Goal: Task Accomplishment & Management: Use online tool/utility

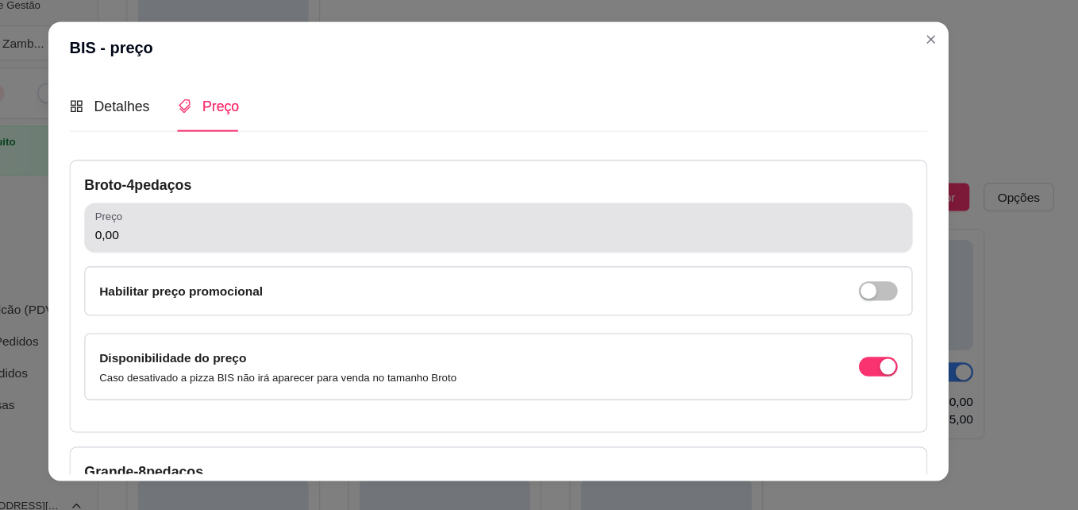
click at [660, 251] on div "Preço 0,00" at bounding box center [539, 233] width 748 height 44
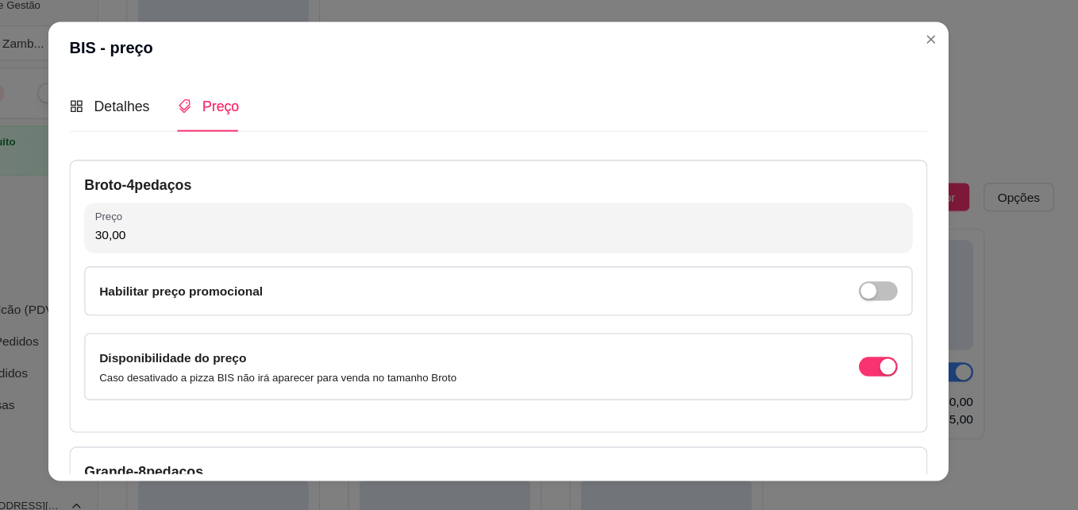
type input "30,00"
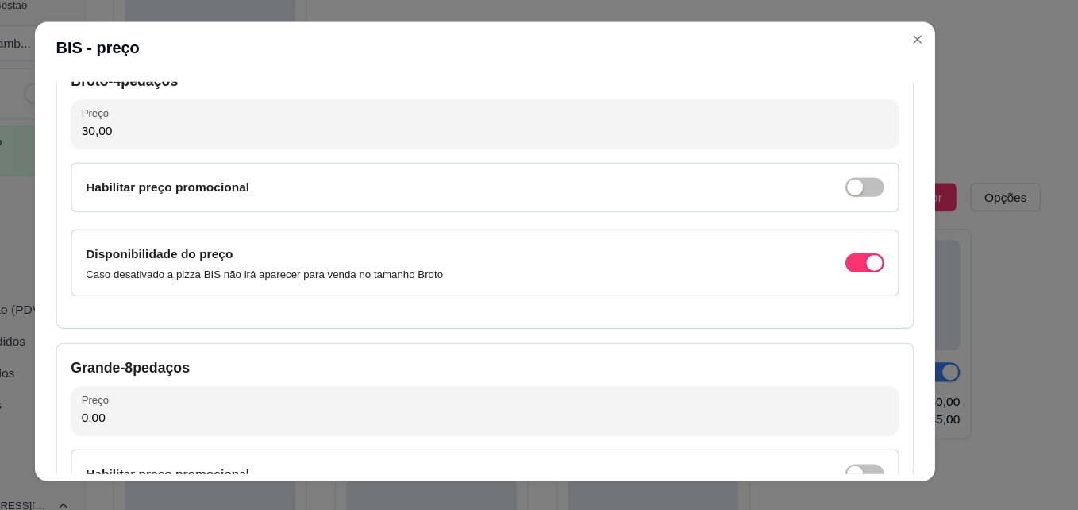
scroll to position [107, 0]
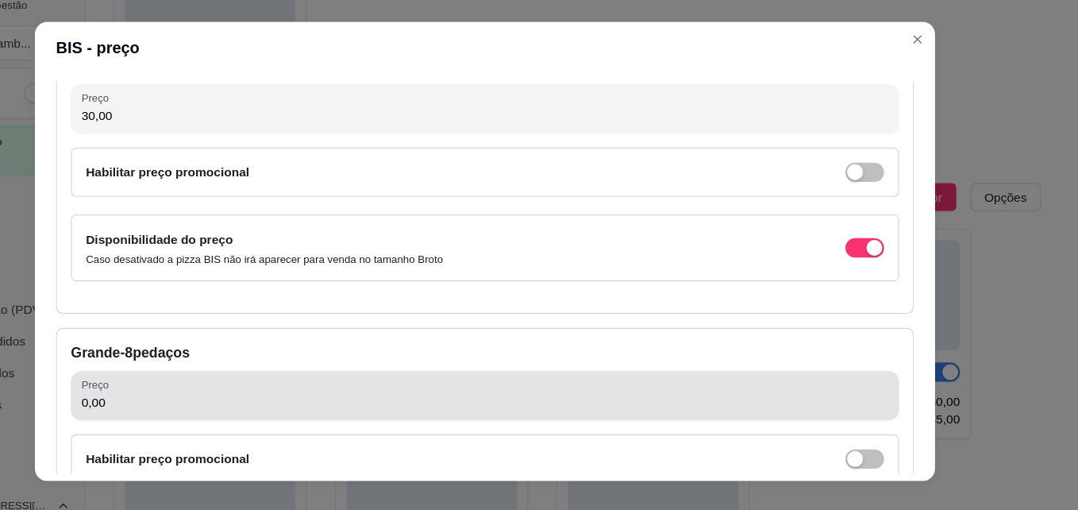
click at [439, 406] on div "Preço 0,00" at bounding box center [539, 385] width 748 height 44
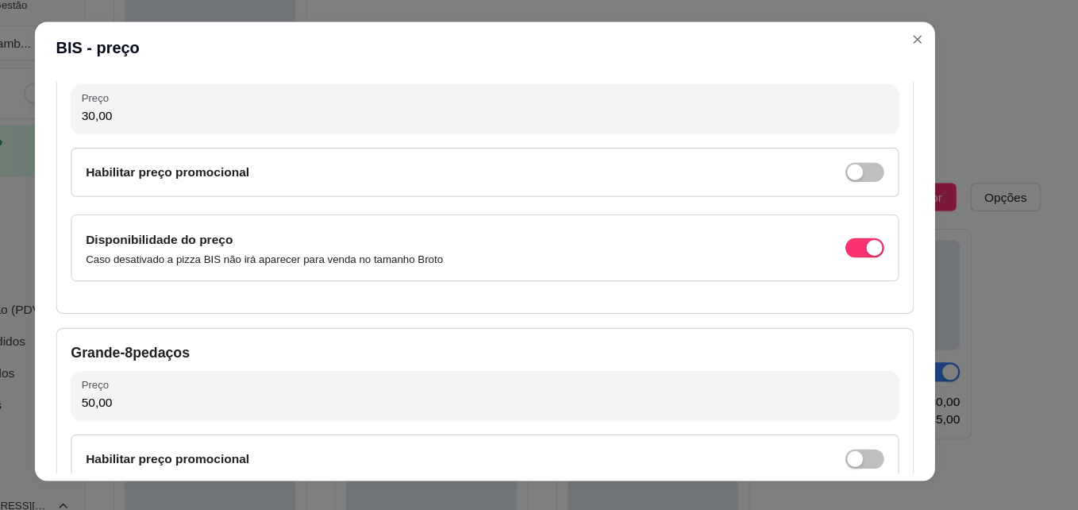
type input "50,00"
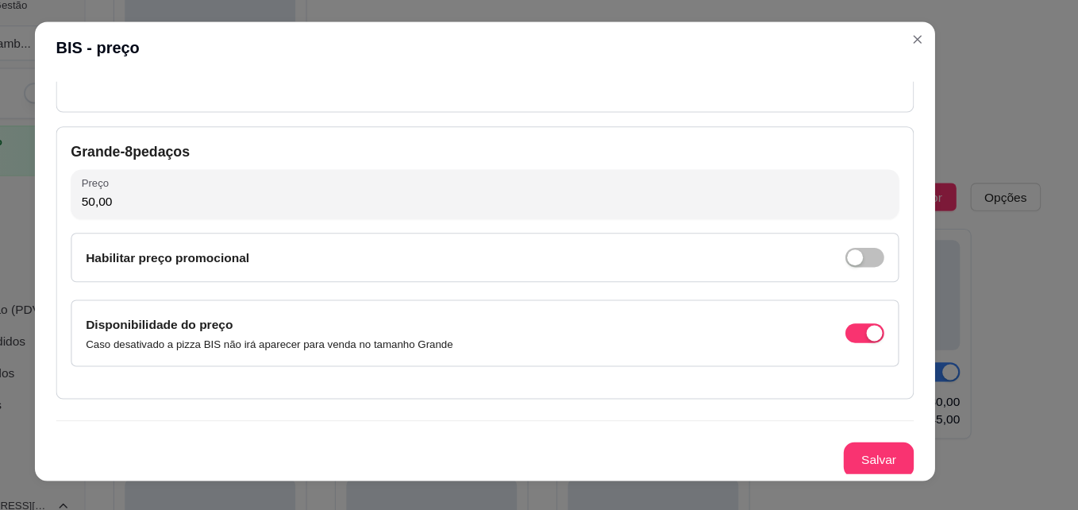
scroll to position [290, 0]
click at [885, 437] on button "Salvar" at bounding box center [895, 441] width 62 height 31
click at [907, 355] on div "Grande - 8 pedaços Preço 50,00 Habilitar preço promocional Disponibilidade do p…" at bounding box center [539, 263] width 775 height 246
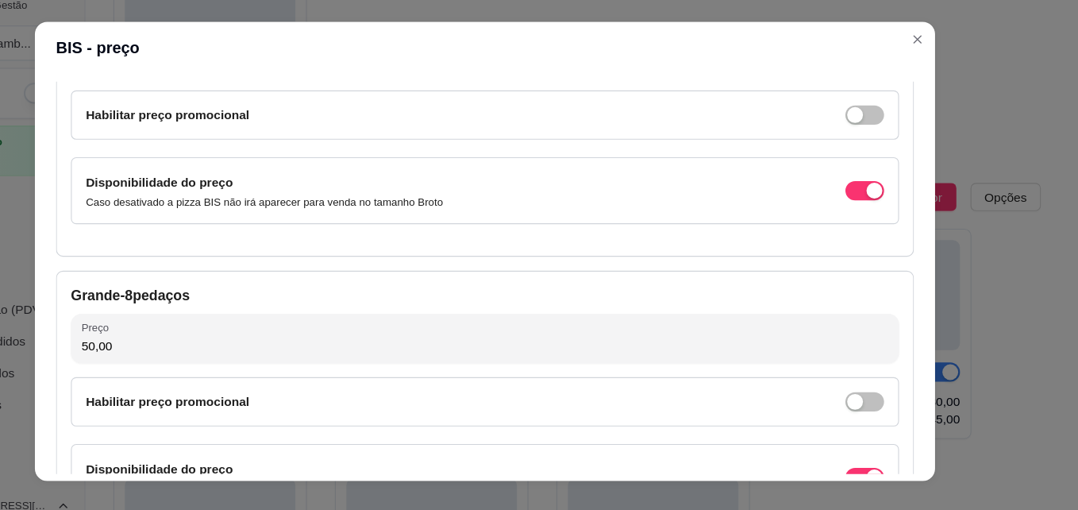
scroll to position [148, 0]
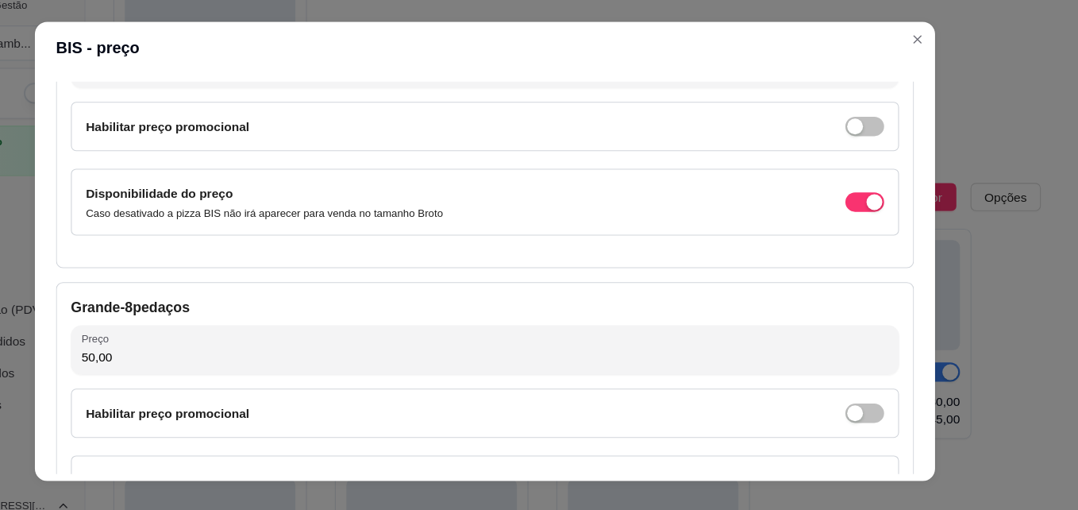
drag, startPoint x: 923, startPoint y: 293, endPoint x: 931, endPoint y: 232, distance: 61.6
click at [931, 232] on div "Detalhes Preço Nome do sabor BIS Código do sabor Descrição Cobertura de Chocola…" at bounding box center [539, 278] width 813 height 367
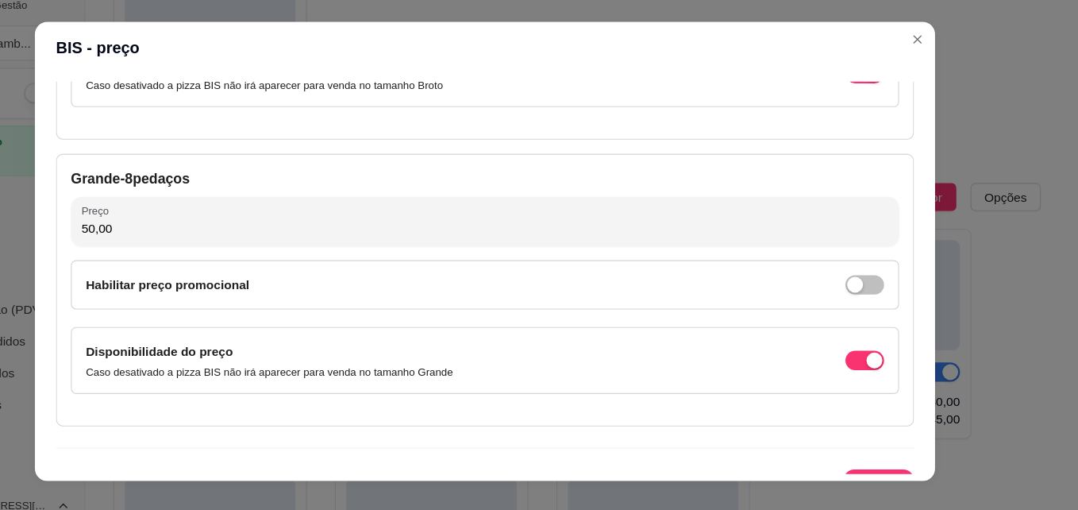
scroll to position [292, 0]
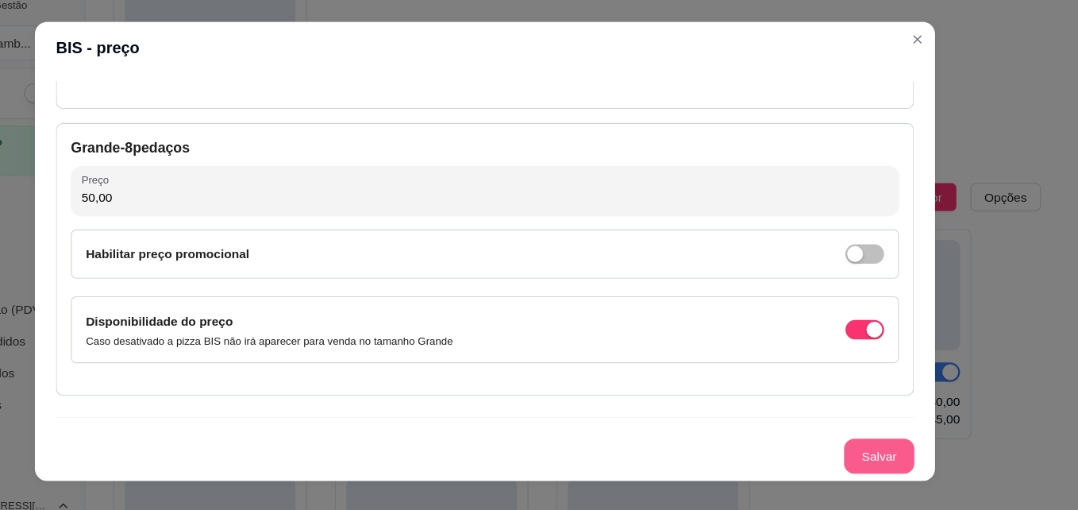
click at [883, 453] on button "Salvar" at bounding box center [894, 440] width 63 height 32
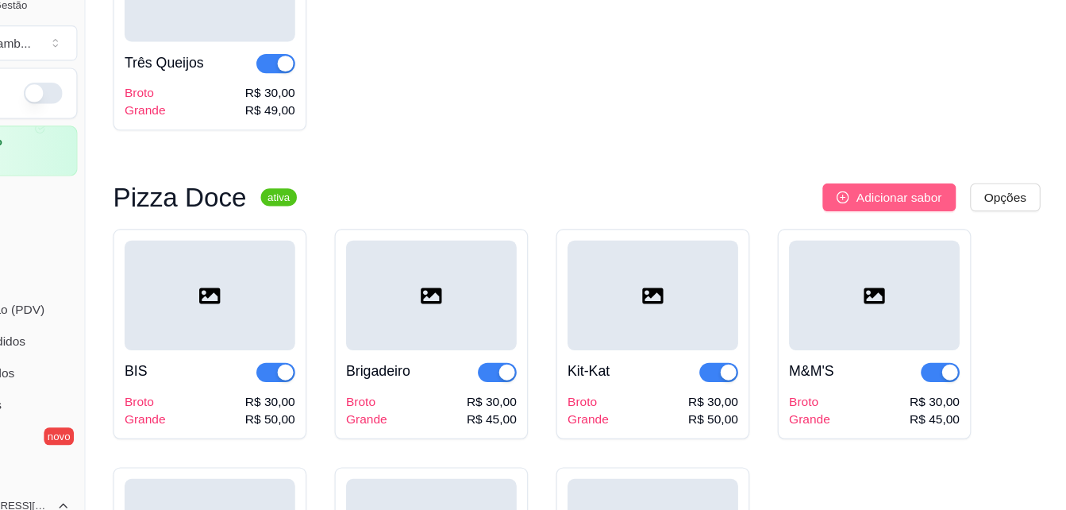
click at [894, 214] on span "Adicionar sabor" at bounding box center [912, 205] width 77 height 17
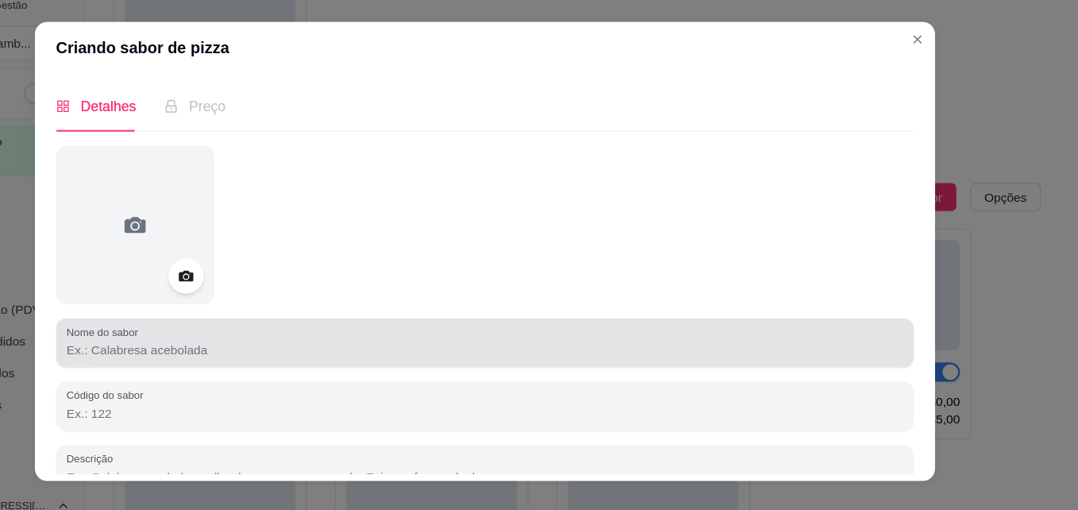
click at [364, 354] on div "Nome do sabor" at bounding box center [539, 337] width 775 height 44
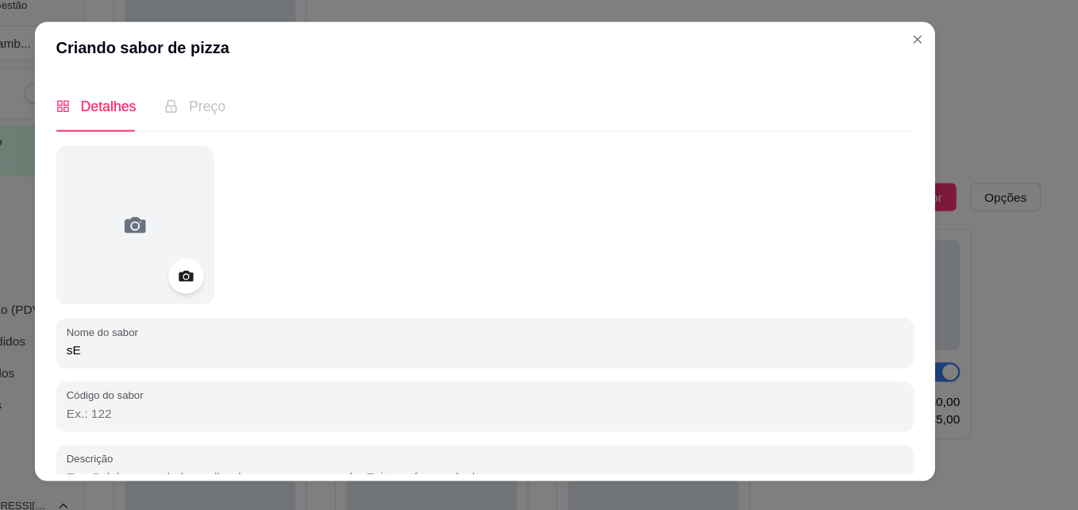
type input "s"
type input "Sensação"
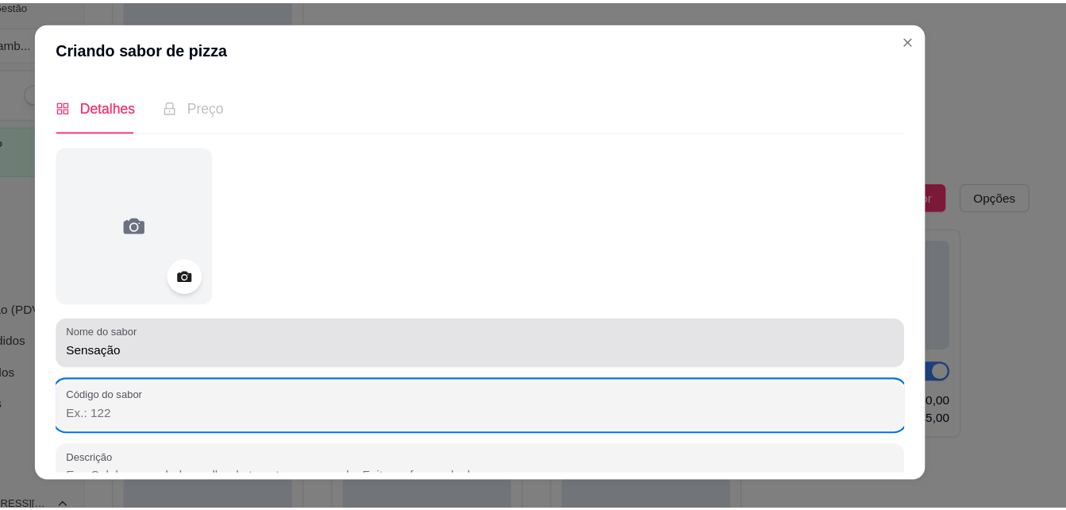
scroll to position [10, 0]
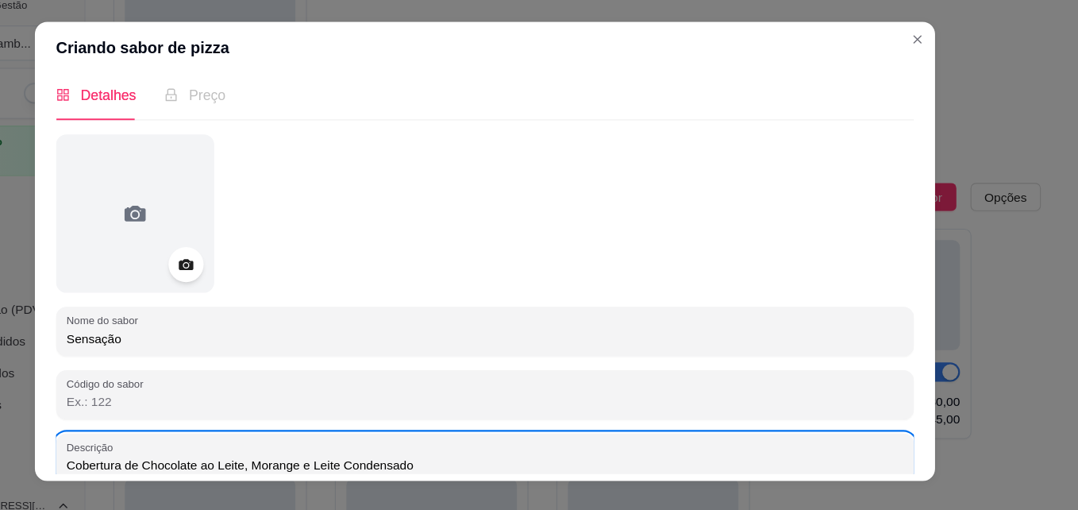
drag, startPoint x: 337, startPoint y: 448, endPoint x: 297, endPoint y: 485, distance: 54.5
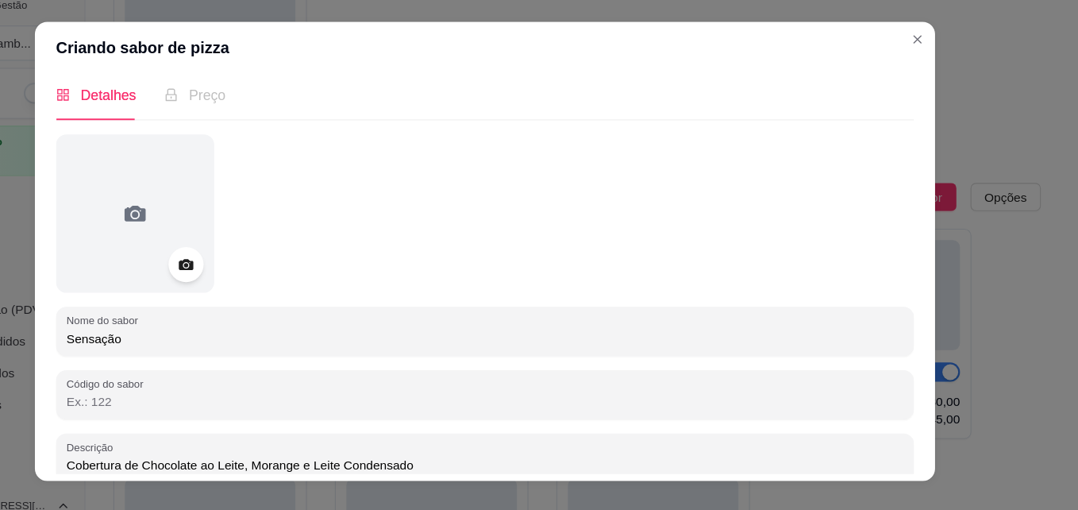
type input "Cobertura de Chocolate ao Leite, Morange e Leite Condensado"
drag, startPoint x: 297, startPoint y: 485, endPoint x: 702, endPoint y: 286, distance: 451.2
click at [702, 286] on div at bounding box center [539, 220] width 775 height 143
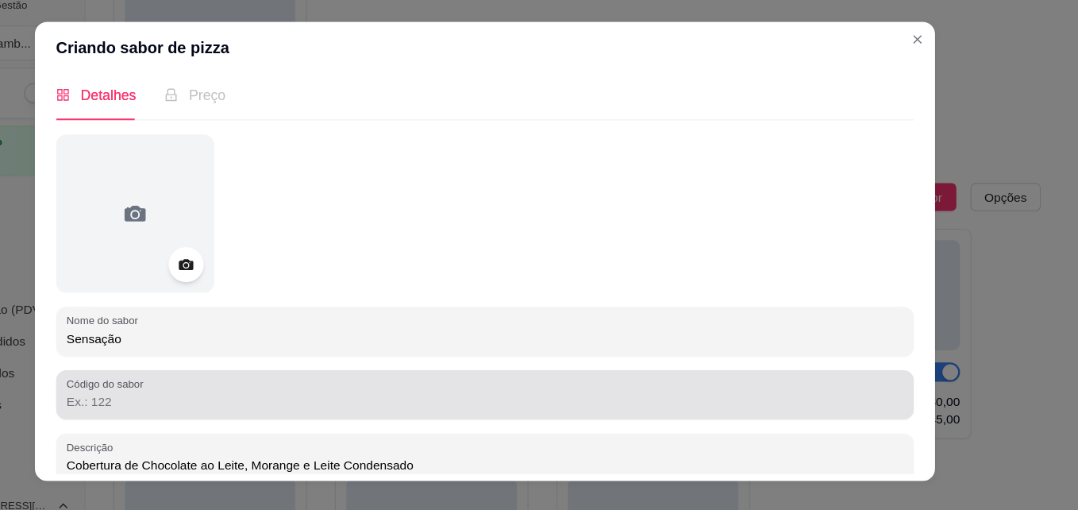
click at [383, 405] on div "Código do sabor" at bounding box center [539, 384] width 775 height 44
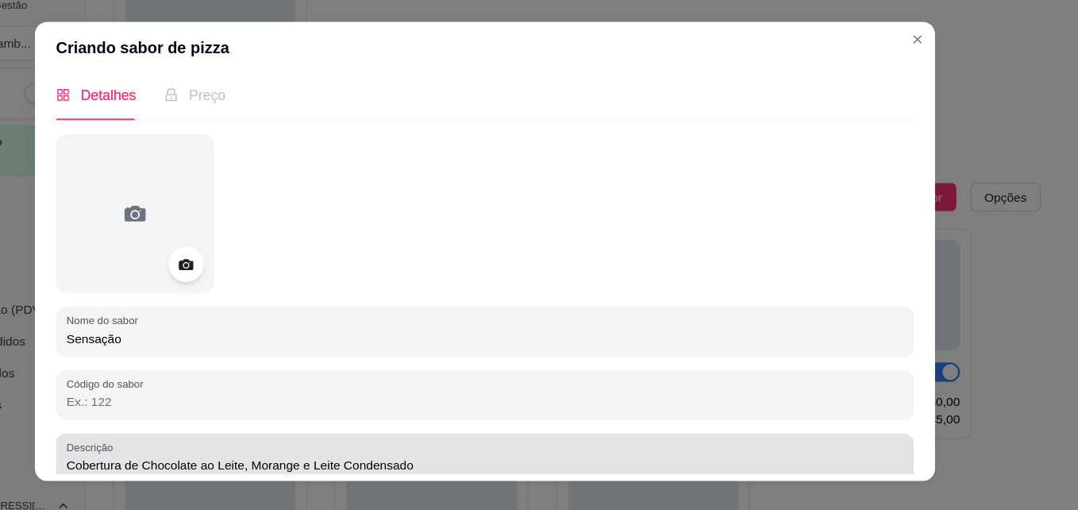
click at [350, 447] on input "Cobertura de Chocolate ao Leite, Morange e Leite Condensado" at bounding box center [539, 448] width 756 height 16
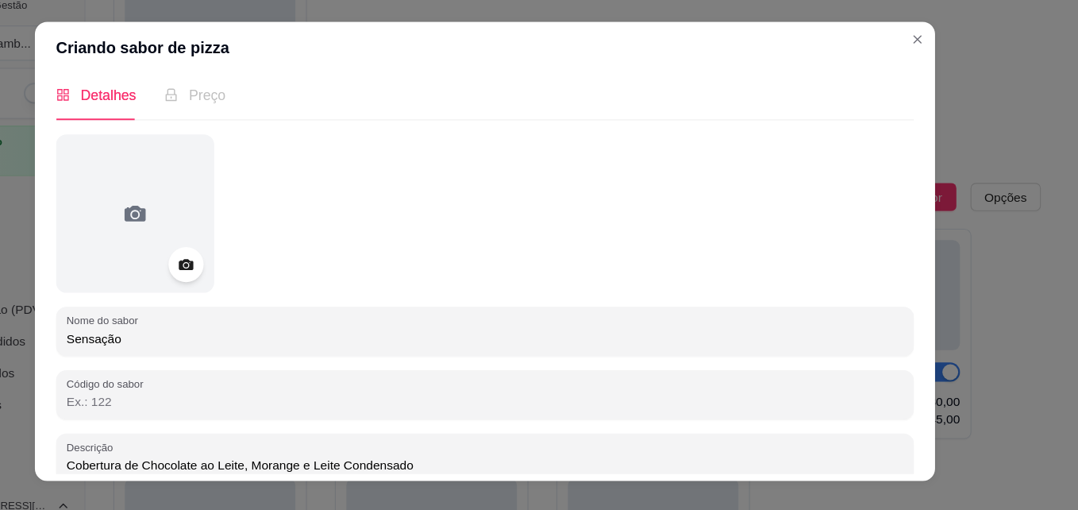
click at [359, 448] on input "Cobertura de Chocolate ao Leite, Morange e Leite Condensado" at bounding box center [539, 448] width 756 height 16
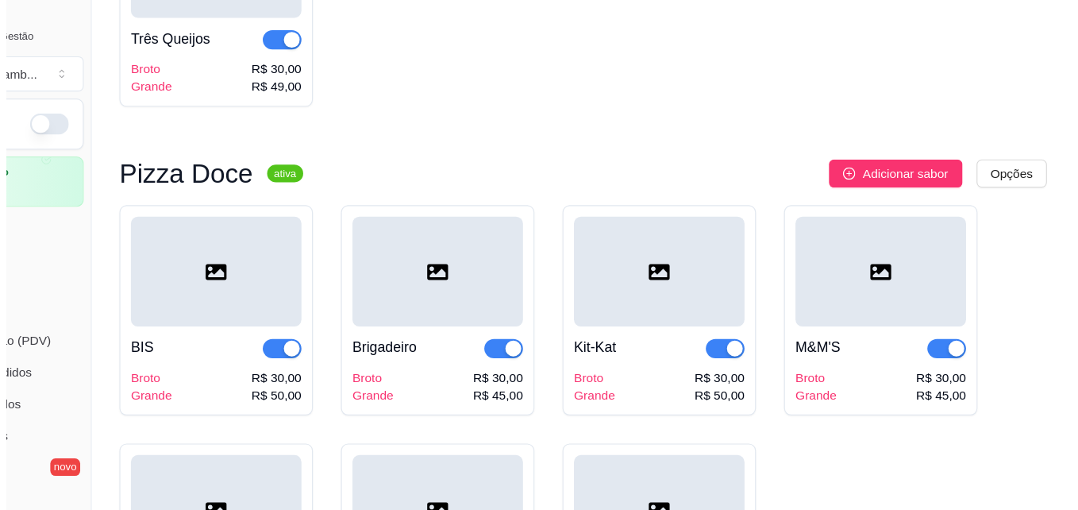
scroll to position [1718, 0]
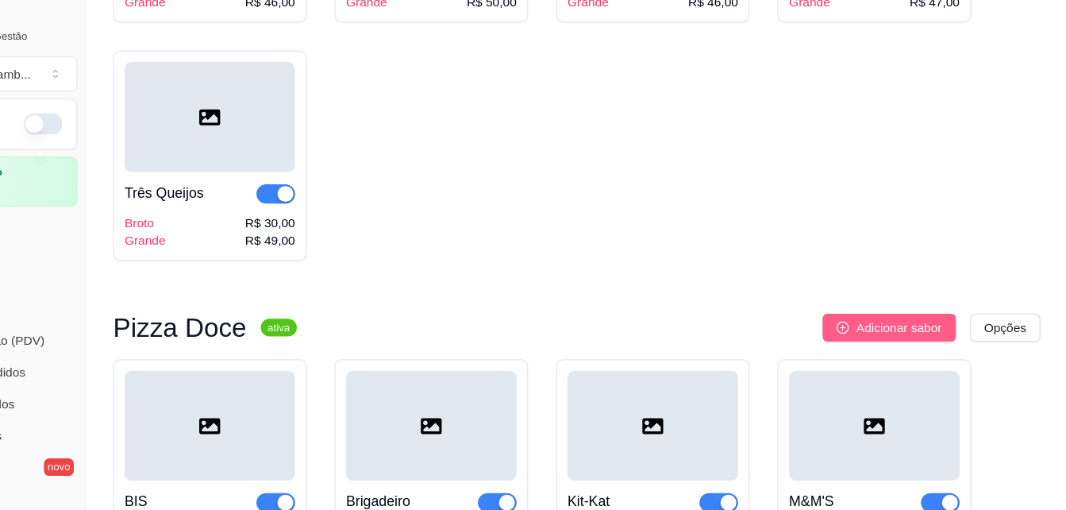
click at [919, 300] on span "Adicionar sabor" at bounding box center [912, 295] width 77 height 17
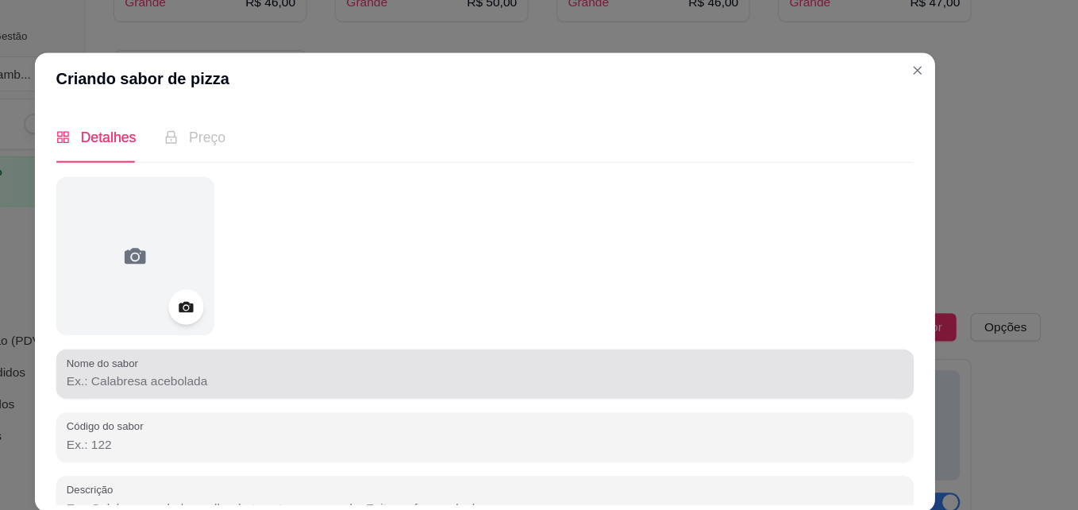
click at [383, 336] on input "Nome do sabor" at bounding box center [539, 344] width 756 height 16
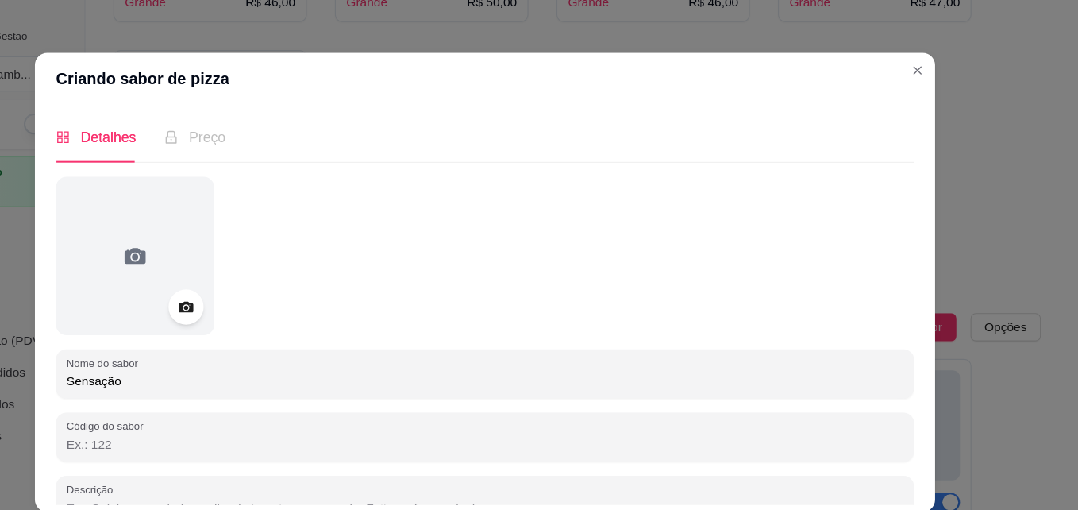
type input "Sensação"
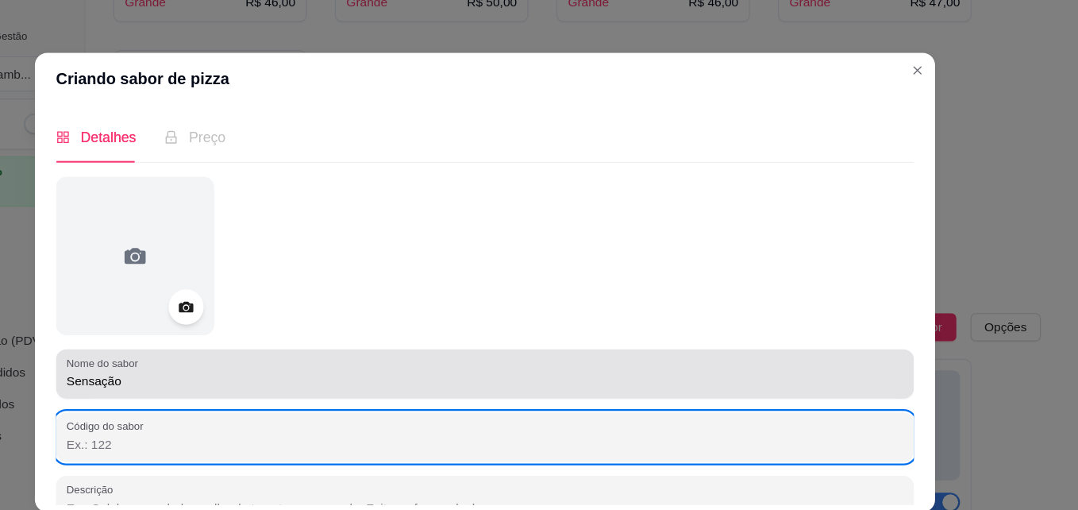
scroll to position [10, 0]
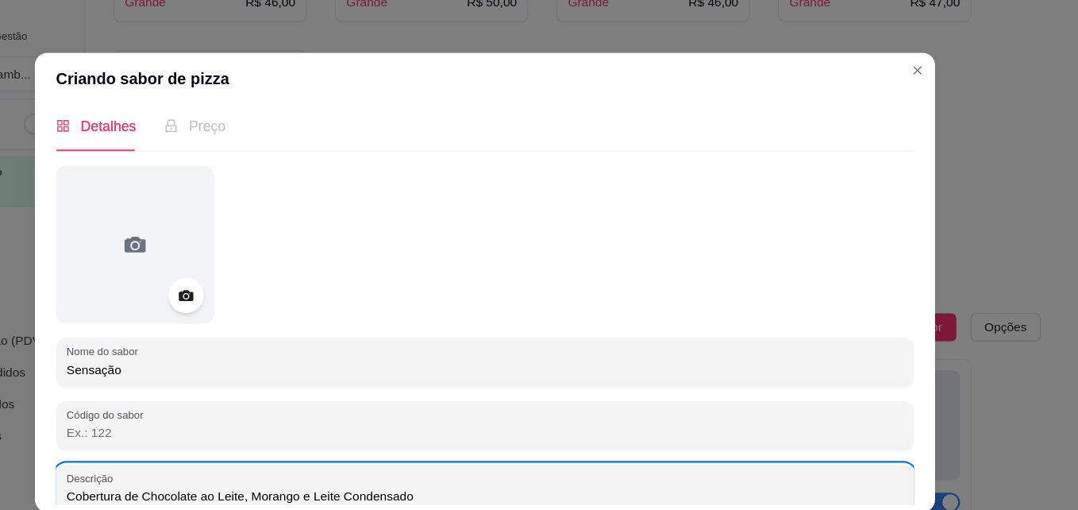
type input "Cobertura de Chocolate ao Leite, Morango e Leite Condensado"
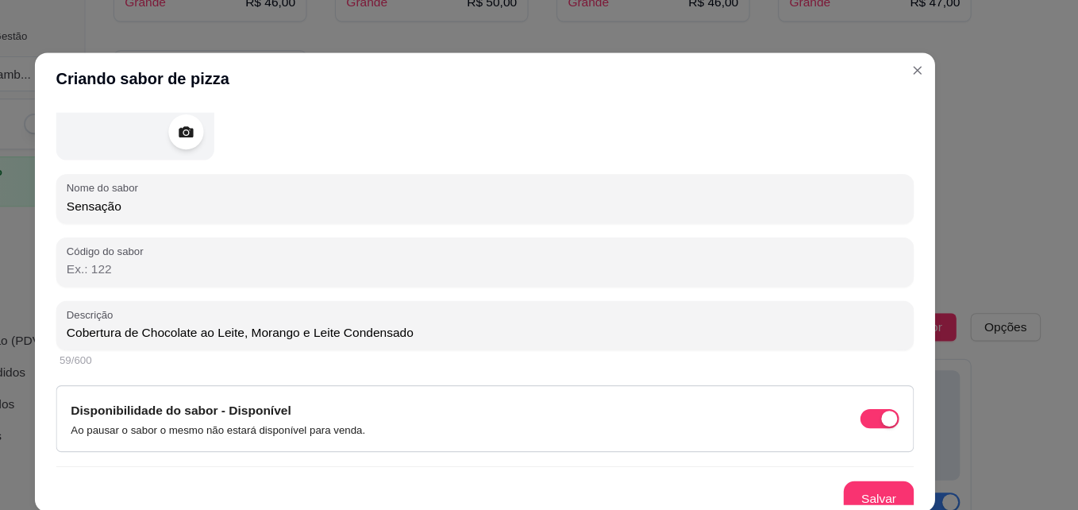
scroll to position [168, 0]
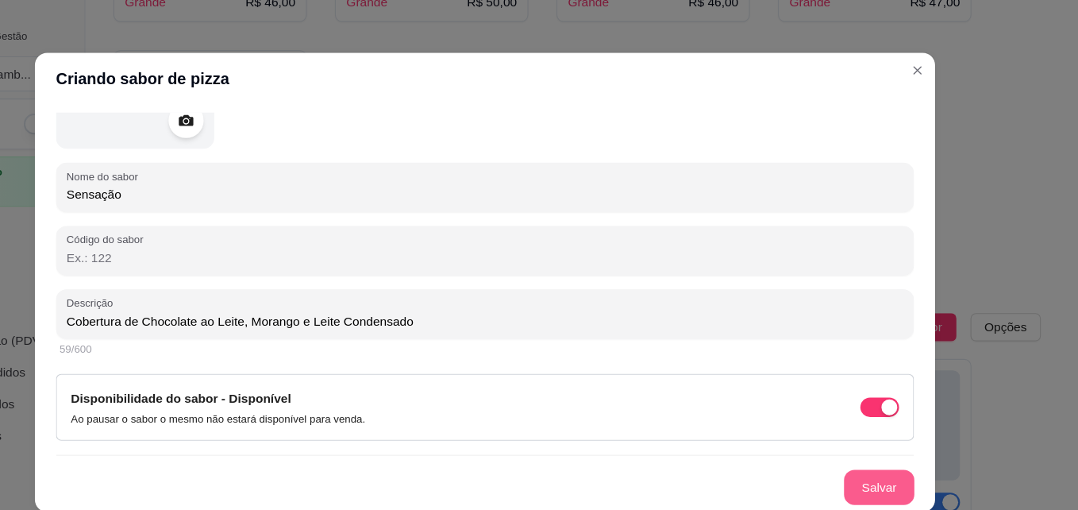
click at [867, 428] on button "Salvar" at bounding box center [894, 440] width 63 height 32
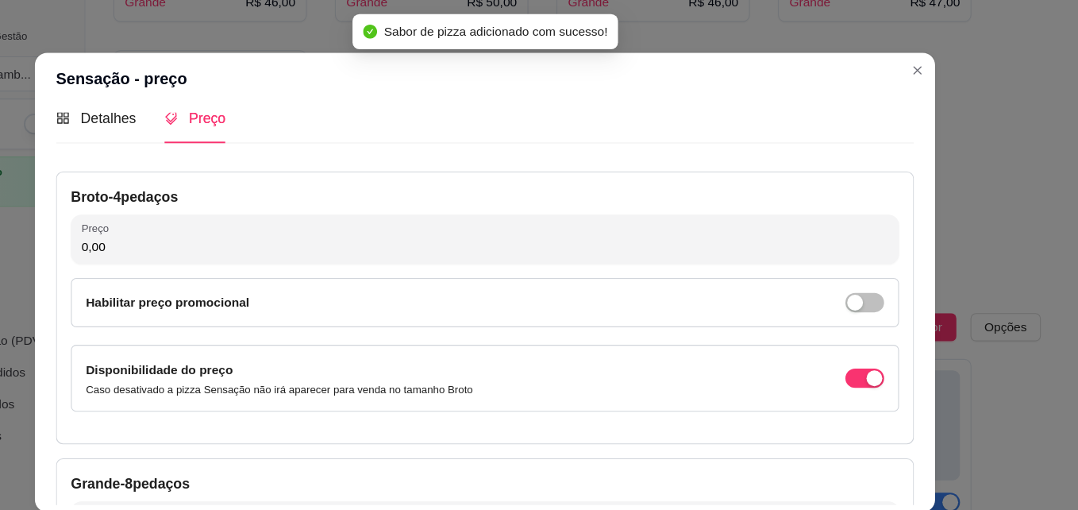
scroll to position [0, 0]
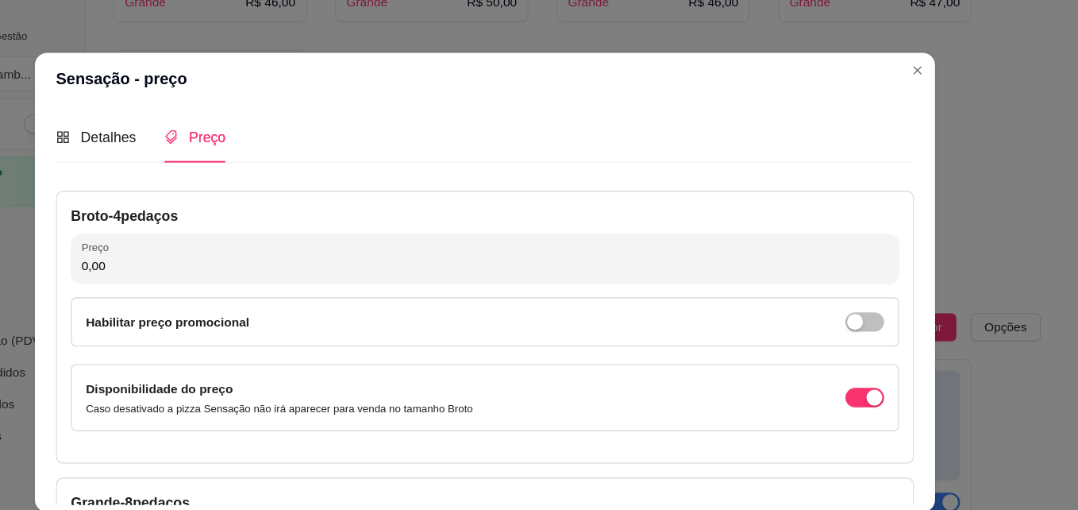
click at [418, 240] on input "0,00" at bounding box center [539, 240] width 729 height 16
type input "30,00"
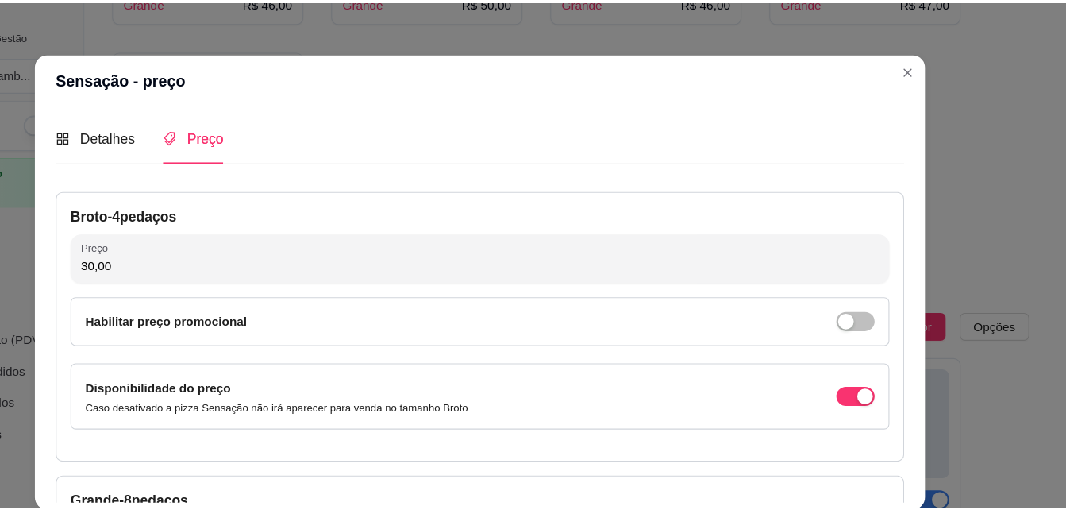
scroll to position [292, 0]
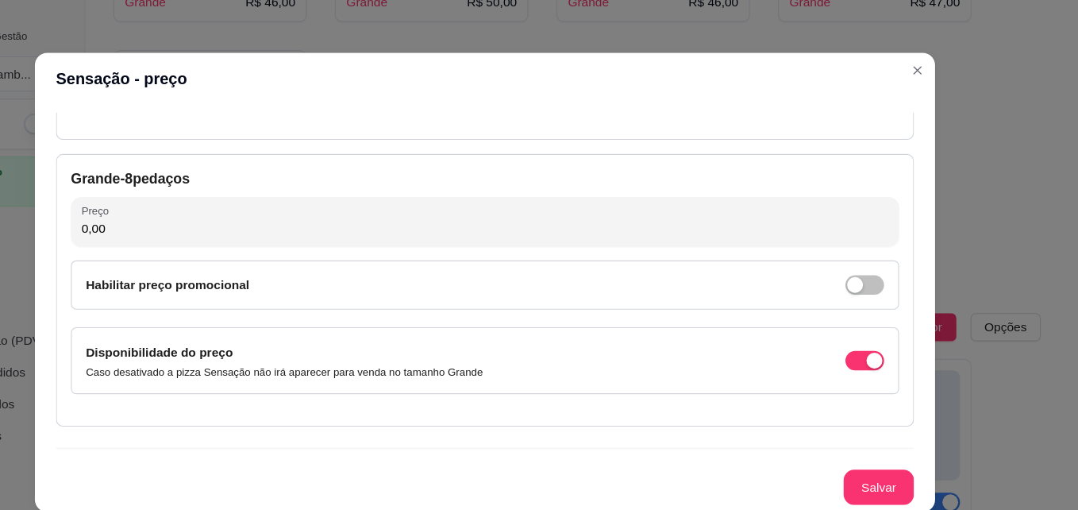
click at [379, 202] on input "0,00" at bounding box center [539, 206] width 729 height 16
type input "50,00"
click at [871, 440] on button "Salvar" at bounding box center [895, 440] width 62 height 31
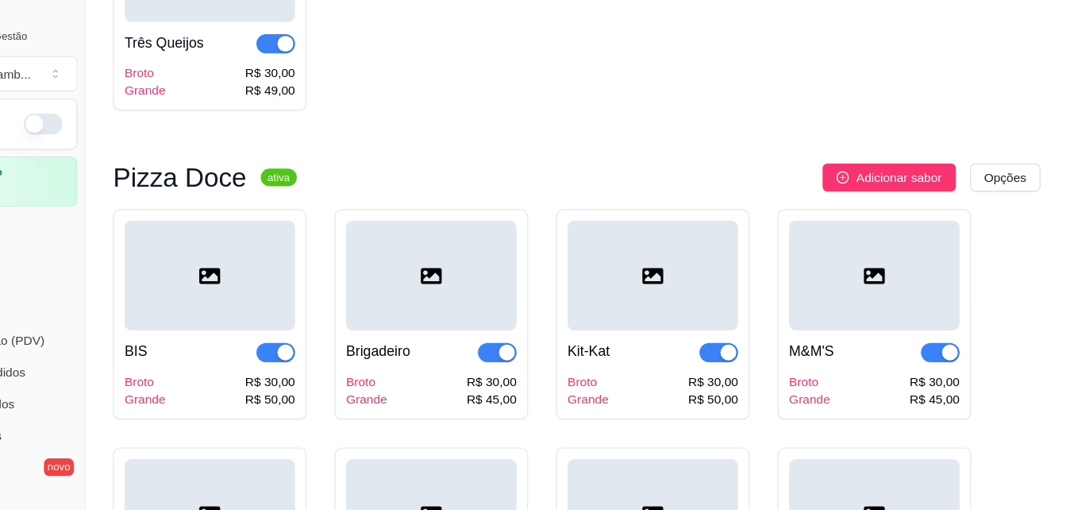
scroll to position [1818, 0]
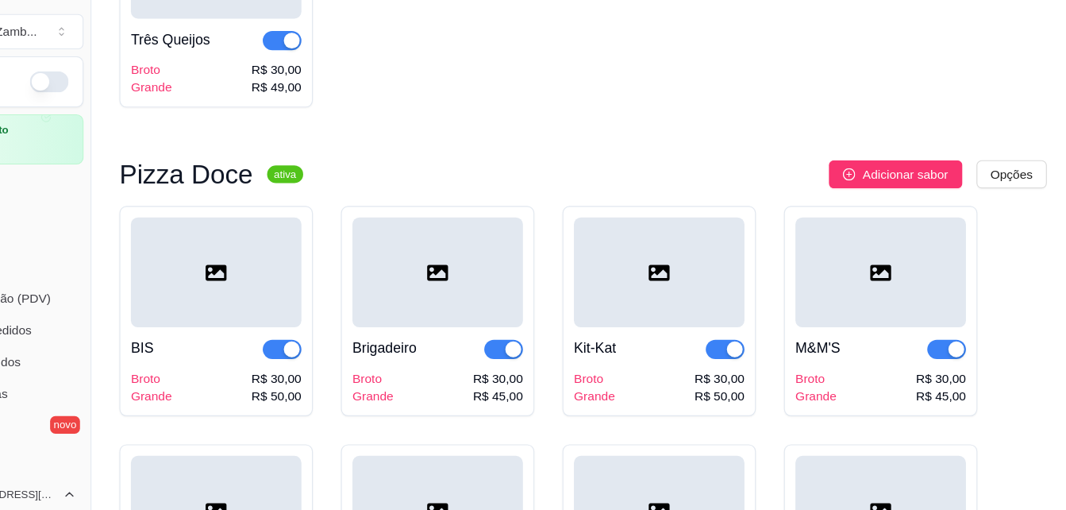
drag, startPoint x: 1001, startPoint y: 132, endPoint x: 954, endPoint y: 150, distance: 50.3
drag, startPoint x: 954, startPoint y: 150, endPoint x: 848, endPoint y: 117, distance: 110.7
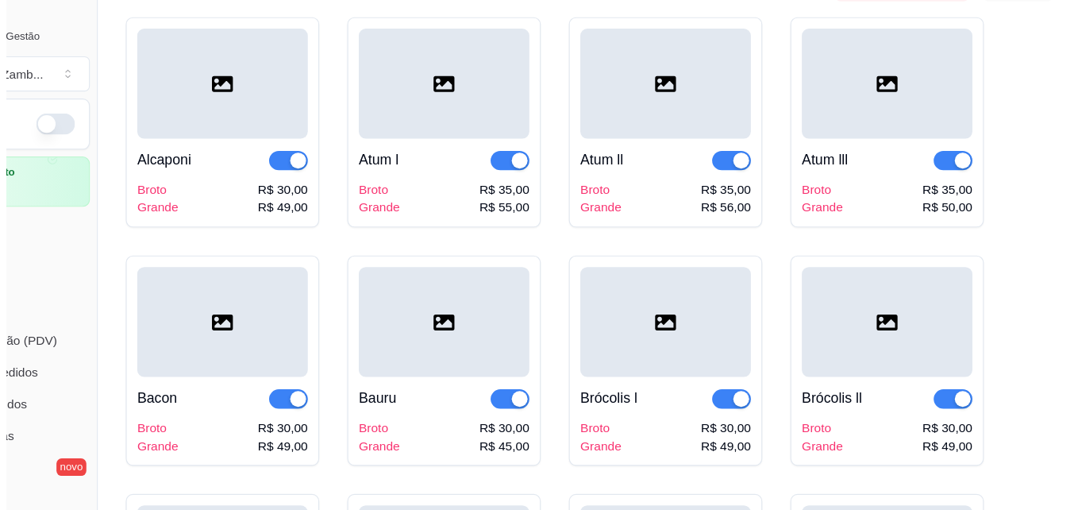
scroll to position [0, 0]
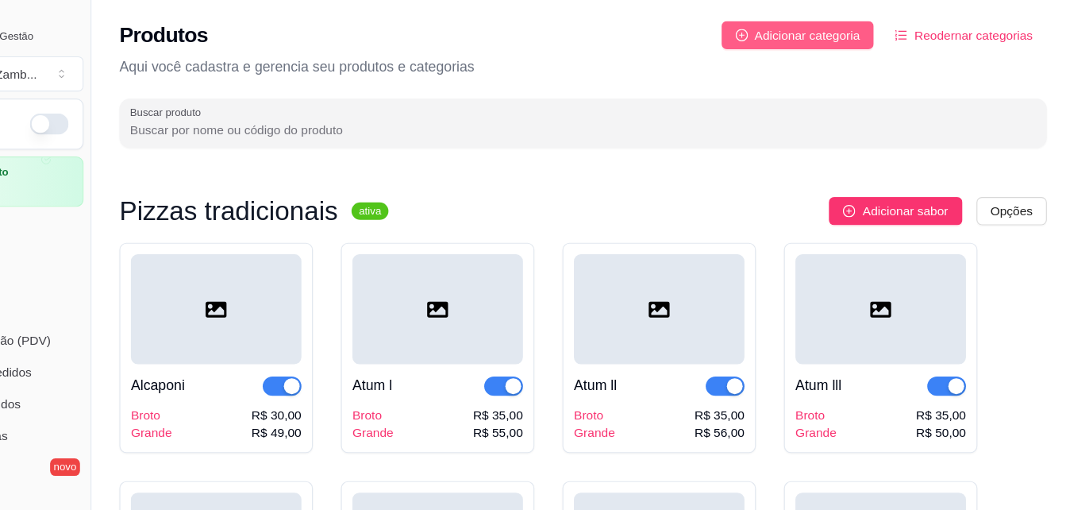
click at [816, 27] on span "Adicionar categoria" at bounding box center [824, 31] width 95 height 17
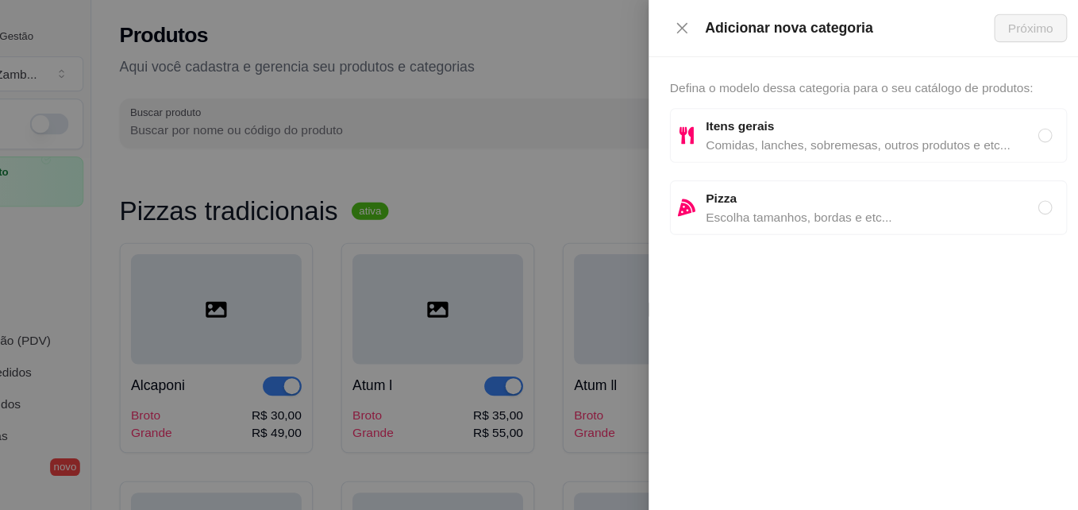
click at [767, 189] on span "Escolha tamanhos, bordas e etc..." at bounding box center [883, 195] width 300 height 17
radio input "true"
click at [1009, 29] on span "Próximo" at bounding box center [1026, 25] width 40 height 17
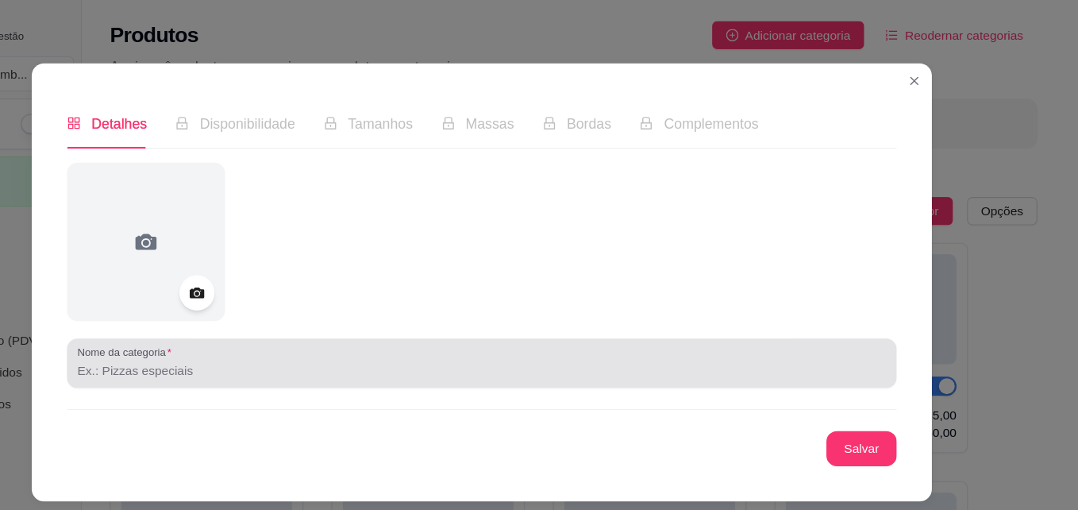
click at [371, 348] on div "Nome da categoria" at bounding box center [538, 328] width 749 height 44
click at [231, 347] on div "Nome da categoria Pi" at bounding box center [538, 328] width 749 height 44
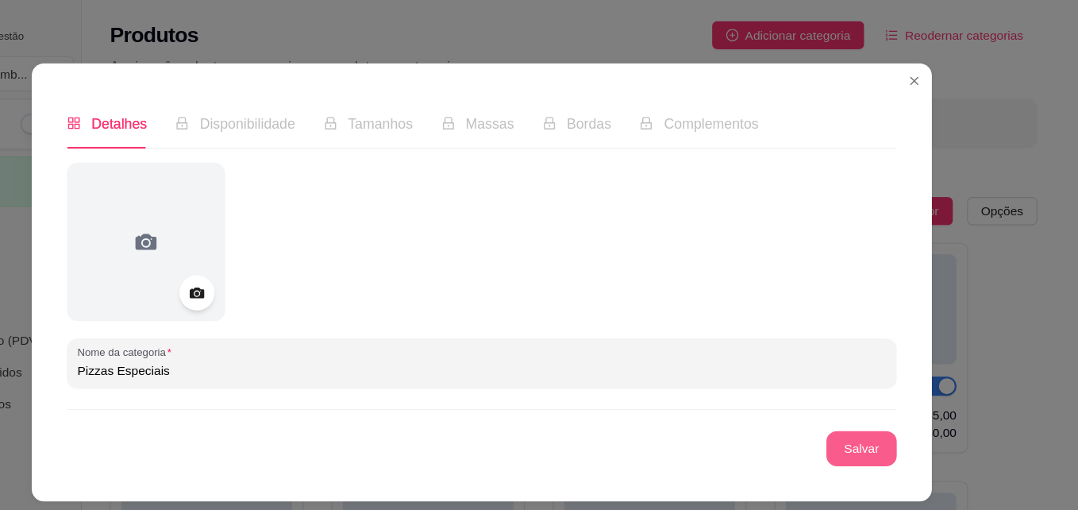
type input "Pizzas Especiais"
click at [899, 414] on button "Salvar" at bounding box center [882, 405] width 62 height 31
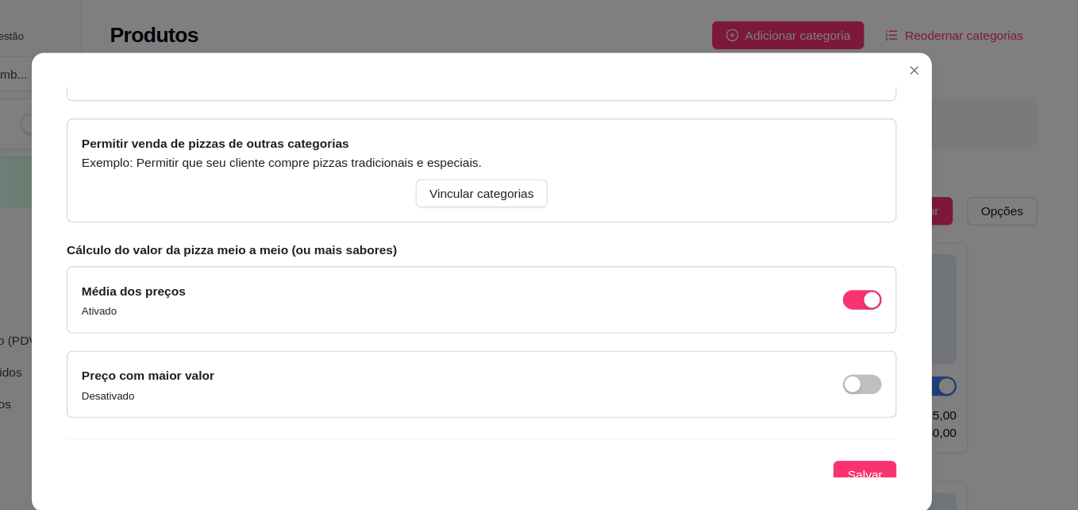
scroll to position [200, 0]
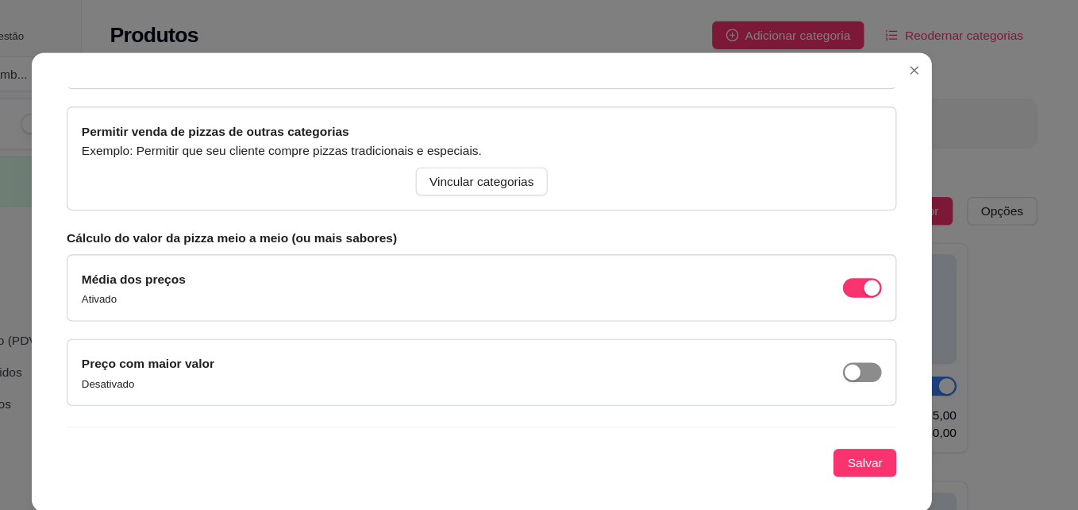
click at [867, 341] on div "button" at bounding box center [874, 336] width 14 height 14
click at [869, 414] on span "Salvar" at bounding box center [885, 417] width 32 height 17
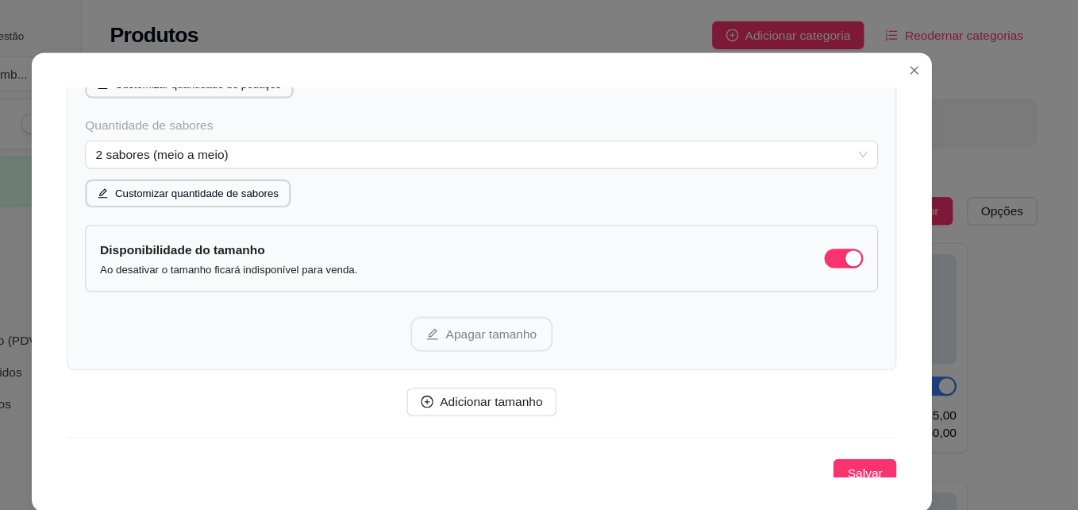
scroll to position [427, 0]
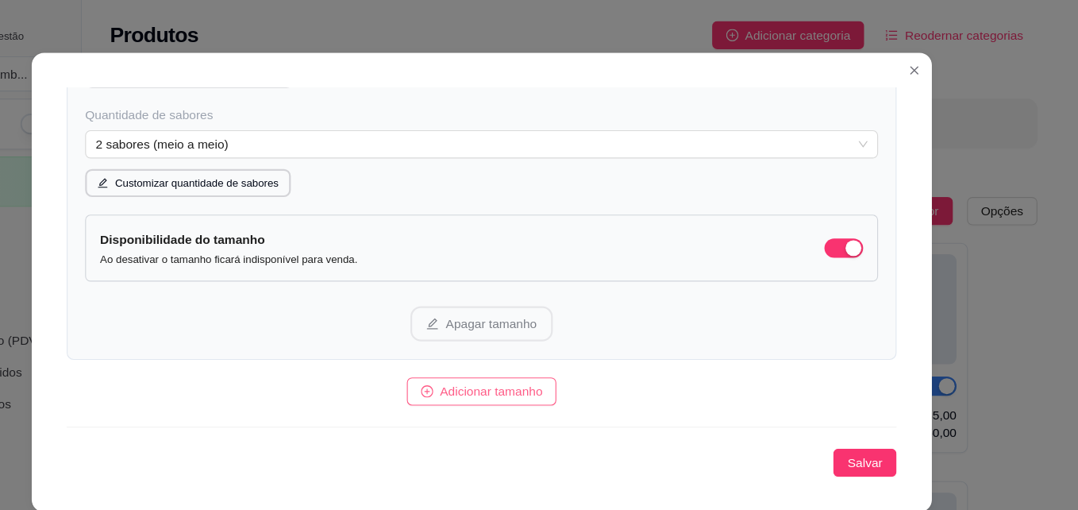
click at [575, 364] on button "Adicionar tamanho" at bounding box center [539, 353] width 136 height 25
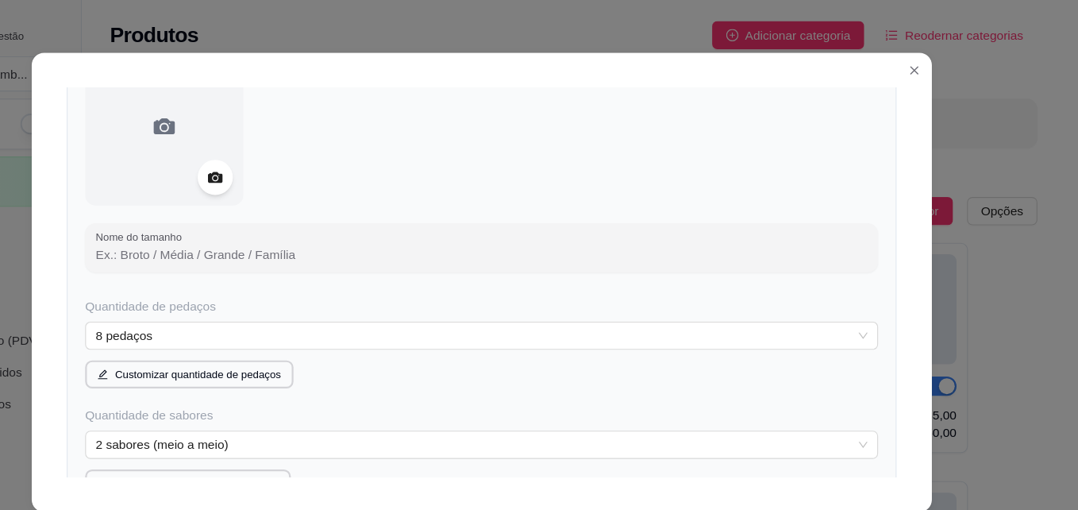
scroll to position [748, 0]
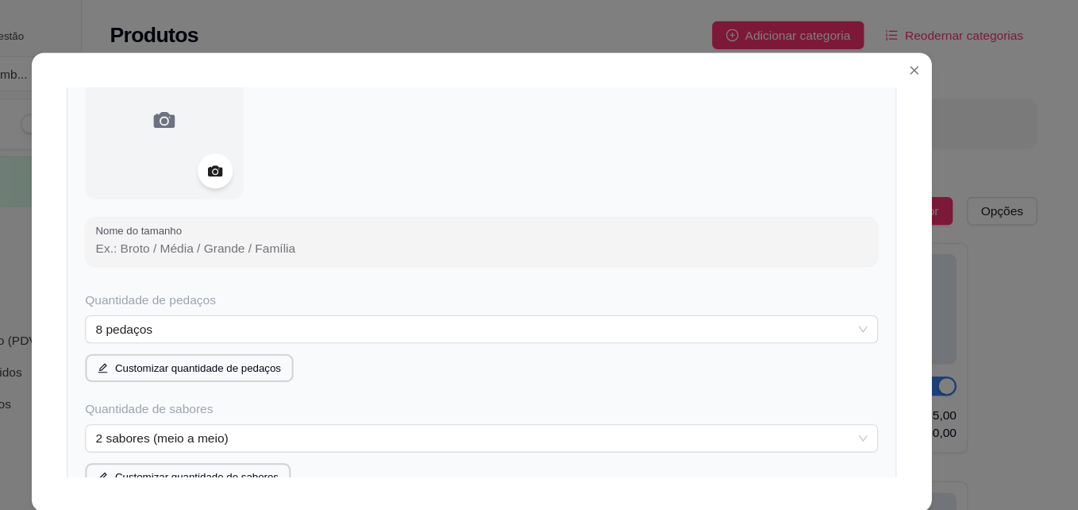
click at [391, 230] on input "Nome do tamanho" at bounding box center [538, 224] width 697 height 16
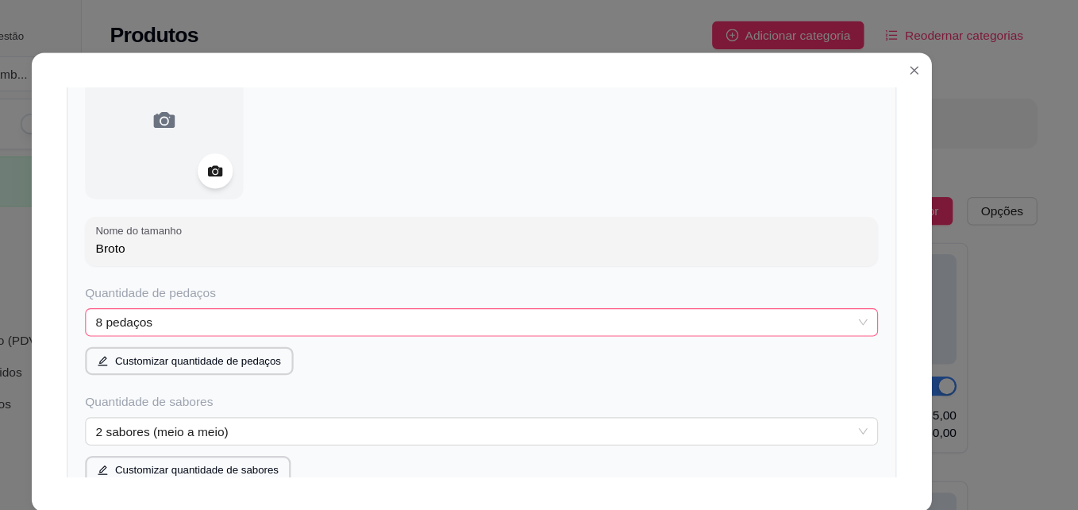
click at [844, 293] on span "8 pedaços" at bounding box center [538, 291] width 697 height 24
type input "Broto"
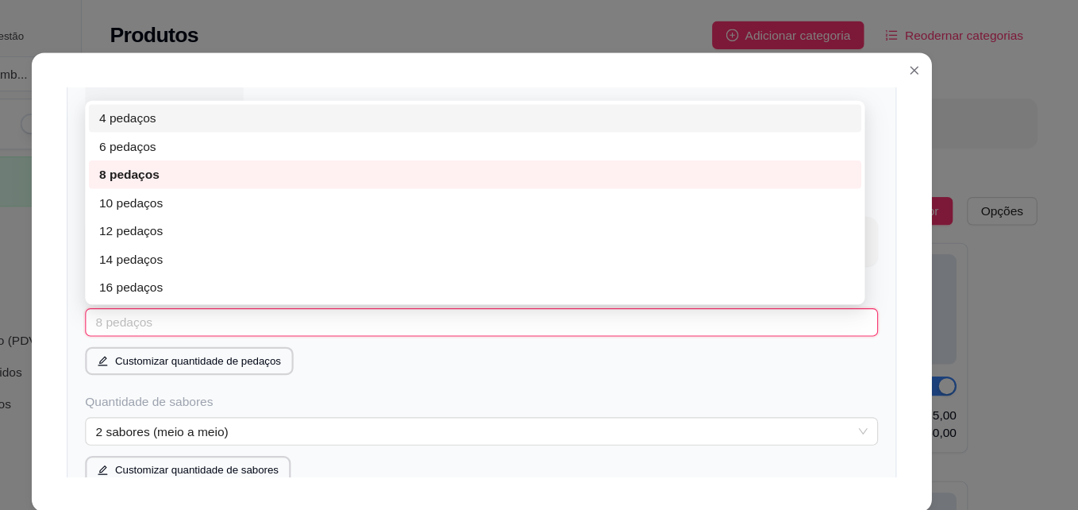
click at [294, 110] on div "4 pedaços" at bounding box center [533, 106] width 679 height 17
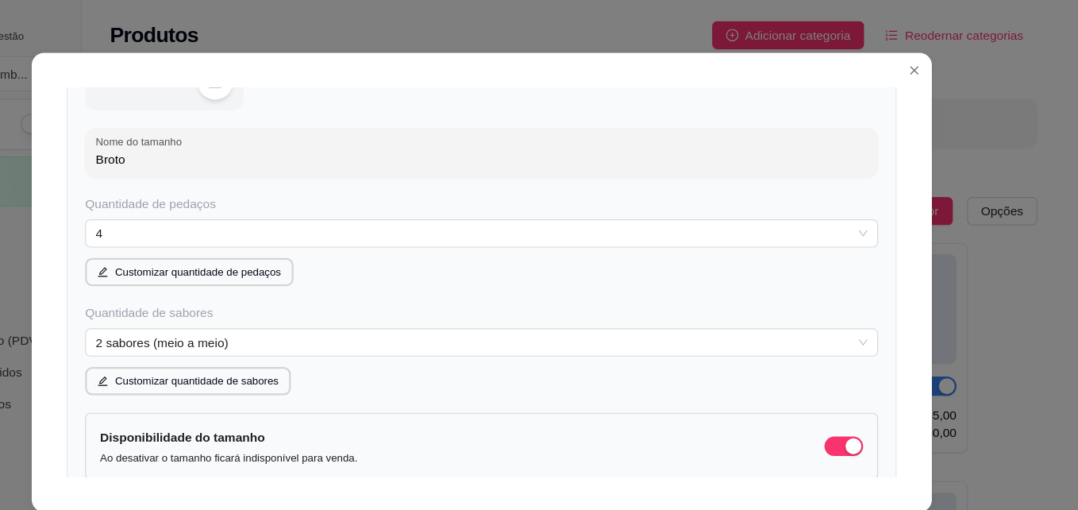
scroll to position [1006, 0]
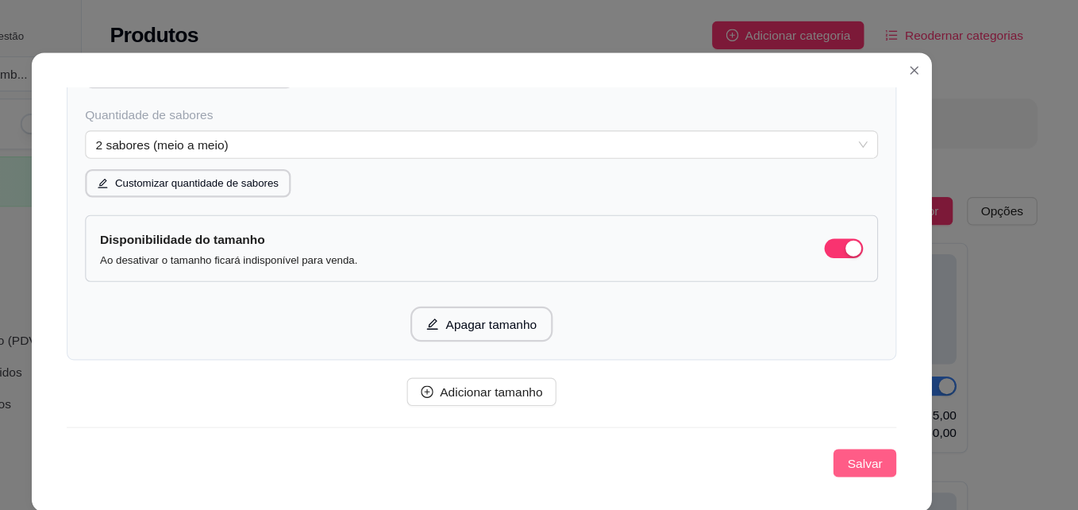
click at [882, 407] on button "Salvar" at bounding box center [884, 417] width 57 height 25
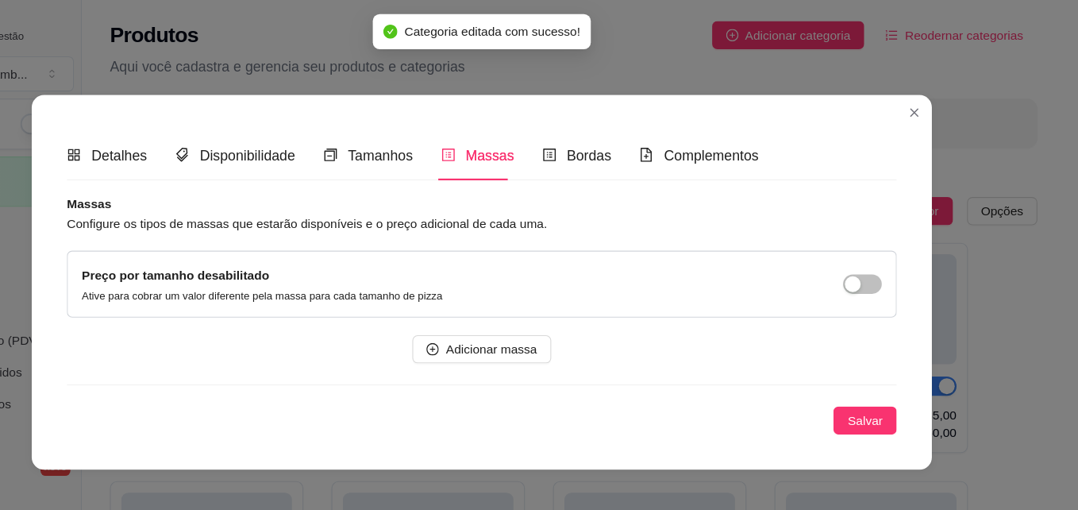
scroll to position [0, 0]
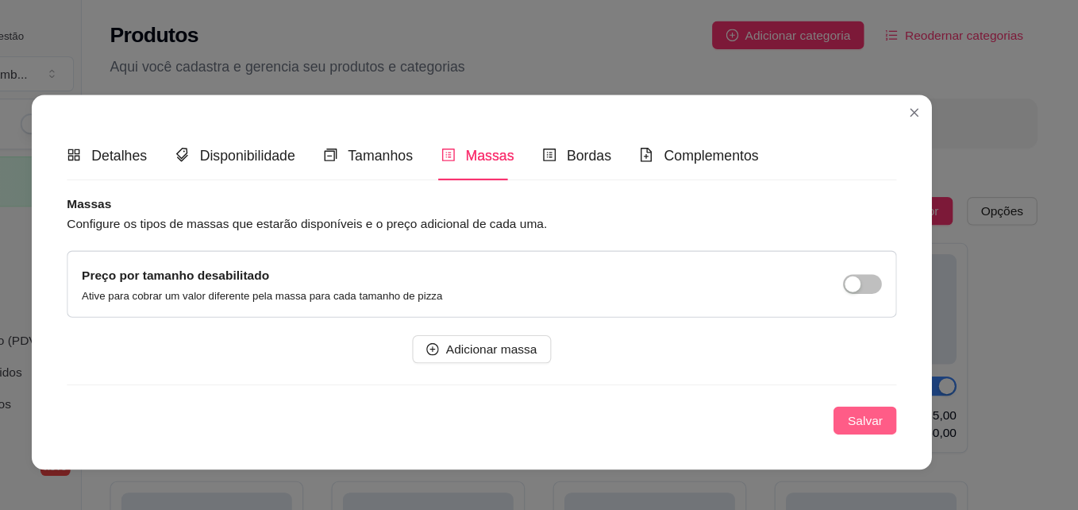
click at [891, 391] on button "Salvar" at bounding box center [884, 379] width 57 height 25
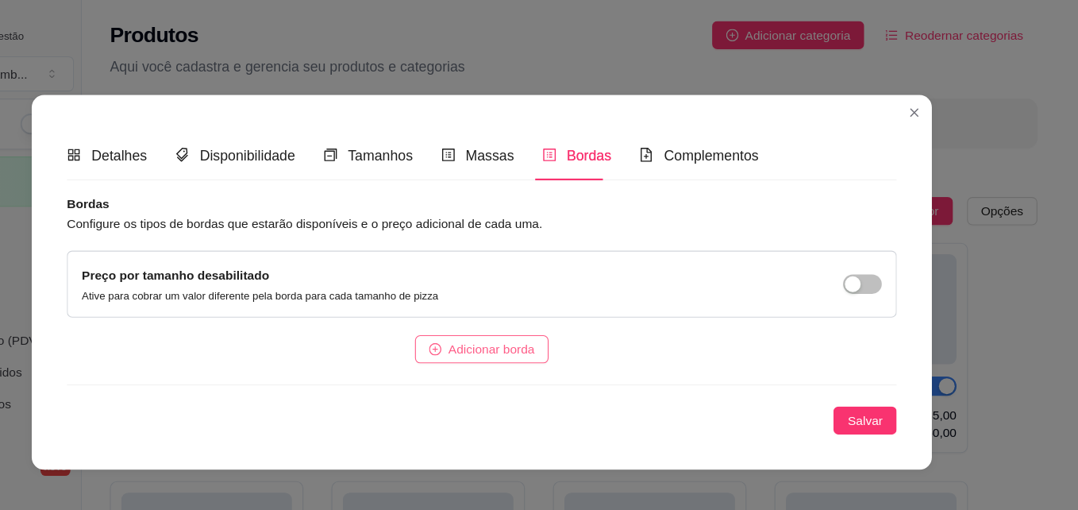
click at [568, 325] on button "Adicionar borda" at bounding box center [539, 314] width 121 height 25
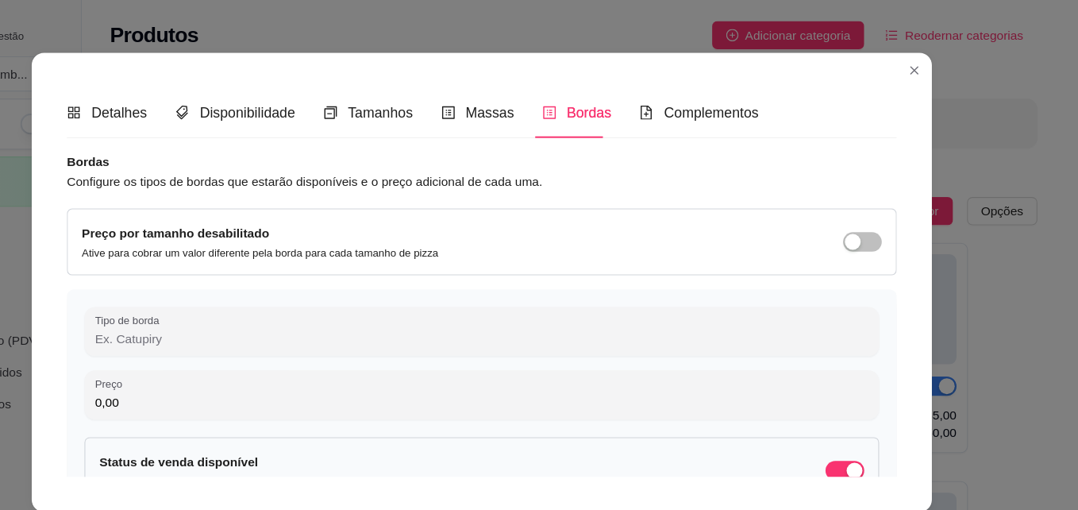
click at [608, 321] on div at bounding box center [539, 324] width 718 height 6
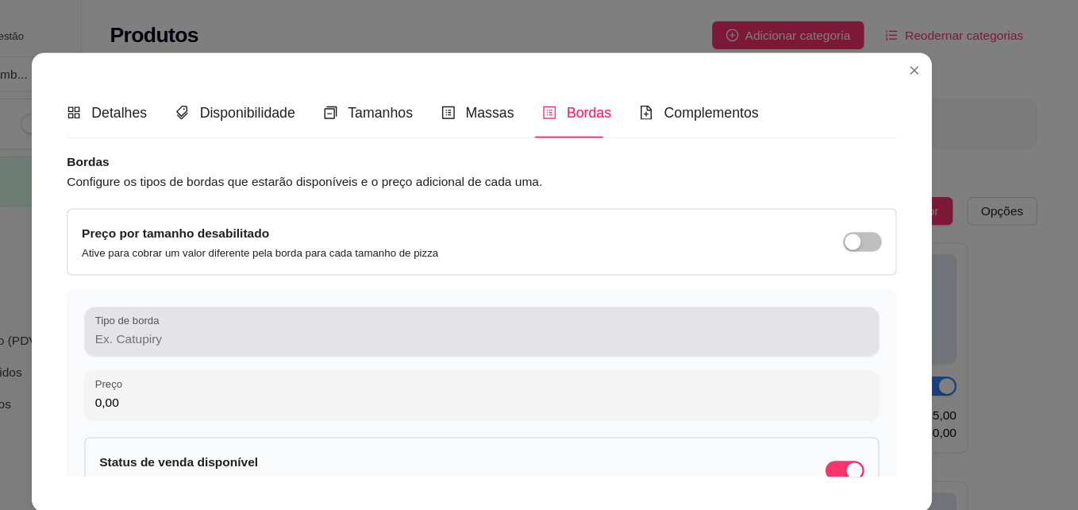
click at [449, 306] on input "Tipo de borda" at bounding box center [539, 306] width 698 height 16
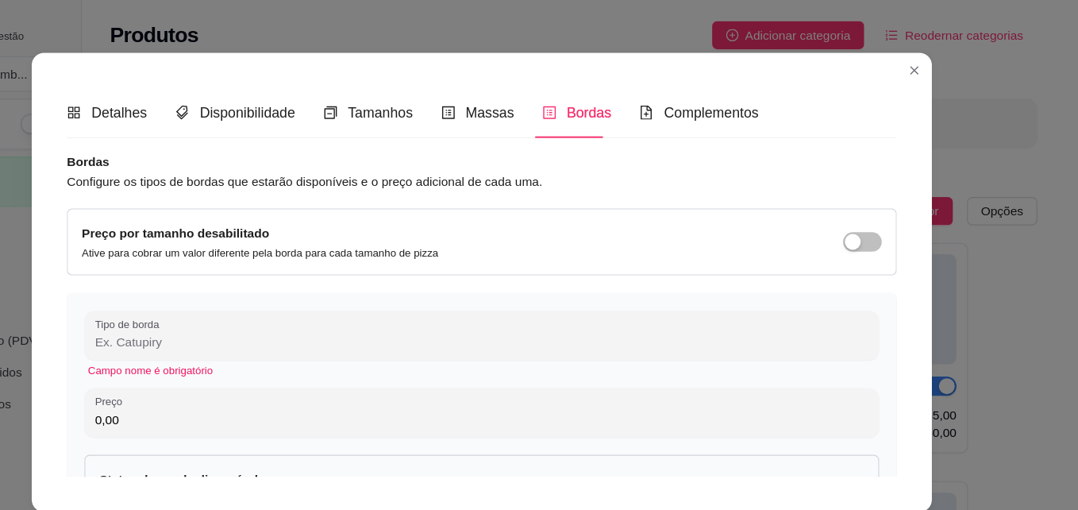
click at [550, 184] on div "Bordas Configure os tipos de bordas que estarão disponíveis e o preço adicional…" at bounding box center [538, 393] width 749 height 512
click at [373, 299] on input "Tipo de borda" at bounding box center [539, 306] width 698 height 16
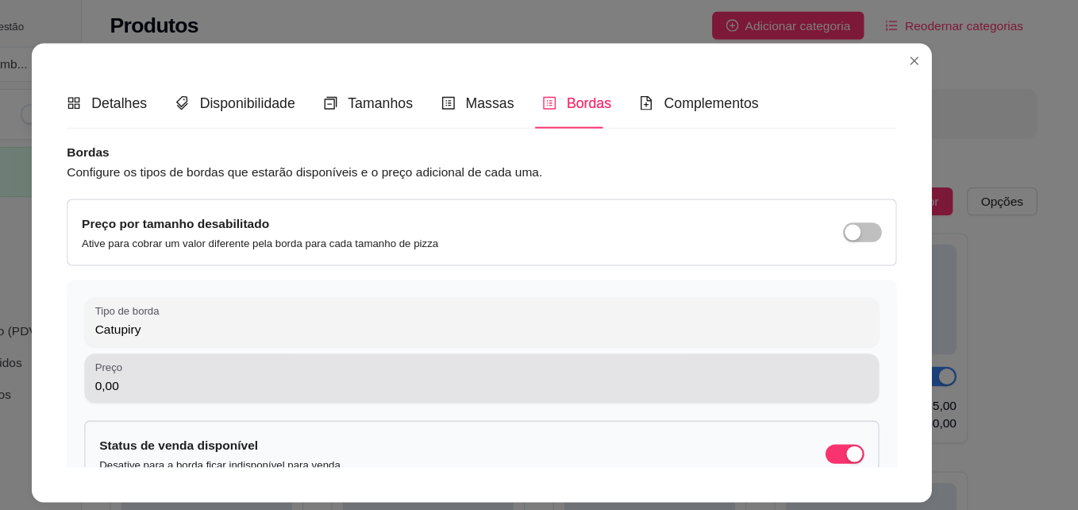
type input "Catupiry"
click at [307, 352] on input "0,00" at bounding box center [539, 356] width 698 height 16
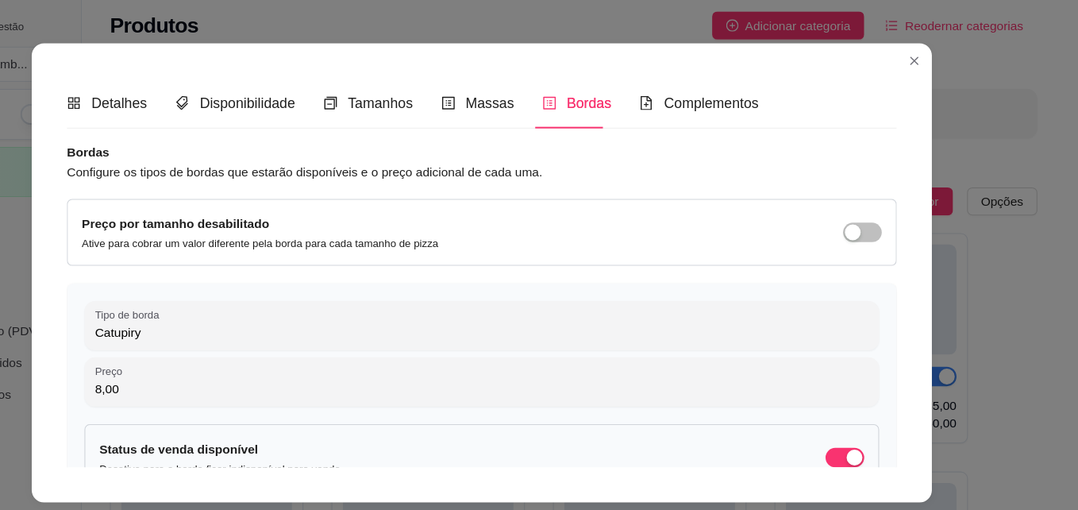
type input "8,00"
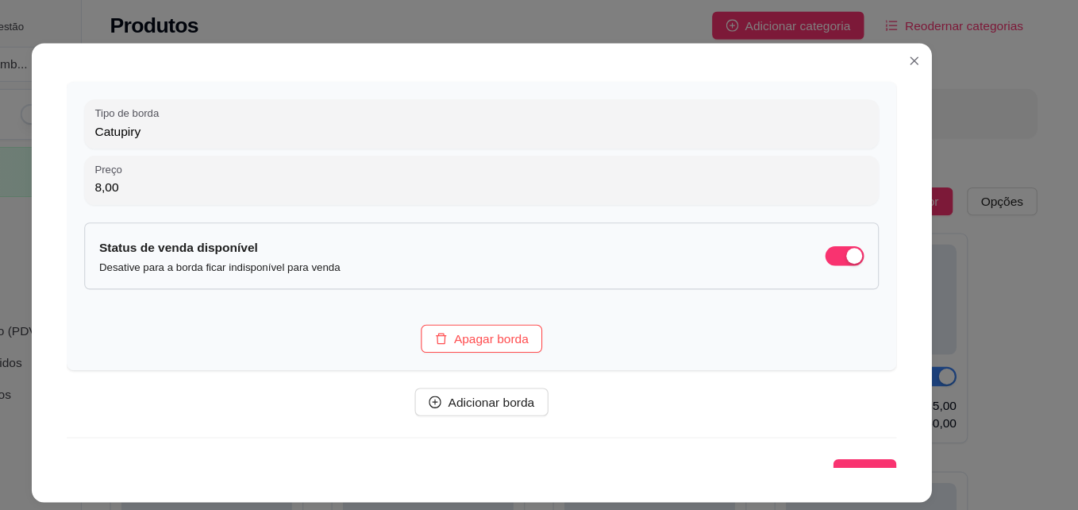
scroll to position [183, 0]
click at [561, 361] on span "Adicionar borda" at bounding box center [548, 369] width 78 height 17
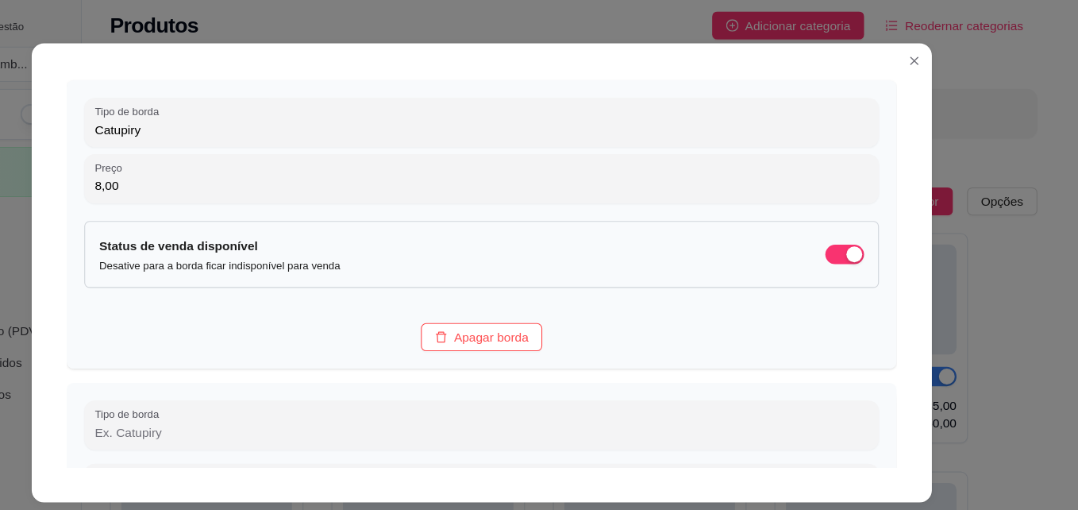
click at [475, 391] on input "Tipo de borda" at bounding box center [539, 399] width 698 height 16
type input "Cheddar"
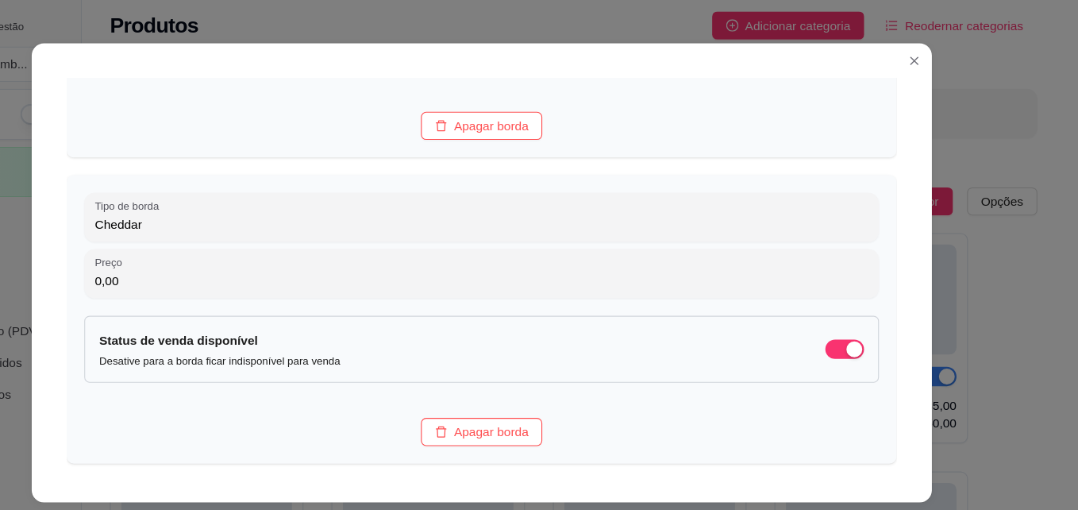
scroll to position [388, 0]
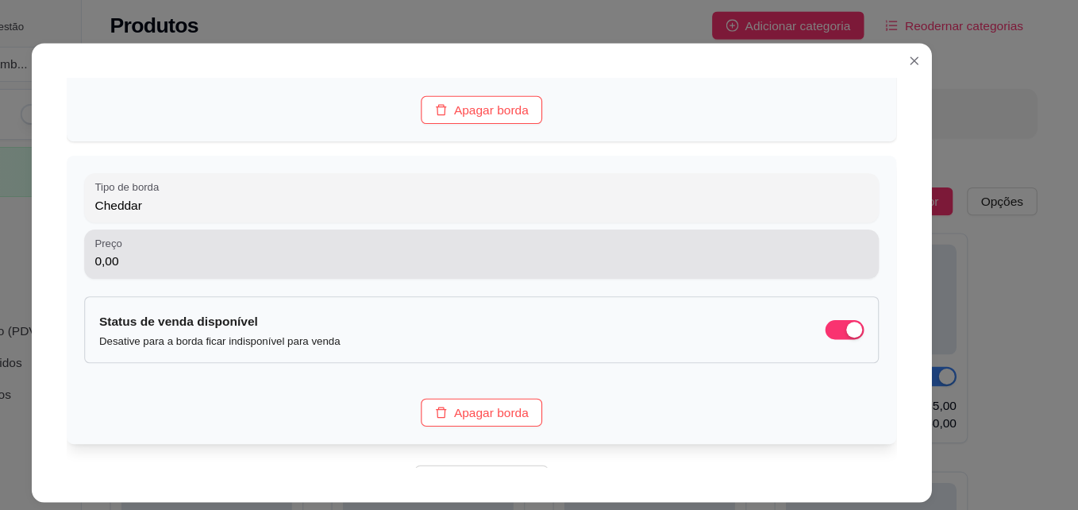
click at [520, 243] on input "0,00" at bounding box center [539, 245] width 698 height 16
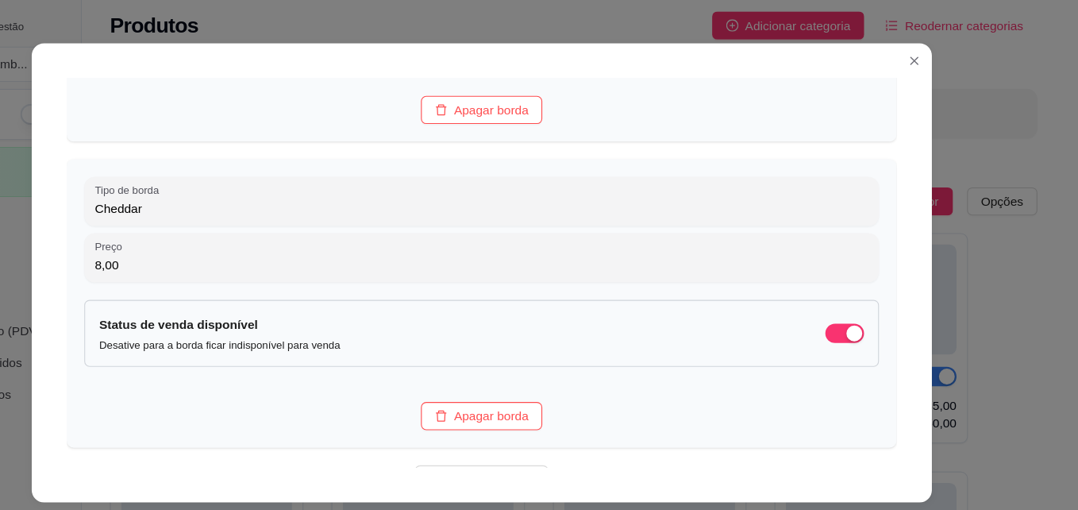
type input "8,00"
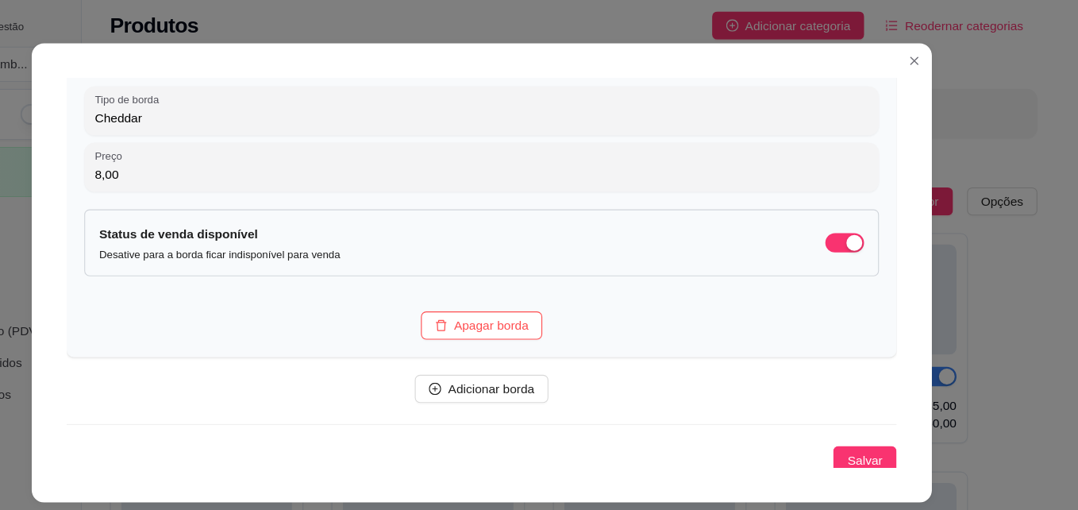
scroll to position [476, 0]
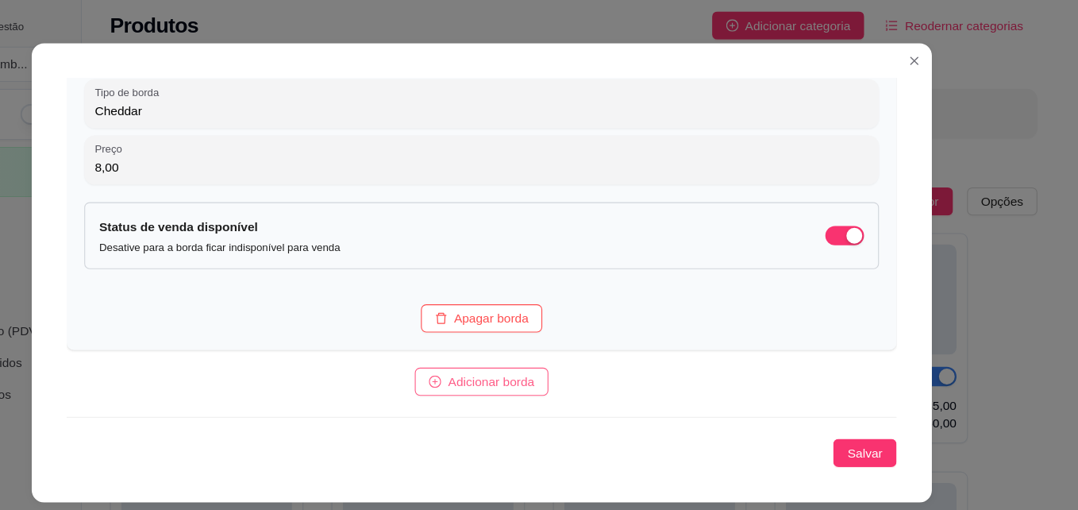
click at [582, 360] on button "Adicionar borda" at bounding box center [539, 353] width 121 height 25
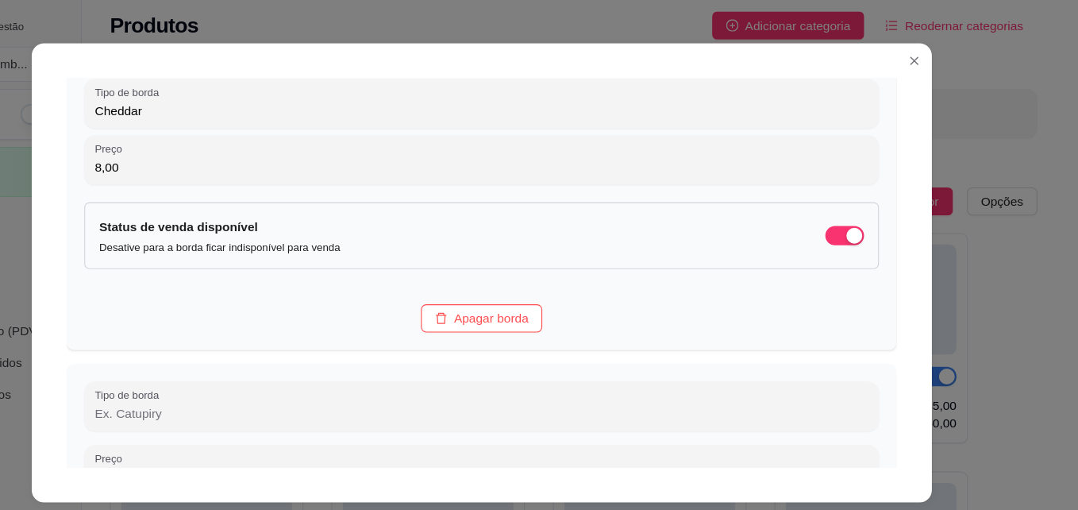
click at [589, 383] on input "Tipo de borda" at bounding box center [539, 382] width 698 height 16
type input "Chocolate"
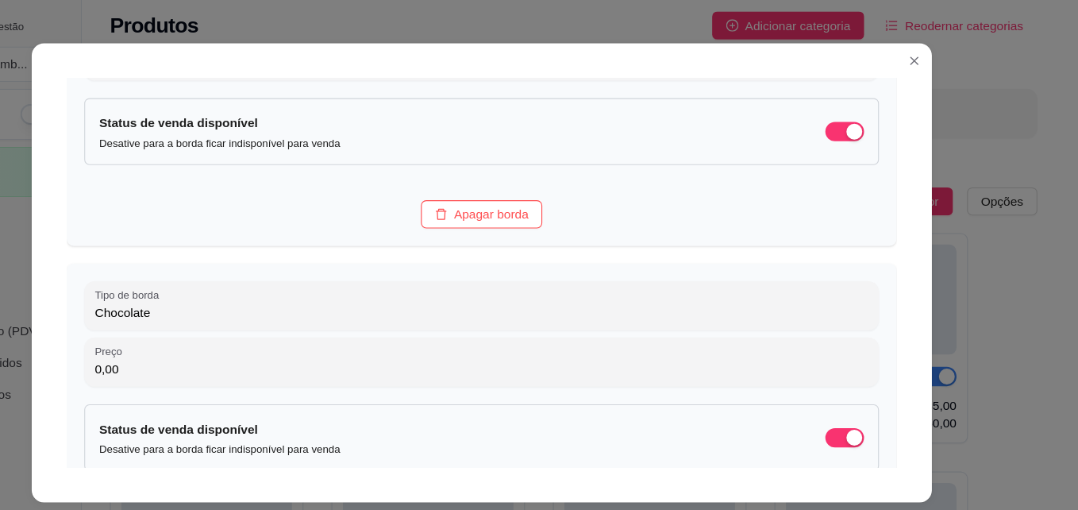
scroll to position [579, 0]
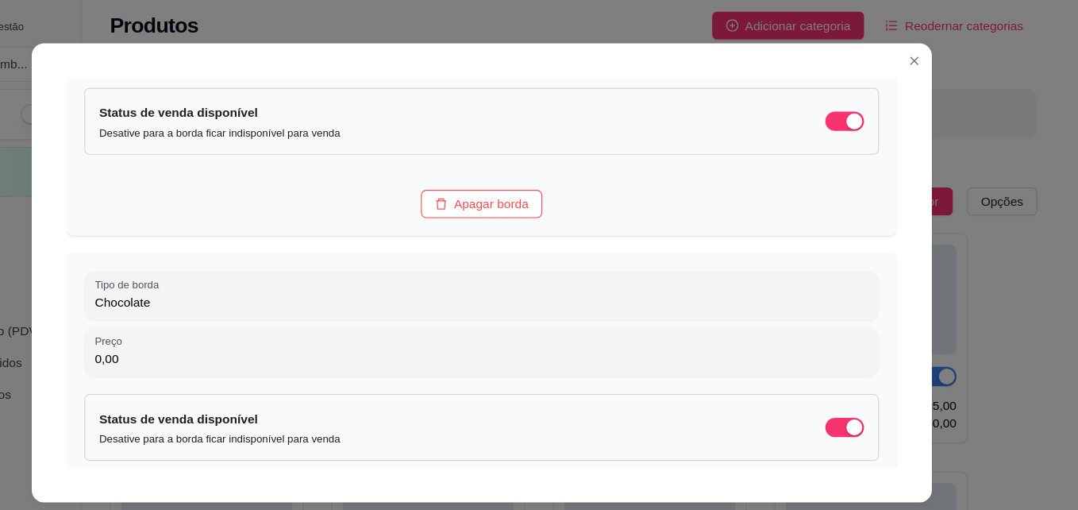
click at [908, 351] on div "Detalhes Disponibilidade Tamanhos Massas Bordas Complementos Nome da categoria …" at bounding box center [539, 255] width 813 height 414
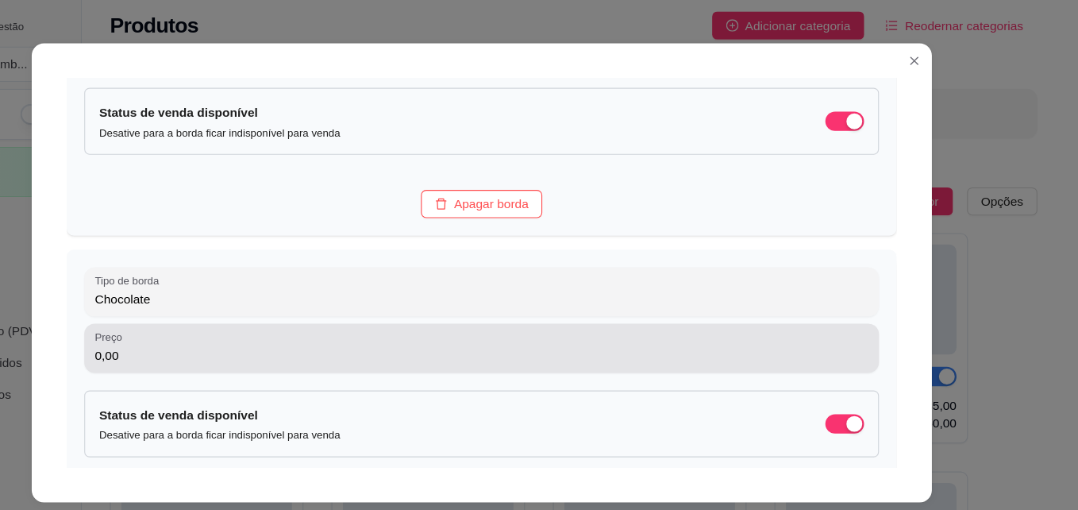
click at [765, 339] on div "Preço 0,00" at bounding box center [539, 323] width 718 height 44
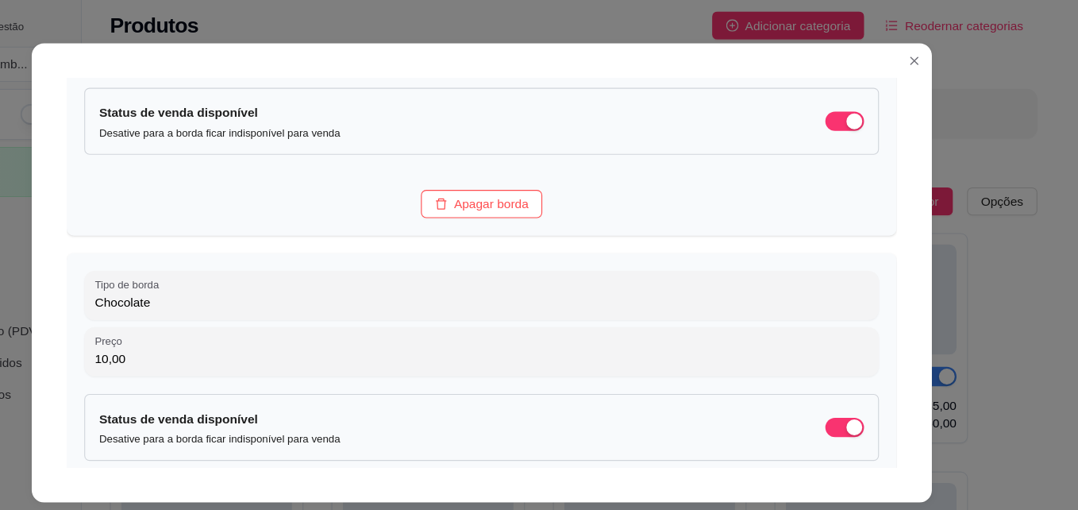
type input "10,00"
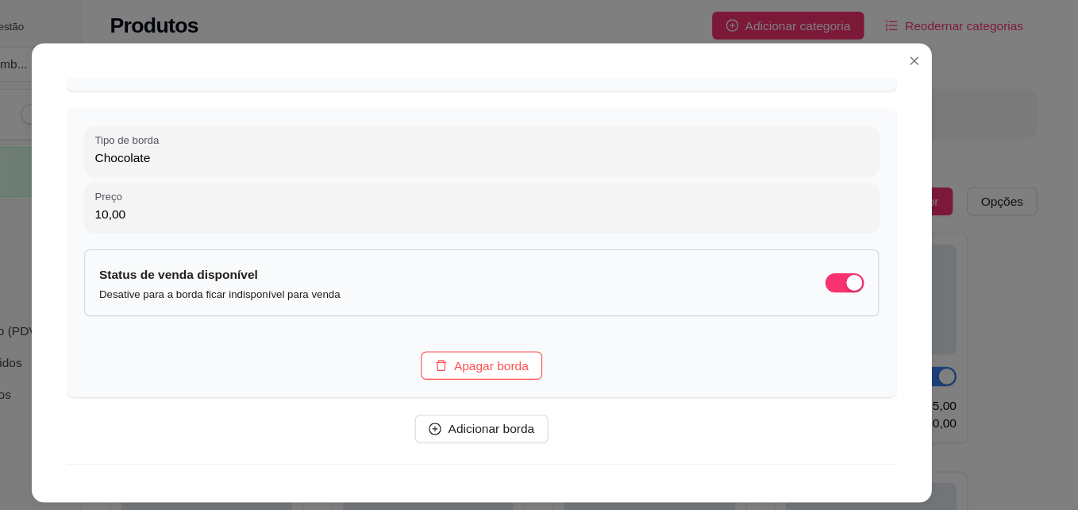
scroll to position [752, 0]
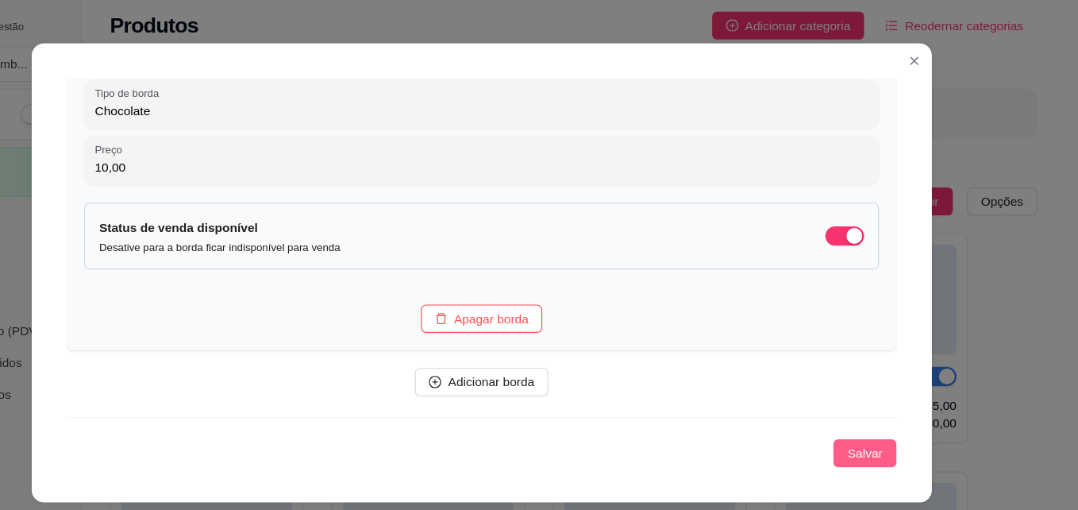
click at [874, 405] on button "Salvar" at bounding box center [884, 417] width 57 height 25
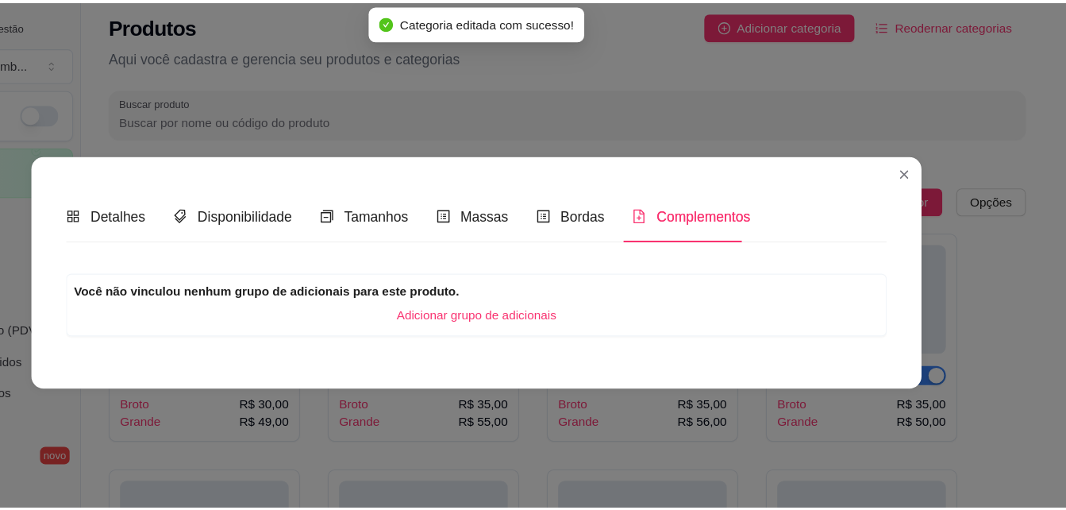
scroll to position [0, 0]
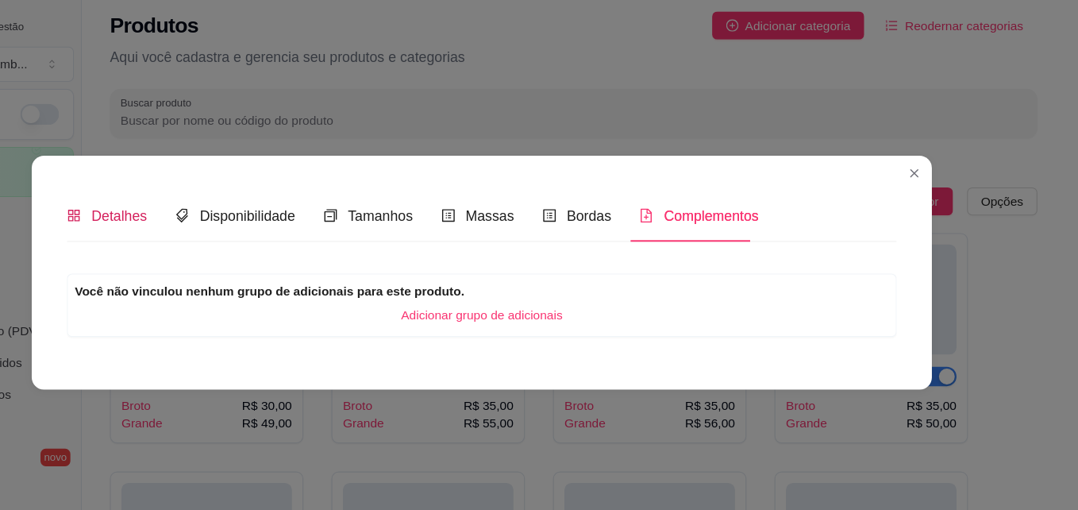
click at [184, 205] on div "Detalhes" at bounding box center [200, 204] width 72 height 20
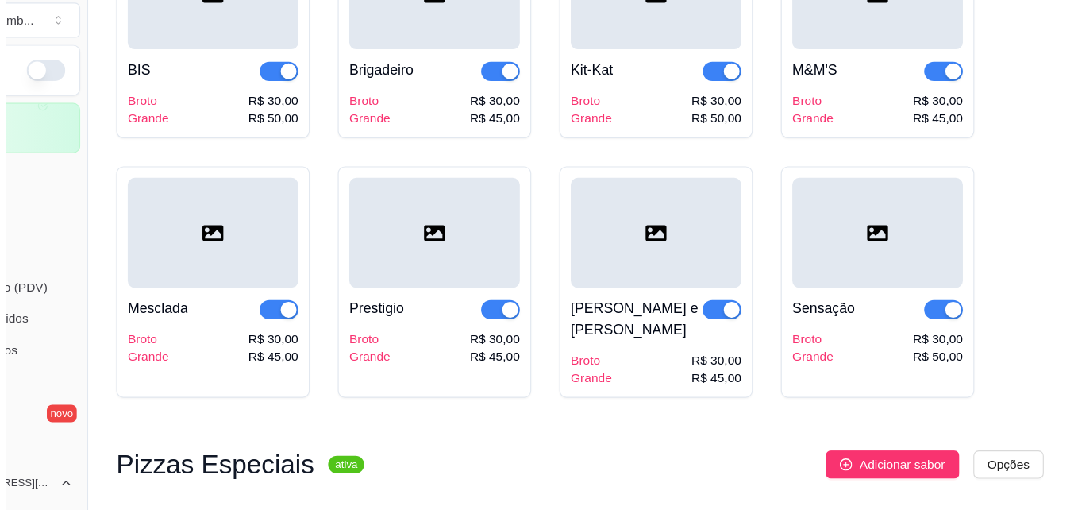
scroll to position [2112, 0]
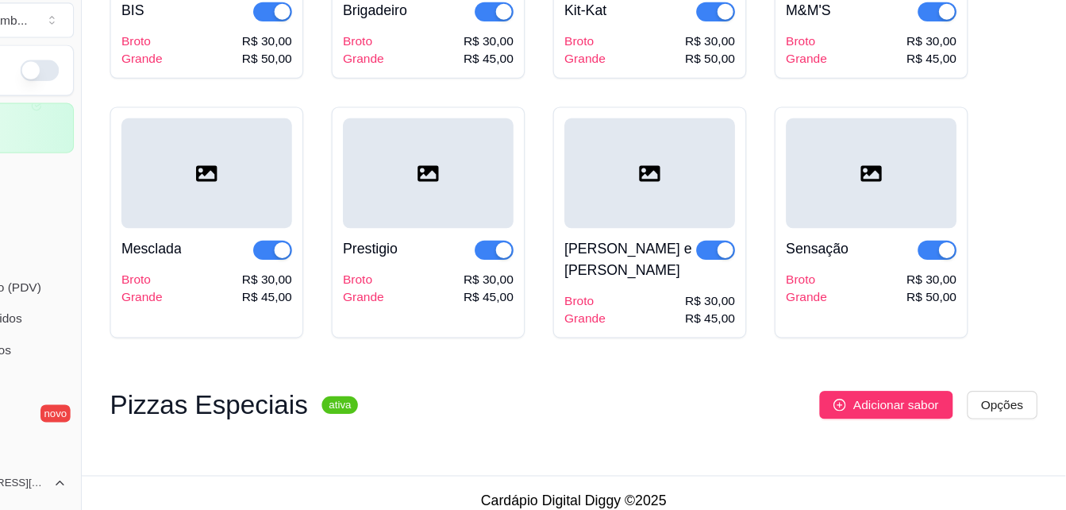
click at [915, 405] on span "Adicionar sabor" at bounding box center [912, 413] width 77 height 17
click at [992, 427] on div "Pizzas Especiais ativa Adicionar sabor Opções" at bounding box center [621, 421] width 837 height 41
click at [1013, 414] on div "Pizzas Especiais ativa Adicionar sabor Opções" at bounding box center [621, 421] width 837 height 41
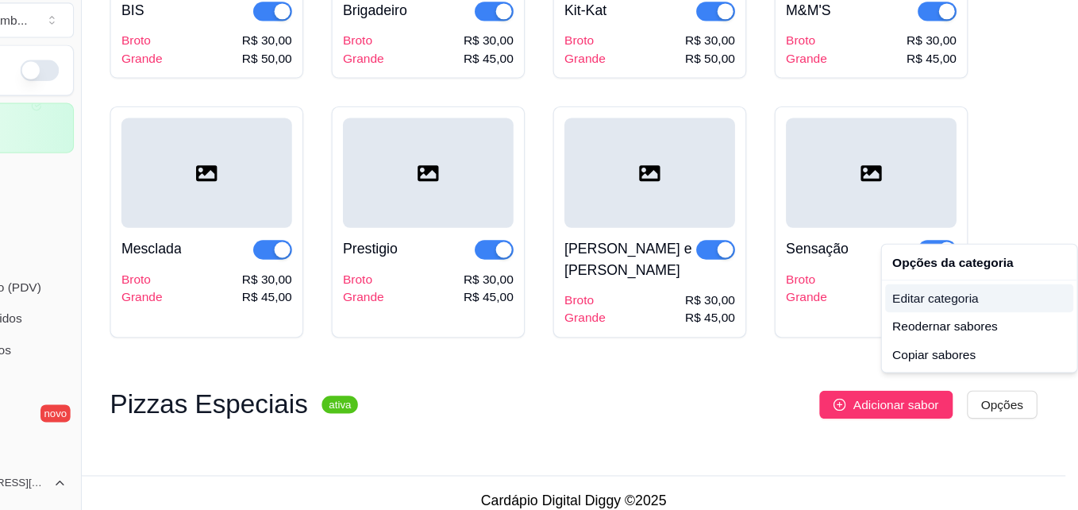
click at [980, 329] on div "Editar categoria" at bounding box center [988, 317] width 170 height 25
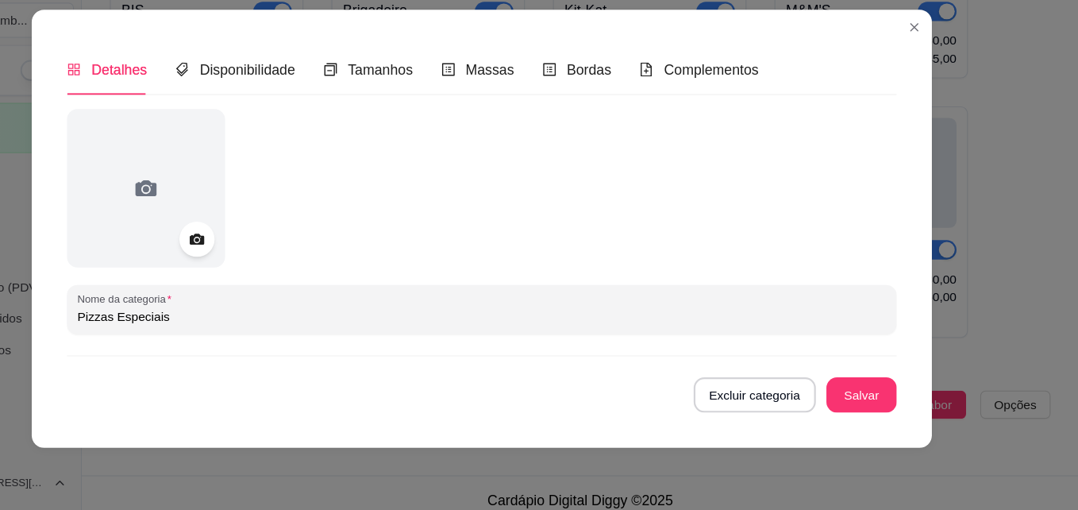
click at [776, 383] on div "Nome da categoria Pizzas Especiais Excluir categoria Salvar" at bounding box center [538, 284] width 749 height 274
click at [748, 420] on div "Excluir categoria Salvar" at bounding box center [538, 405] width 749 height 32
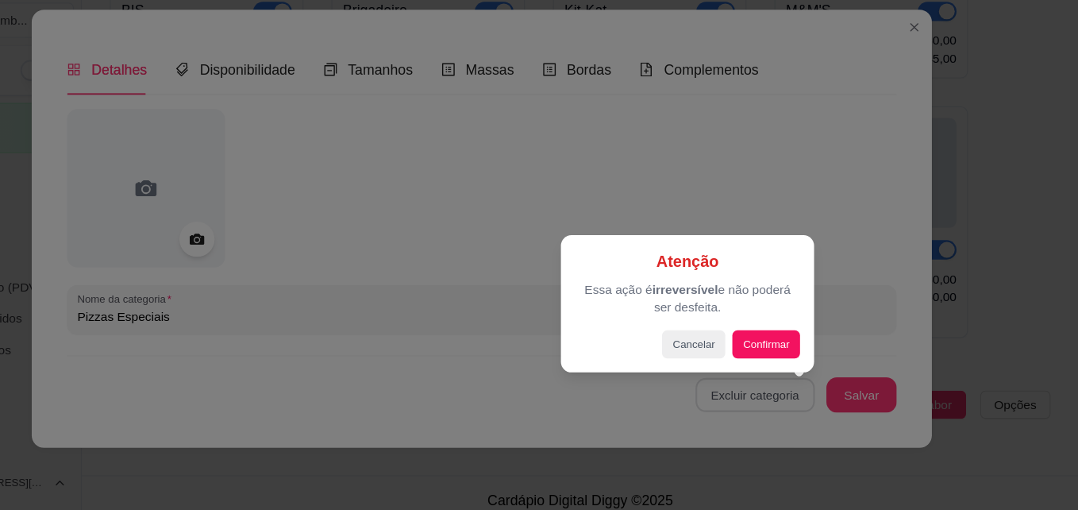
click at [793, 375] on div "Atenção Essa ação é irreversível e não poderá ser desfeita. Cancelar Confirmar" at bounding box center [724, 322] width 229 height 124
click at [795, 373] on div "Atenção Essa ação é irreversível e não poderá ser desfeita. Cancelar Confirmar" at bounding box center [724, 322] width 229 height 124
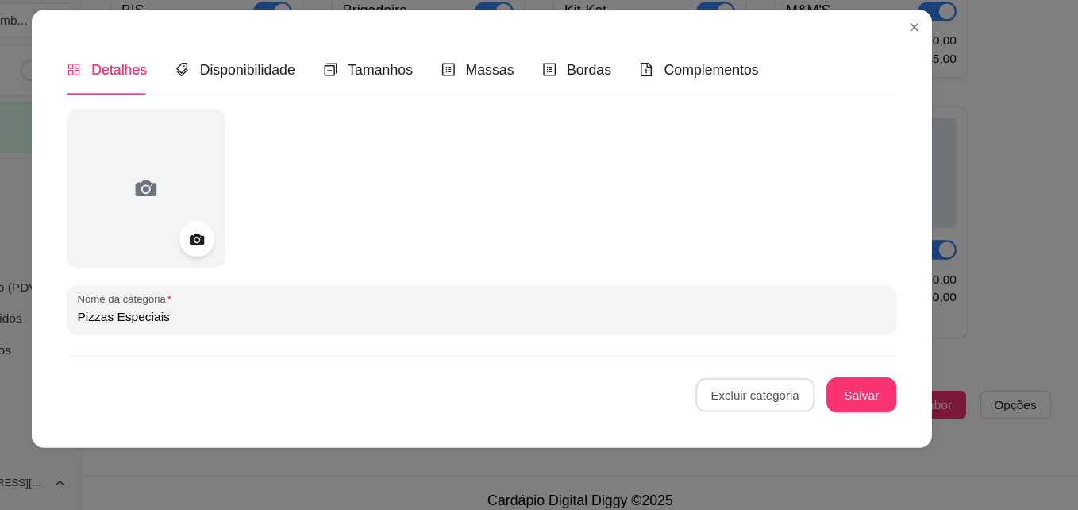
click at [777, 371] on button "Confirmar" at bounding box center [793, 360] width 59 height 25
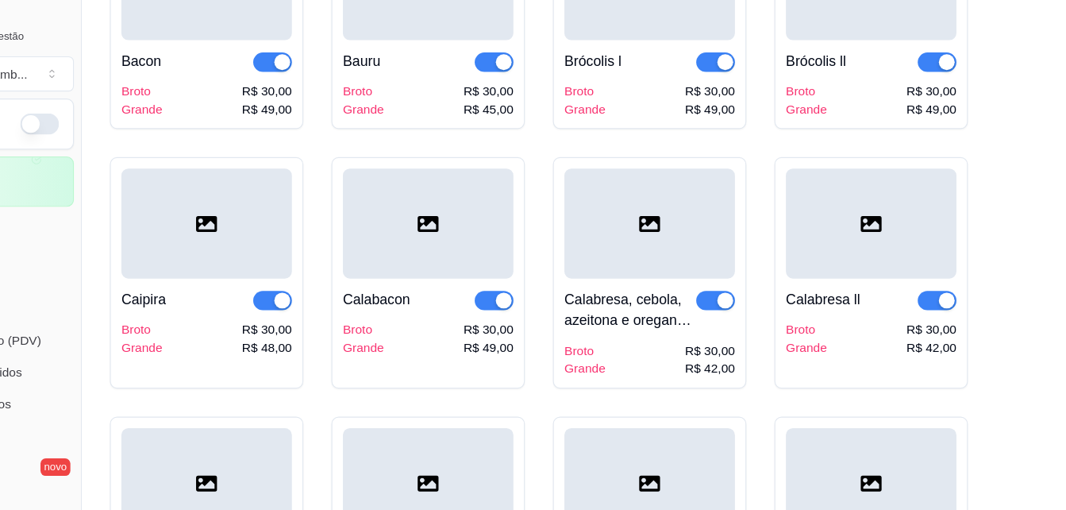
scroll to position [144, 0]
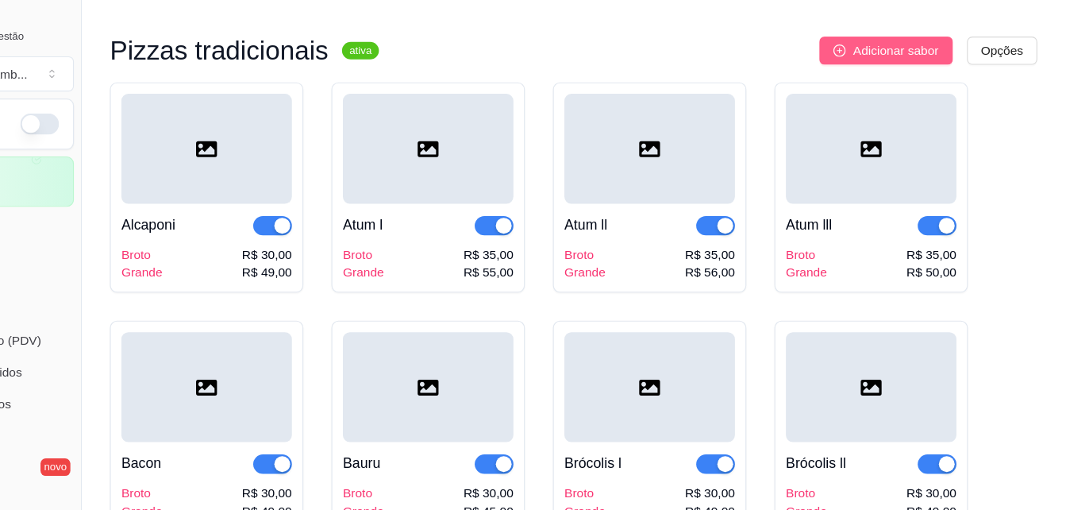
click at [914, 37] on span "Adicionar sabor" at bounding box center [912, 45] width 77 height 17
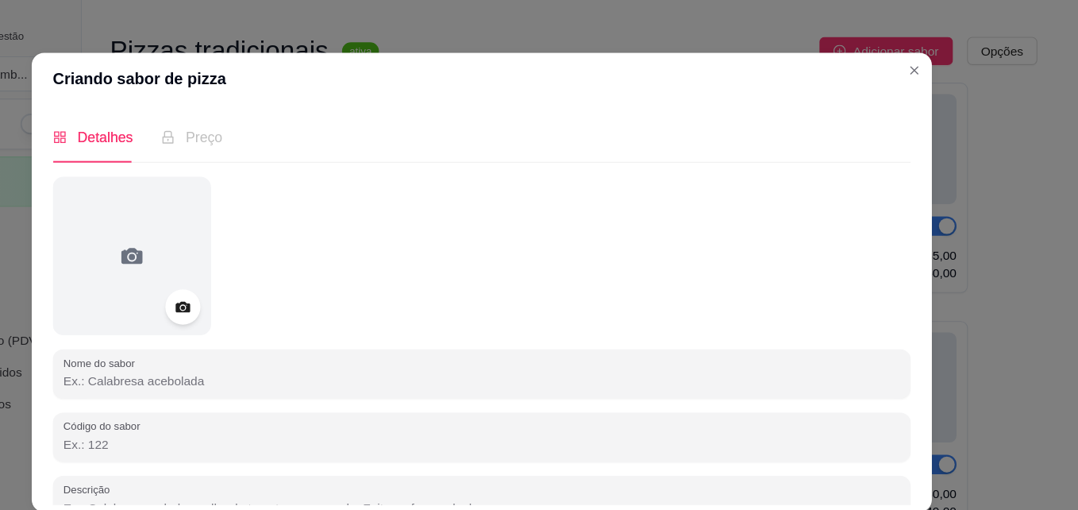
click at [285, 348] on input "Nome do sabor" at bounding box center [539, 344] width 756 height 16
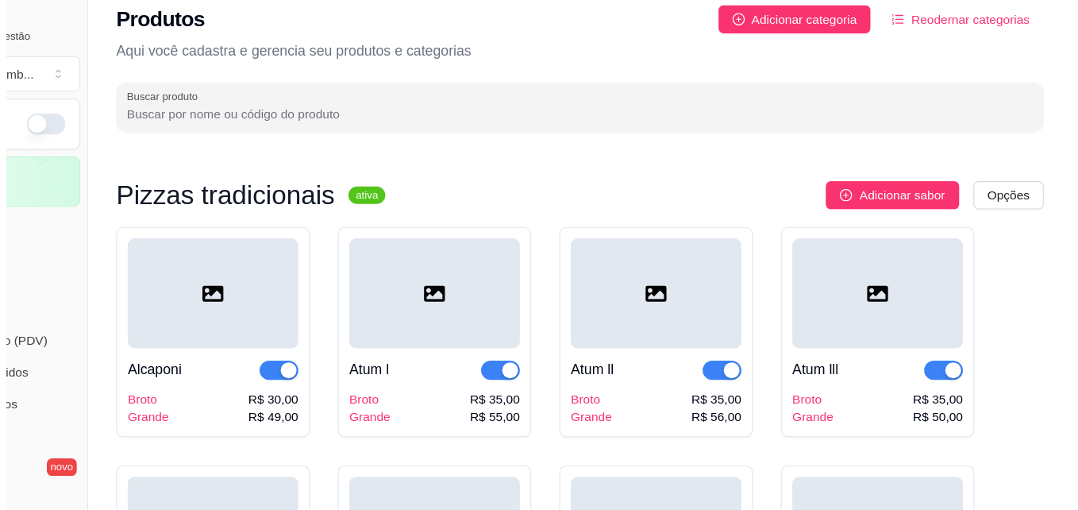
scroll to position [6, 0]
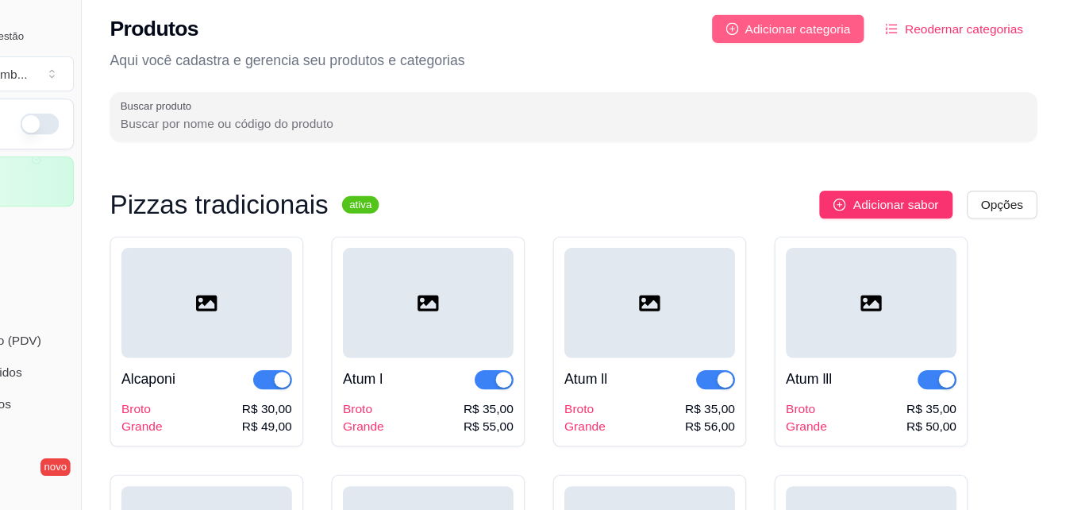
click at [838, 28] on span "Adicionar categoria" at bounding box center [824, 25] width 95 height 17
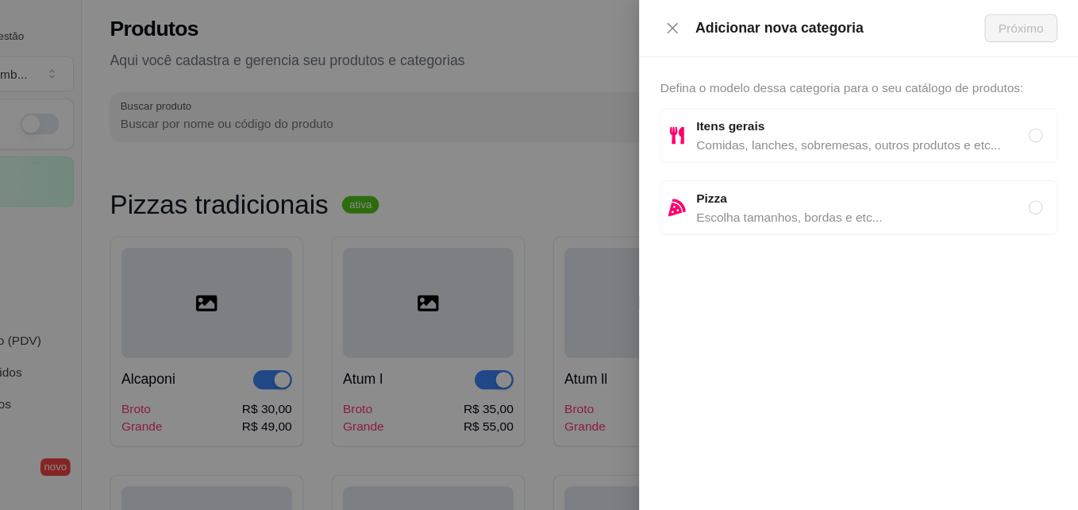
click at [753, 185] on strong "Pizza" at bounding box center [747, 178] width 28 height 13
radio input "true"
click at [1031, 31] on span "Próximo" at bounding box center [1026, 25] width 40 height 17
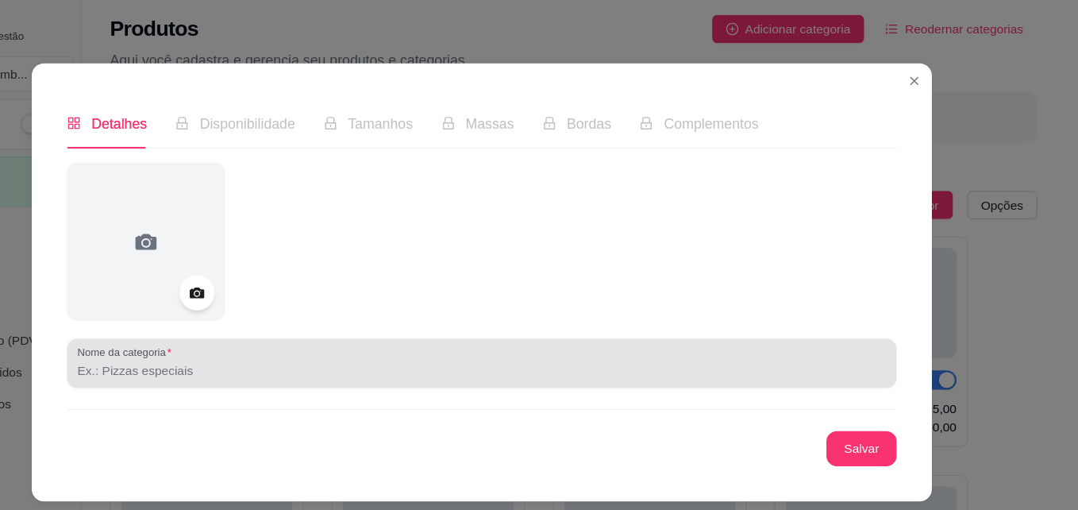
click at [376, 332] on input "Nome da categoria" at bounding box center [539, 334] width 730 height 16
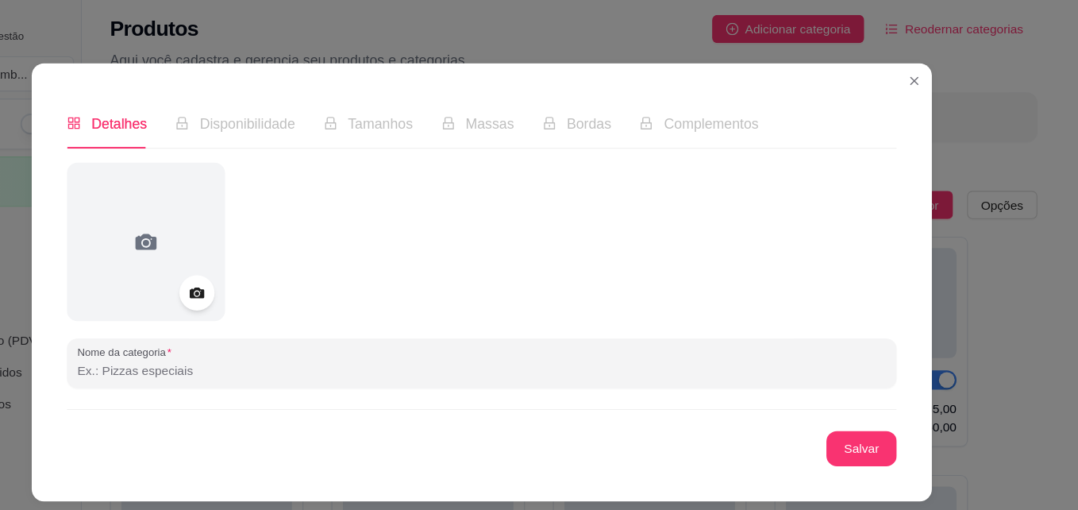
click at [376, 332] on input "Nome da categoria" at bounding box center [539, 334] width 730 height 16
type input "Pizzas Especiais"
click at [863, 414] on button "Salvar" at bounding box center [882, 405] width 62 height 31
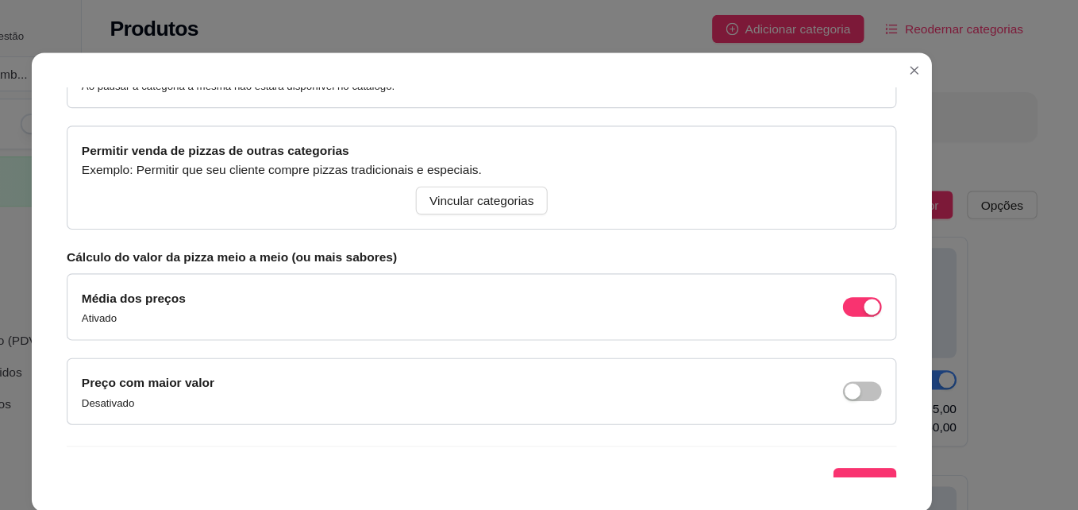
scroll to position [200, 0]
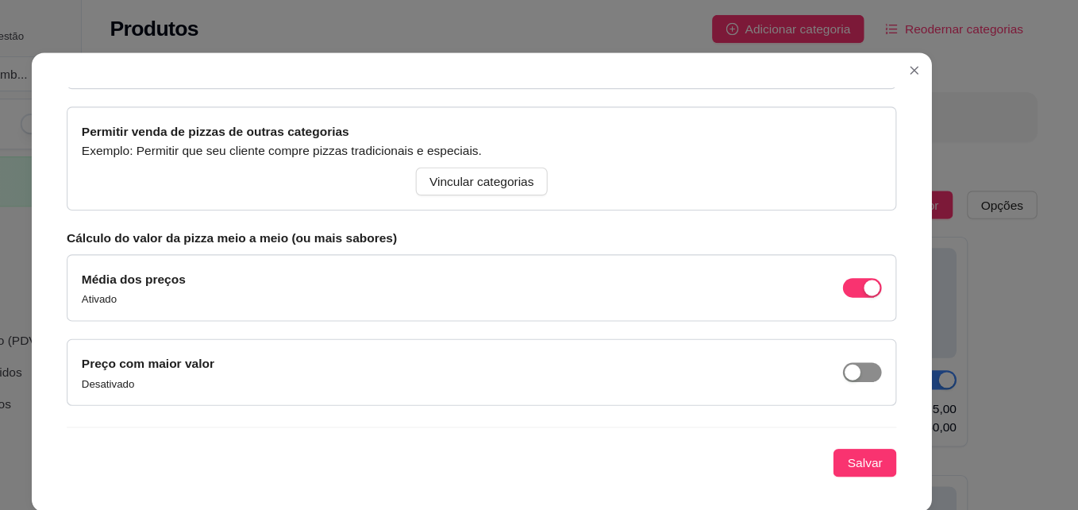
click at [865, 329] on span "button" at bounding box center [882, 335] width 35 height 17
click at [871, 421] on span "Salvar" at bounding box center [885, 417] width 32 height 17
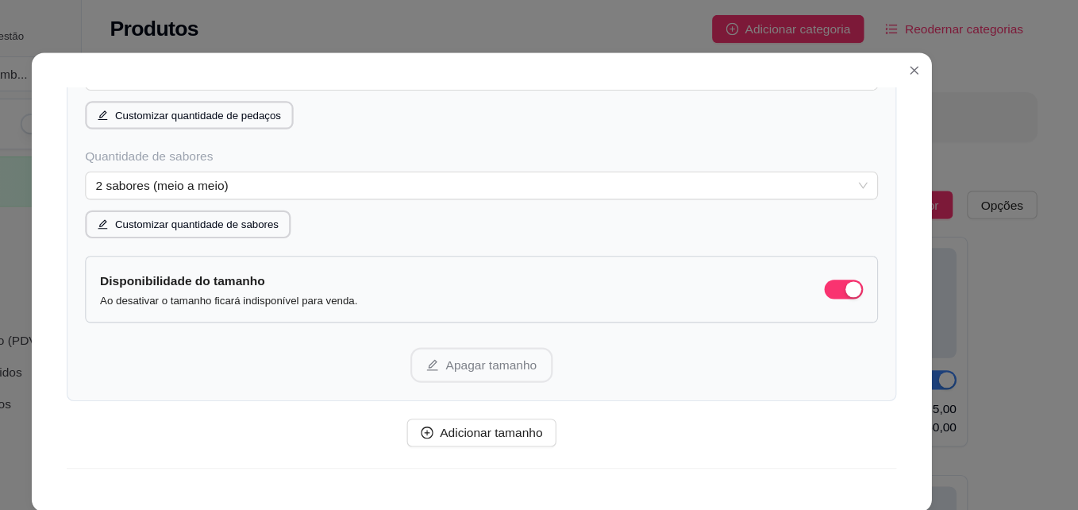
scroll to position [407, 0]
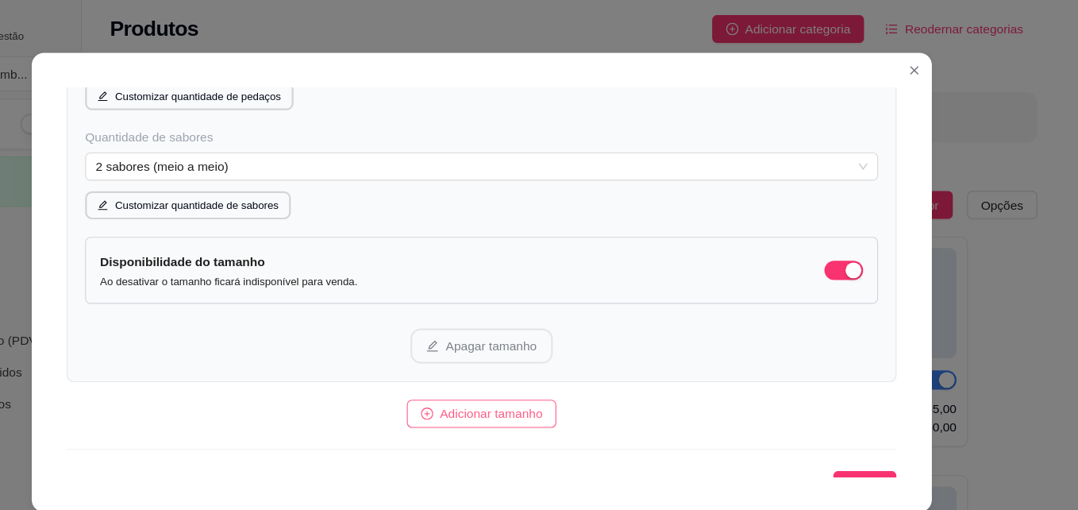
click at [530, 380] on span "Adicionar tamanho" at bounding box center [548, 372] width 93 height 17
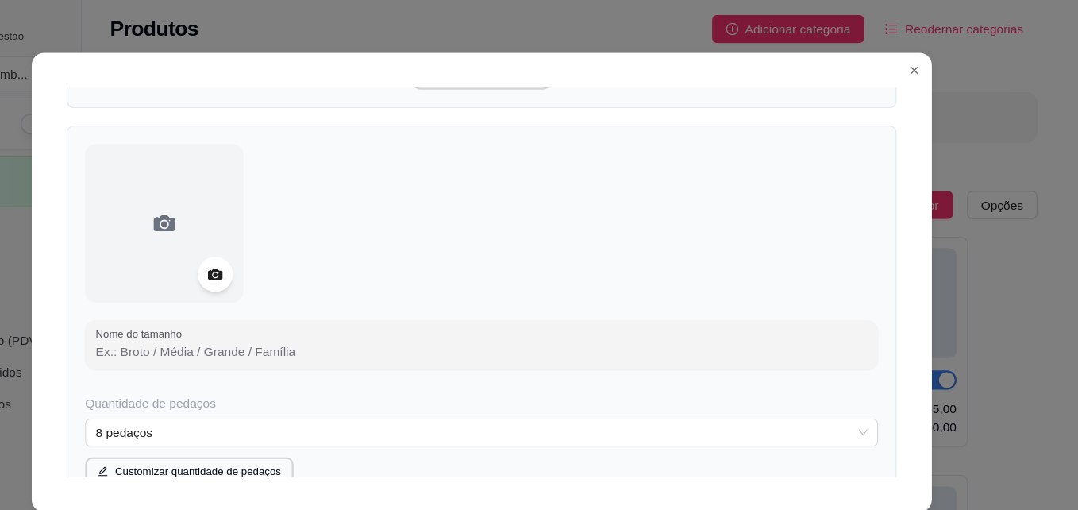
scroll to position [664, 0]
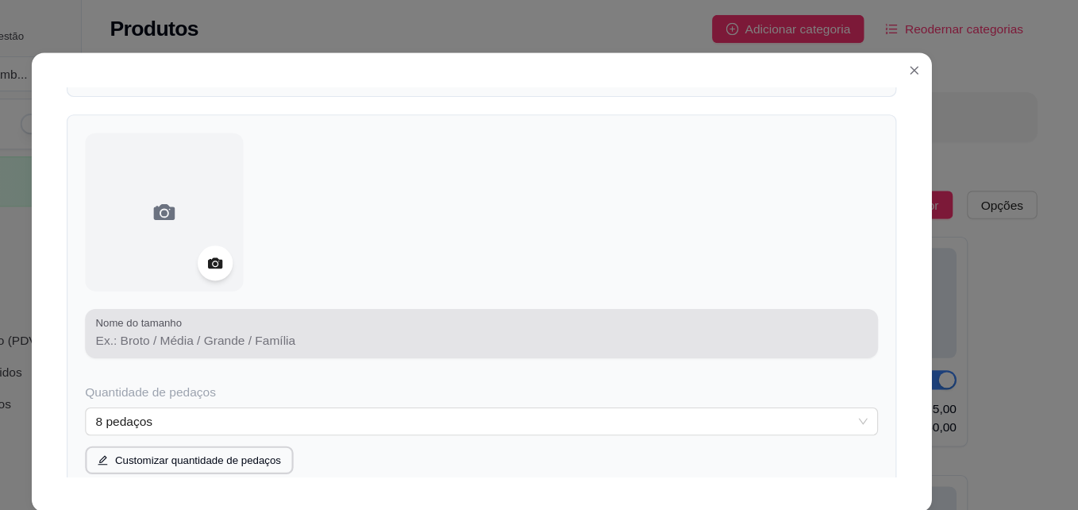
click at [620, 302] on input "Nome do tamanho" at bounding box center [538, 307] width 697 height 16
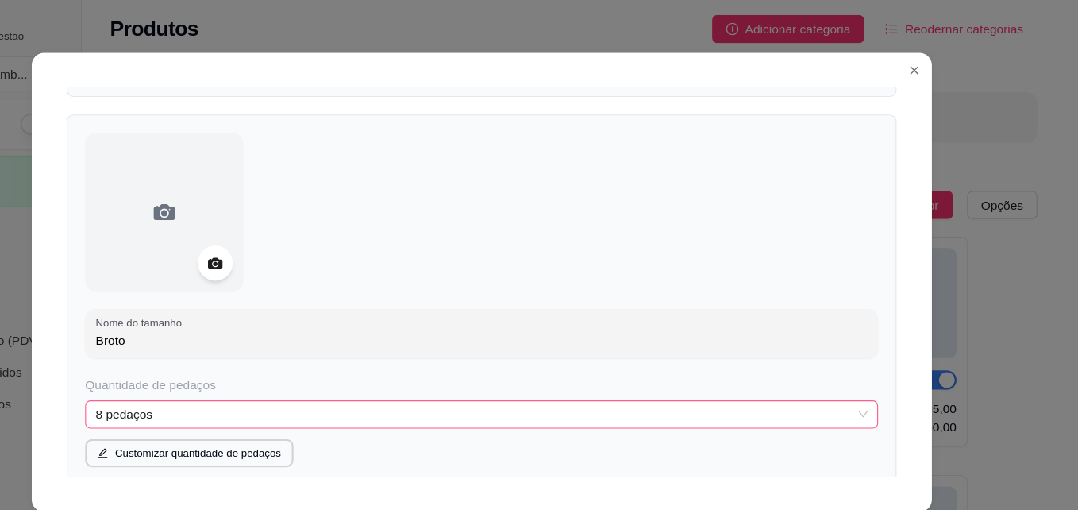
click at [843, 369] on span "8 pedaços" at bounding box center [538, 374] width 697 height 24
type input "Broto"
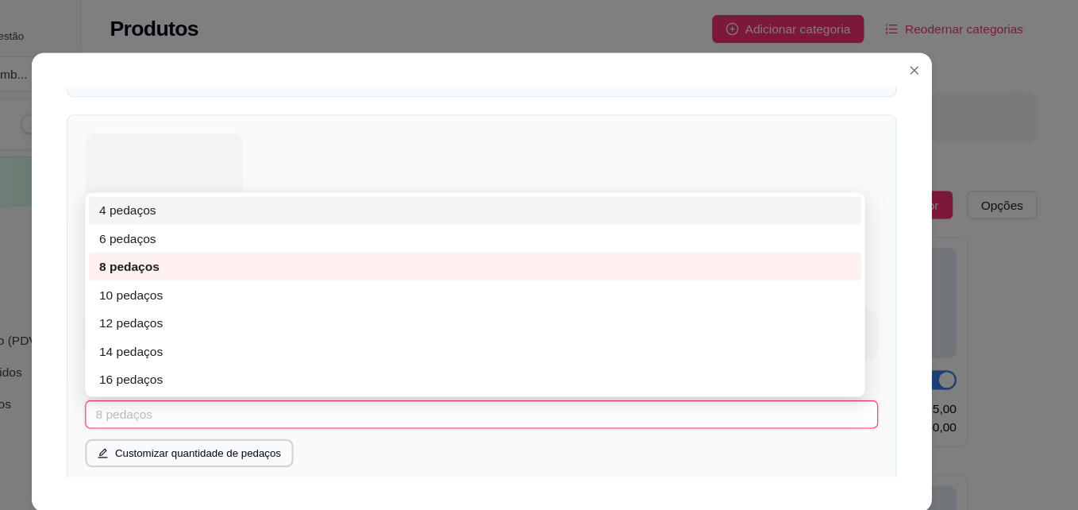
click at [299, 199] on div "4 pedaços" at bounding box center [533, 189] width 698 height 25
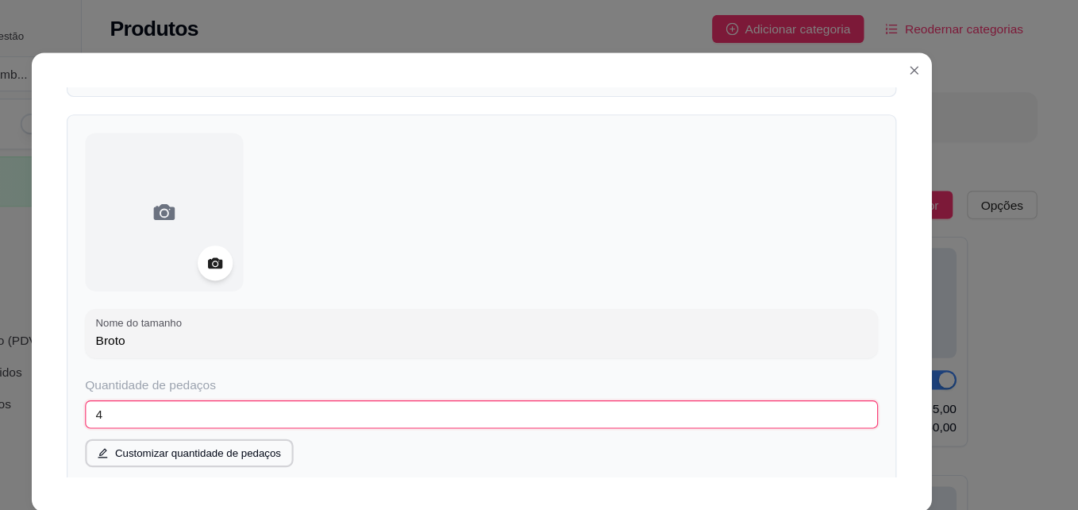
scroll to position [6, 0]
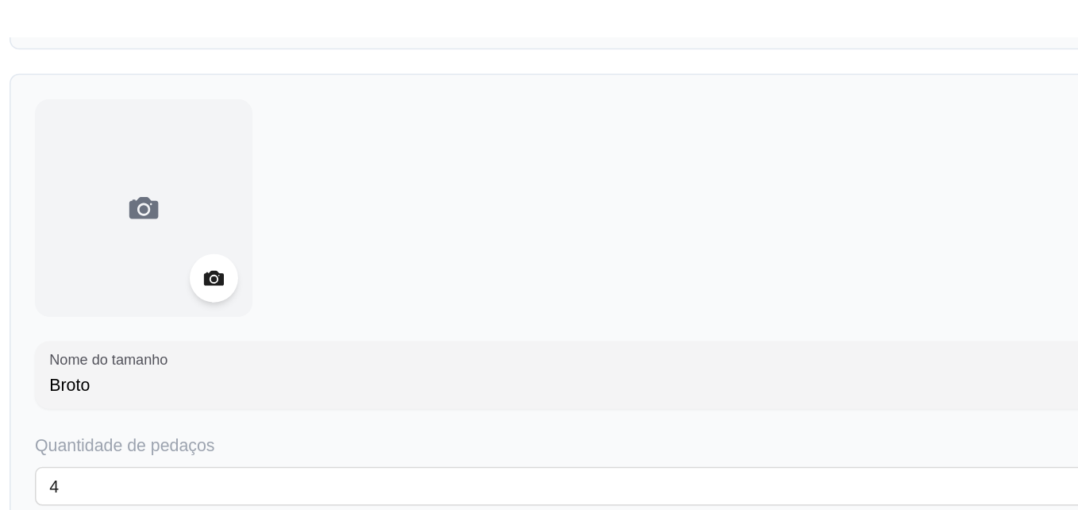
drag, startPoint x: 299, startPoint y: 199, endPoint x: 171, endPoint y: 203, distance: 127.8
click at [168, 203] on div "Nome do tamanho Broto Quantidade de pedaços 4 4 6 4 pedaços 6 pedaços 8 pedaços…" at bounding box center [538, 385] width 749 height 564
drag, startPoint x: 360, startPoint y: 228, endPoint x: 418, endPoint y: 223, distance: 58.9
click at [418, 223] on div at bounding box center [539, 191] width 716 height 143
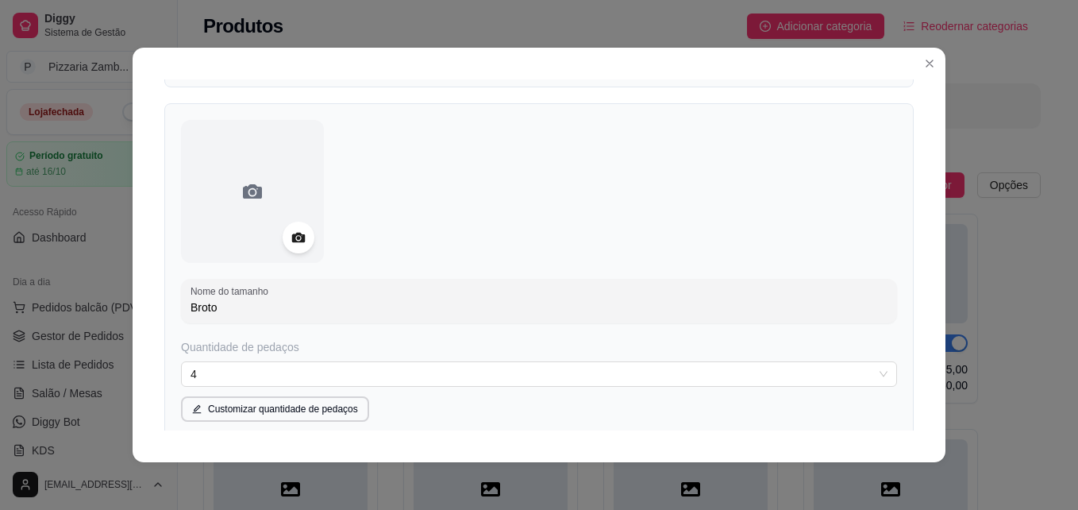
scroll to position [4, 0]
click at [906, 290] on div "Detalhes Disponibilidade Tamanhos Massas Bordas Complementos Nome da categoria …" at bounding box center [539, 255] width 813 height 414
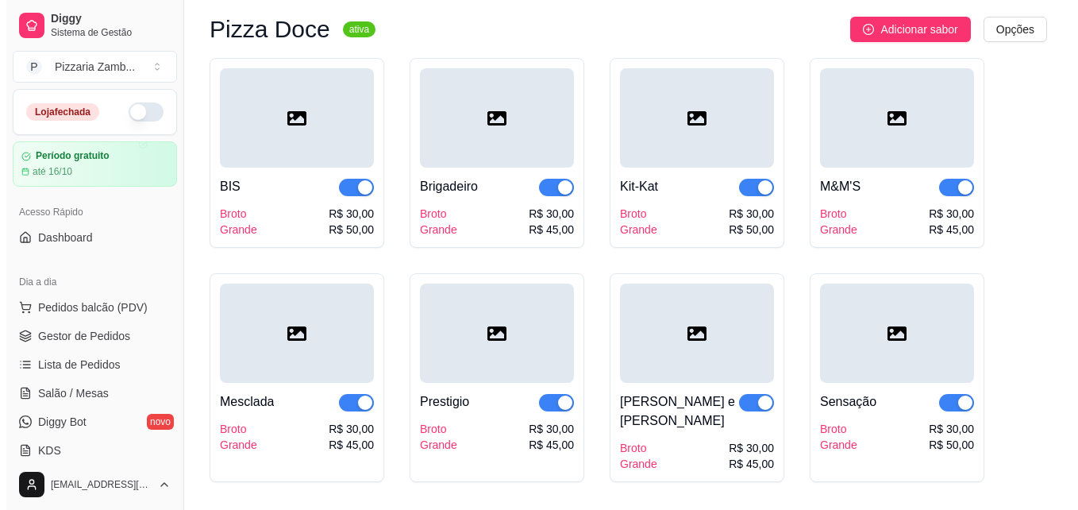
scroll to position [2112, 0]
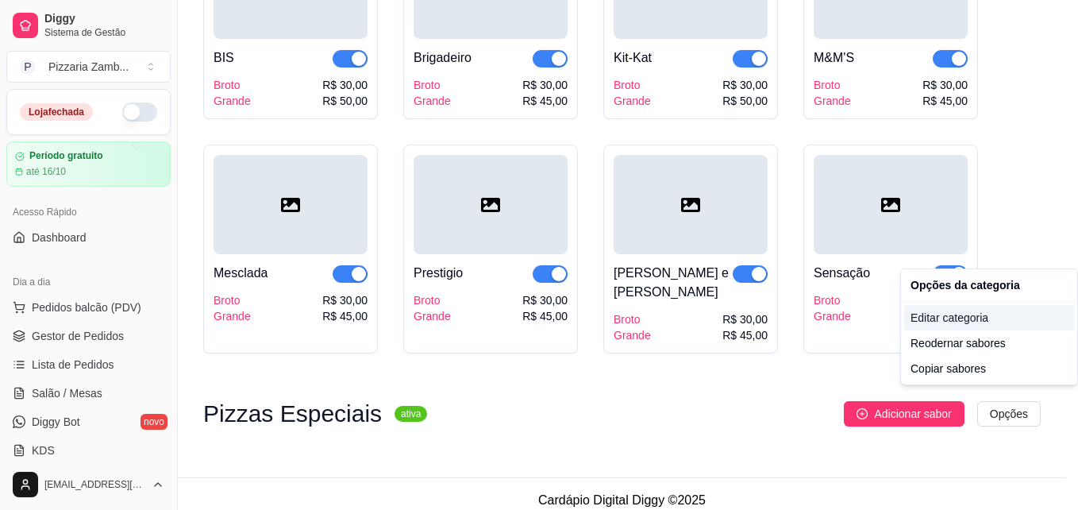
click at [951, 325] on div "Editar categoria" at bounding box center [989, 317] width 170 height 25
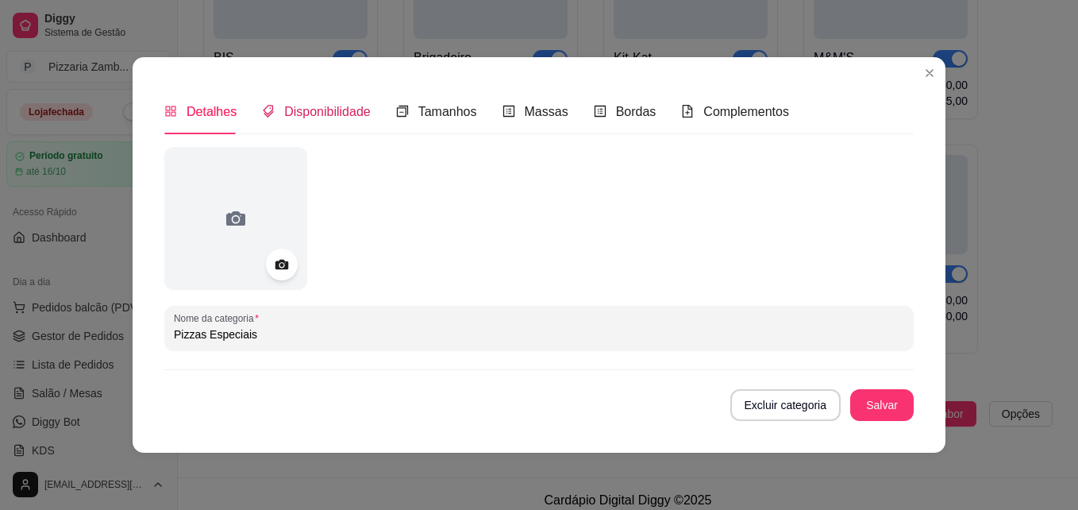
click at [315, 120] on div "Disponibilidade" at bounding box center [316, 112] width 109 height 20
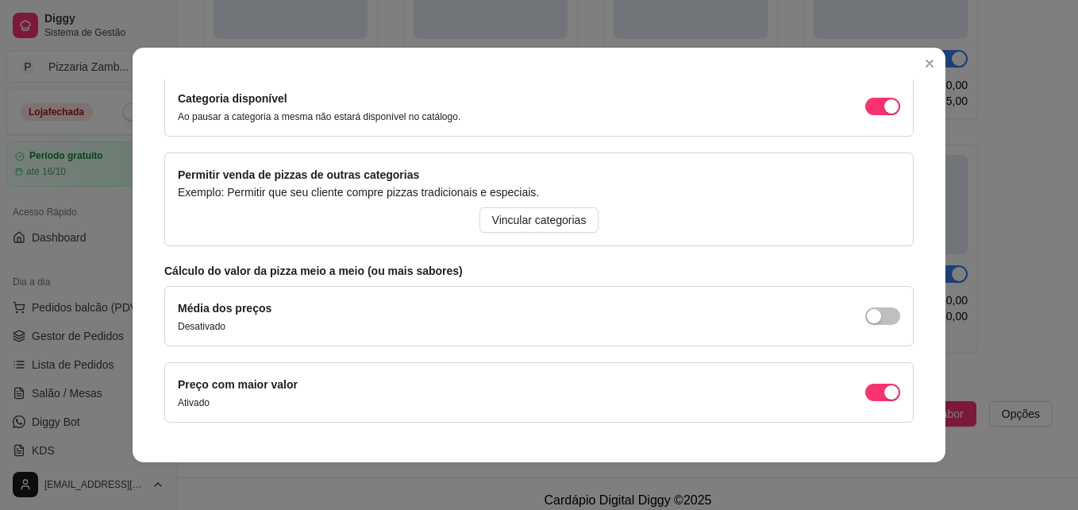
scroll to position [200, 0]
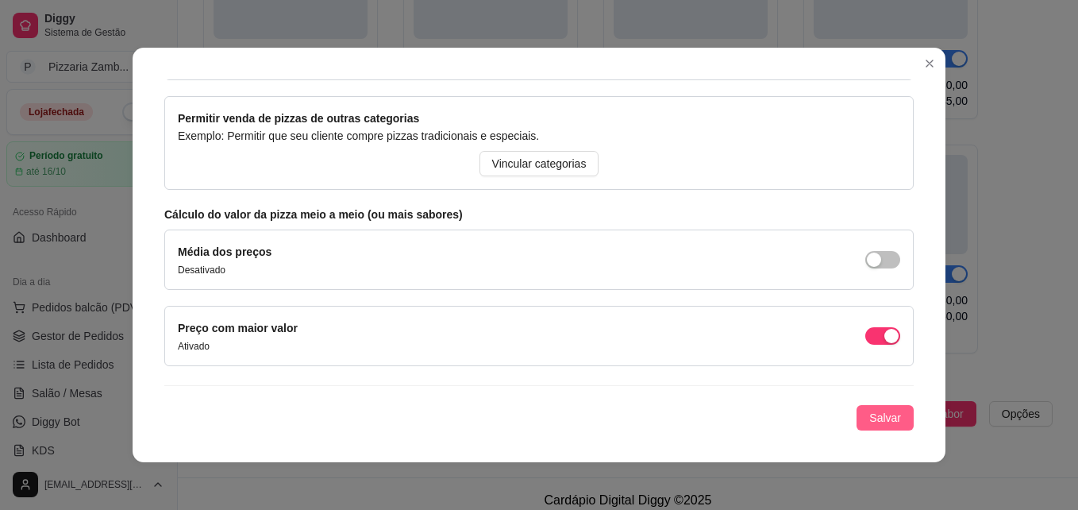
click at [869, 417] on span "Salvar" at bounding box center [885, 417] width 32 height 17
click at [884, 439] on div "Detalhes Disponibilidade Tamanhos Massas Bordas Complementos Nome da categoria …" at bounding box center [539, 255] width 813 height 414
click at [880, 432] on div "Detalhes Disponibilidade Tamanhos Massas Bordas Complementos Nome da categoria …" at bounding box center [539, 255] width 813 height 414
click at [879, 410] on span "Salvar" at bounding box center [885, 417] width 32 height 17
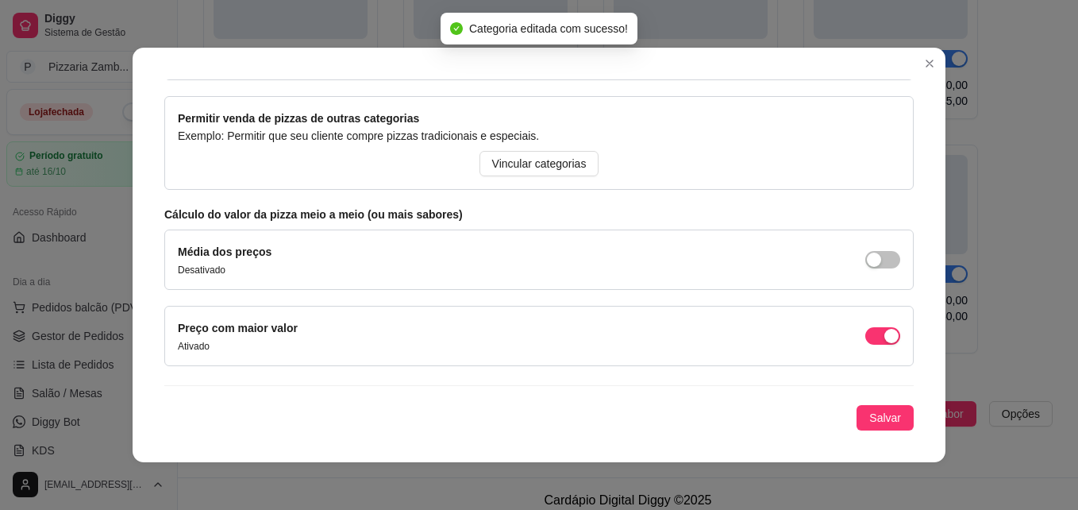
scroll to position [0, 0]
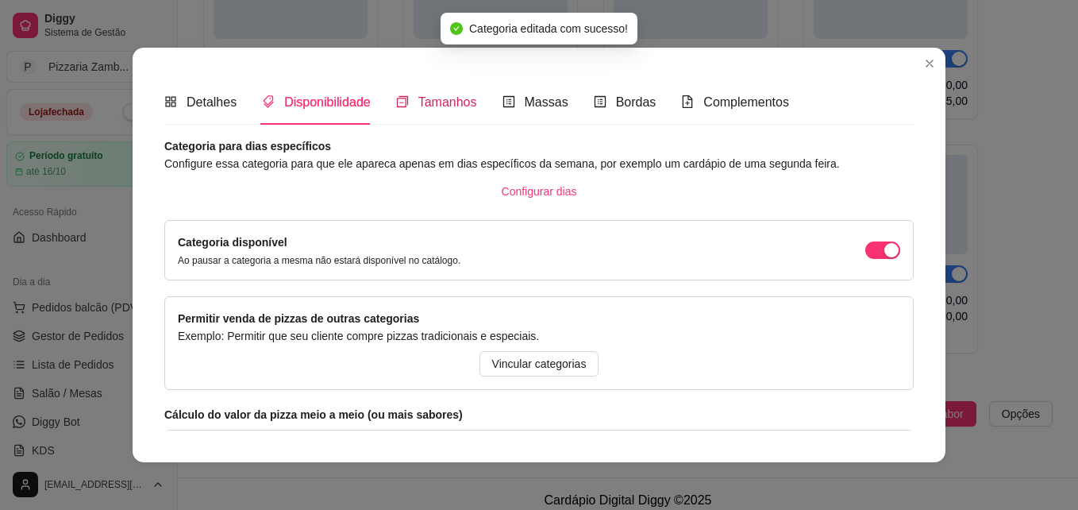
click at [438, 109] on span "Tamanhos" at bounding box center [447, 101] width 59 height 13
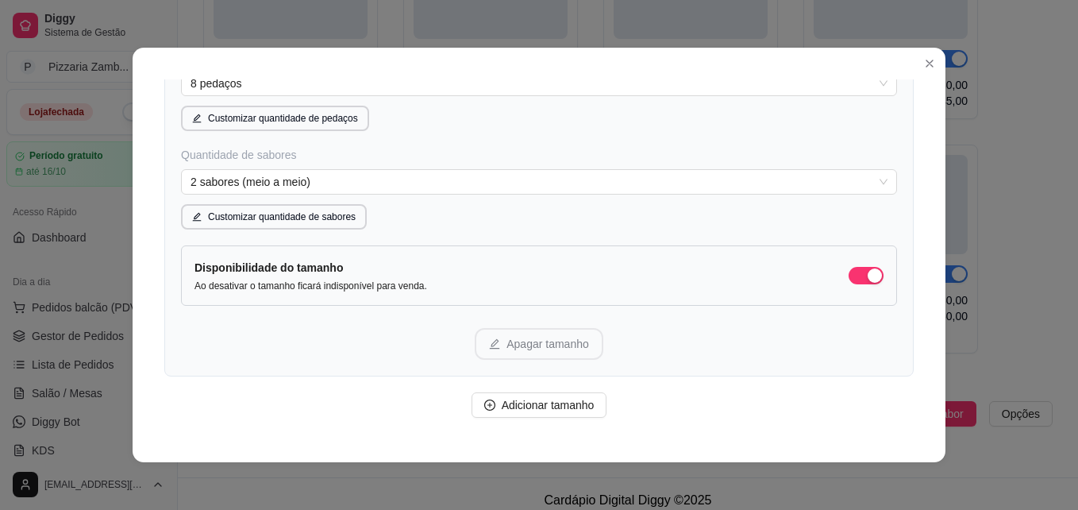
scroll to position [427, 0]
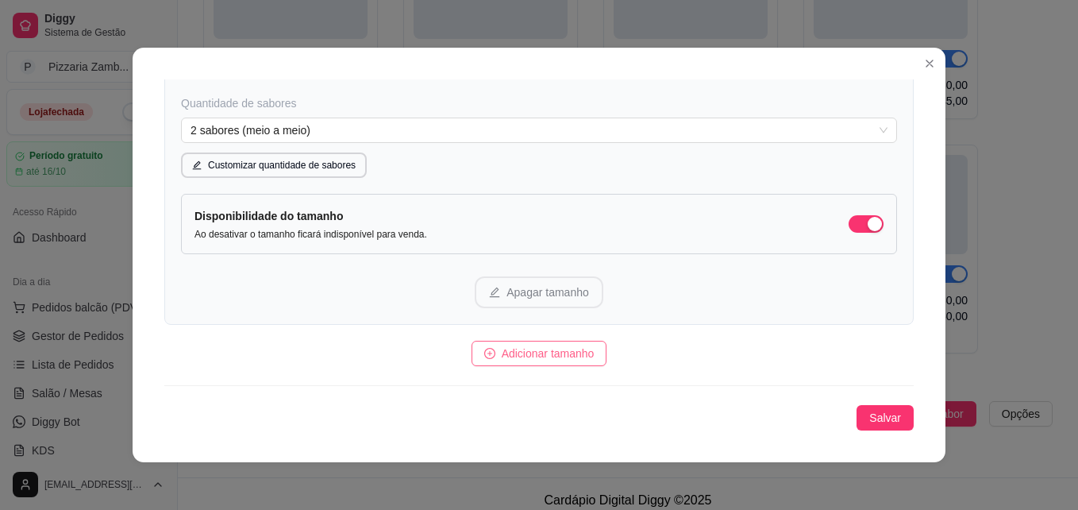
click at [509, 350] on span "Adicionar tamanho" at bounding box center [548, 352] width 93 height 17
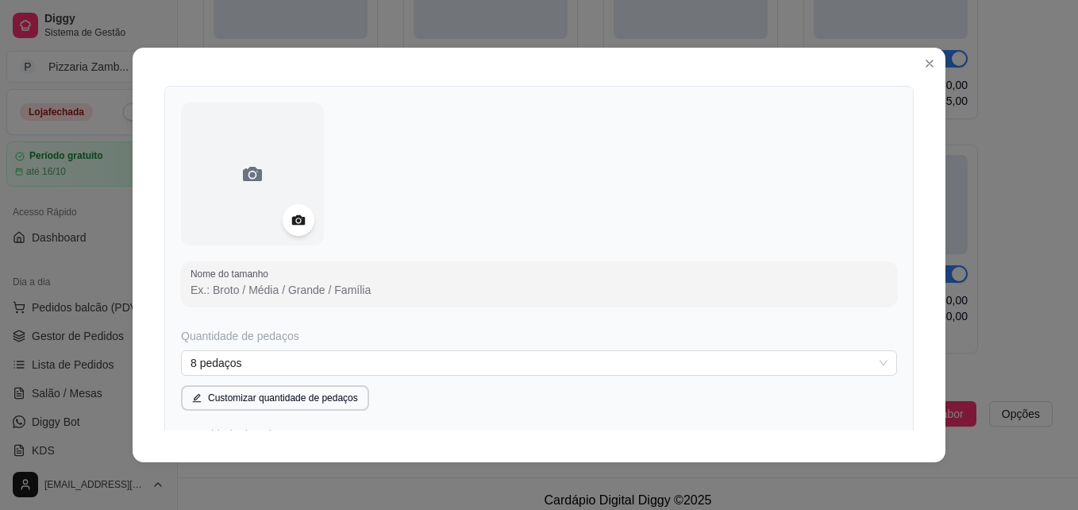
scroll to position [693, 0]
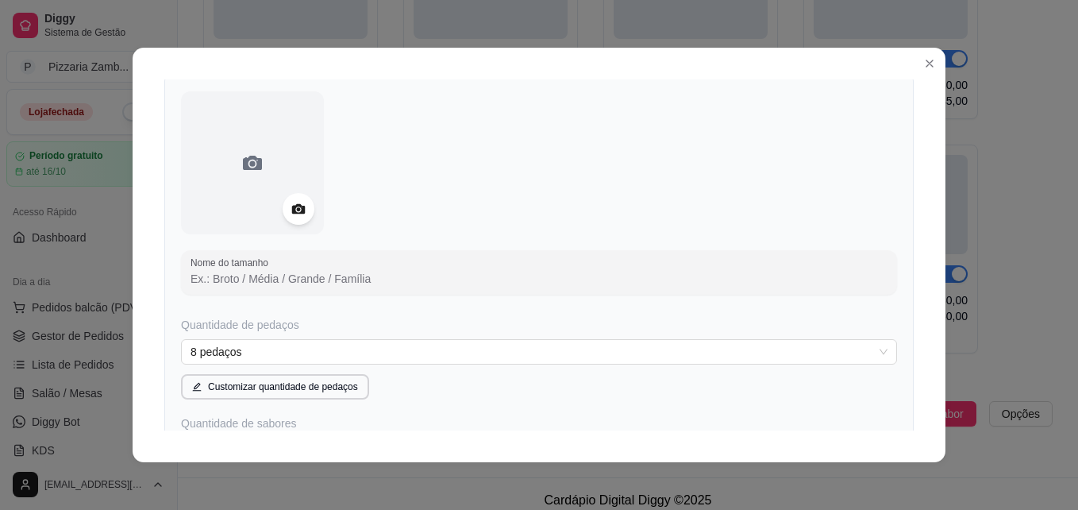
click at [580, 279] on input "Nome do tamanho" at bounding box center [538, 279] width 697 height 16
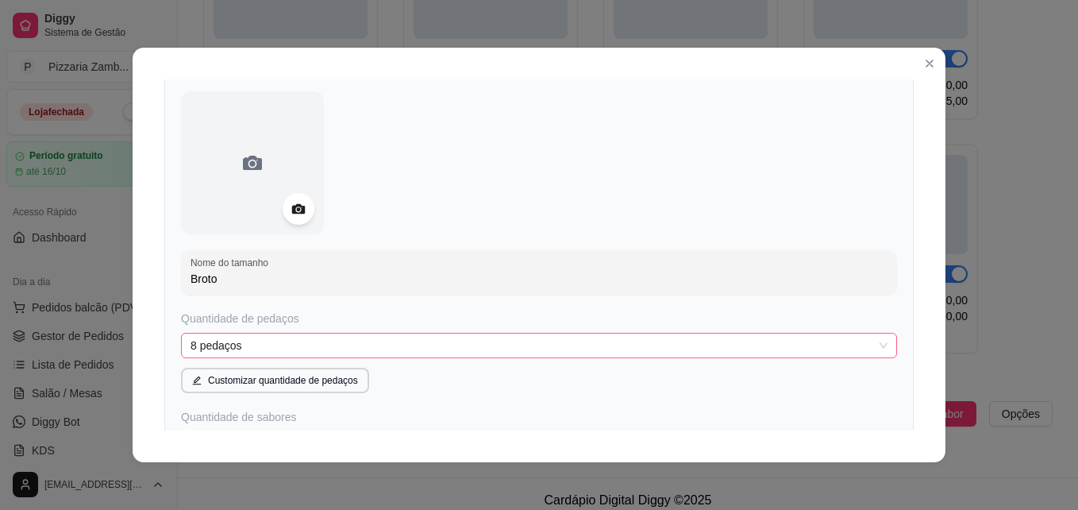
click at [711, 352] on span "8 pedaços" at bounding box center [538, 345] width 697 height 24
type input "Broto"
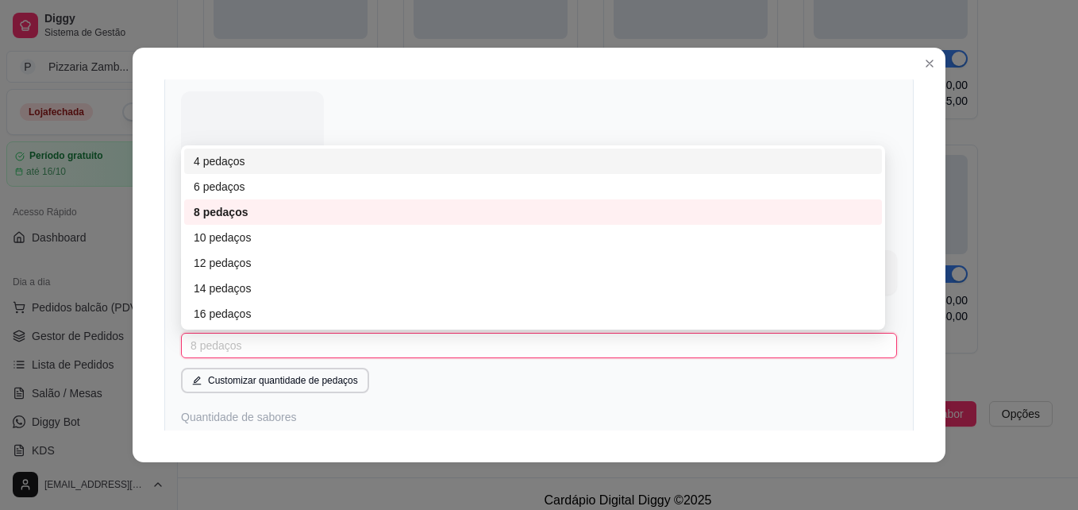
scroll to position [692, 0]
click at [263, 162] on div "4 pedaços" at bounding box center [533, 161] width 679 height 17
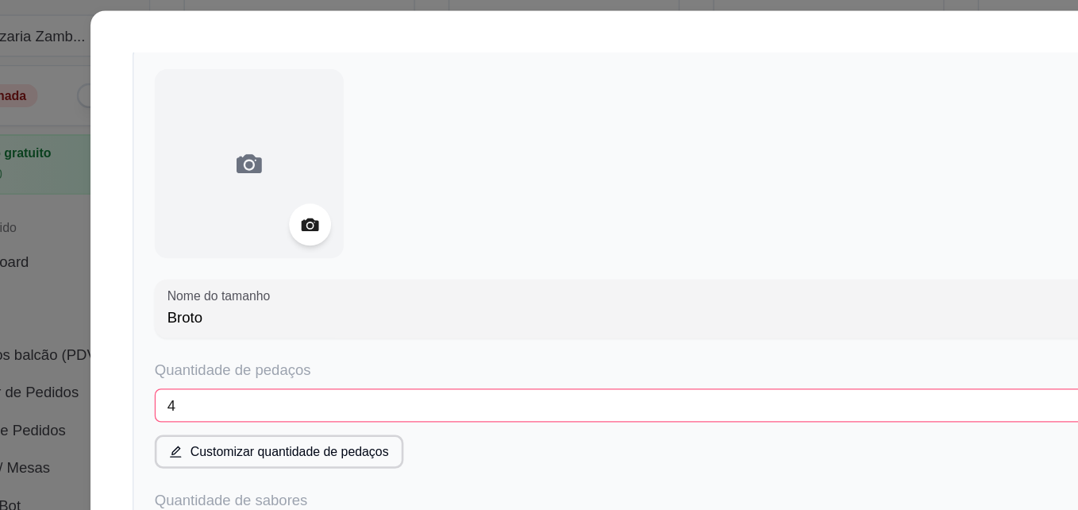
click at [263, 162] on div at bounding box center [252, 163] width 143 height 143
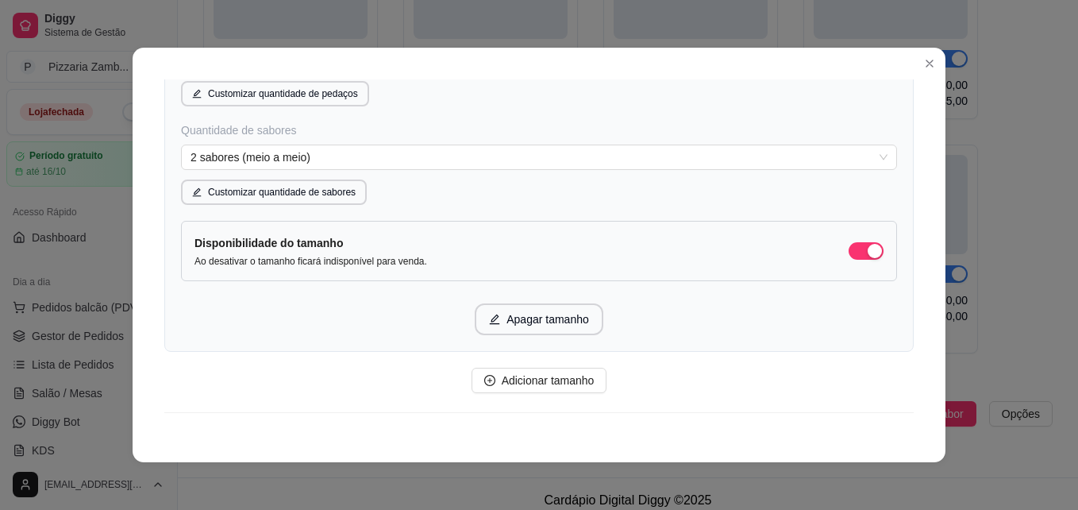
scroll to position [982, 0]
click at [910, 365] on div "Detalhes Disponibilidade Tamanhos Massas Bordas Complementos Nome da categoria …" at bounding box center [539, 255] width 813 height 414
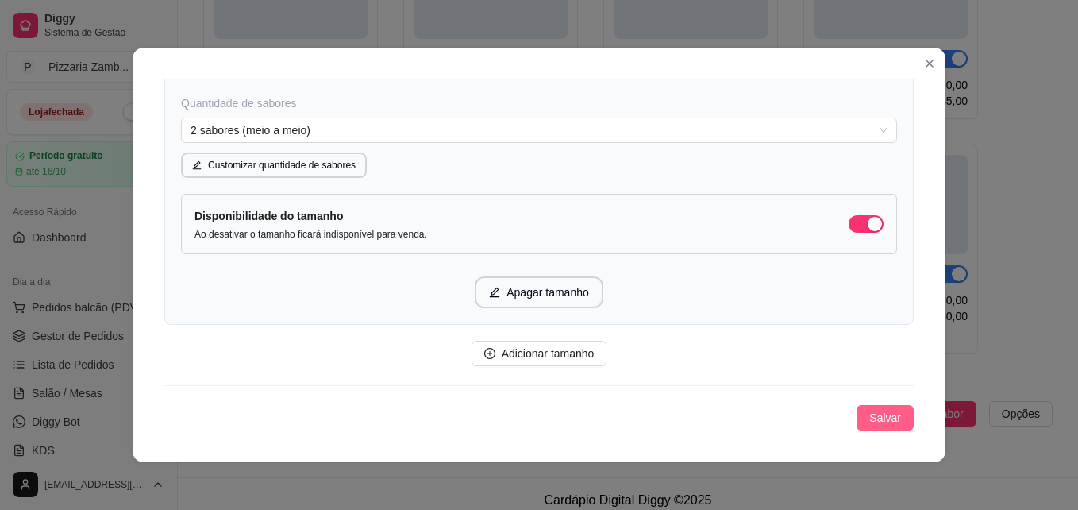
click at [882, 414] on span "Salvar" at bounding box center [885, 417] width 32 height 17
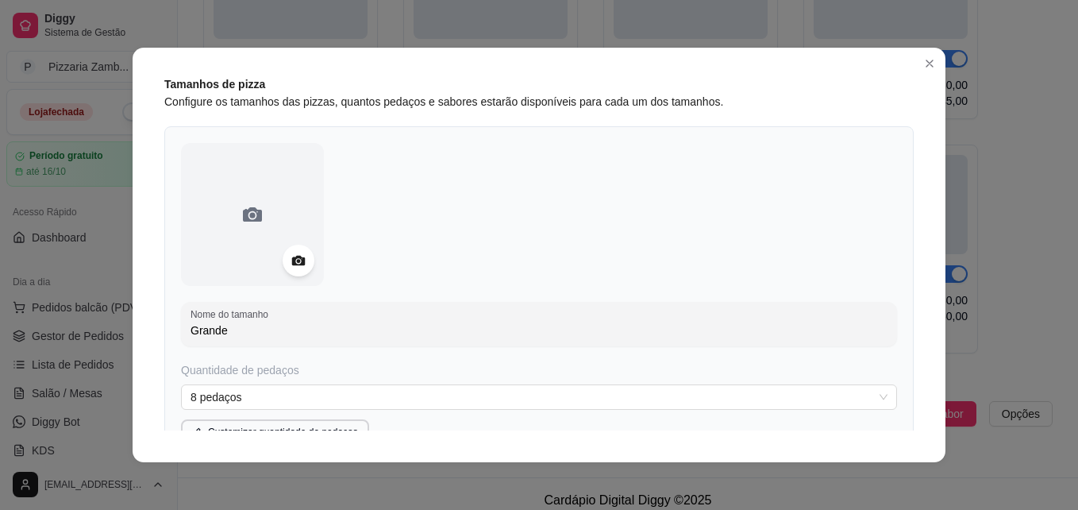
scroll to position [0, 0]
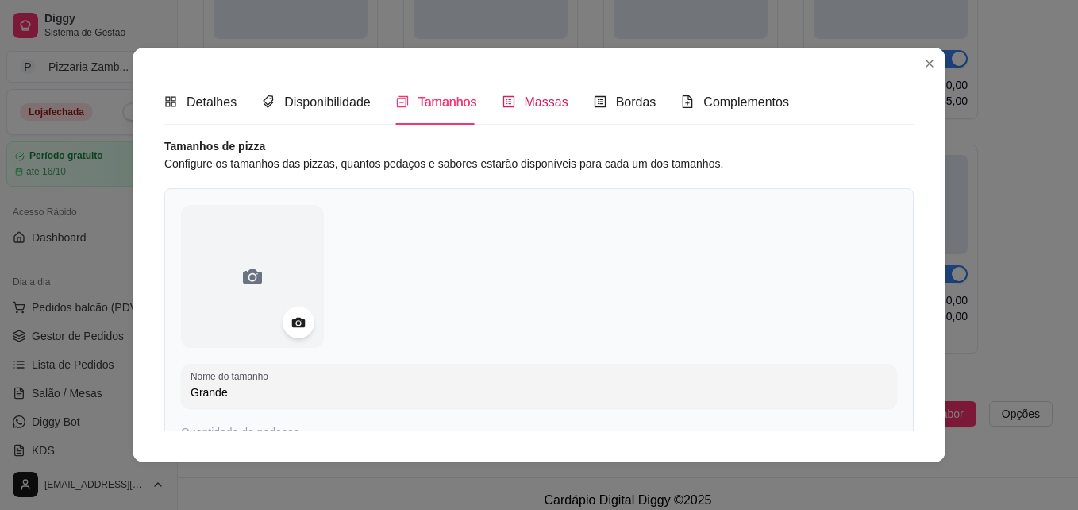
click at [546, 109] on span "Massas" at bounding box center [547, 101] width 44 height 13
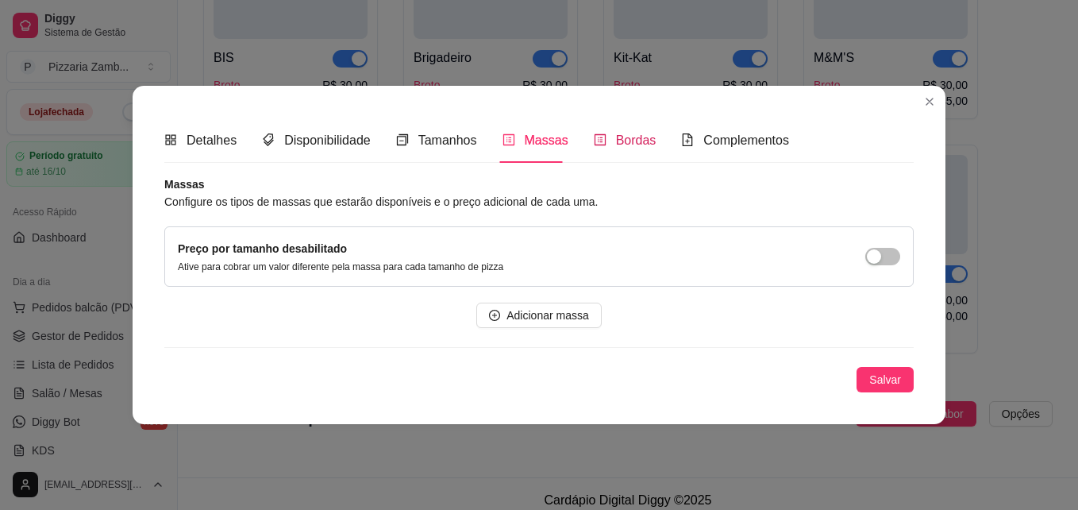
click at [641, 133] on span "Bordas" at bounding box center [636, 139] width 40 height 13
click at [565, 318] on span "Adicionar borda" at bounding box center [548, 314] width 78 height 17
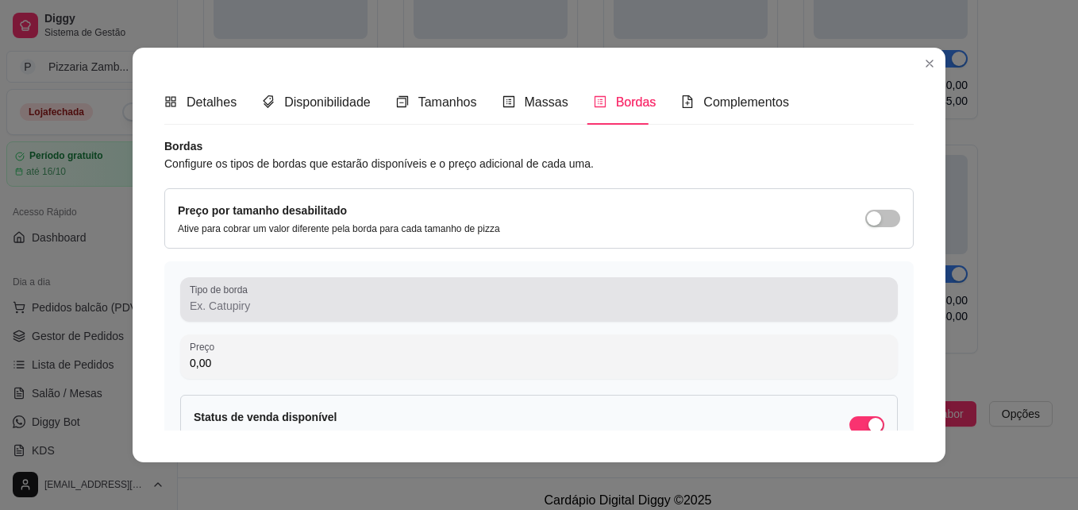
click at [437, 314] on input "Tipo de borda" at bounding box center [539, 306] width 698 height 16
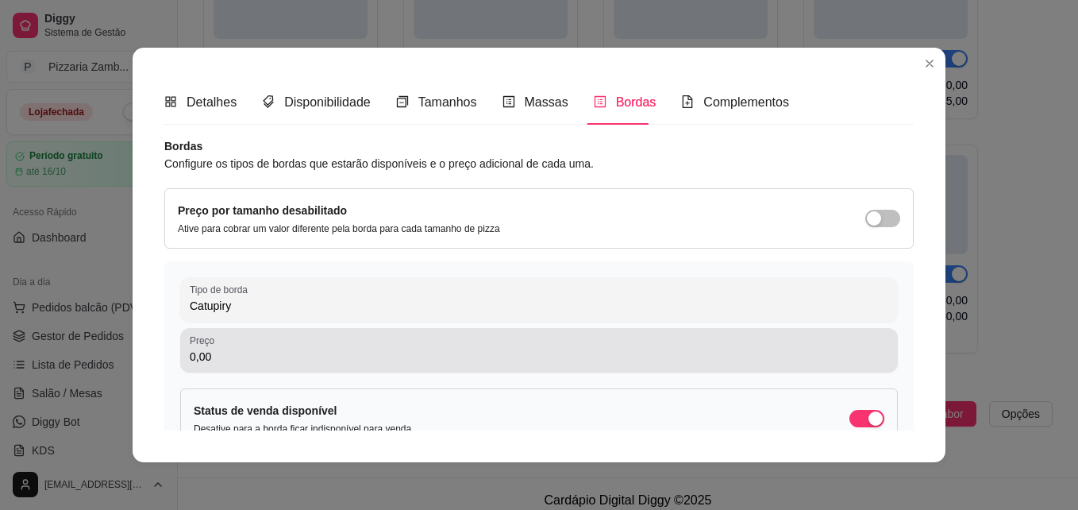
type input "Catupiry"
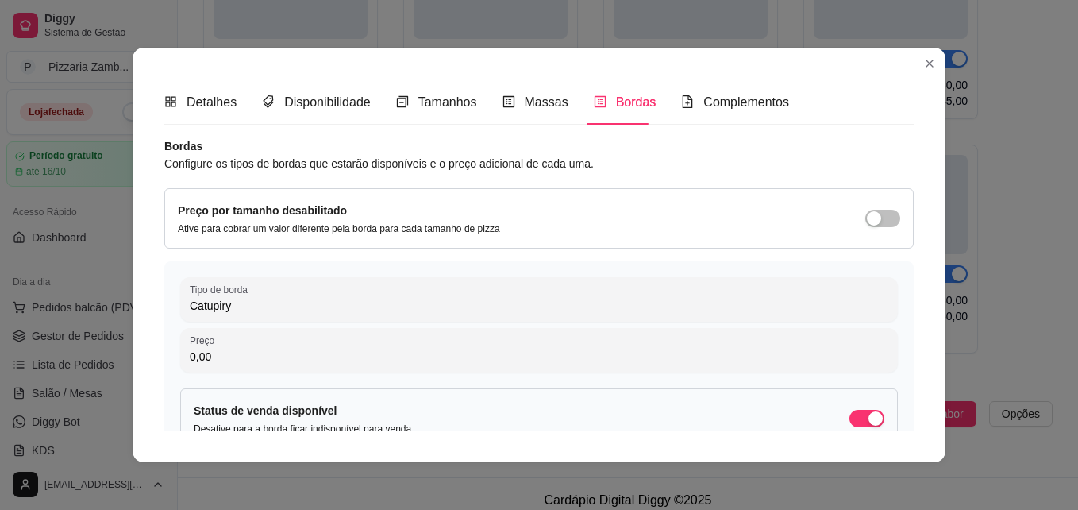
click at [398, 348] on input "0,00" at bounding box center [539, 356] width 698 height 16
type input "8,00"
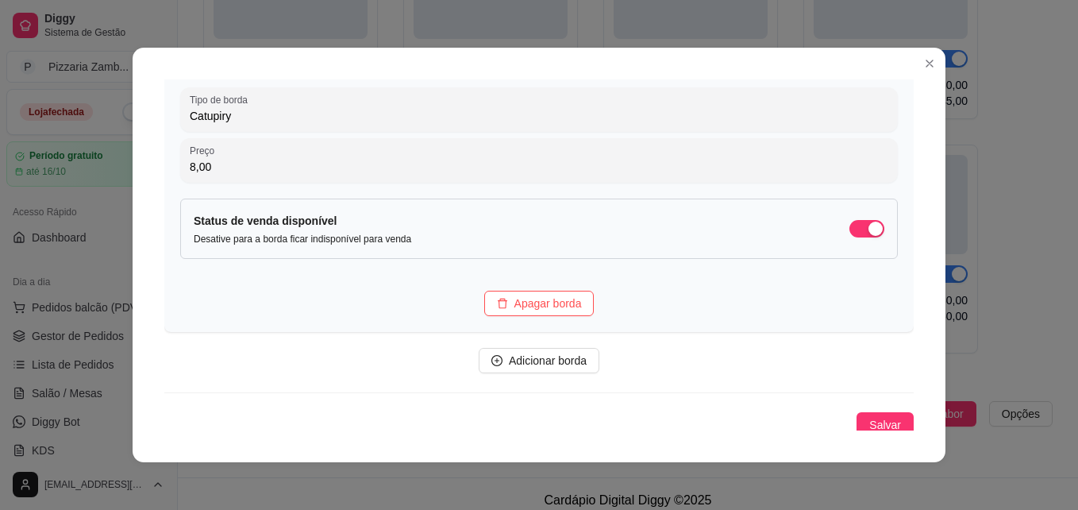
scroll to position [200, 0]
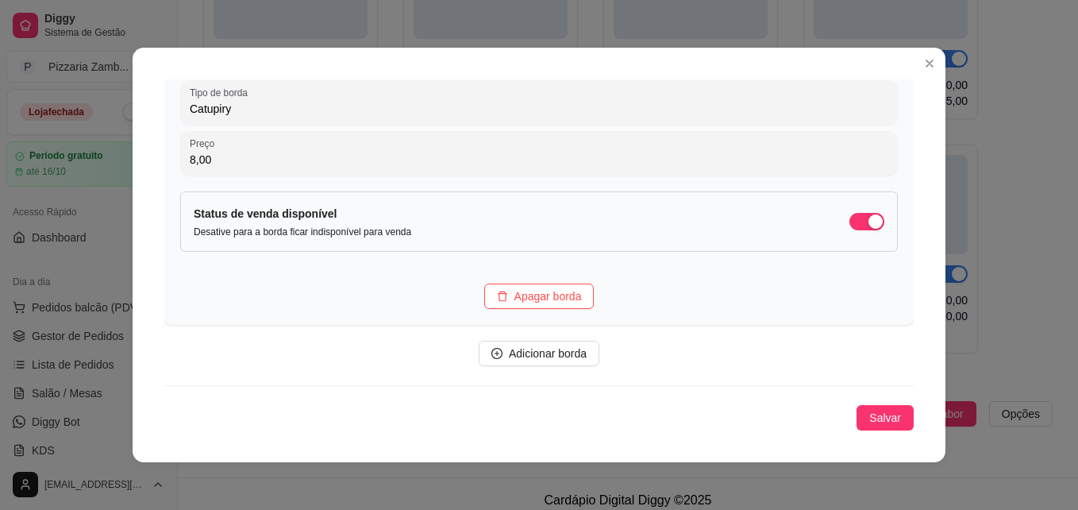
click at [566, 371] on div "Bordas Configure os tipos de bordas que estarão disponíveis e o preço adicional…" at bounding box center [538, 183] width 749 height 493
click at [562, 358] on span "Adicionar borda" at bounding box center [548, 352] width 78 height 17
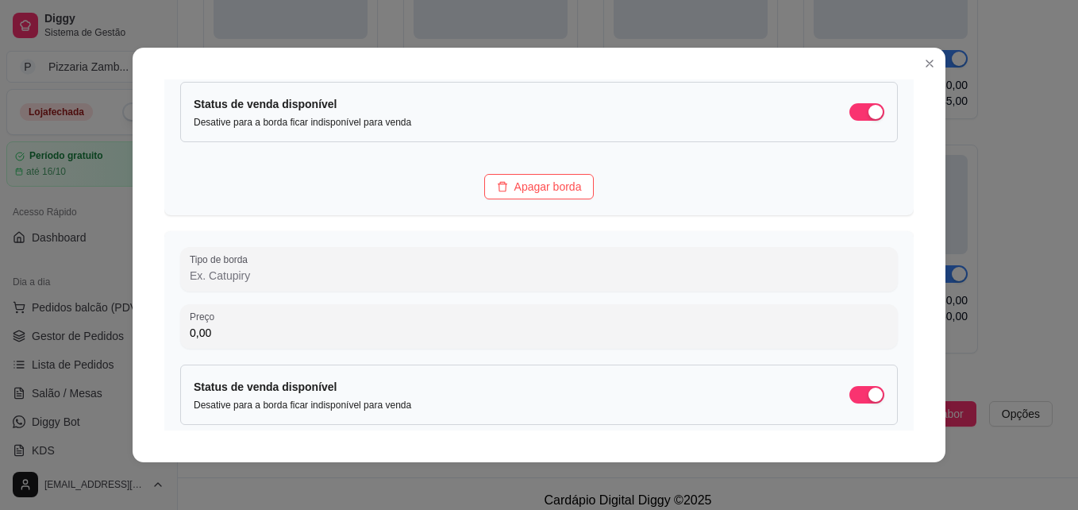
scroll to position [426, 0]
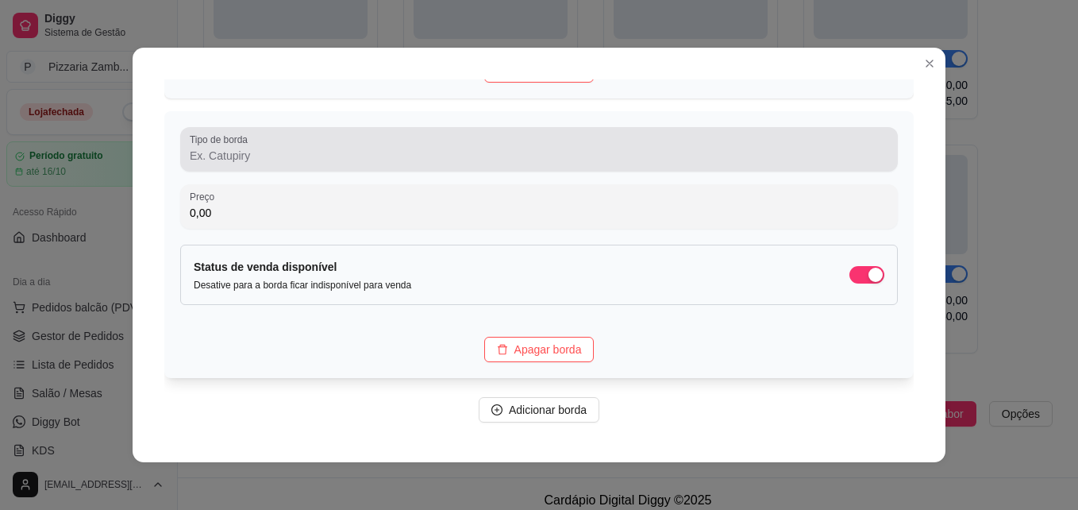
click at [369, 166] on div "Tipo de borda" at bounding box center [539, 149] width 718 height 44
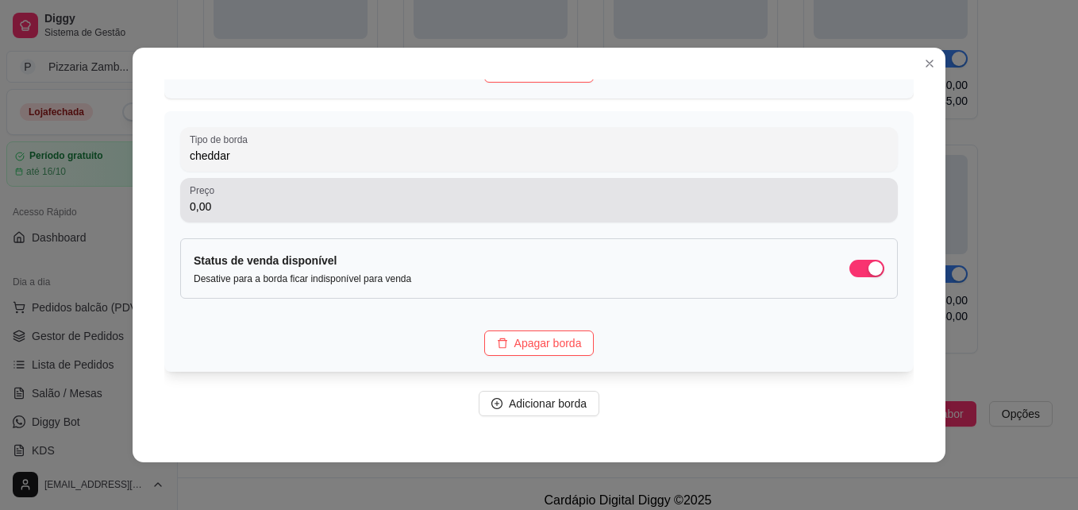
type input "cheddar"
click at [342, 210] on input "0,00" at bounding box center [539, 206] width 698 height 16
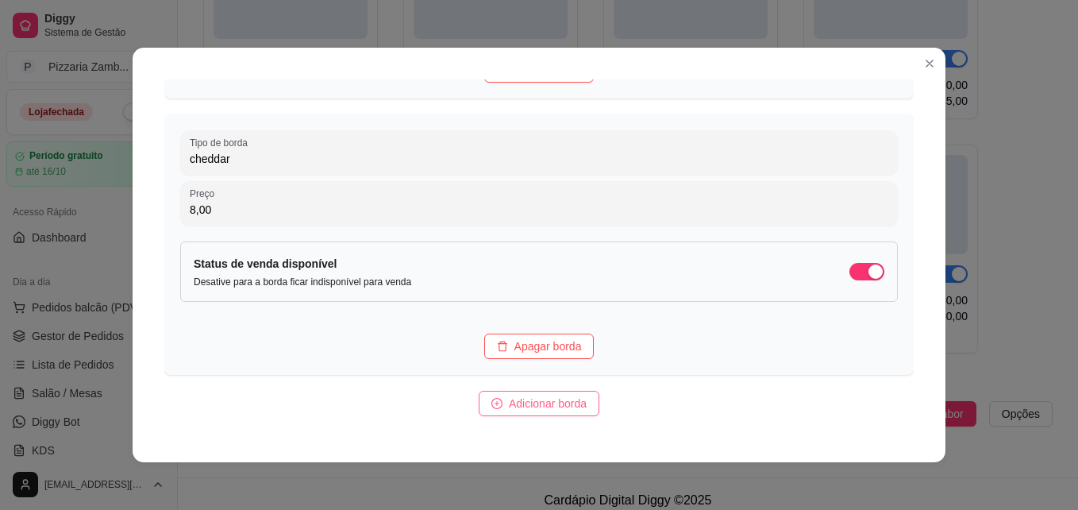
type input "8,00"
click at [544, 403] on span "Adicionar borda" at bounding box center [548, 402] width 78 height 17
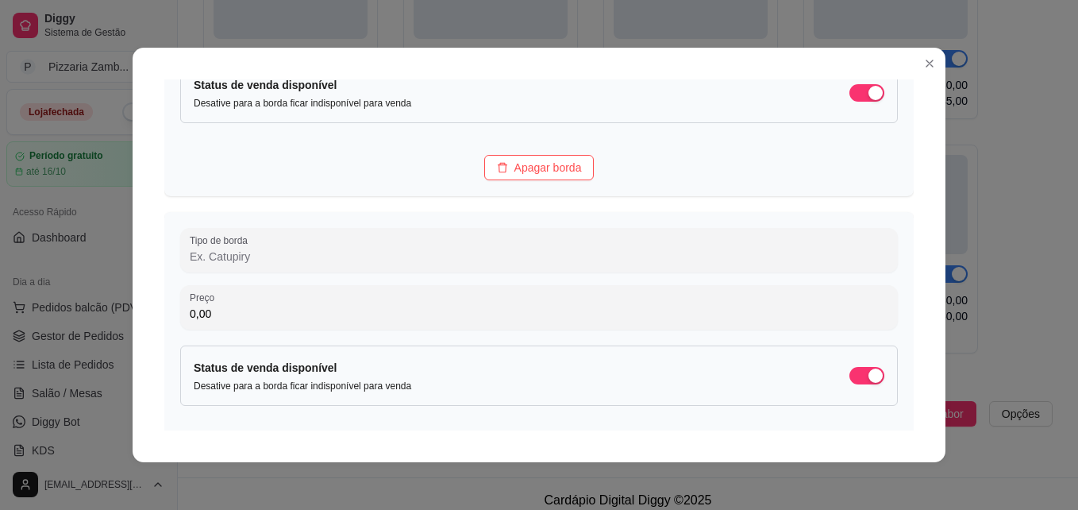
scroll to position [607, 0]
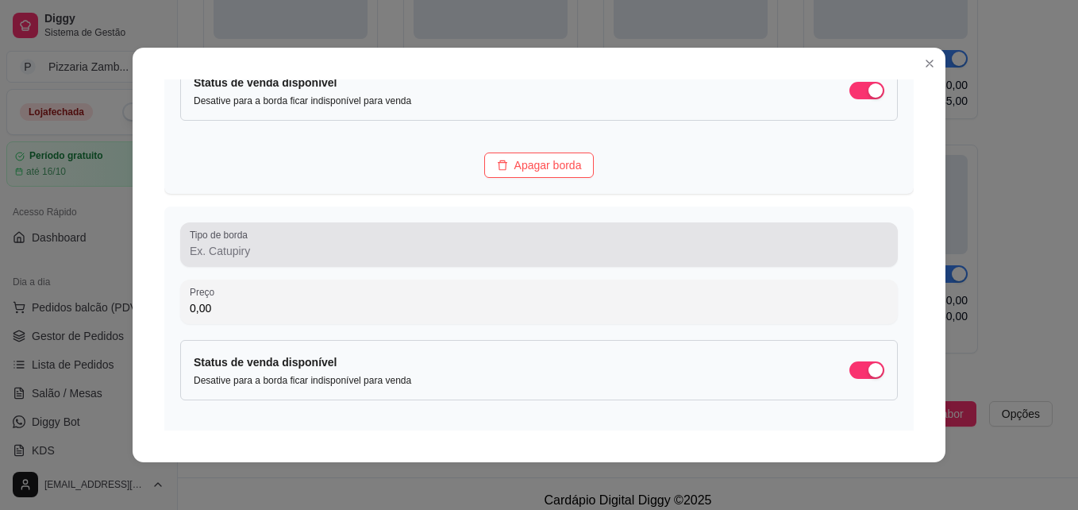
click at [454, 264] on div "Tipo de borda" at bounding box center [539, 244] width 718 height 44
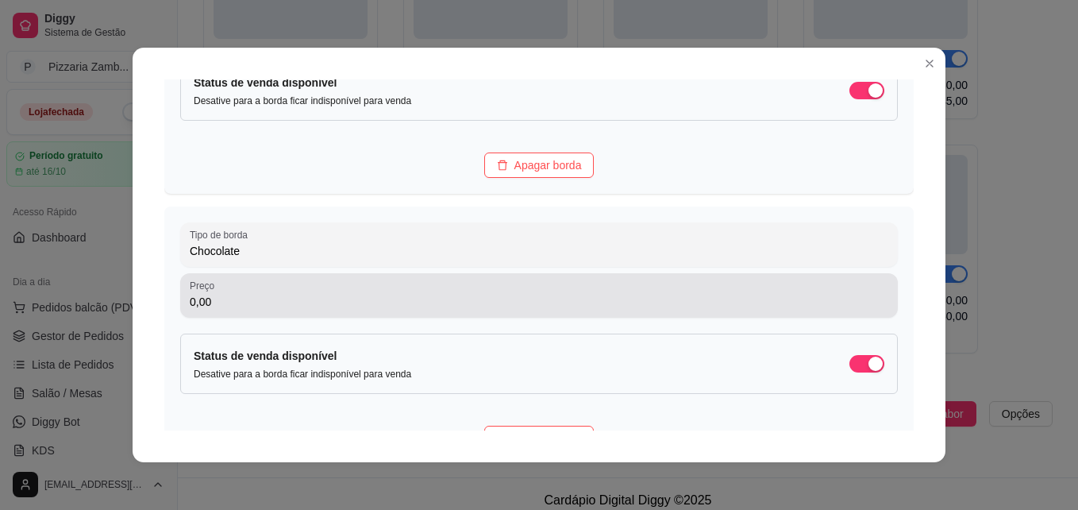
type input "Chocolate"
click at [386, 308] on input "0,00" at bounding box center [539, 302] width 698 height 16
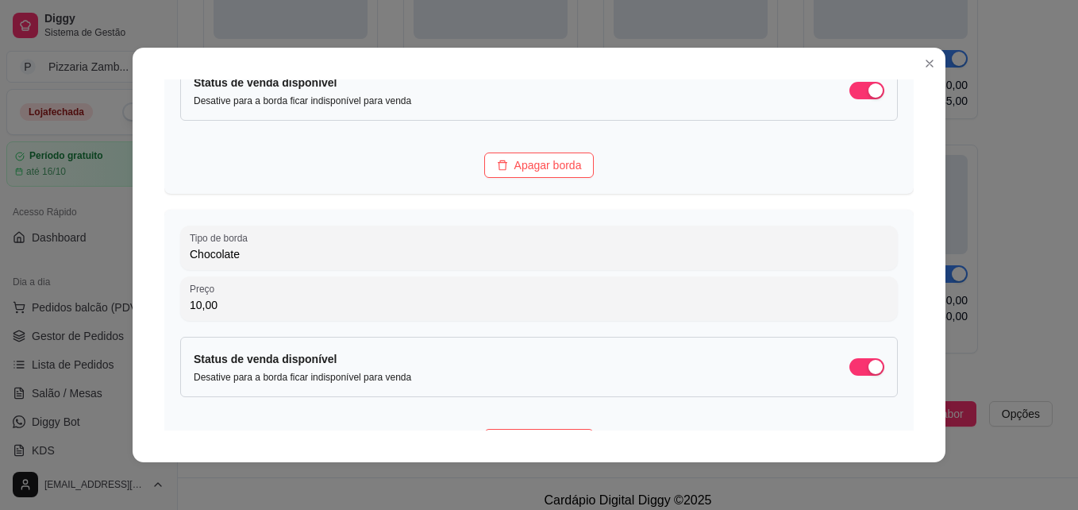
type input "10,00"
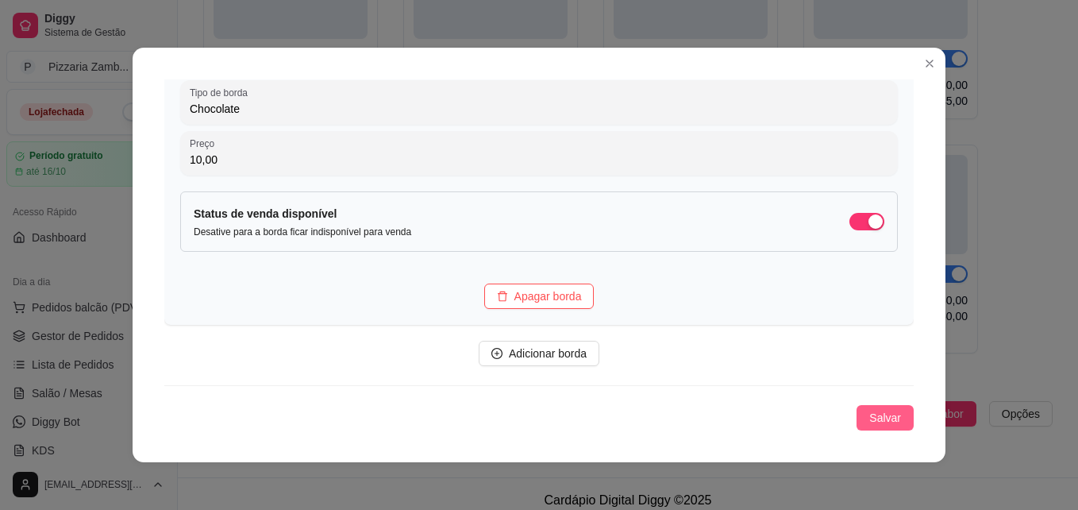
click at [871, 415] on span "Salvar" at bounding box center [885, 417] width 32 height 17
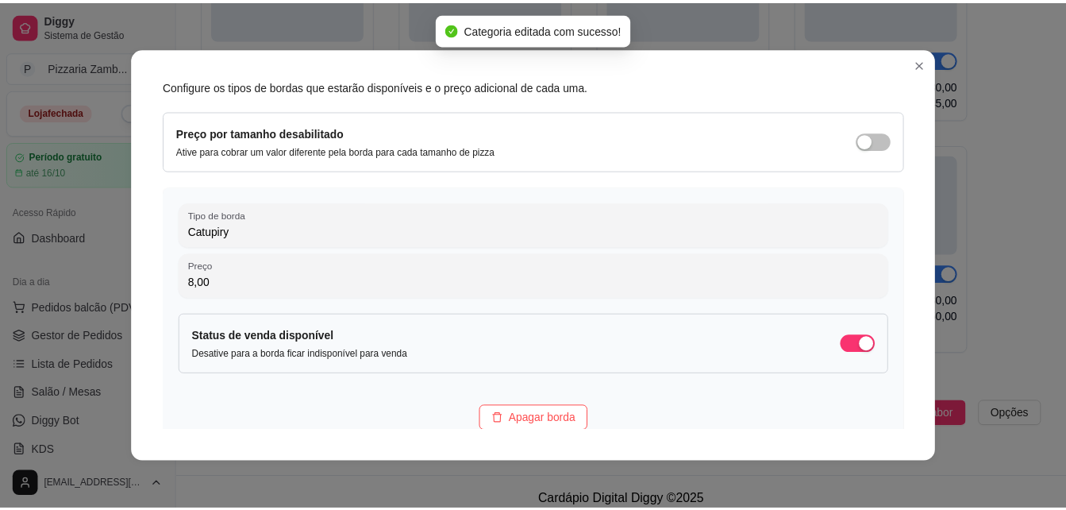
scroll to position [0, 0]
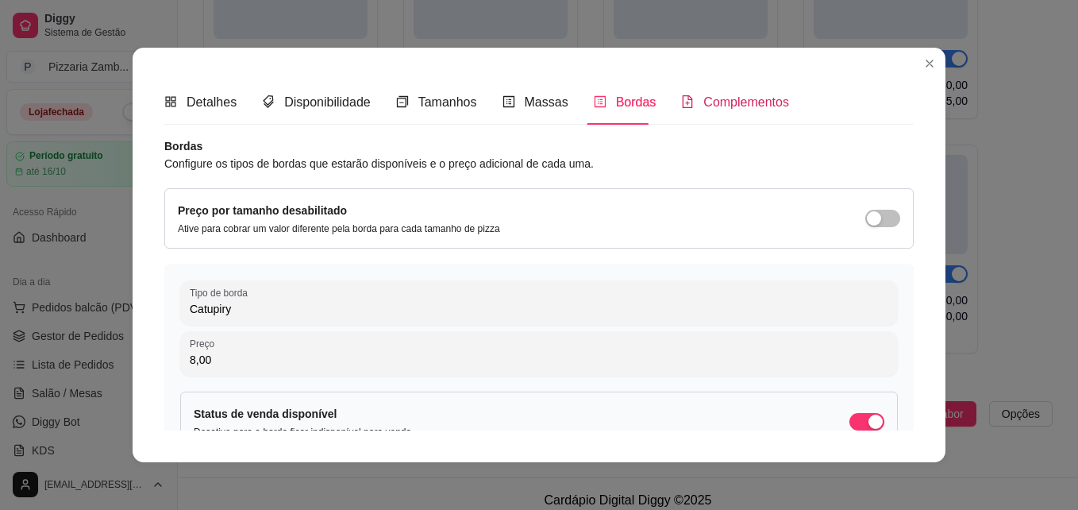
click at [704, 104] on span "Complementos" at bounding box center [746, 101] width 86 height 13
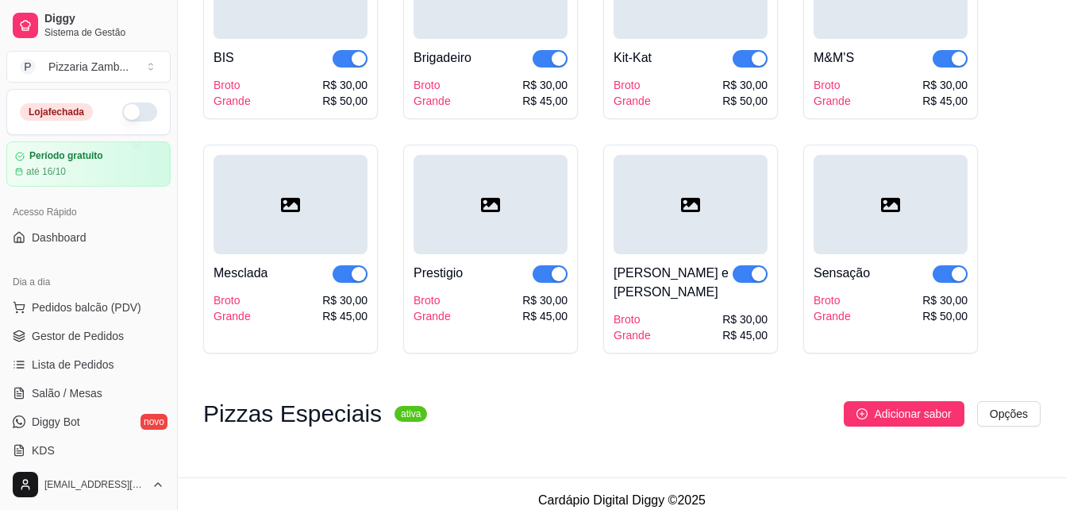
click at [924, 164] on div at bounding box center [891, 204] width 154 height 99
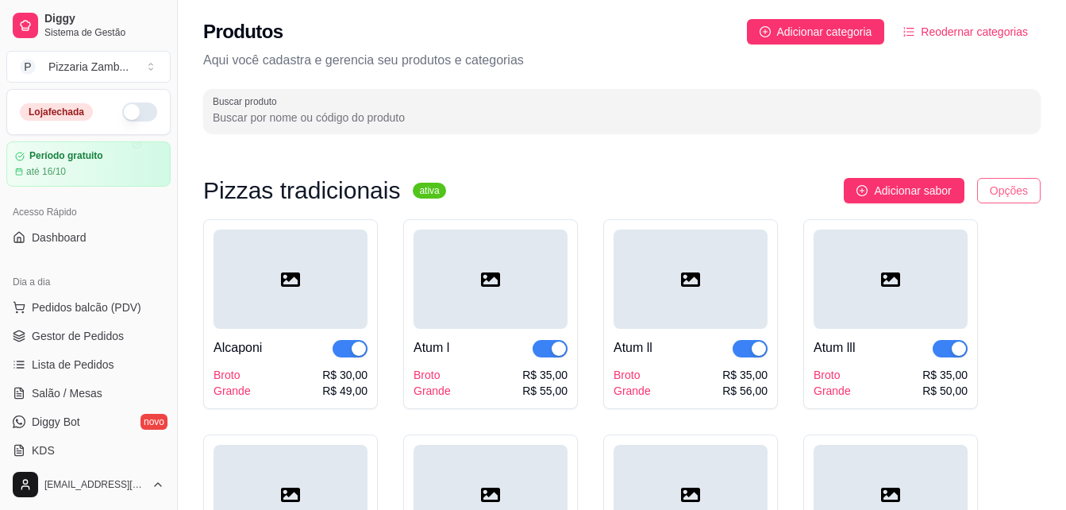
click at [997, 198] on html "Diggy Sistema de Gestão P Pizzaria Zamb ... Loja fechada Período gratuito até 1…" at bounding box center [533, 255] width 1066 height 510
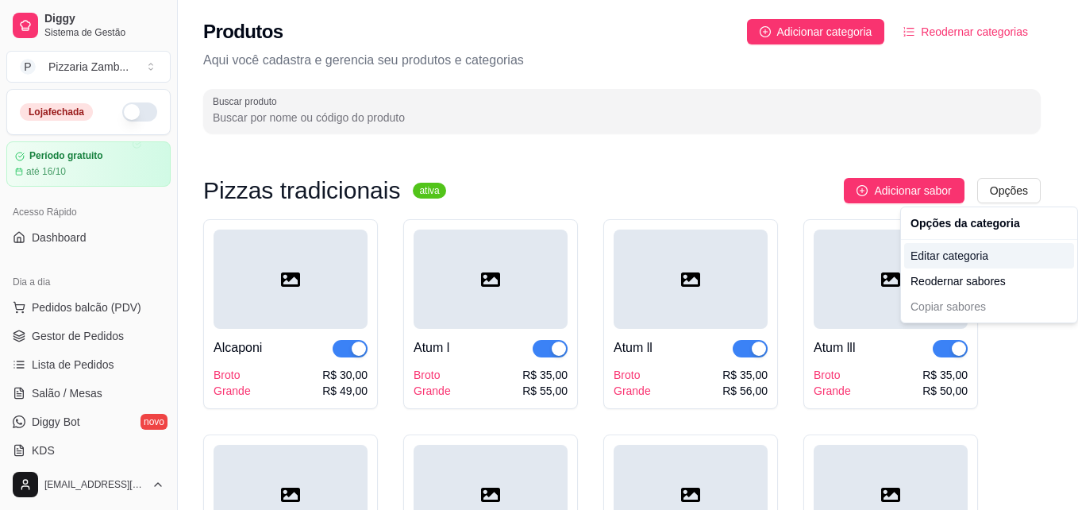
click at [929, 257] on div "Editar categoria" at bounding box center [989, 255] width 170 height 25
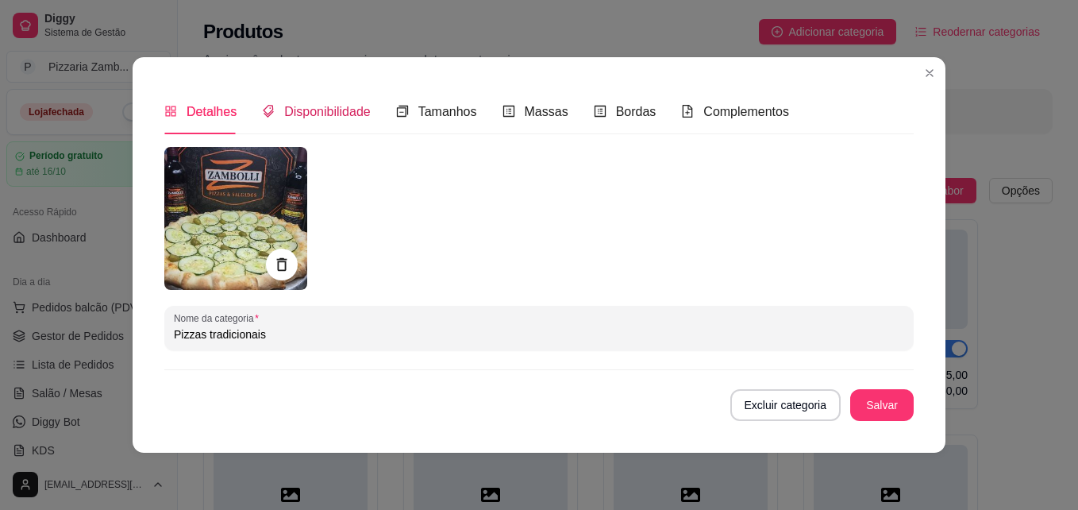
click at [318, 106] on span "Disponibilidade" at bounding box center [327, 111] width 87 height 13
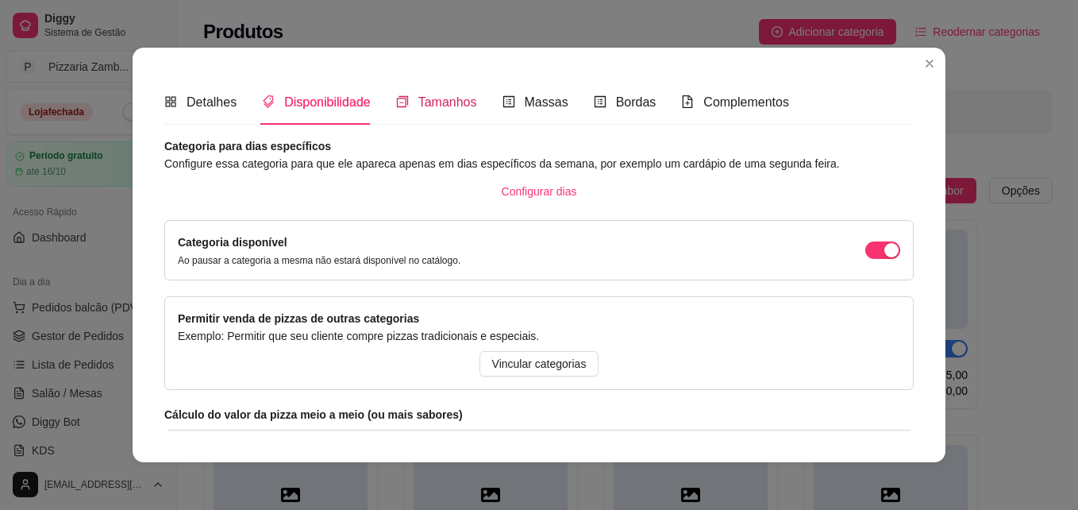
click at [418, 109] on span "Tamanhos" at bounding box center [447, 101] width 59 height 13
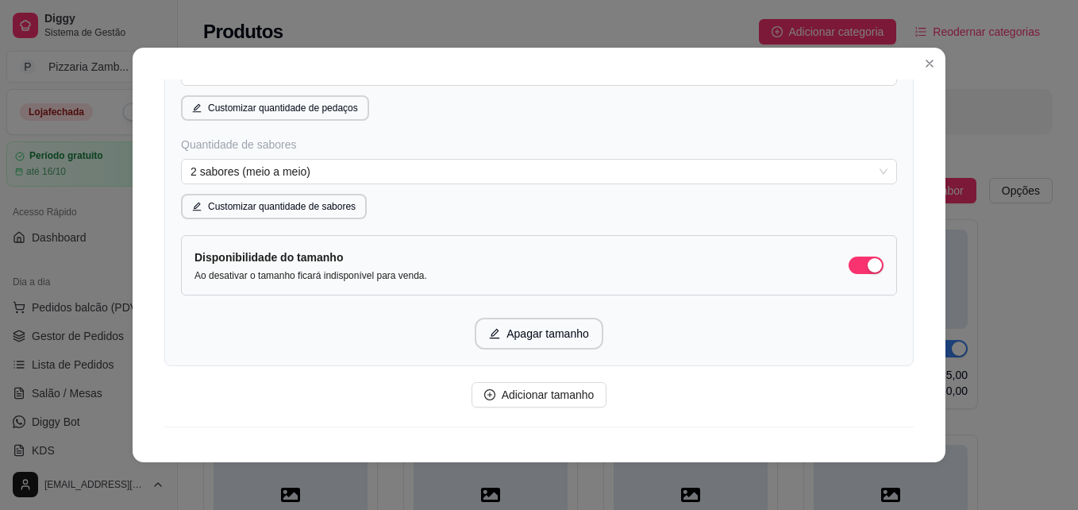
scroll to position [1006, 0]
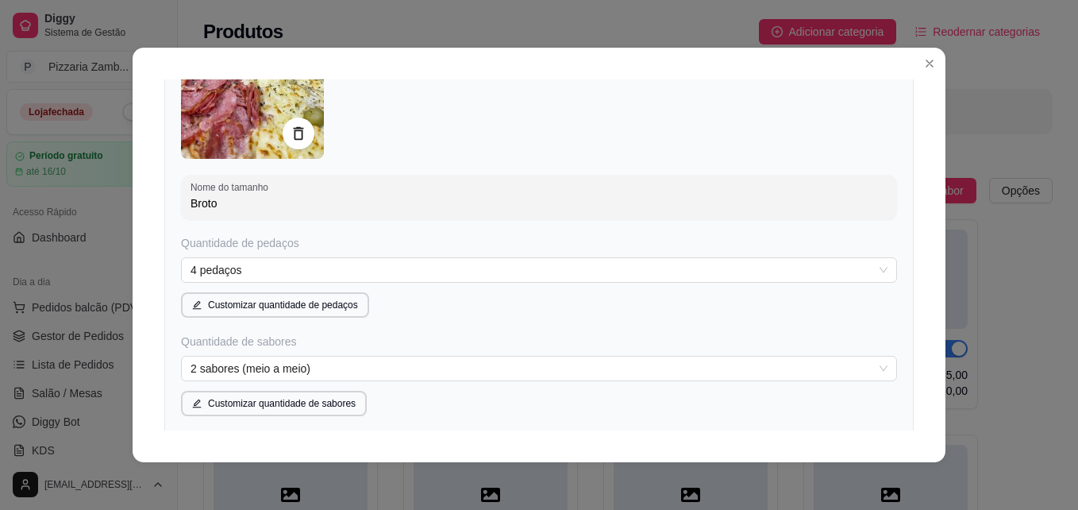
scroll to position [0, 0]
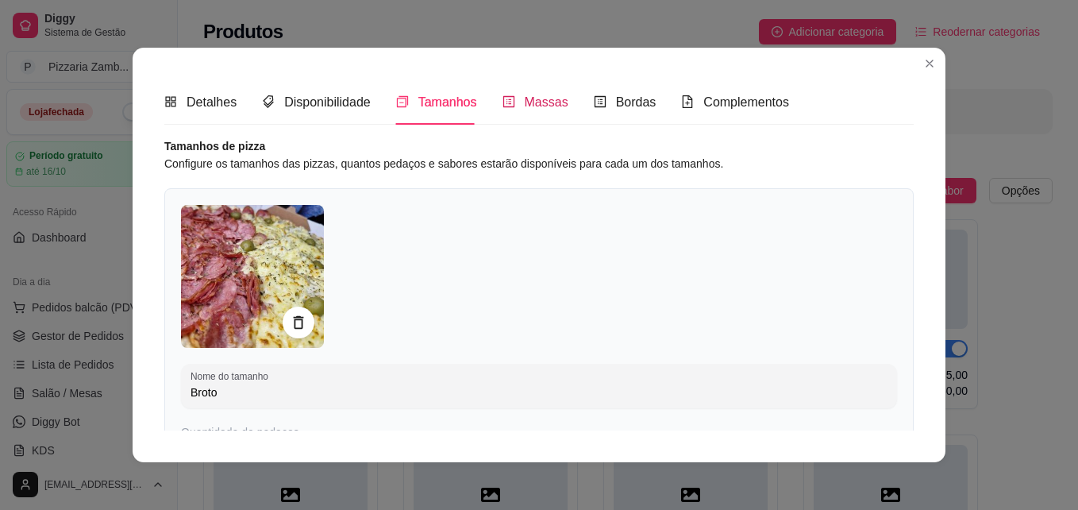
click at [537, 104] on span "Massas" at bounding box center [547, 101] width 44 height 13
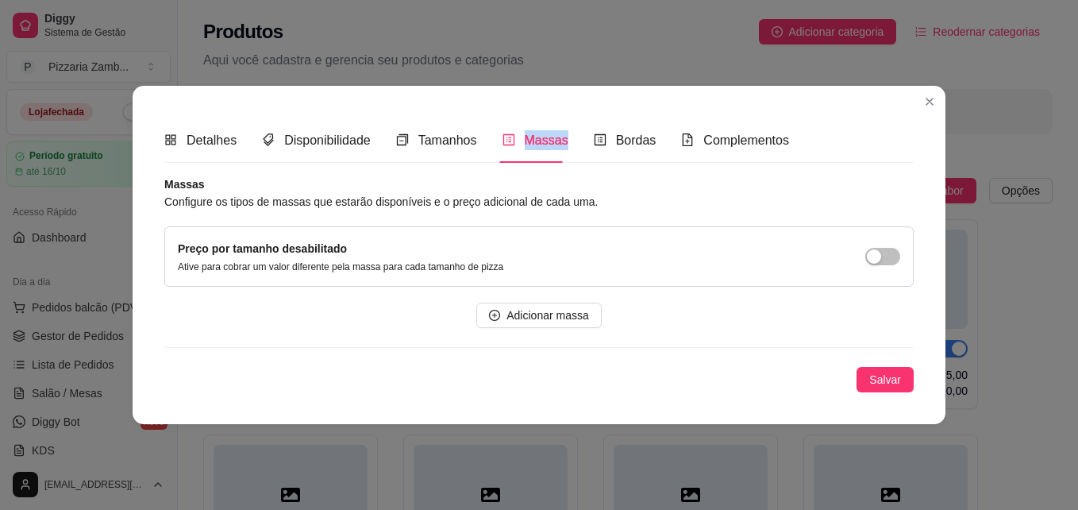
click at [537, 104] on div "Detalhes Disponibilidade Tamanhos Massas Bordas Complementos Nome da categoria …" at bounding box center [539, 255] width 813 height 338
drag, startPoint x: 537, startPoint y: 104, endPoint x: 618, endPoint y: 153, distance: 95.4
click at [618, 153] on div "Bordas" at bounding box center [625, 139] width 63 height 45
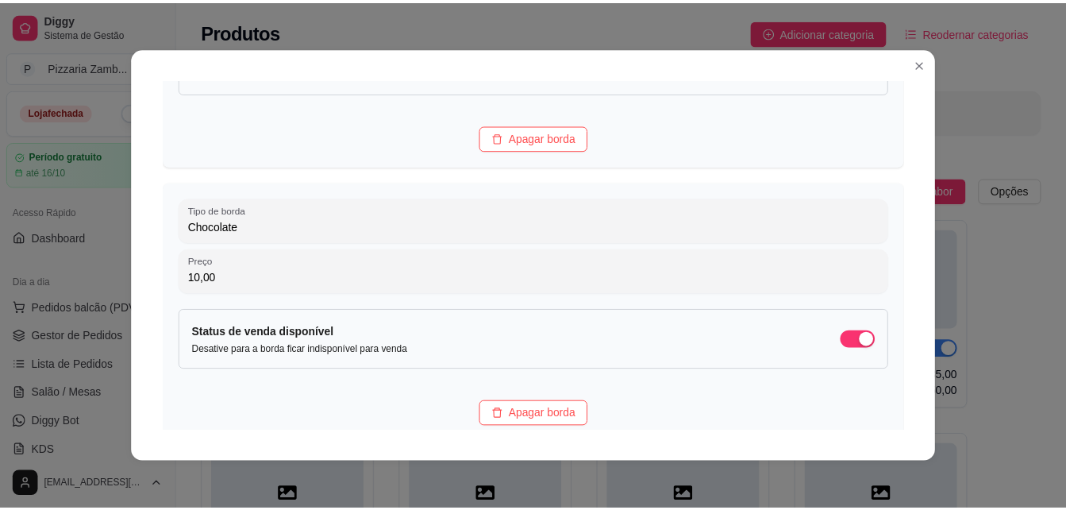
scroll to position [1029, 0]
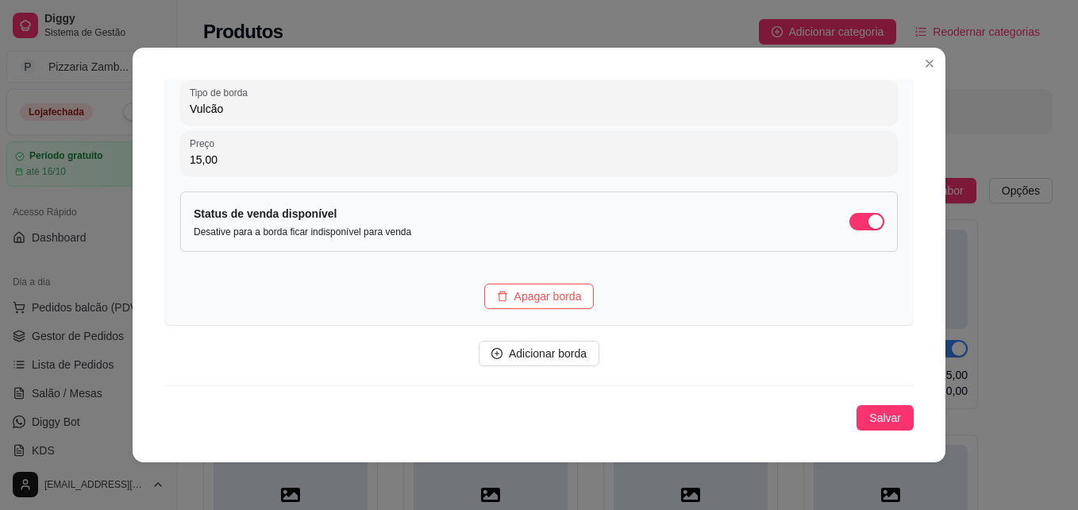
click at [871, 411] on span "Salvar" at bounding box center [885, 417] width 32 height 17
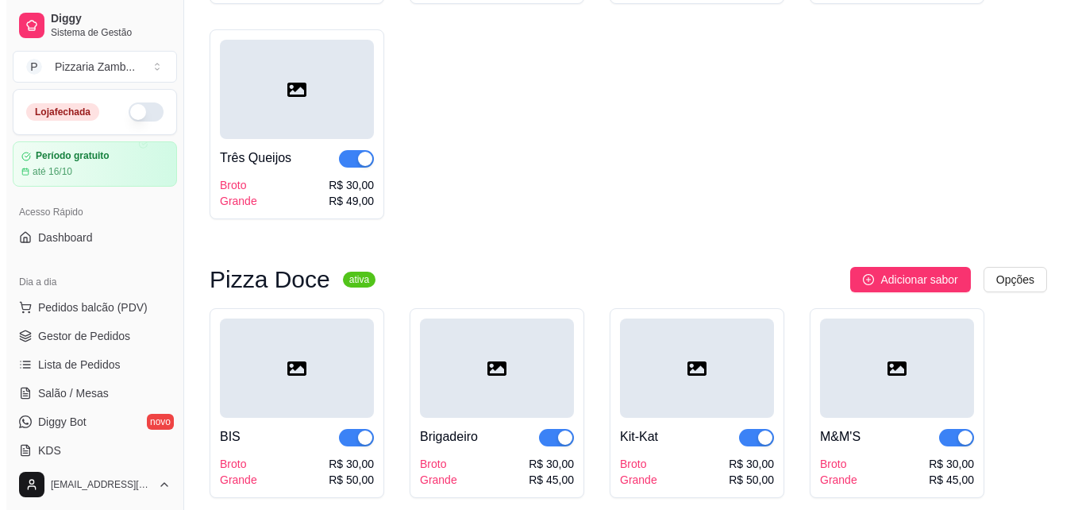
scroll to position [1738, 0]
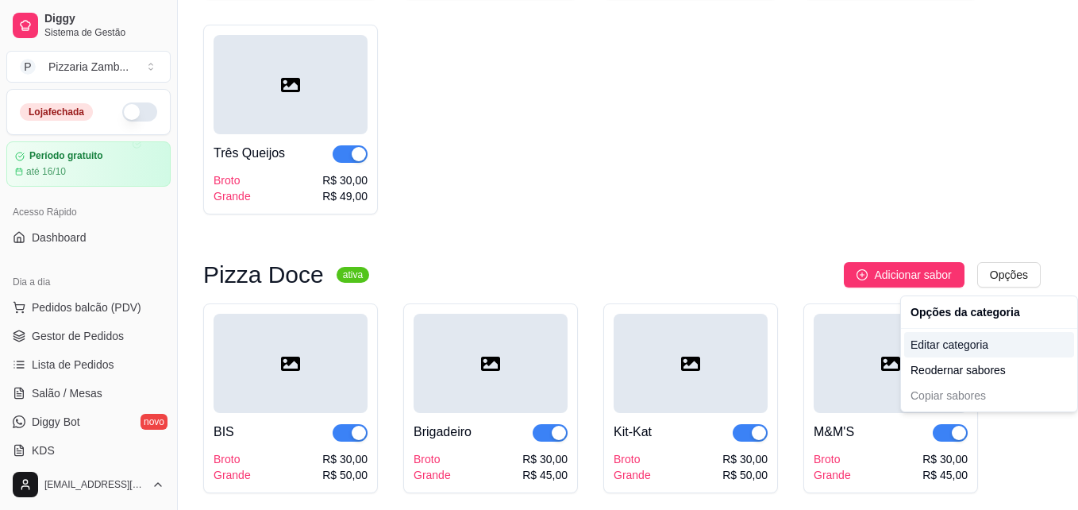
click at [939, 349] on div "Editar categoria" at bounding box center [989, 344] width 170 height 25
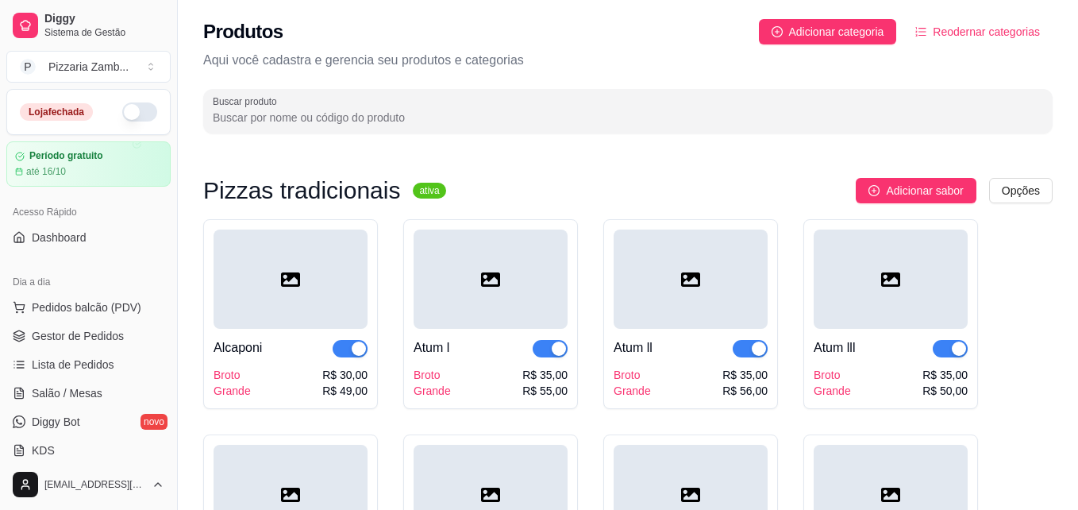
scroll to position [1763, 0]
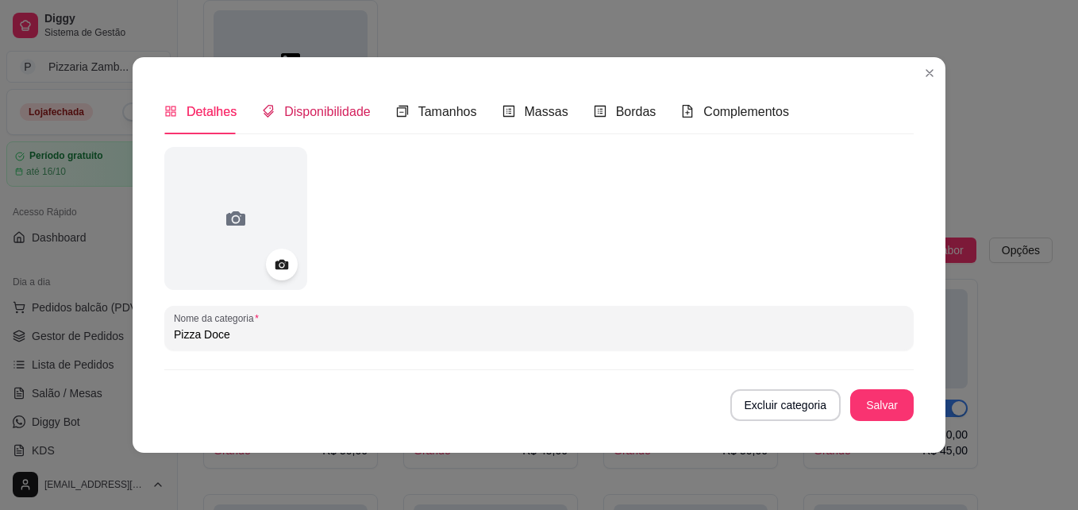
click at [302, 109] on span "Disponibilidade" at bounding box center [327, 111] width 87 height 13
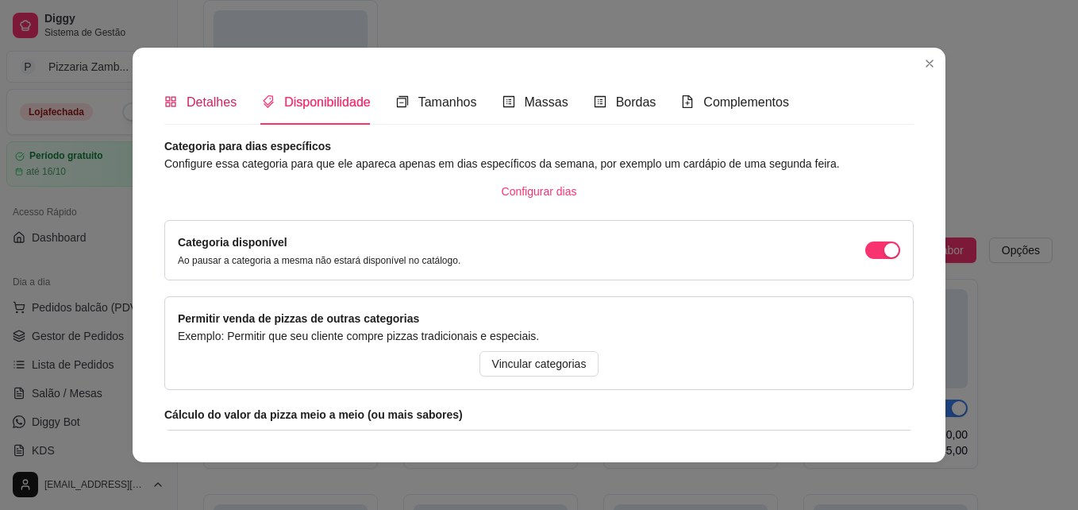
click at [175, 98] on div "Detalhes" at bounding box center [200, 102] width 72 height 20
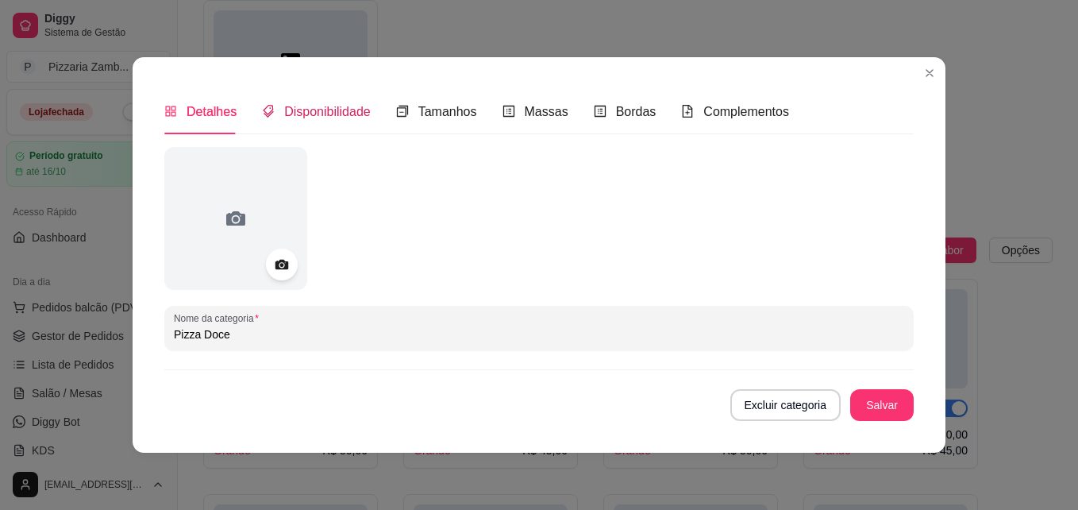
click at [300, 113] on span "Disponibilidade" at bounding box center [327, 111] width 87 height 13
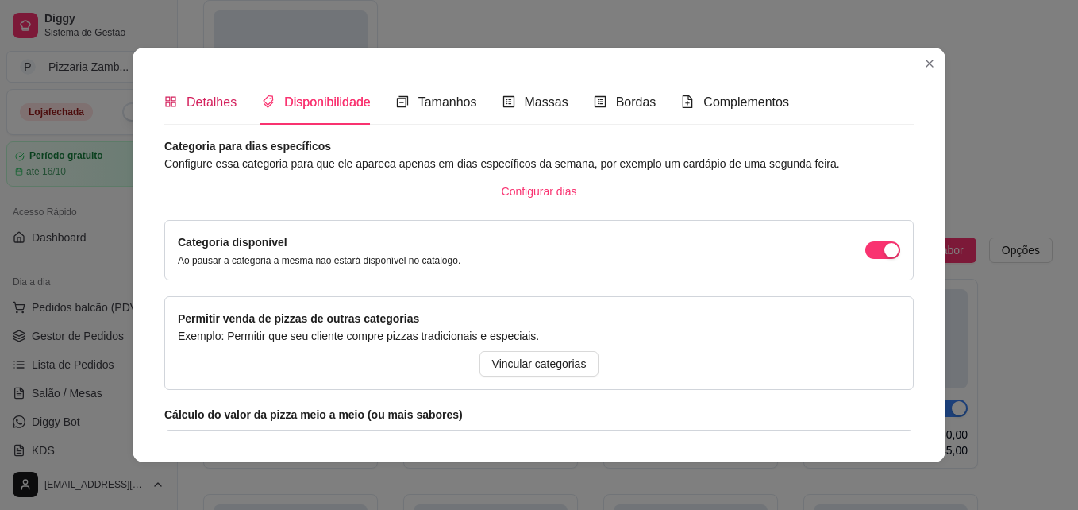
click at [193, 110] on div "Detalhes" at bounding box center [200, 102] width 72 height 20
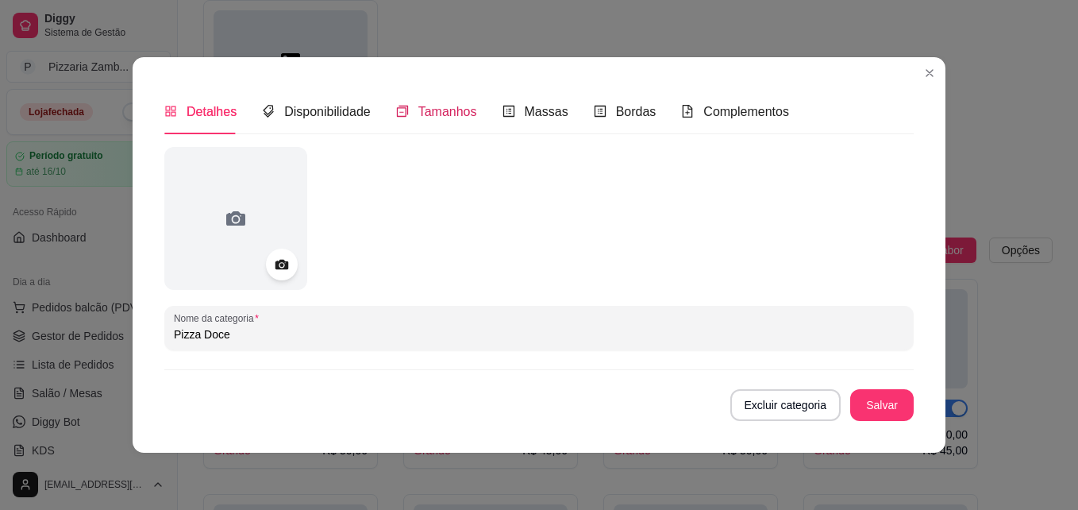
click at [433, 121] on div "Tamanhos" at bounding box center [436, 112] width 81 height 20
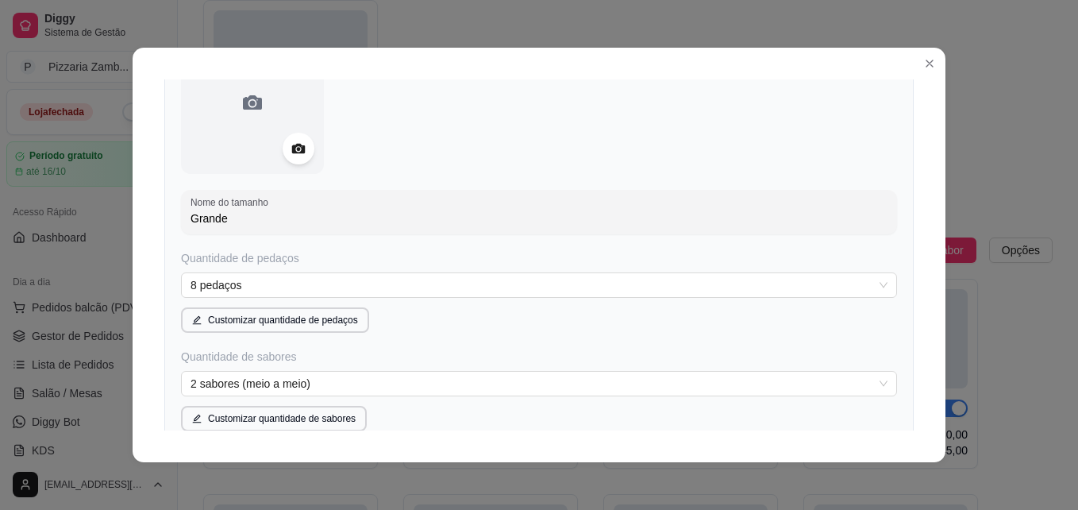
scroll to position [814, 0]
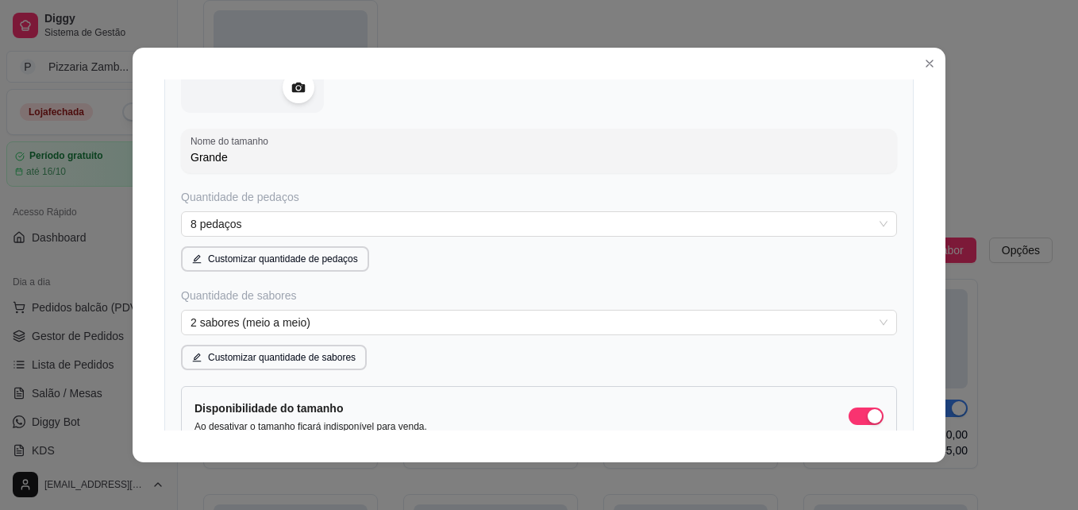
drag, startPoint x: 864, startPoint y: 321, endPoint x: 888, endPoint y: 144, distance: 178.6
click at [888, 144] on div "Nome do tamanho Grande Quantidade de pedaços 8 pedaços Customizar quantidade de…" at bounding box center [538, 235] width 749 height 564
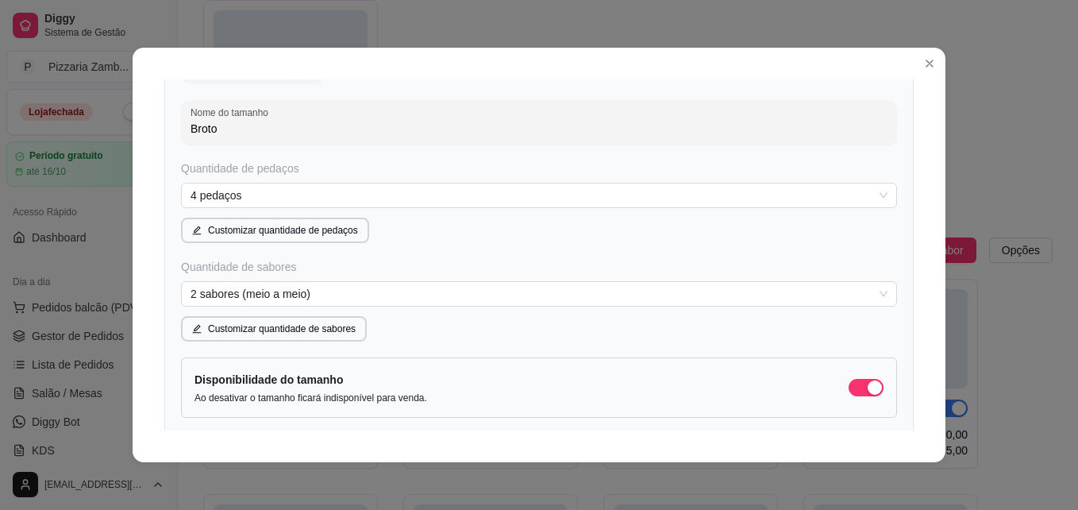
scroll to position [0, 0]
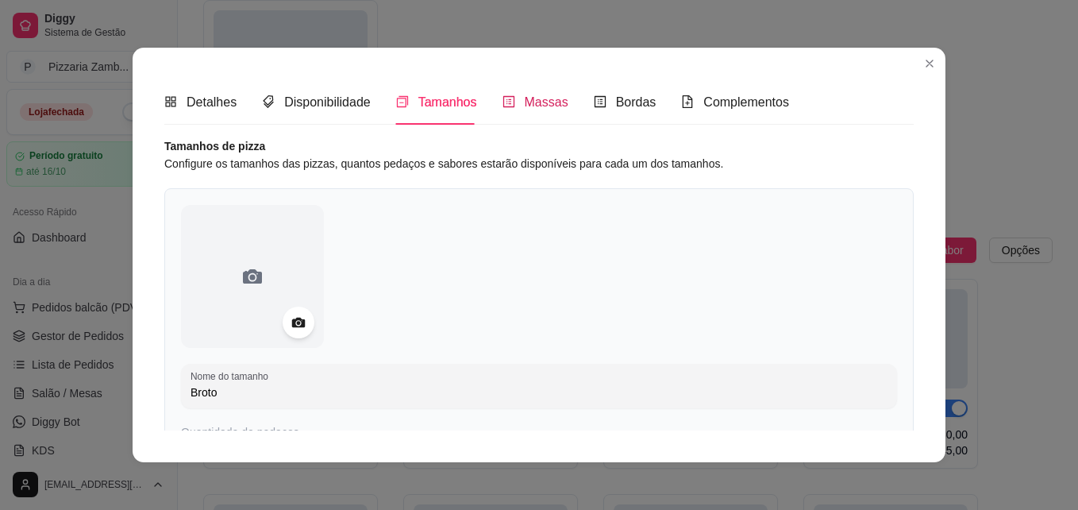
click at [529, 108] on span "Massas" at bounding box center [547, 101] width 44 height 13
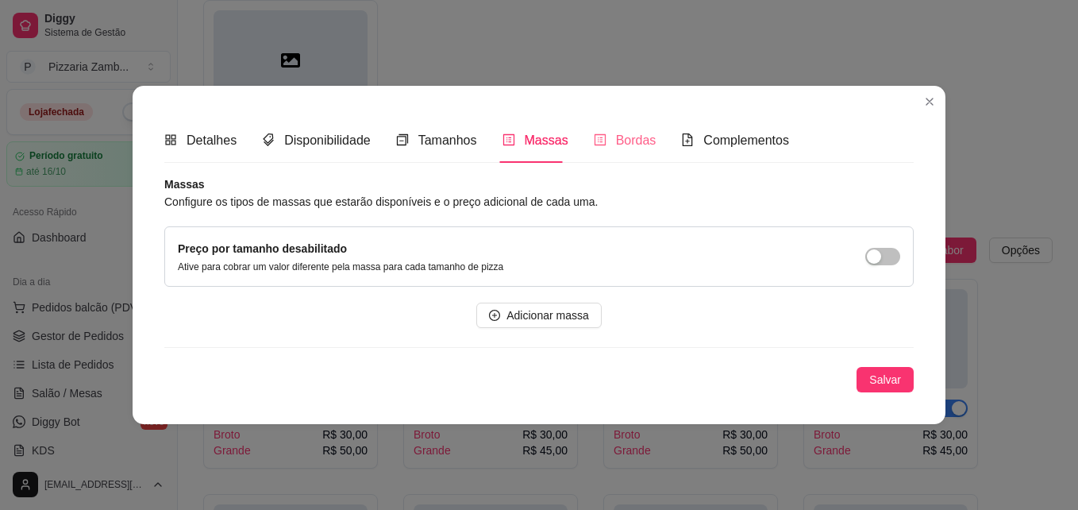
click at [616, 125] on div "Bordas" at bounding box center [625, 139] width 63 height 45
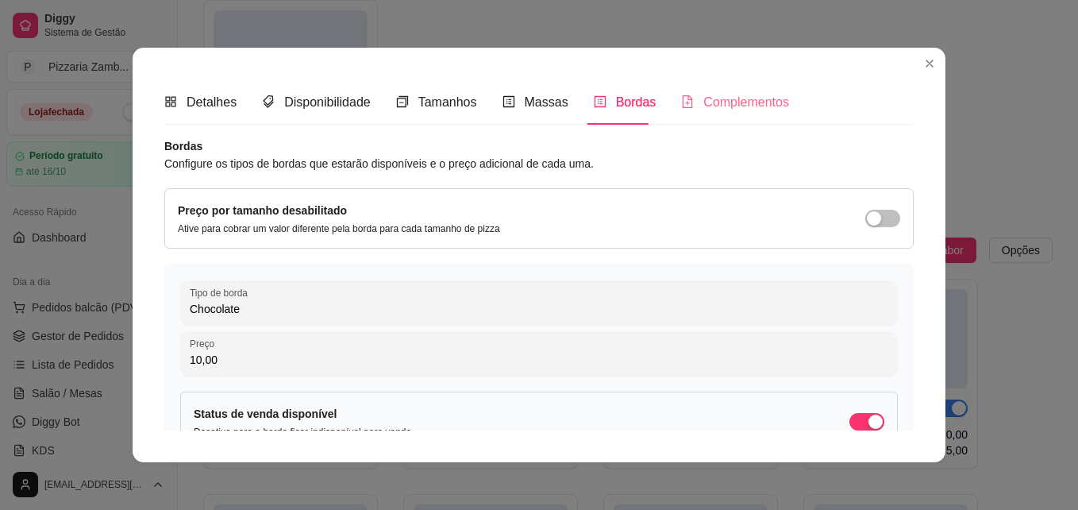
click at [769, 113] on div "Complementos" at bounding box center [735, 101] width 108 height 45
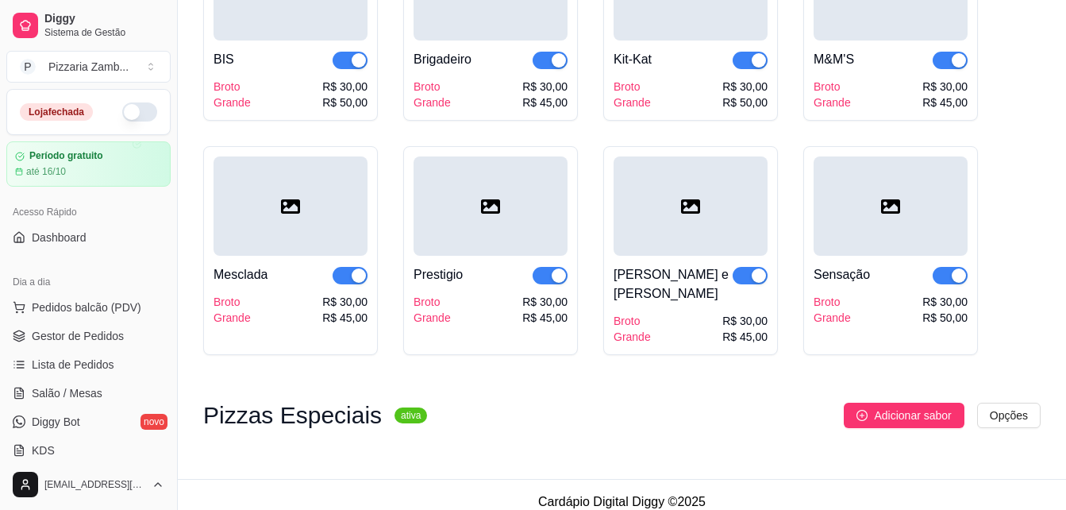
scroll to position [2112, 0]
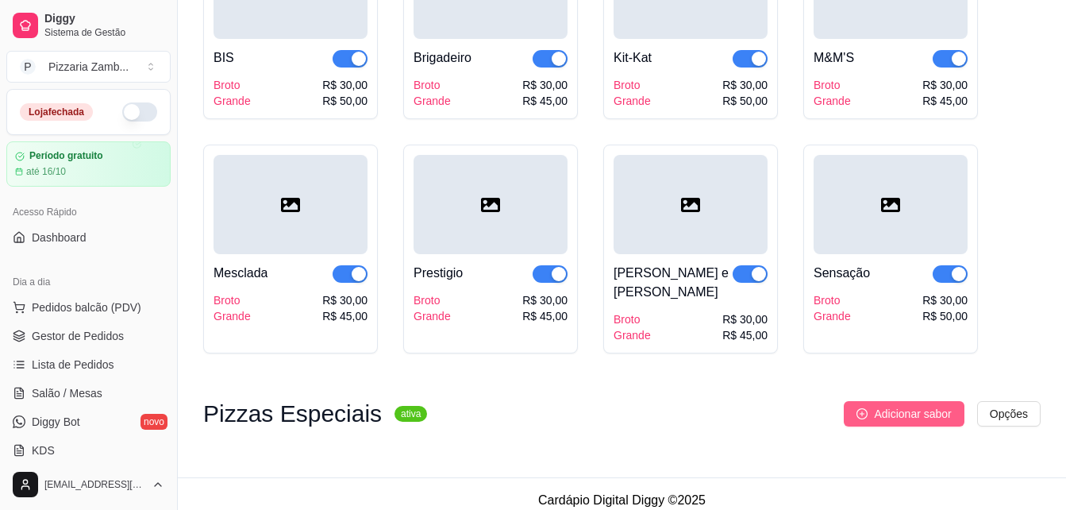
click at [902, 401] on button "Adicionar sabor" at bounding box center [904, 413] width 120 height 25
click at [941, 409] on span "Adicionar sabor" at bounding box center [912, 413] width 77 height 17
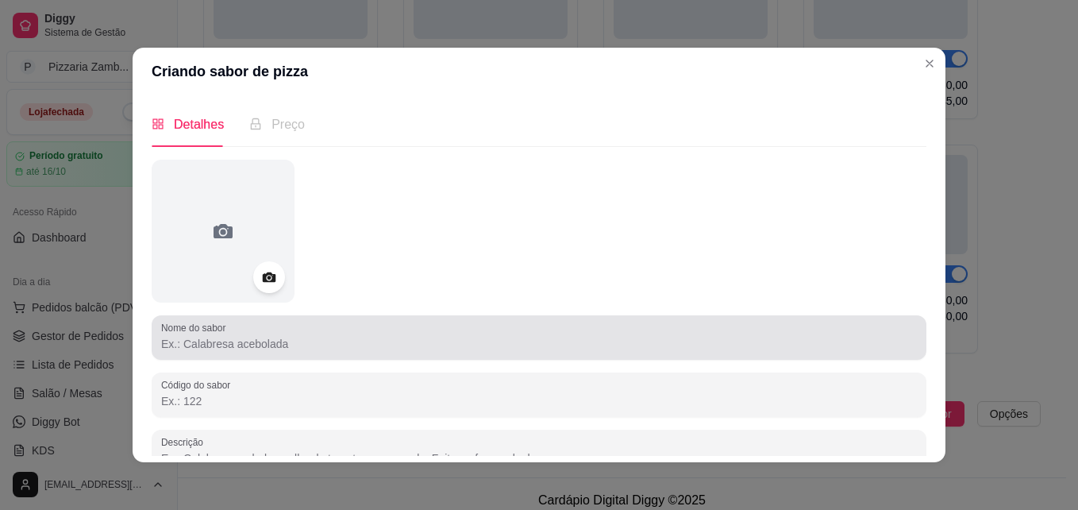
click at [348, 344] on input "Nome do sabor" at bounding box center [539, 344] width 756 height 16
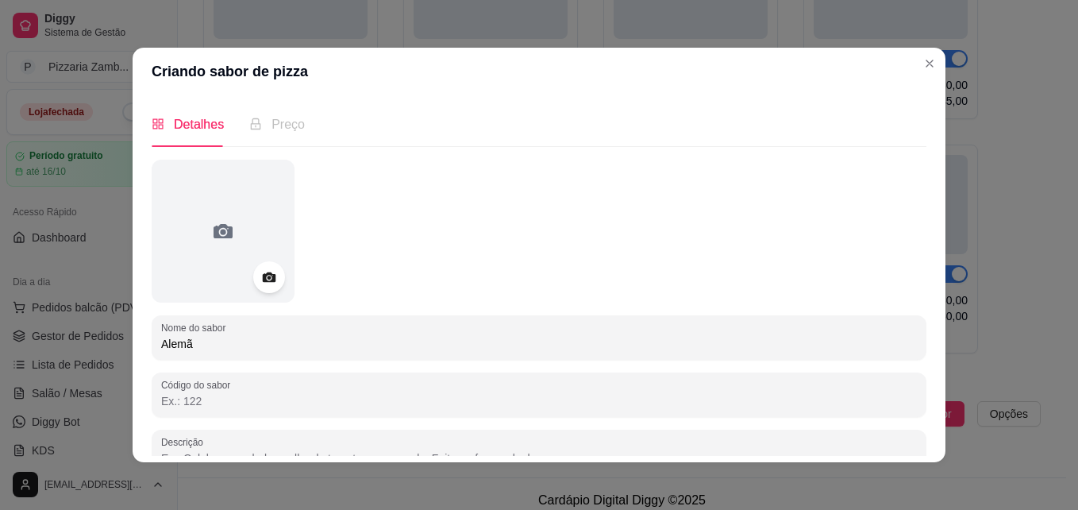
type input "Alemã"
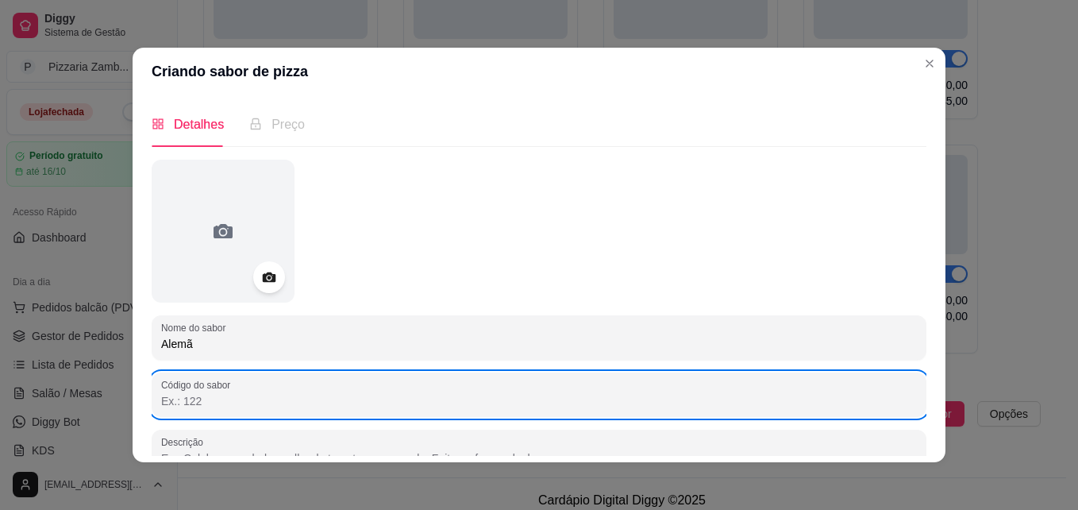
scroll to position [10, 0]
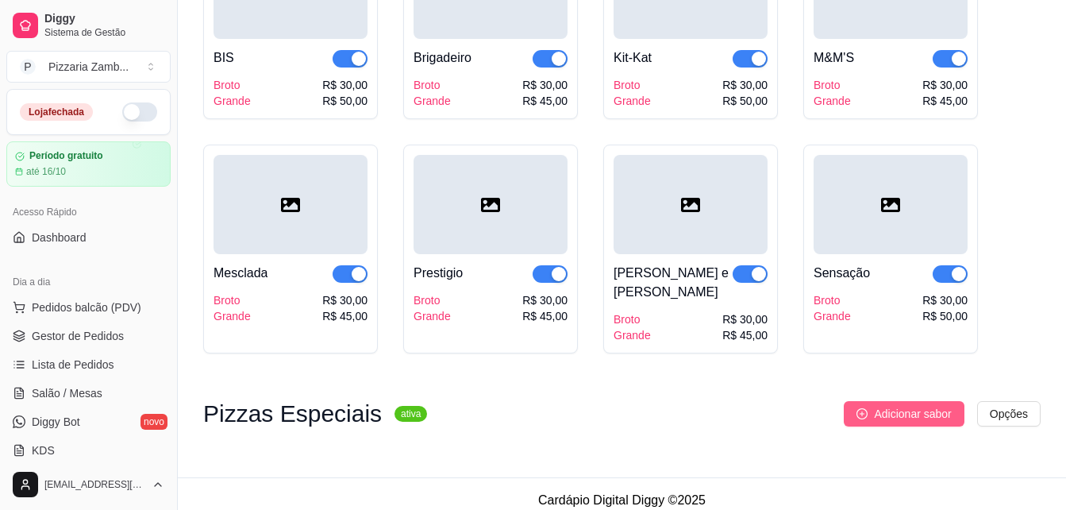
click at [887, 411] on button "Adicionar sabor" at bounding box center [904, 413] width 120 height 25
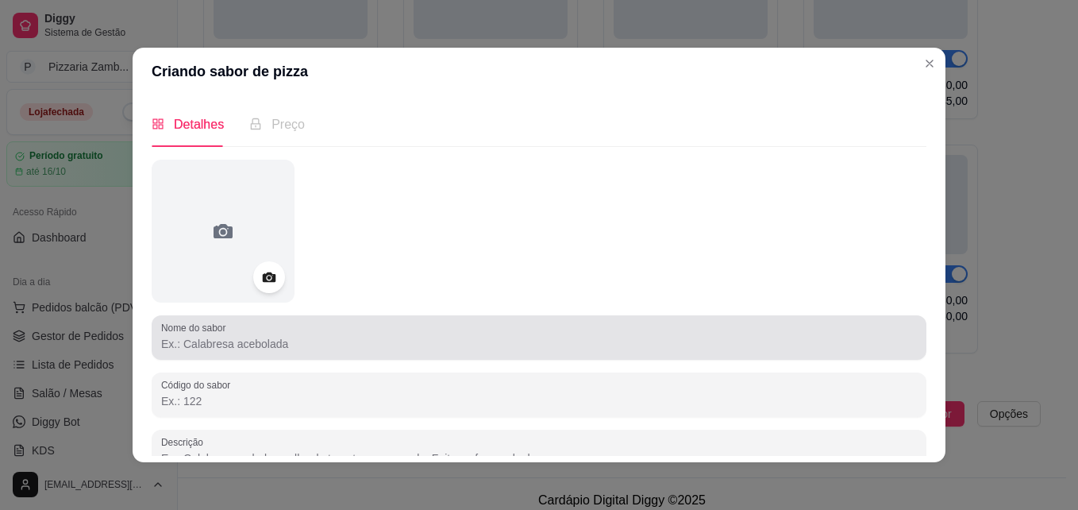
click at [399, 353] on div at bounding box center [539, 337] width 756 height 32
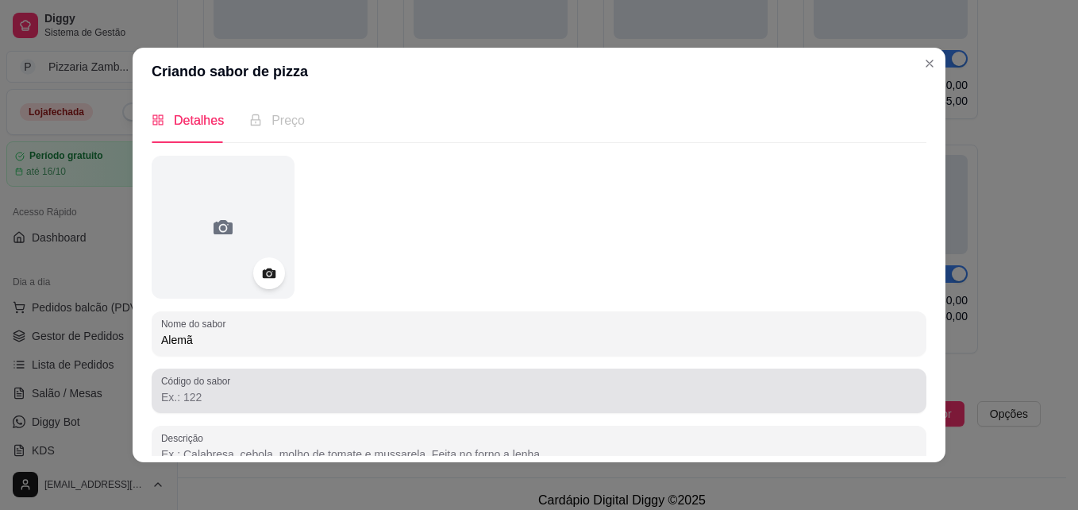
type input "Alemã"
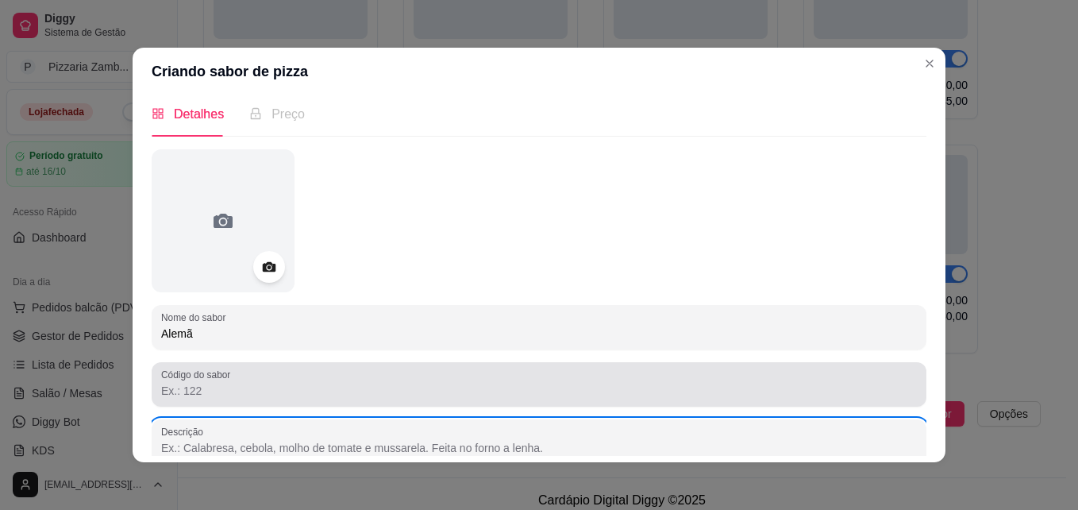
type input "p"
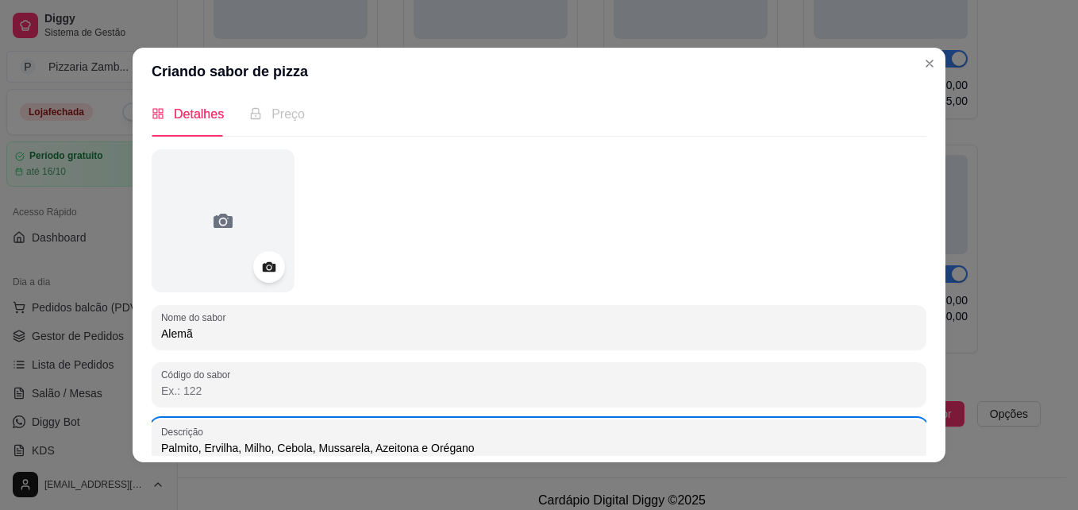
type input "Palmito, Ervilha, Milho, Cebola, Mussarela, Azeitona e Orégano"
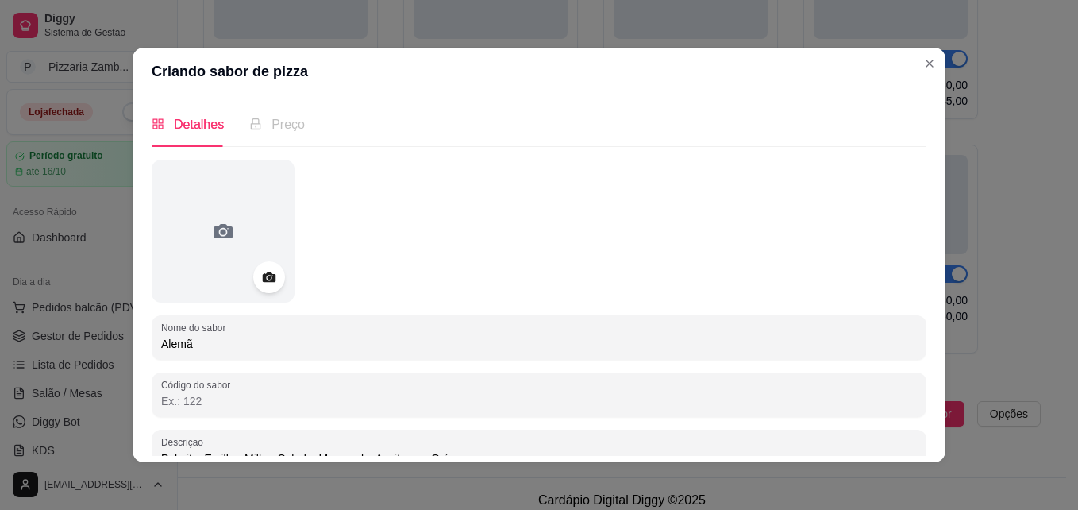
scroll to position [168, 0]
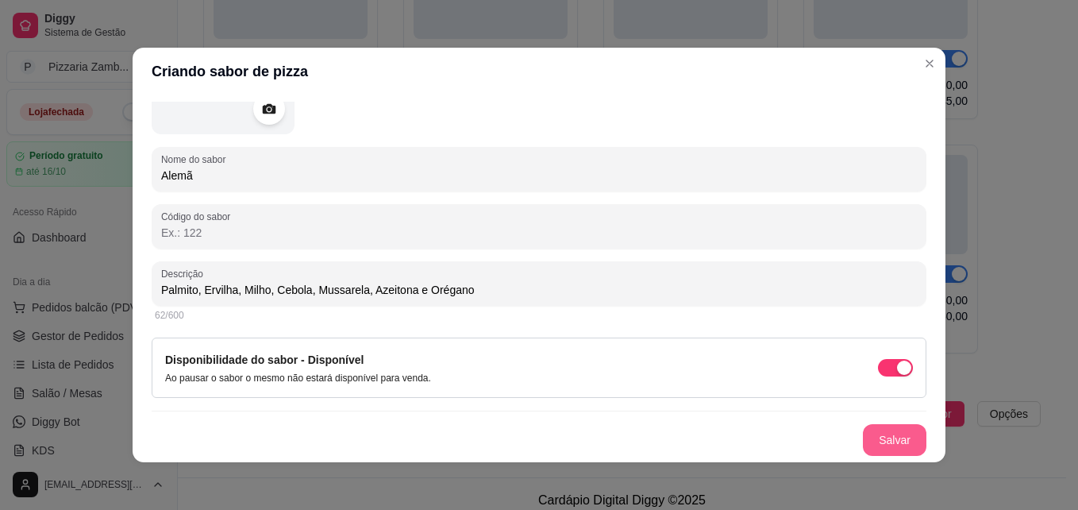
click at [870, 441] on button "Salvar" at bounding box center [894, 440] width 63 height 32
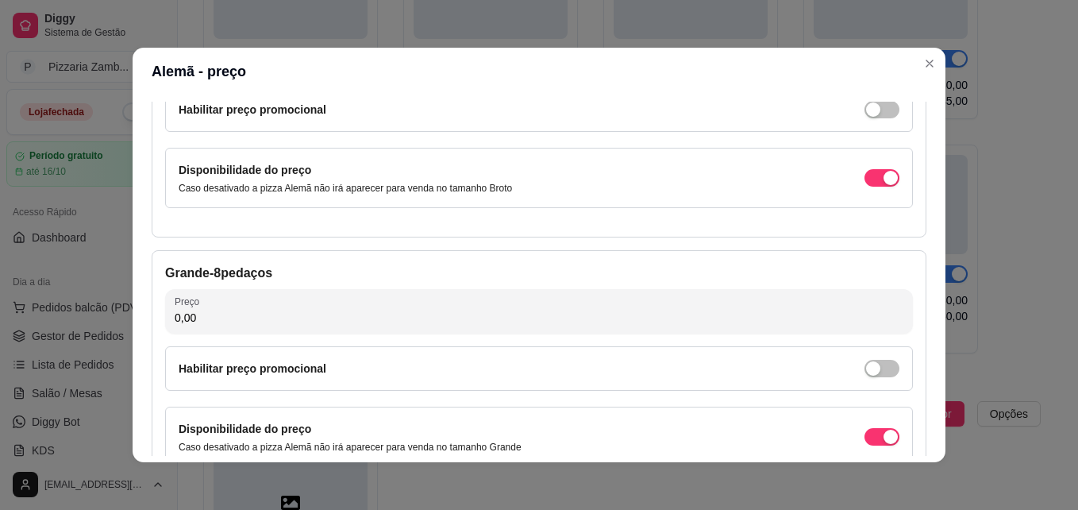
scroll to position [0, 0]
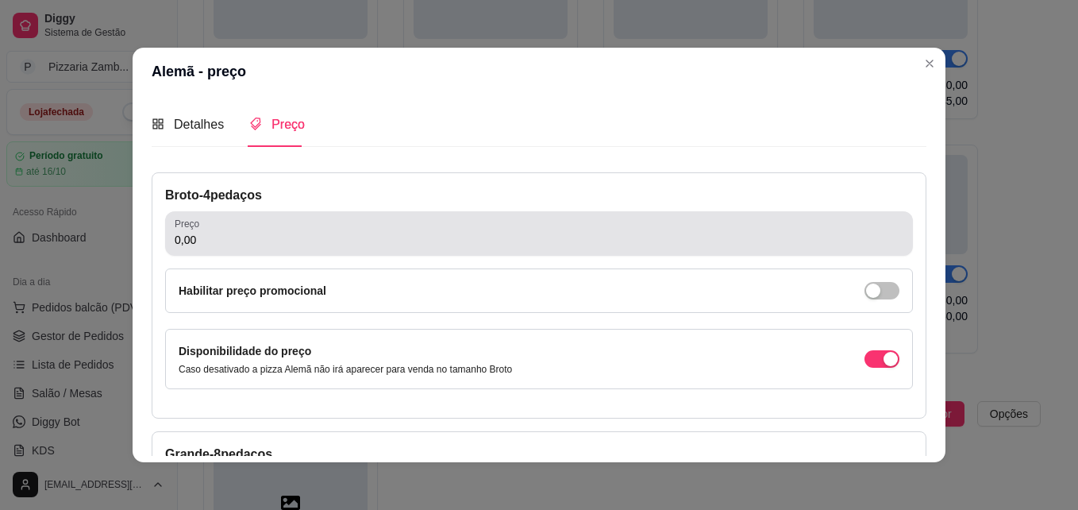
click at [541, 225] on div "0,00" at bounding box center [539, 233] width 729 height 32
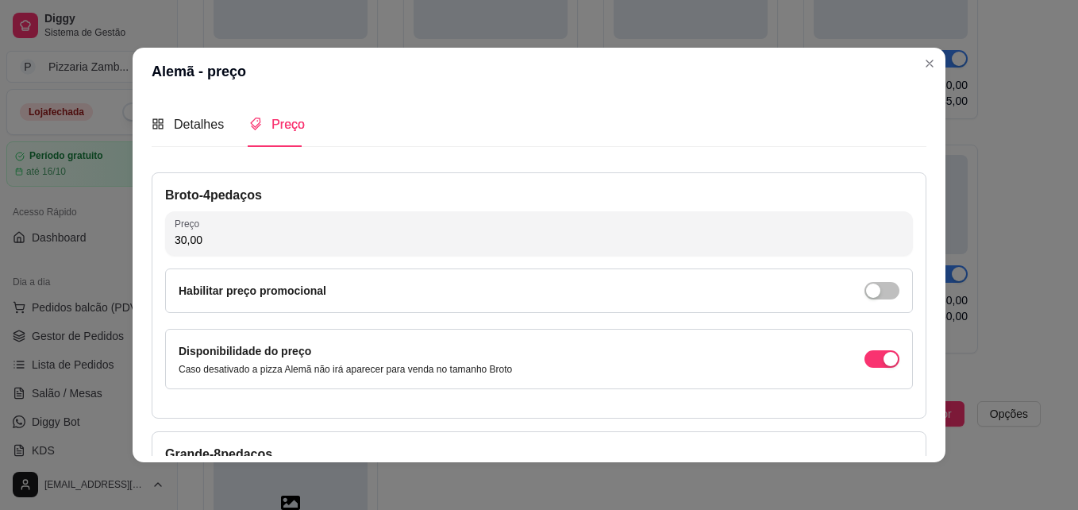
type input "30,00"
drag, startPoint x: 907, startPoint y: 175, endPoint x: 875, endPoint y: 212, distance: 48.9
click at [875, 212] on div "Broto - 4 pedaços Preço 30,00 Habilitar preço promocional Disponibilidade do pr…" at bounding box center [539, 295] width 775 height 246
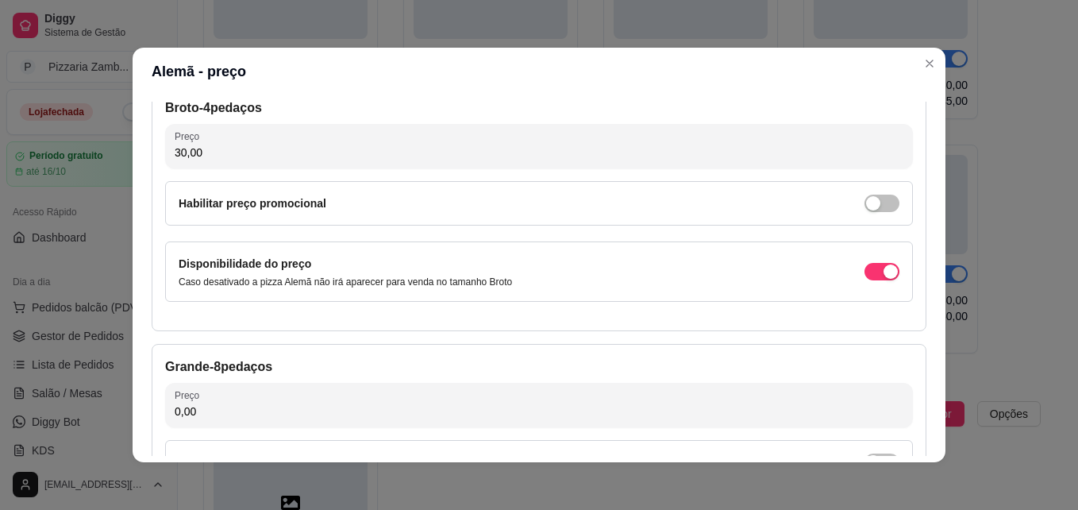
scroll to position [91, 0]
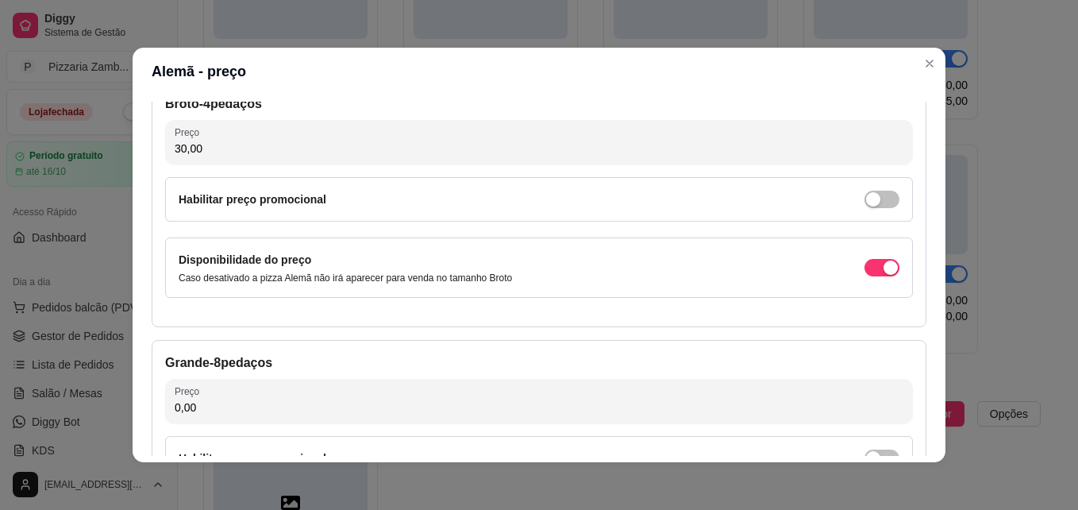
click at [520, 374] on div "Grande - 8 pedaços Preço 0,00 Habilitar preço promocional Disponibilidade do pr…" at bounding box center [539, 463] width 775 height 246
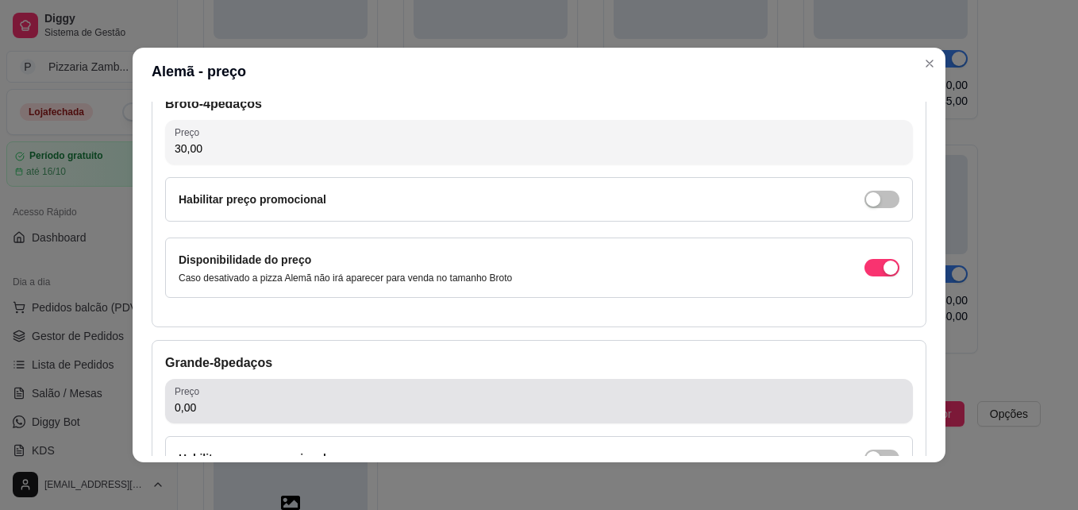
click at [498, 399] on input "0,00" at bounding box center [539, 407] width 729 height 16
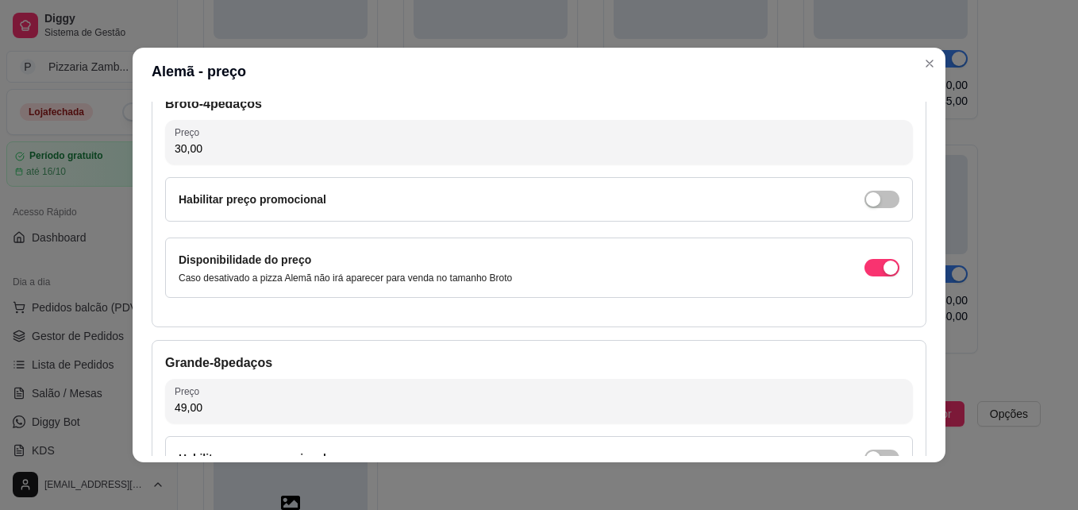
type input "49,00"
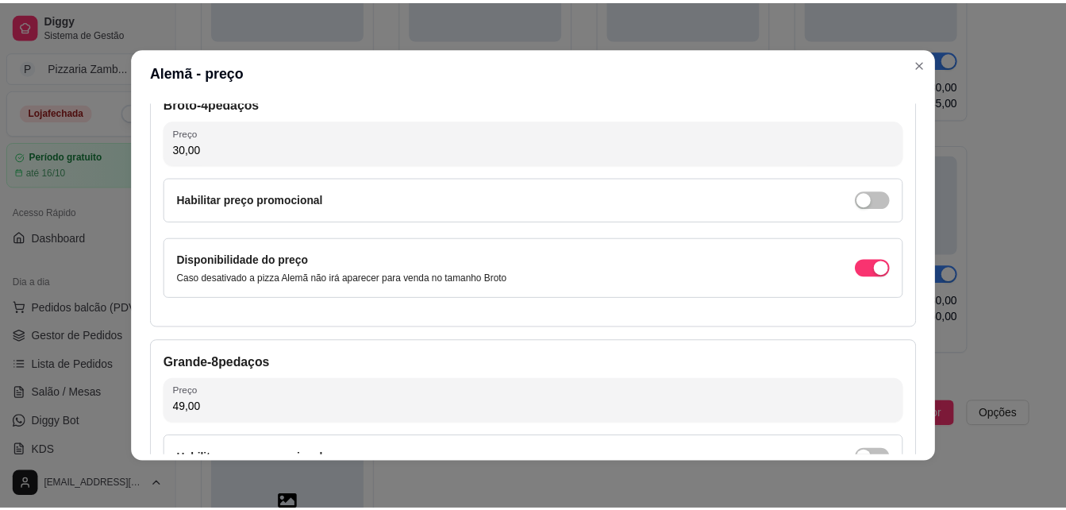
scroll to position [279, 0]
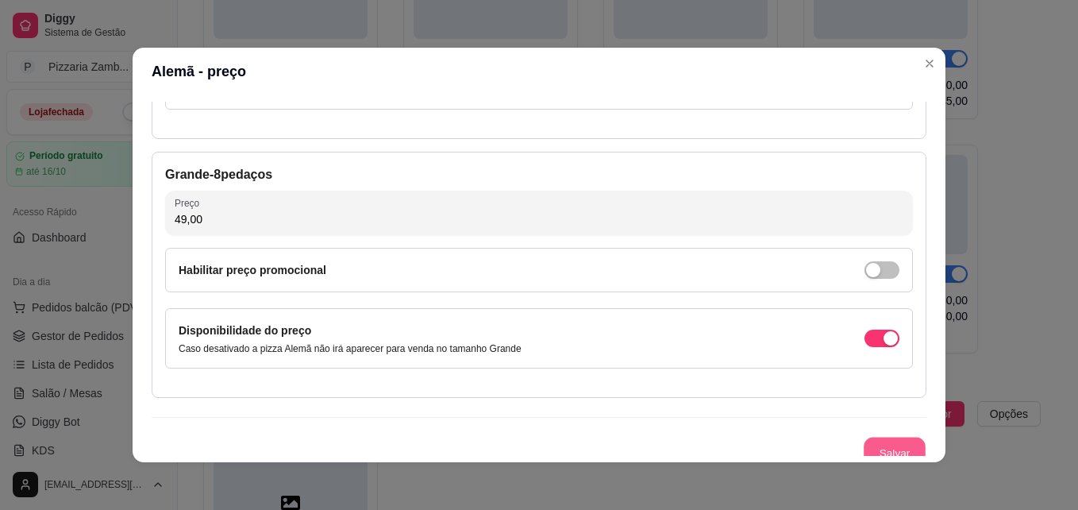
click at [864, 440] on button "Salvar" at bounding box center [895, 452] width 62 height 31
click at [873, 448] on button "Salvar" at bounding box center [895, 452] width 62 height 31
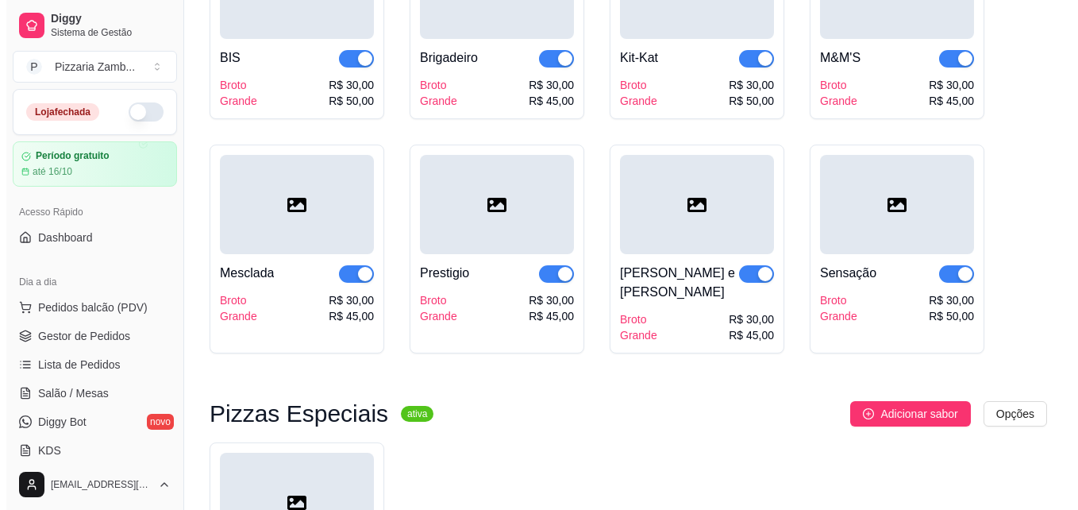
scroll to position [2303, 0]
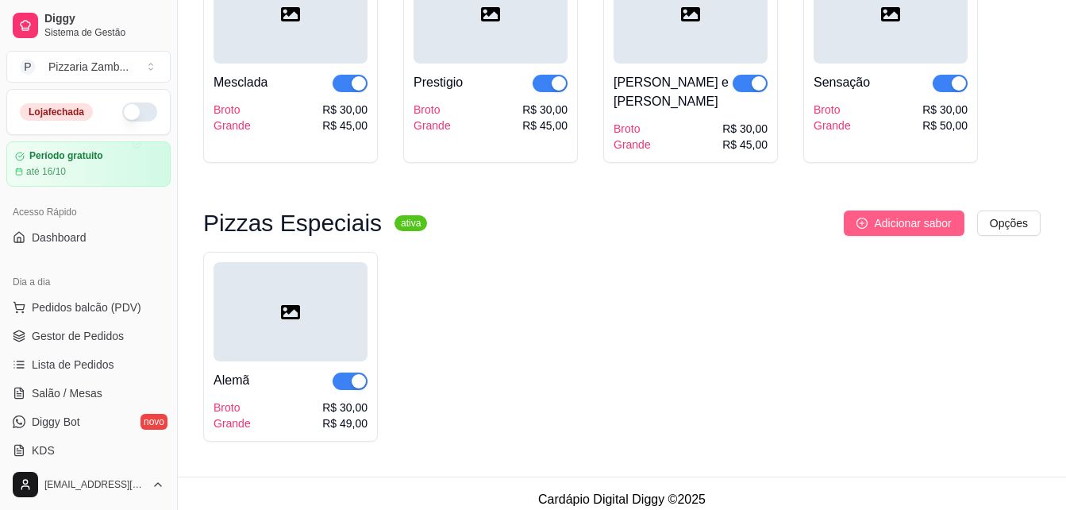
click at [925, 217] on span "Adicionar sabor" at bounding box center [912, 222] width 77 height 17
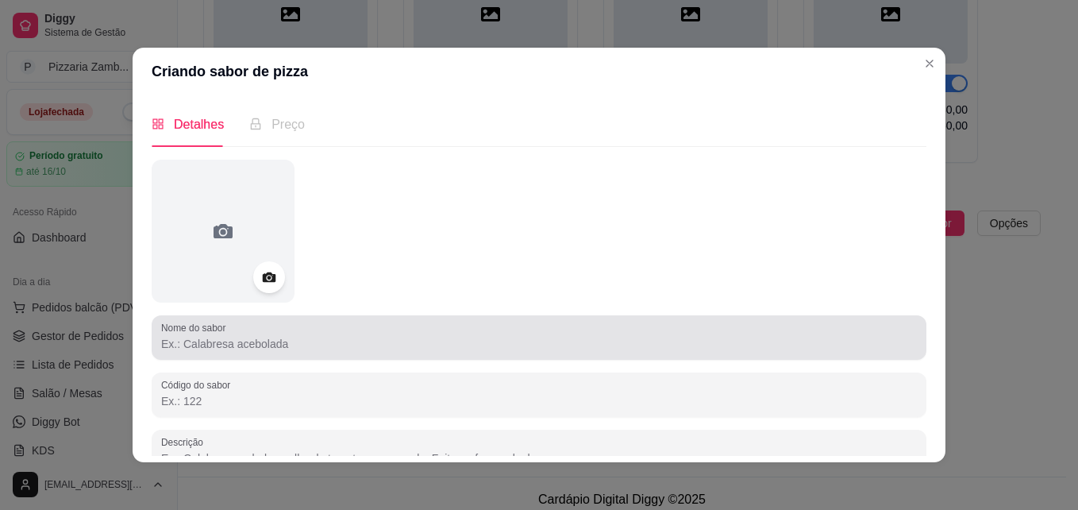
click at [376, 354] on div "Nome do sabor" at bounding box center [539, 337] width 775 height 44
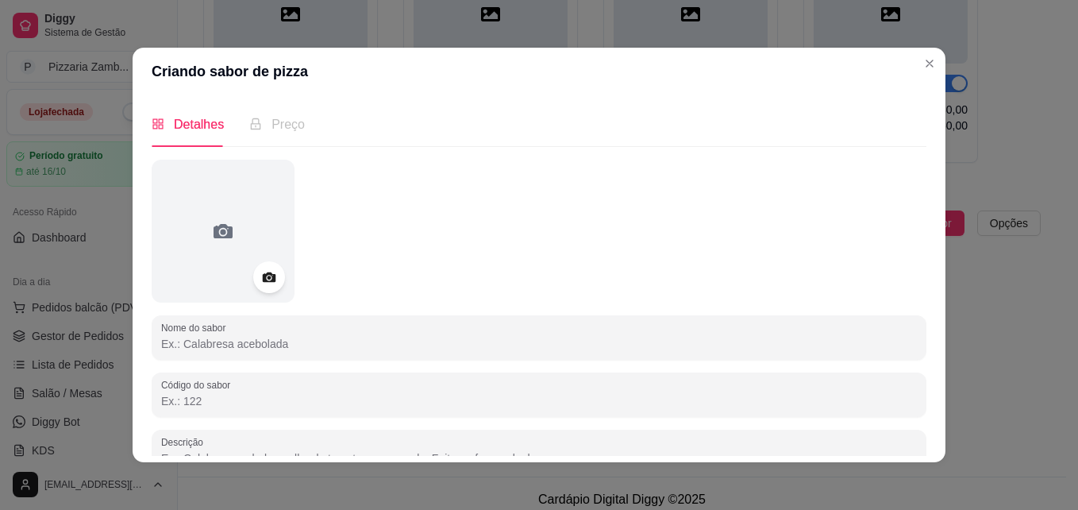
type input "a"
type input "Americana"
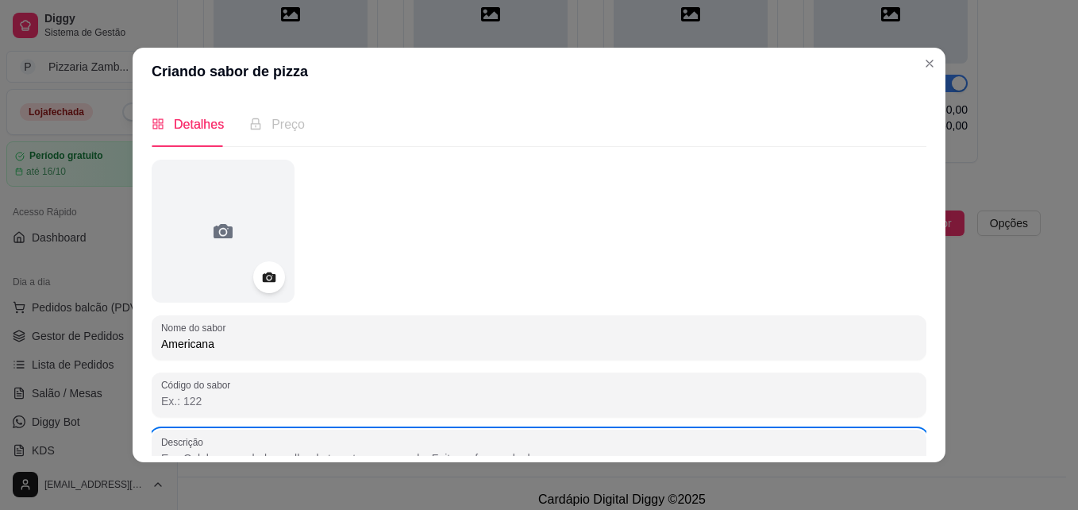
scroll to position [10, 0]
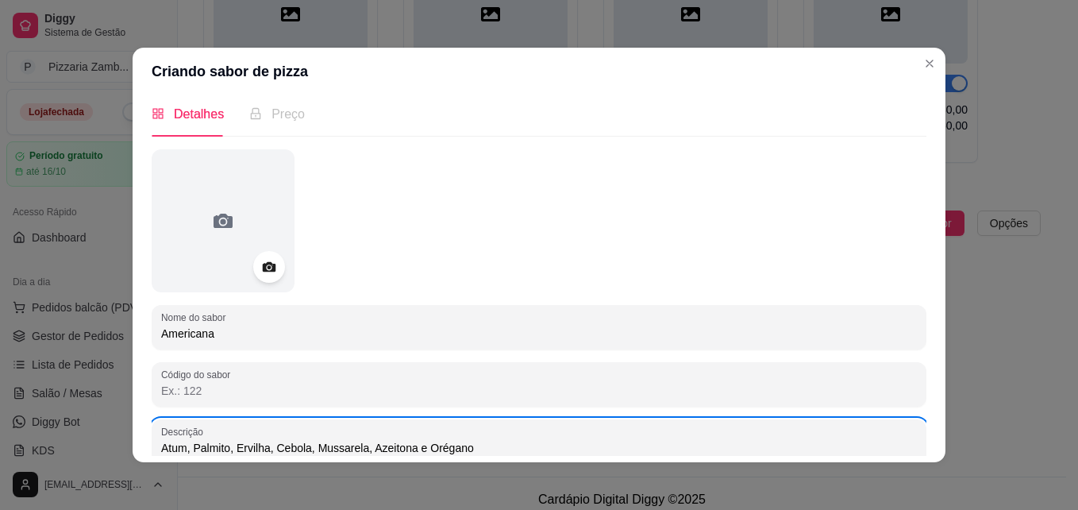
type input "Atum, Palmito, Ervilha, Cebola, Mussarela, Azeitona e Orégano"
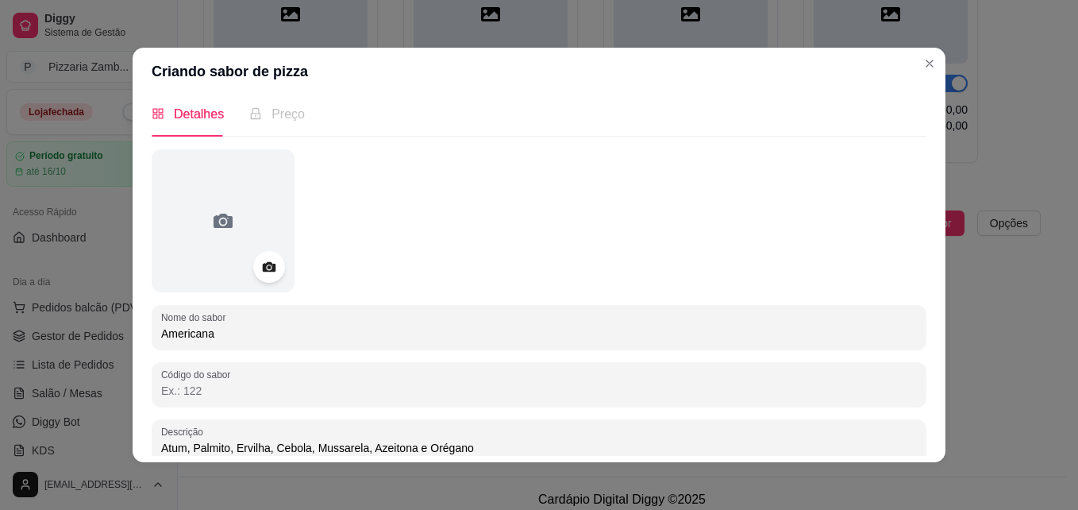
drag, startPoint x: 920, startPoint y: 221, endPoint x: 917, endPoint y: 241, distance: 20.9
click at [917, 241] on div "Detalhes Preço Nome do sabor Americana Código do sabor Descrição Atum, Palmito,…" at bounding box center [539, 279] width 775 height 354
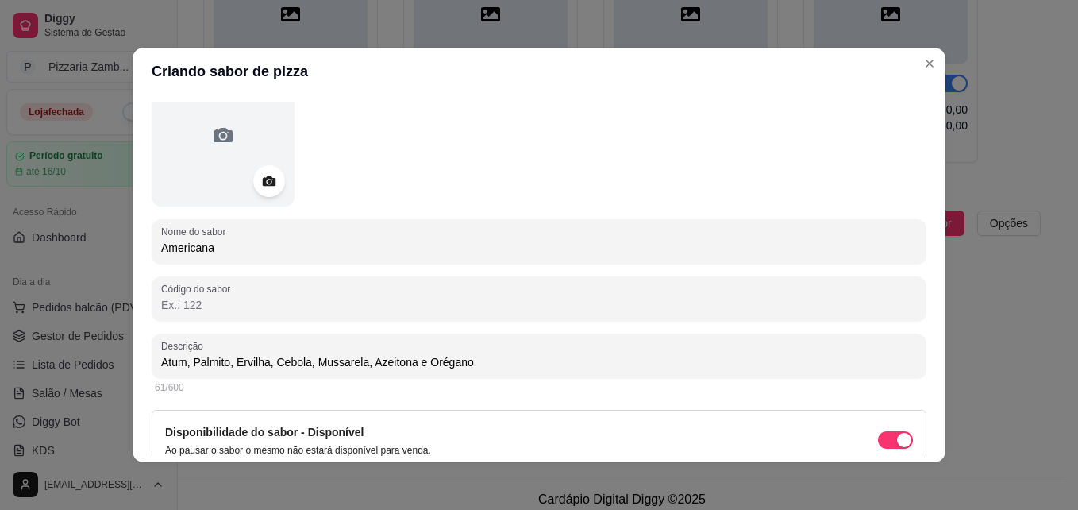
scroll to position [168, 0]
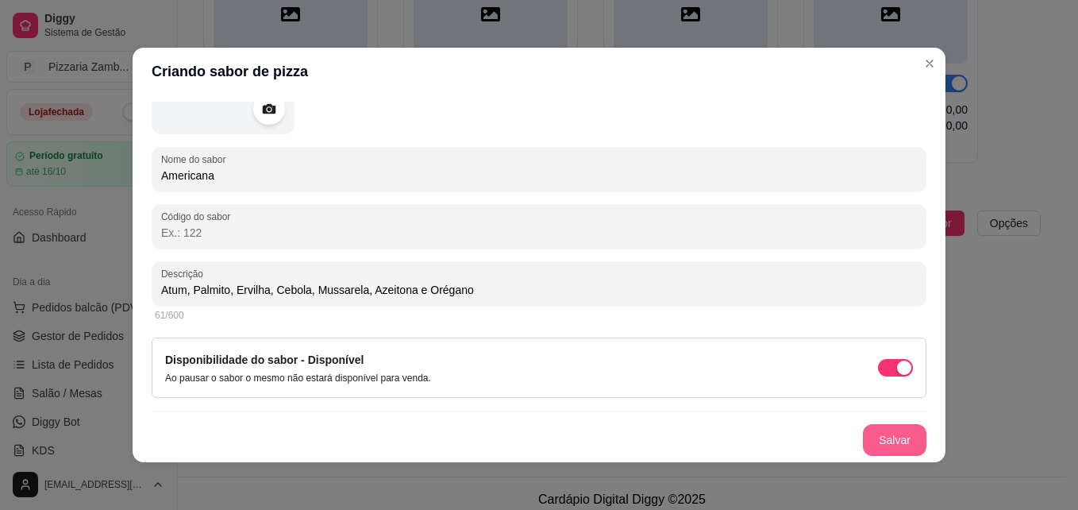
click at [891, 441] on button "Salvar" at bounding box center [894, 440] width 63 height 32
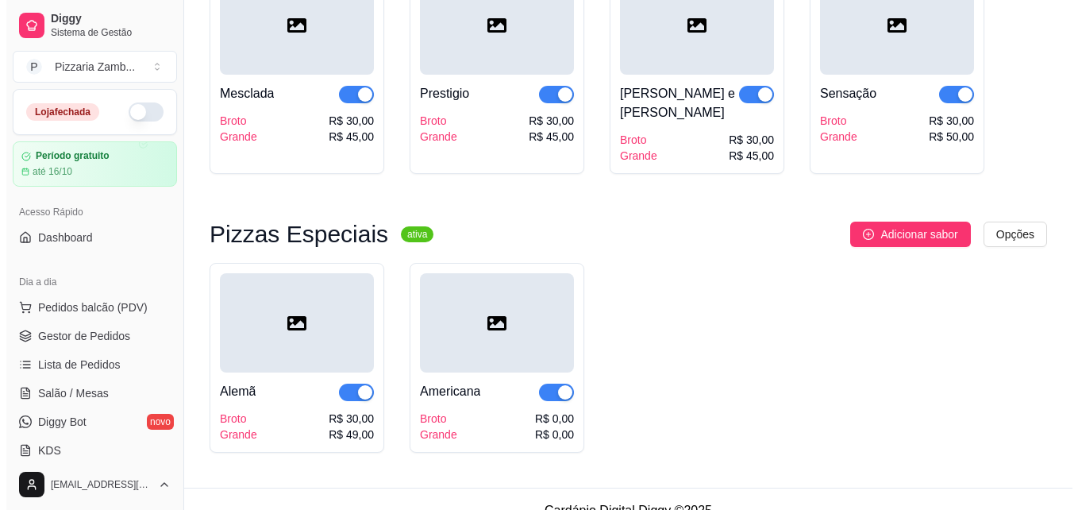
scroll to position [2287, 0]
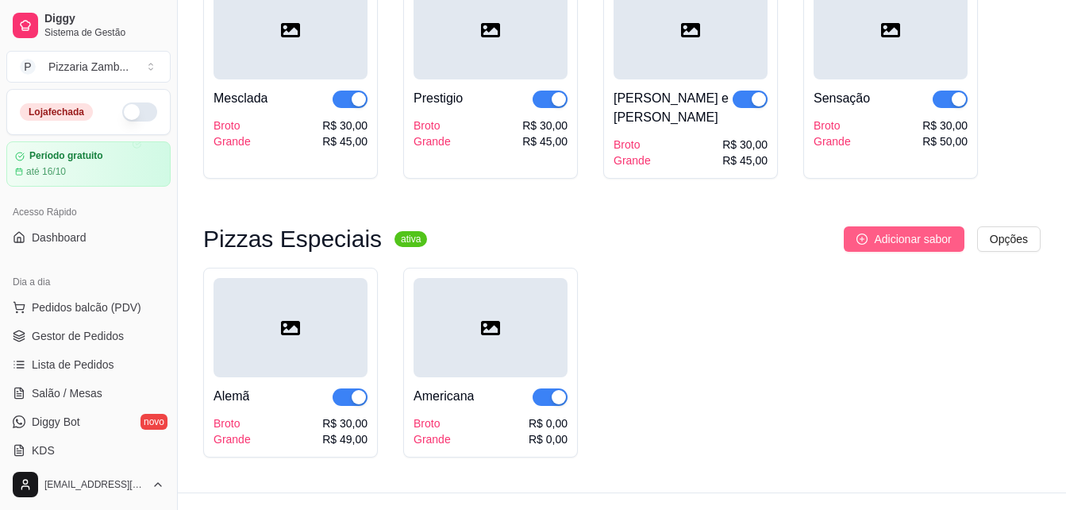
click at [901, 230] on span "Adicionar sabor" at bounding box center [912, 238] width 77 height 17
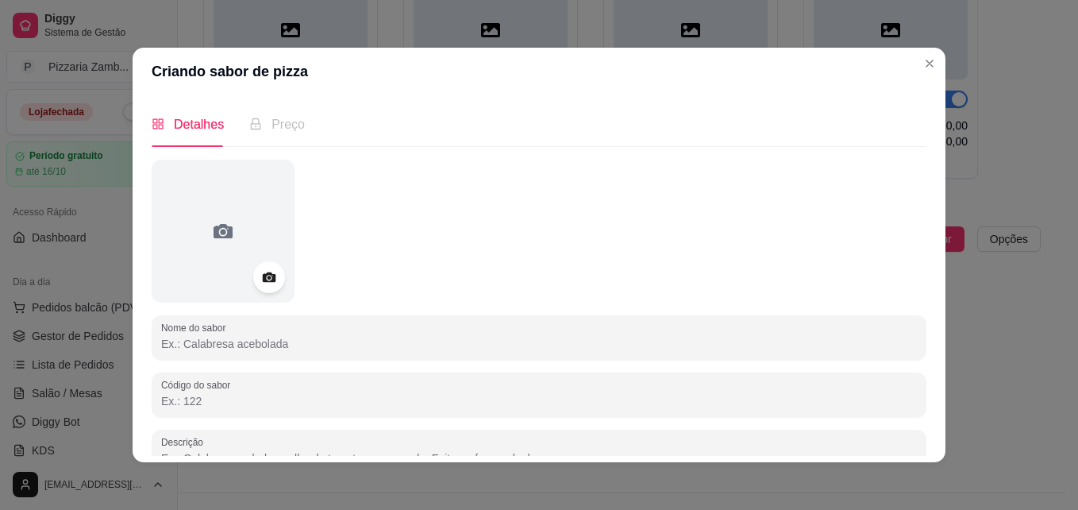
drag, startPoint x: 687, startPoint y: 250, endPoint x: 535, endPoint y: 217, distance: 155.2
click at [535, 217] on div at bounding box center [539, 231] width 775 height 143
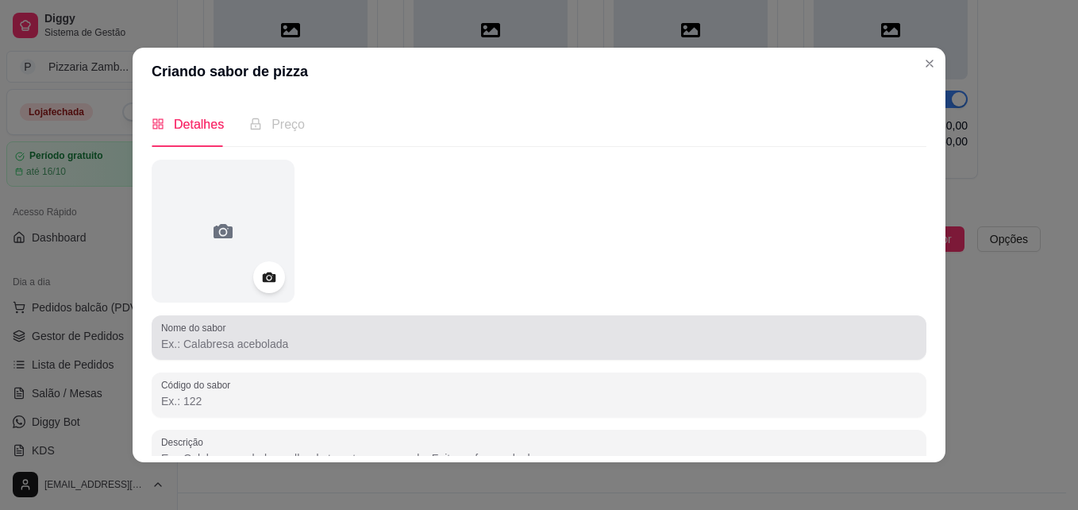
click at [223, 333] on label "Nome do sabor" at bounding box center [196, 327] width 70 height 13
click at [223, 336] on input "Nome do sabor" at bounding box center [539, 344] width 756 height 16
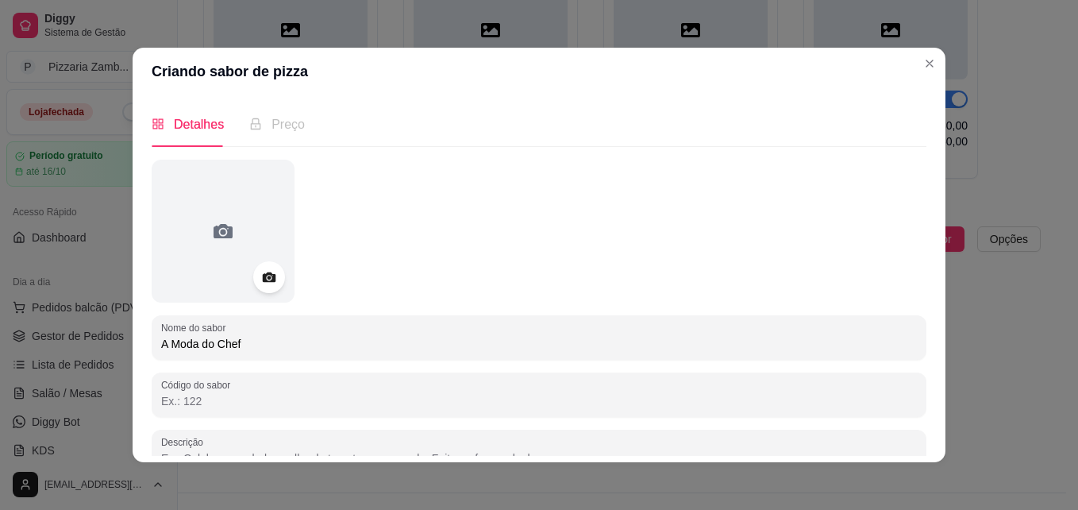
type input "A Moda do Chef"
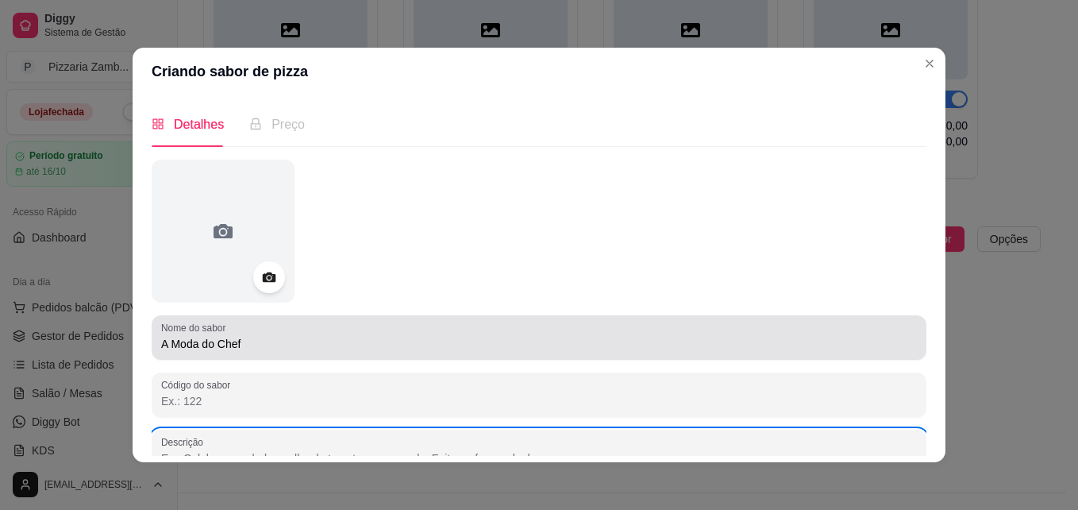
scroll to position [10, 0]
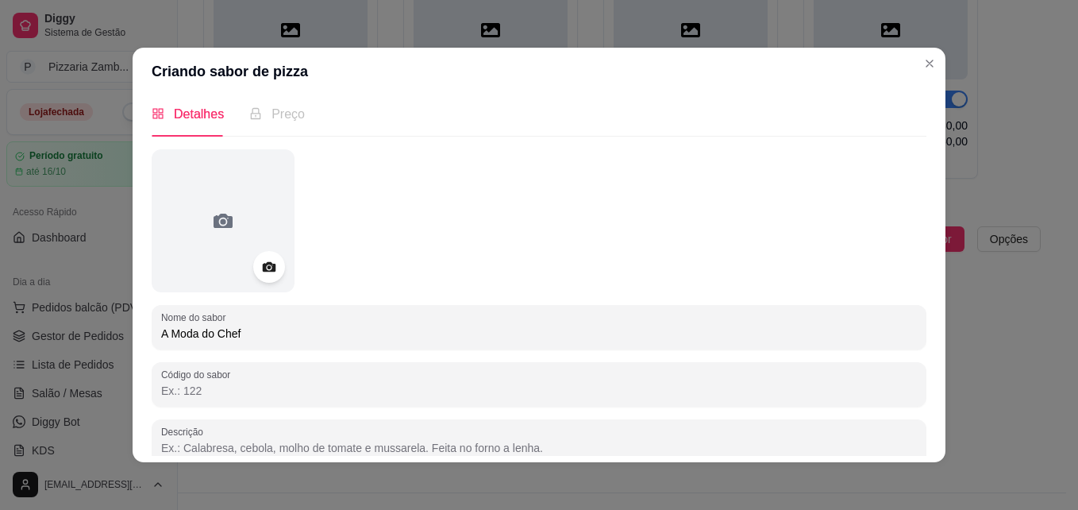
click at [208, 327] on input "A Moda do Chef" at bounding box center [539, 333] width 756 height 16
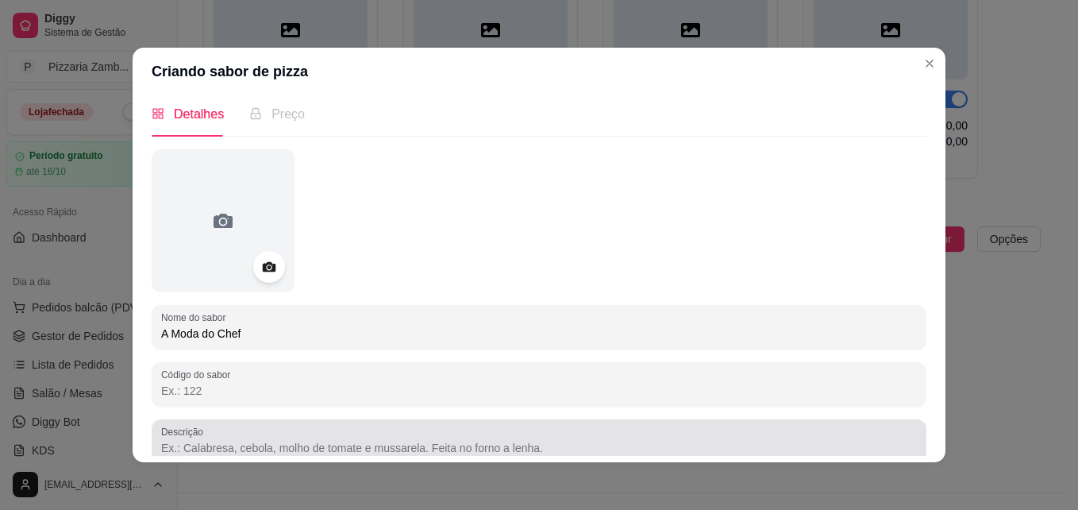
click at [270, 450] on input "Descrição" at bounding box center [539, 448] width 756 height 16
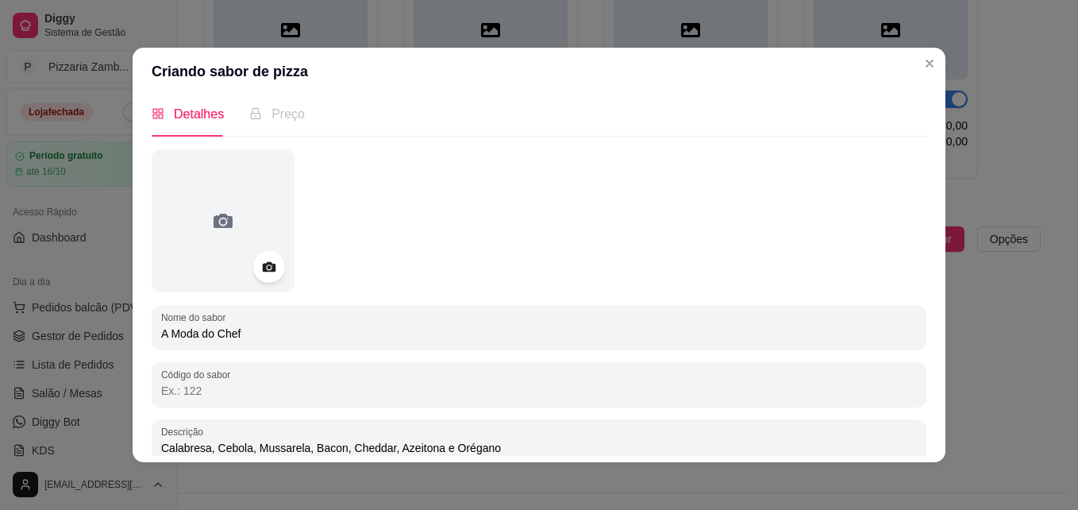
type input "Calabresa, Cebola, Mussarela, Bacon, Cheddar, Azeitona e Orégano"
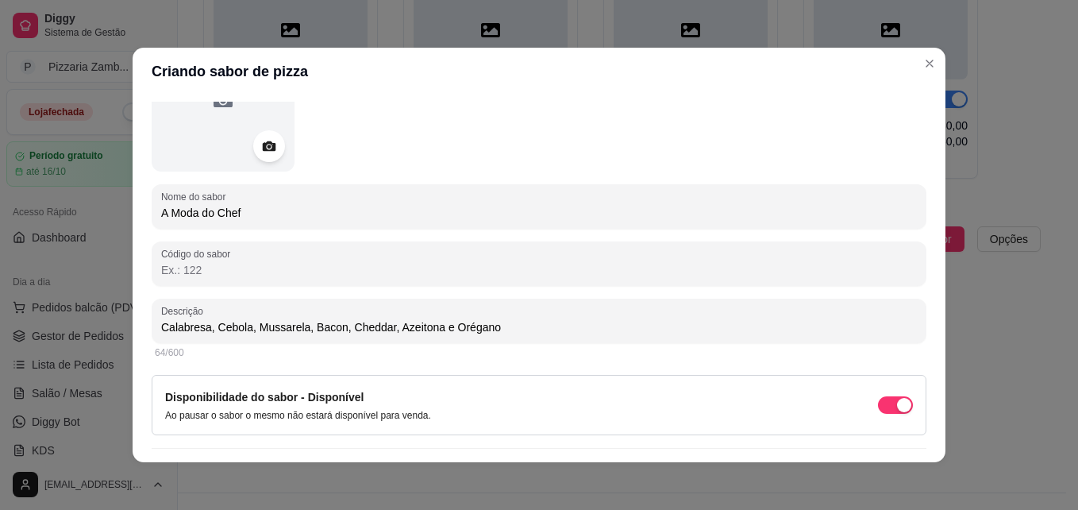
scroll to position [168, 0]
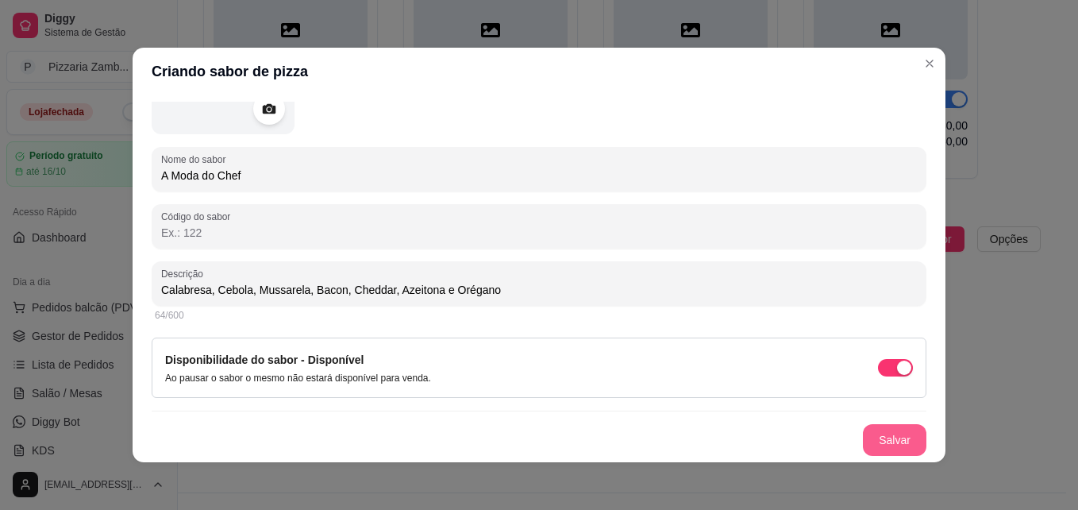
click at [887, 433] on button "Salvar" at bounding box center [894, 440] width 63 height 32
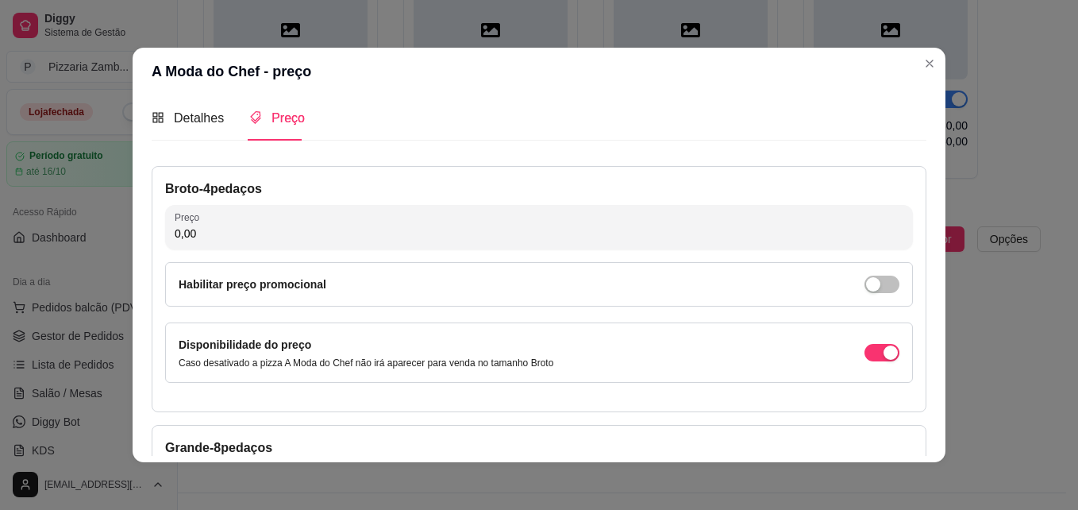
scroll to position [0, 0]
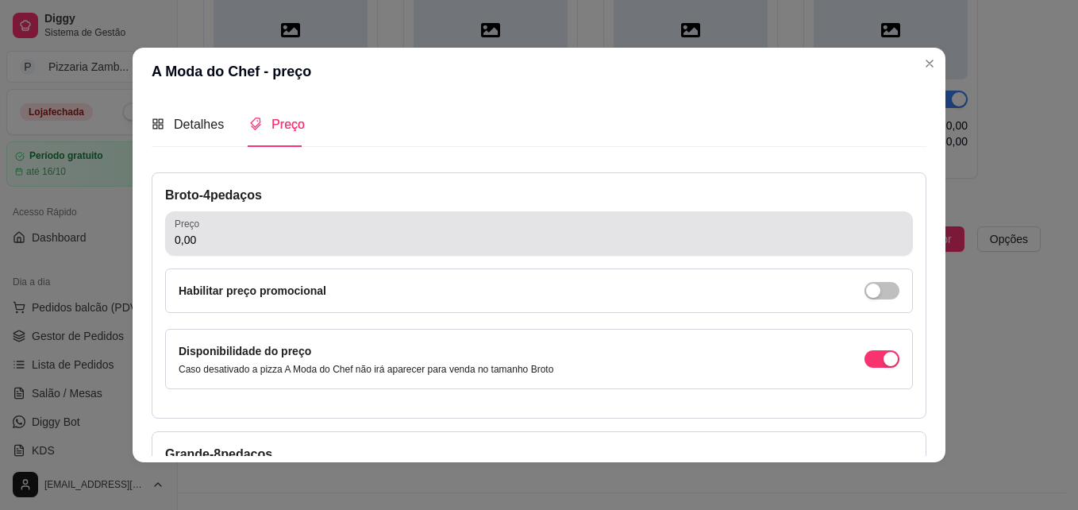
click at [359, 249] on div "0,00" at bounding box center [539, 233] width 729 height 32
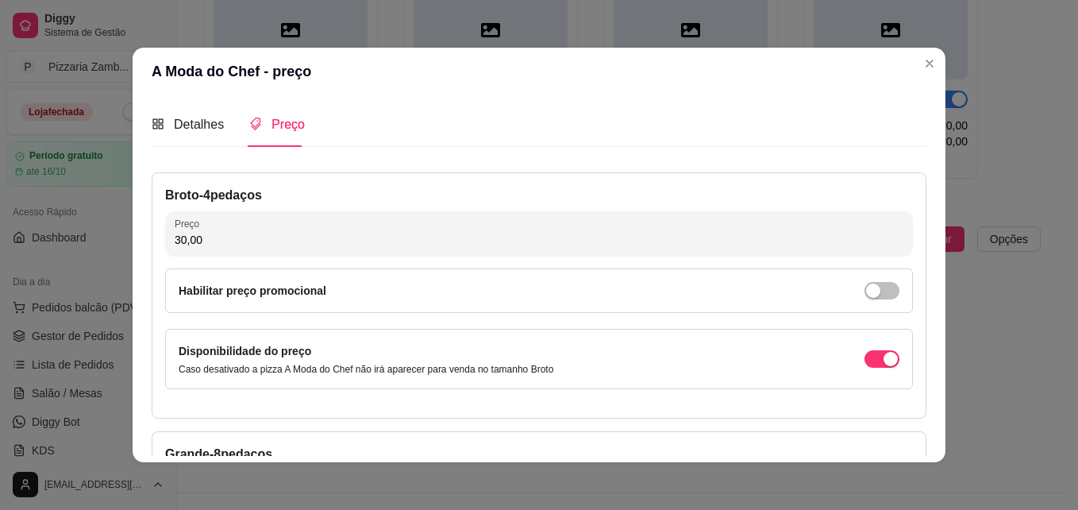
type input "30,00"
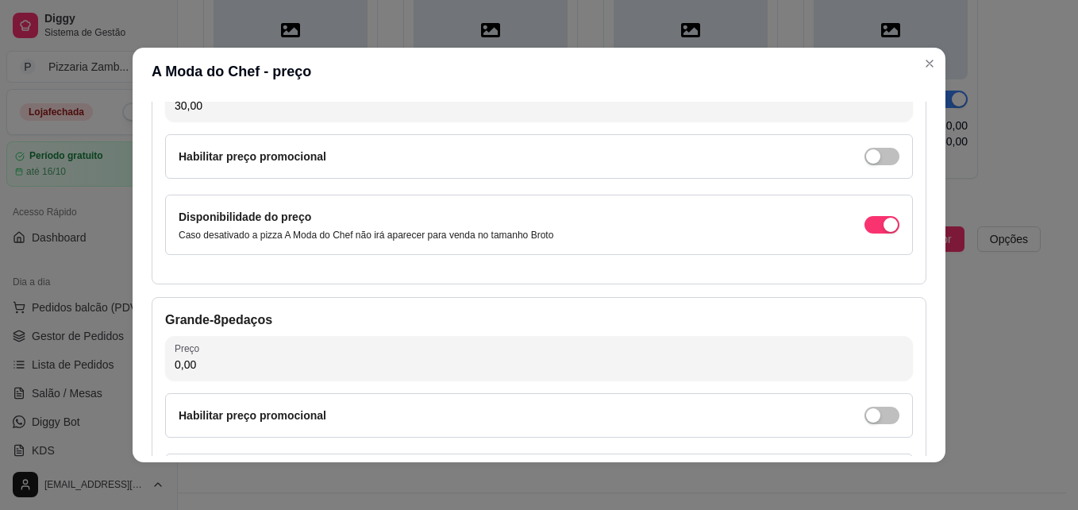
scroll to position [168, 0]
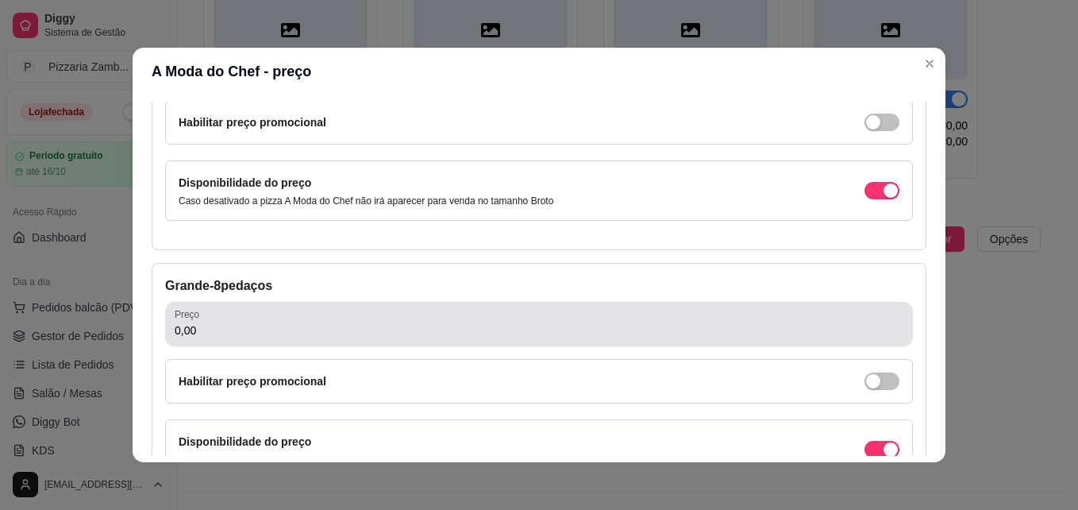
click at [623, 337] on input "0,00" at bounding box center [539, 330] width 729 height 16
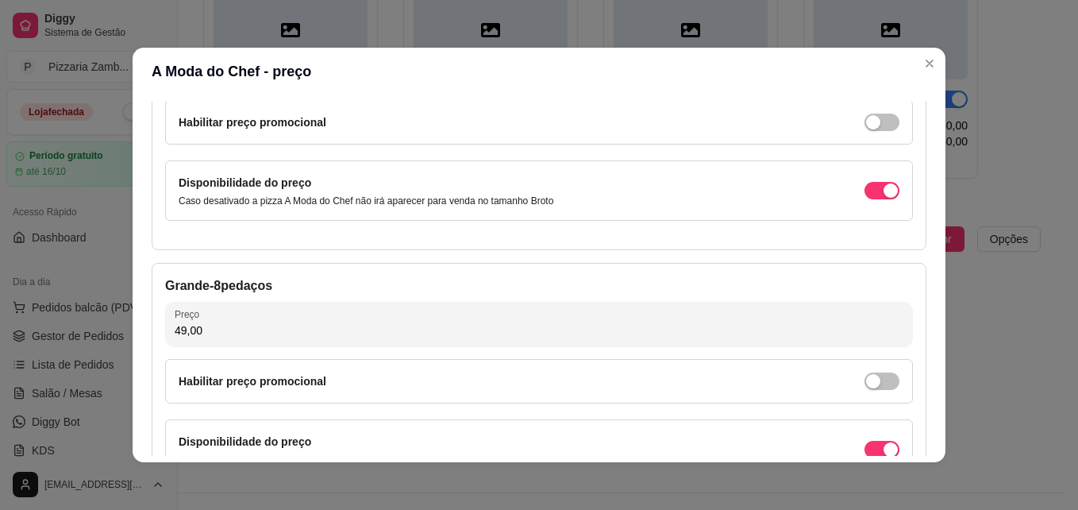
type input "49,00"
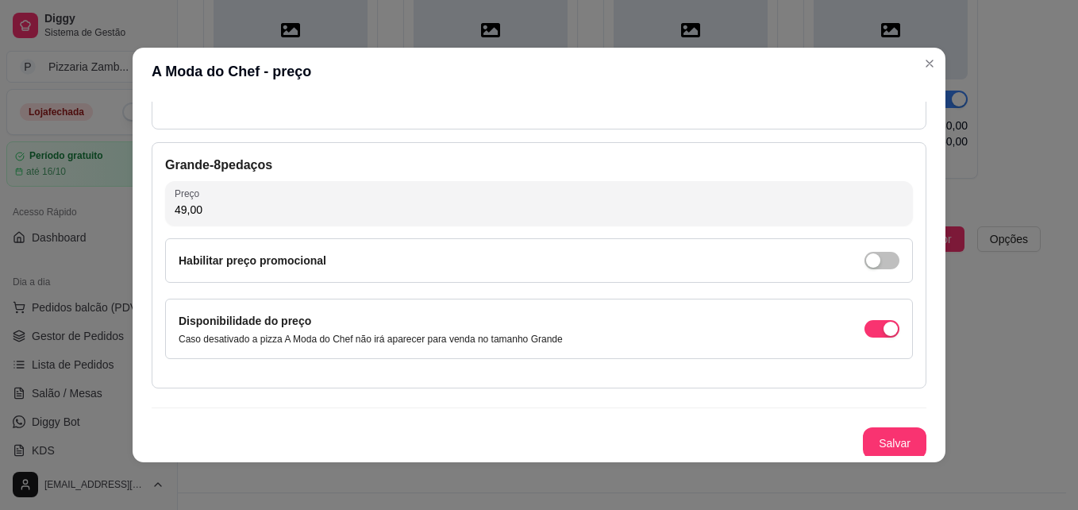
scroll to position [292, 0]
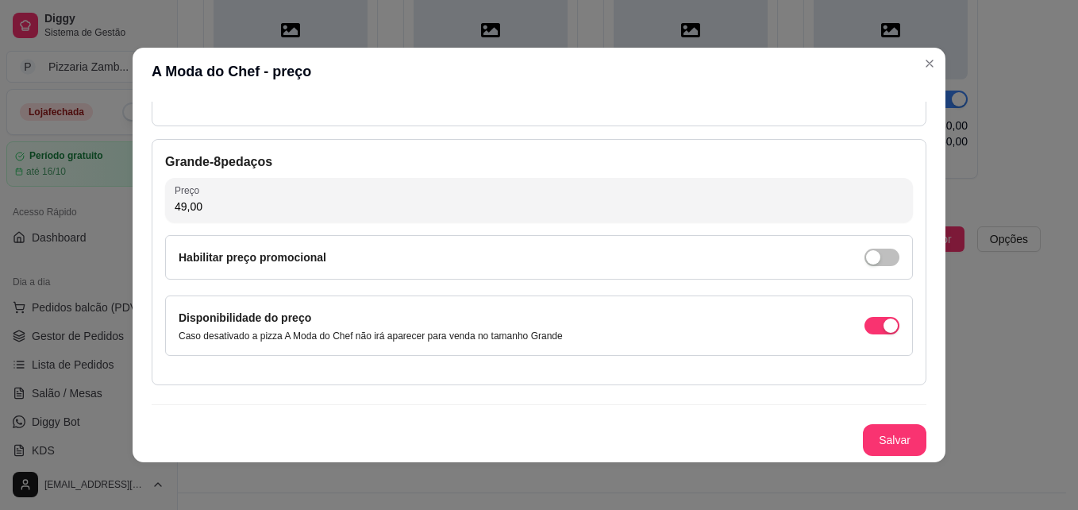
click at [879, 421] on div "Broto - 4 pedaços Preço 30,00 Habilitar preço promocional Disponibilidade do pr…" at bounding box center [539, 167] width 775 height 575
click at [883, 441] on button "Salvar" at bounding box center [895, 440] width 62 height 31
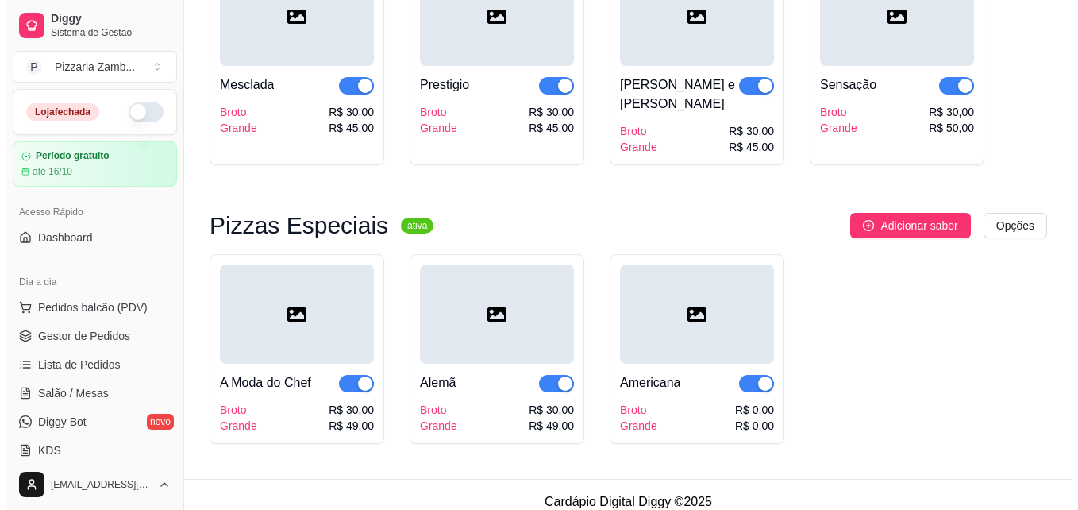
scroll to position [2301, 0]
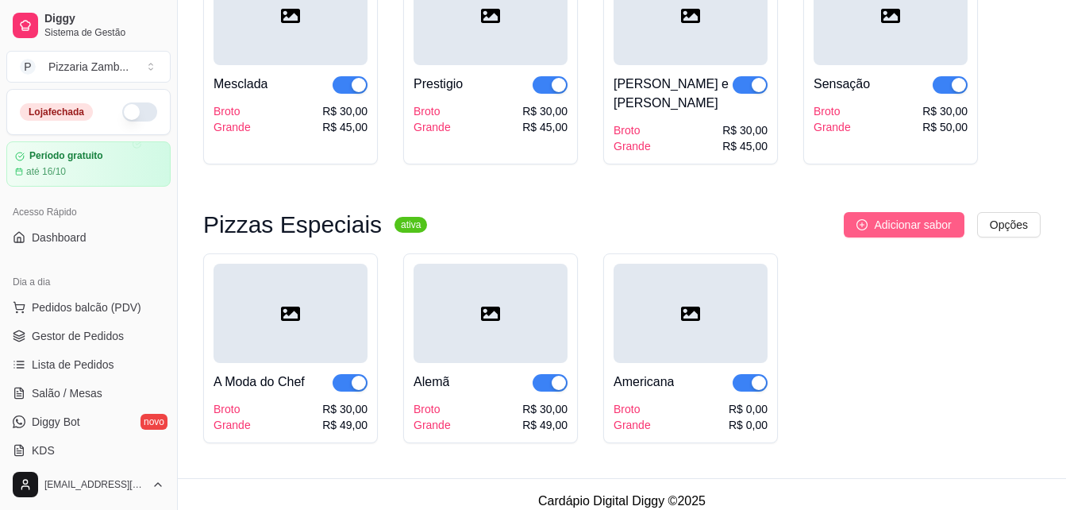
click at [891, 220] on span "Adicionar sabor" at bounding box center [912, 224] width 77 height 17
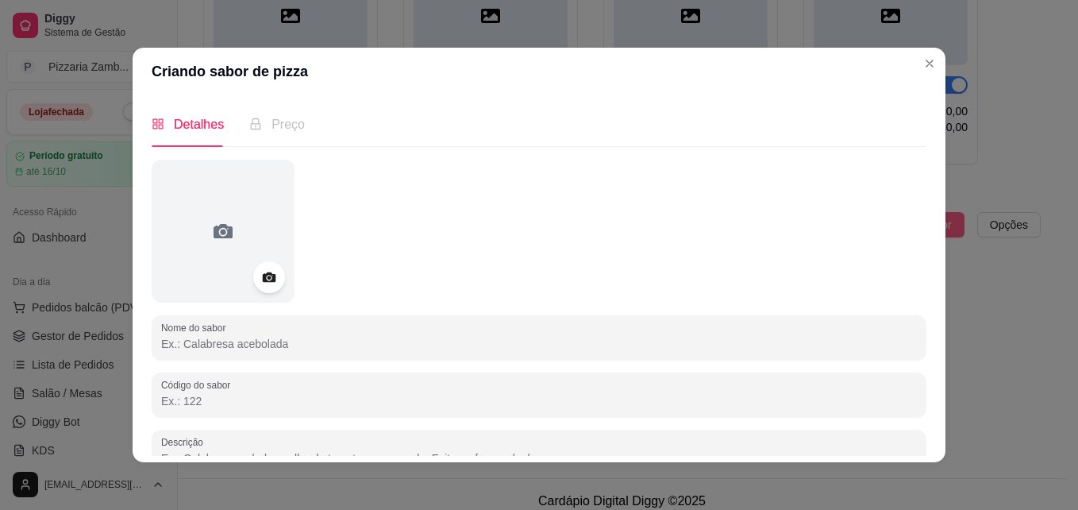
click at [891, 220] on div at bounding box center [539, 231] width 775 height 143
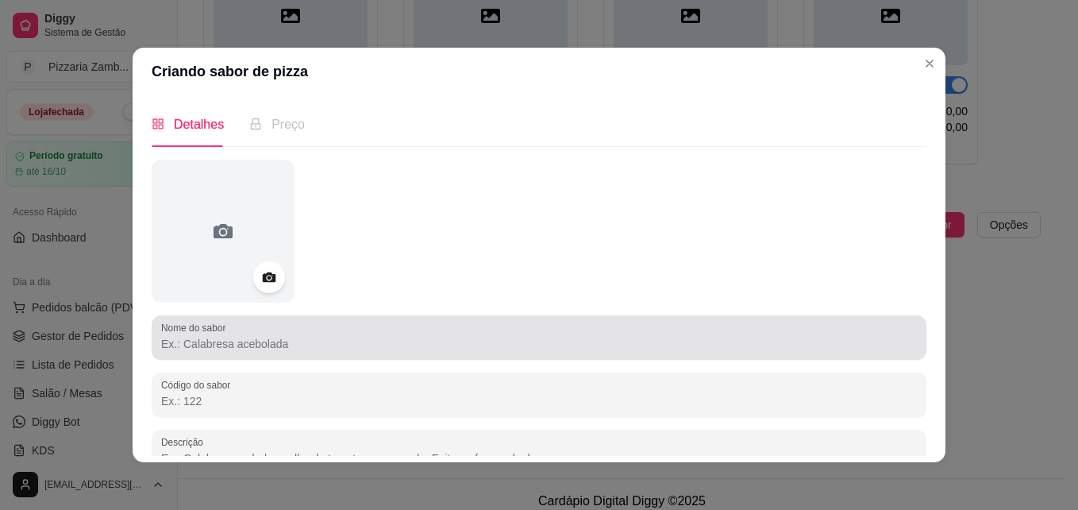
click at [595, 359] on div "Nome do sabor" at bounding box center [539, 337] width 775 height 44
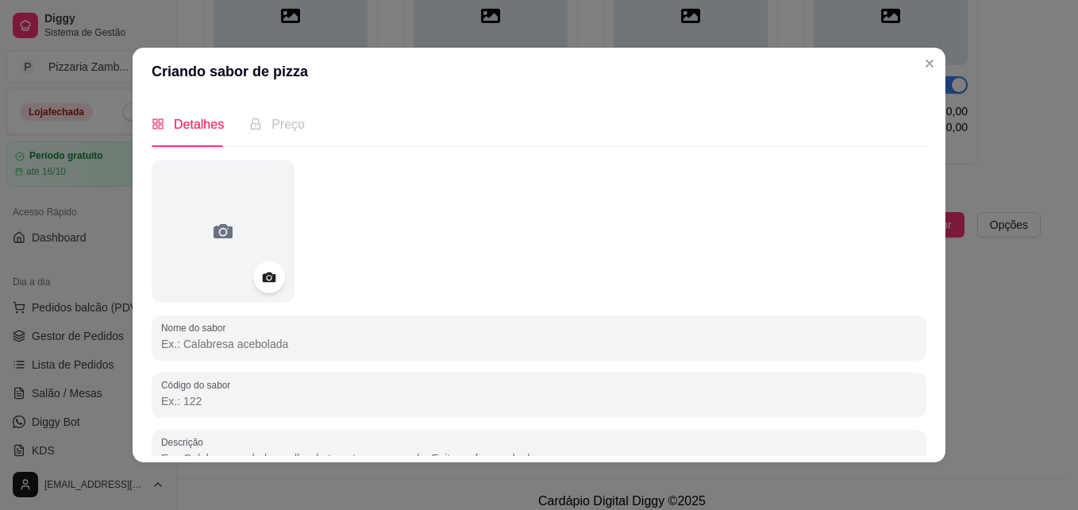
type input "a"
type input "A Moda da Casa"
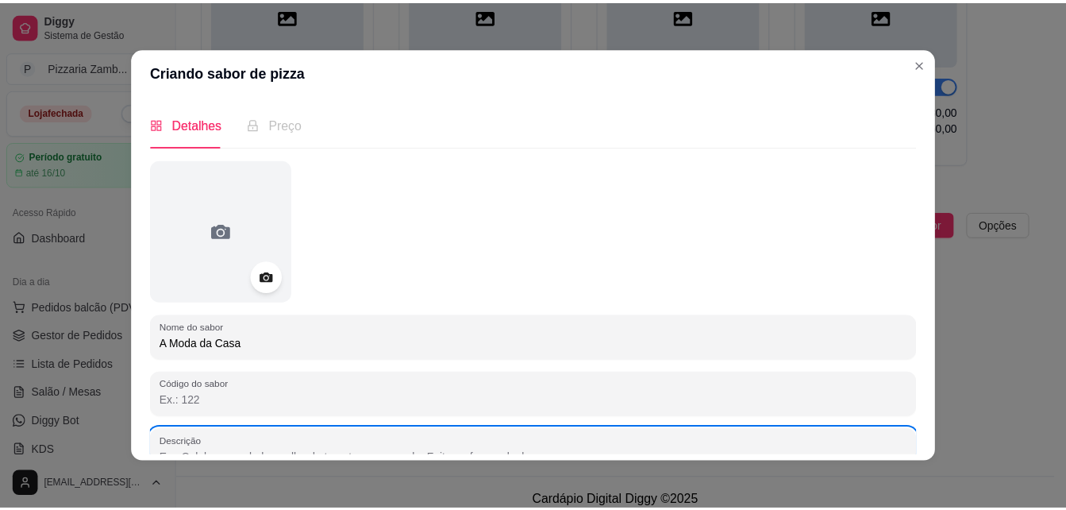
scroll to position [10, 0]
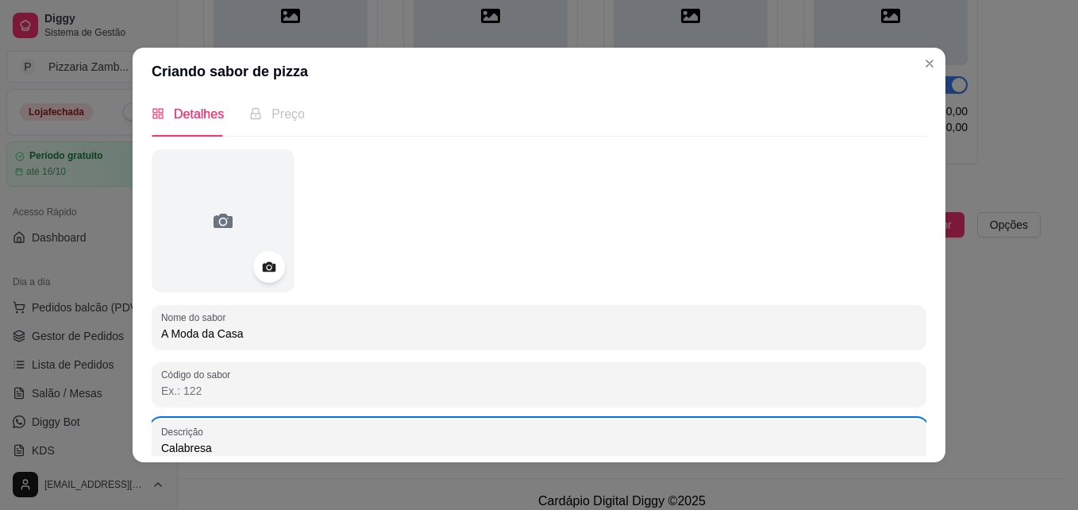
type input "Calabresa"
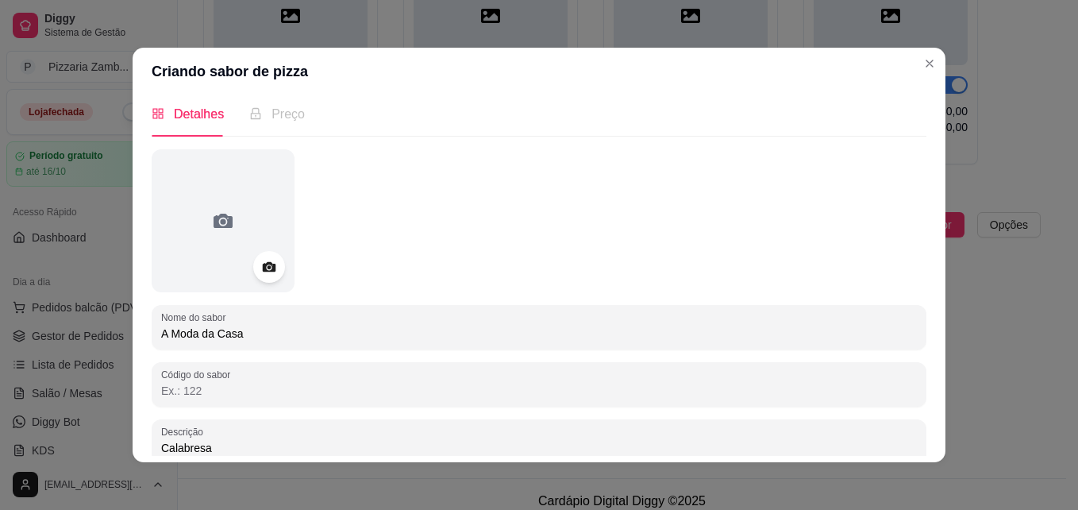
click at [560, 303] on div "Nome do sabor A Moda da Casa Código do sabor Descrição Calabresa 9/600 Disponib…" at bounding box center [539, 381] width 775 height 464
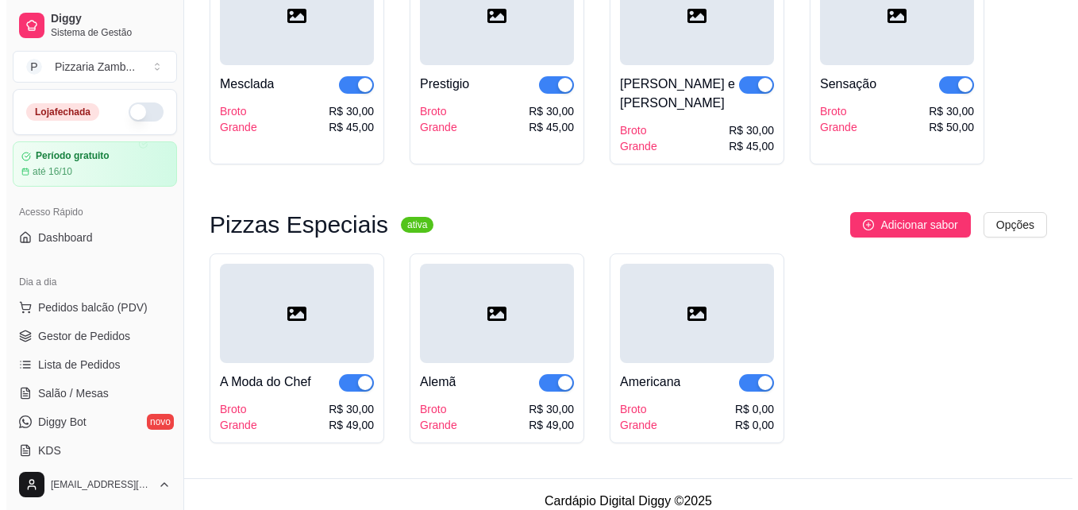
scroll to position [2303, 0]
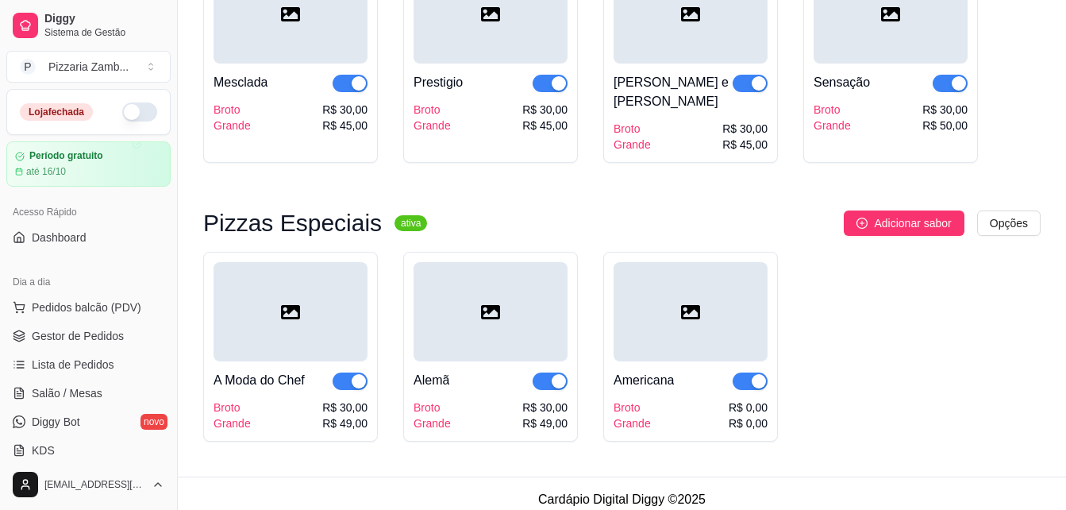
click at [886, 226] on div "Pizzas Especiais ativa Adicionar sabor Opções A Moda do Chef Broto Grande R$ 30…" at bounding box center [621, 325] width 837 height 231
click at [879, 214] on span "Adicionar sabor" at bounding box center [912, 222] width 77 height 17
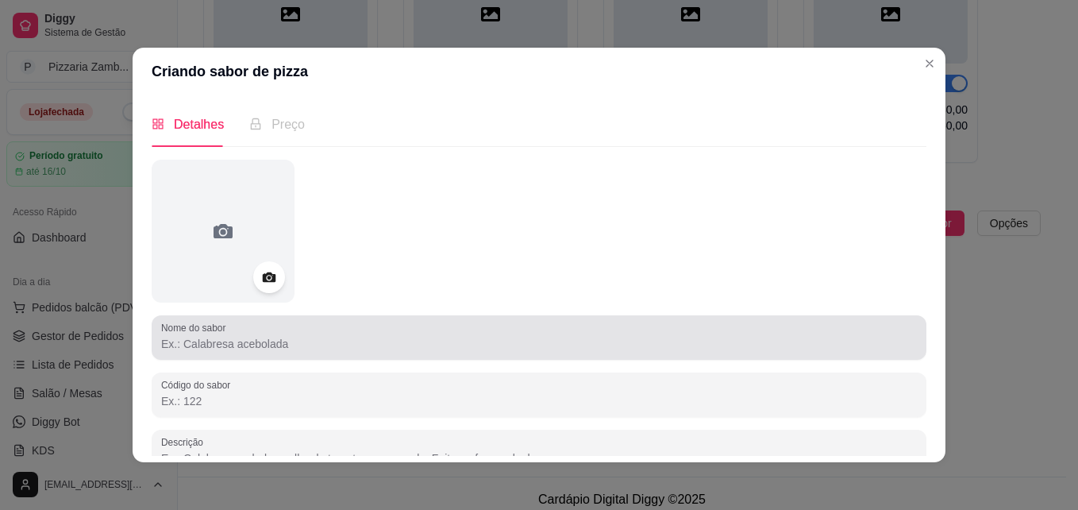
click at [197, 352] on div at bounding box center [539, 337] width 756 height 32
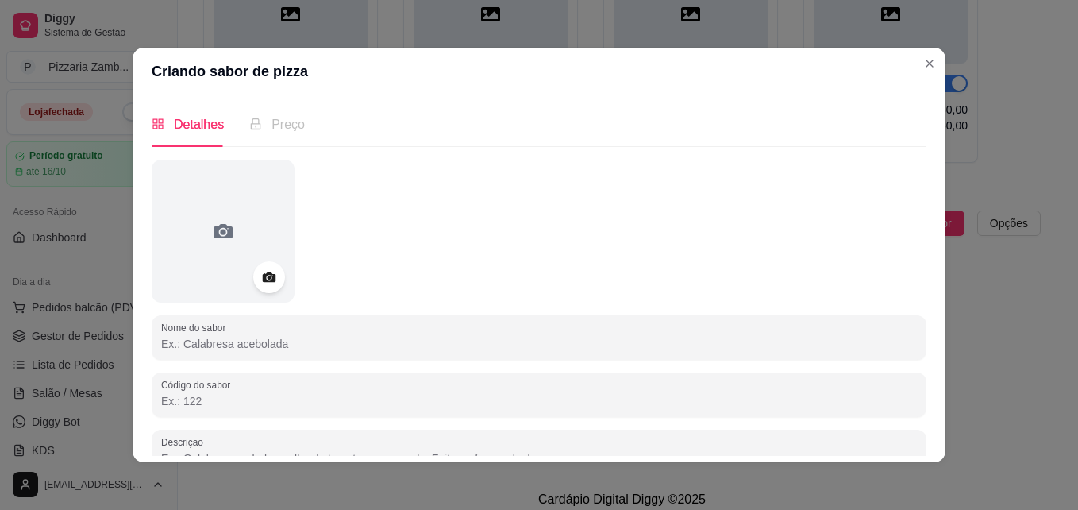
type input "a"
type input "A Moda da Casa"
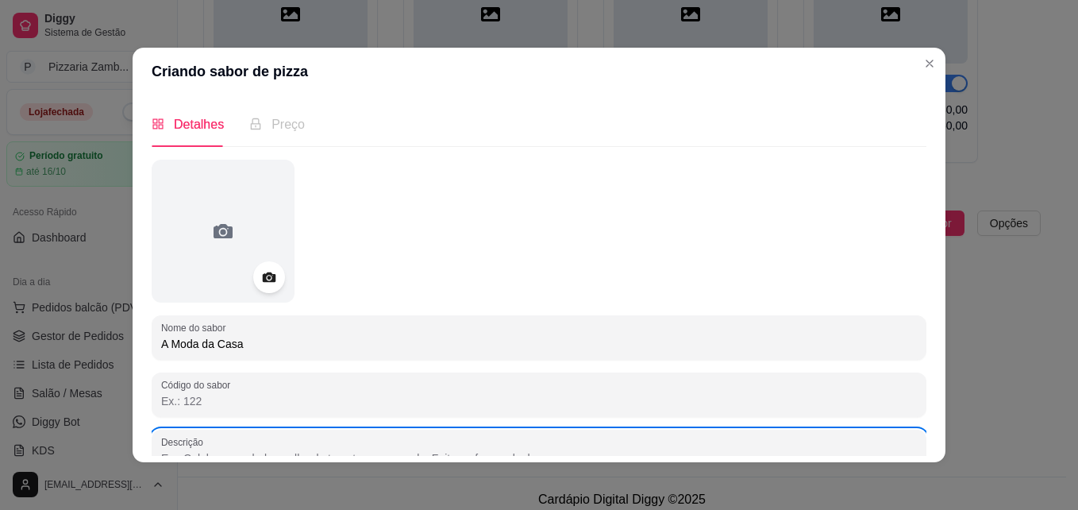
scroll to position [10, 0]
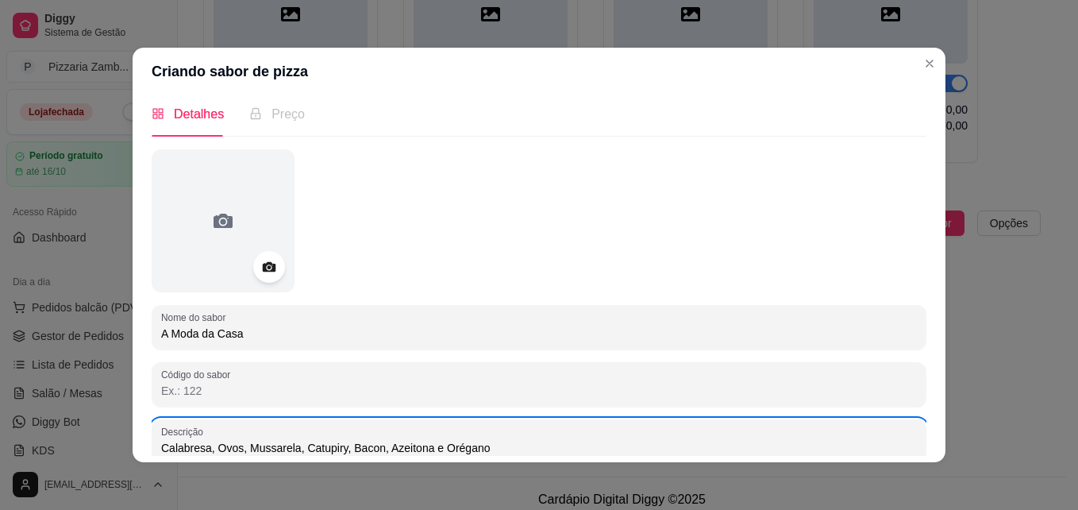
type input "Calabresa, Ovos, Mussarela, Catupiry, Bacon, Azeitona e Orégano"
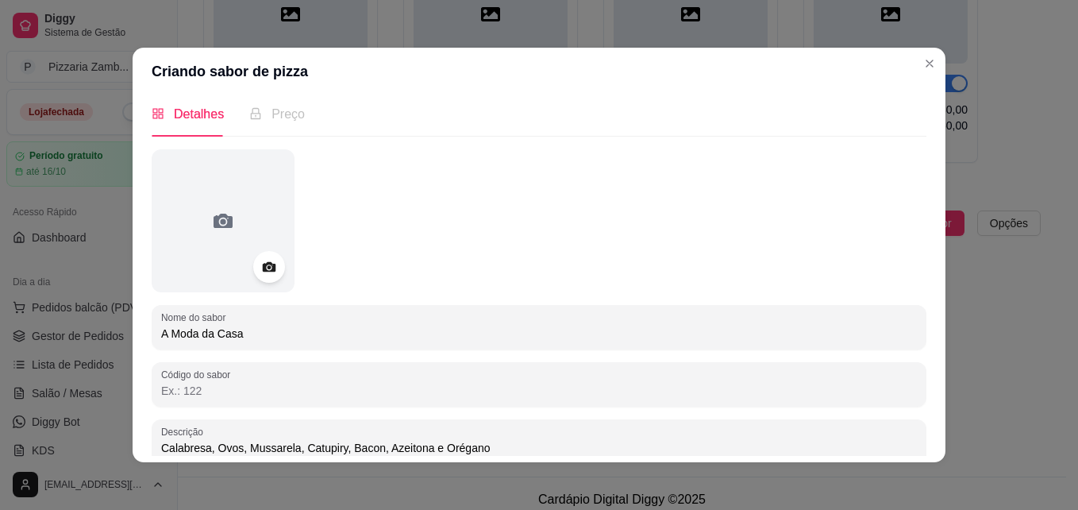
scroll to position [168, 0]
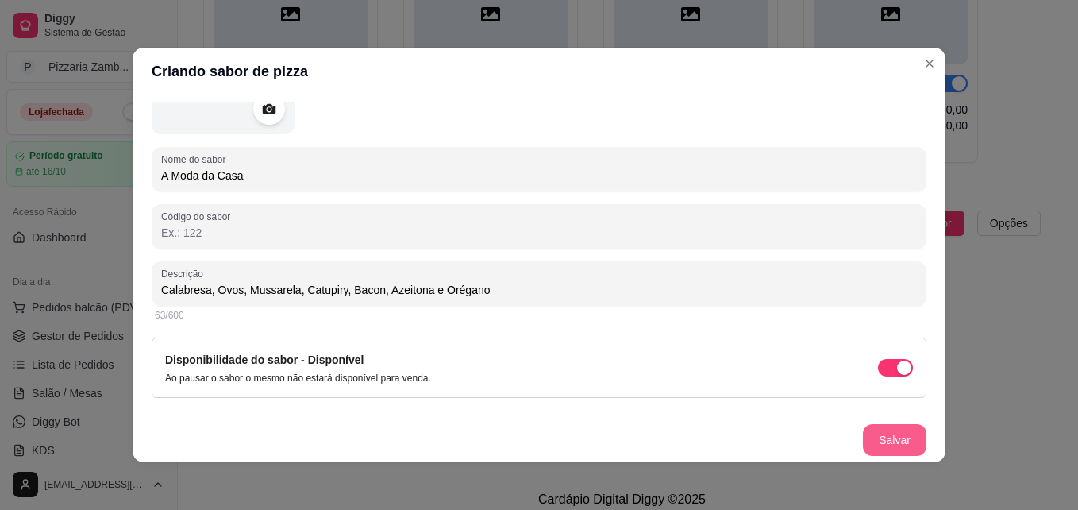
click at [888, 458] on div "Detalhes Preço Nome do sabor A Moda da Casa Código do sabor Descrição Calabresa…" at bounding box center [539, 278] width 813 height 367
click at [891, 452] on button "Salvar" at bounding box center [894, 440] width 63 height 32
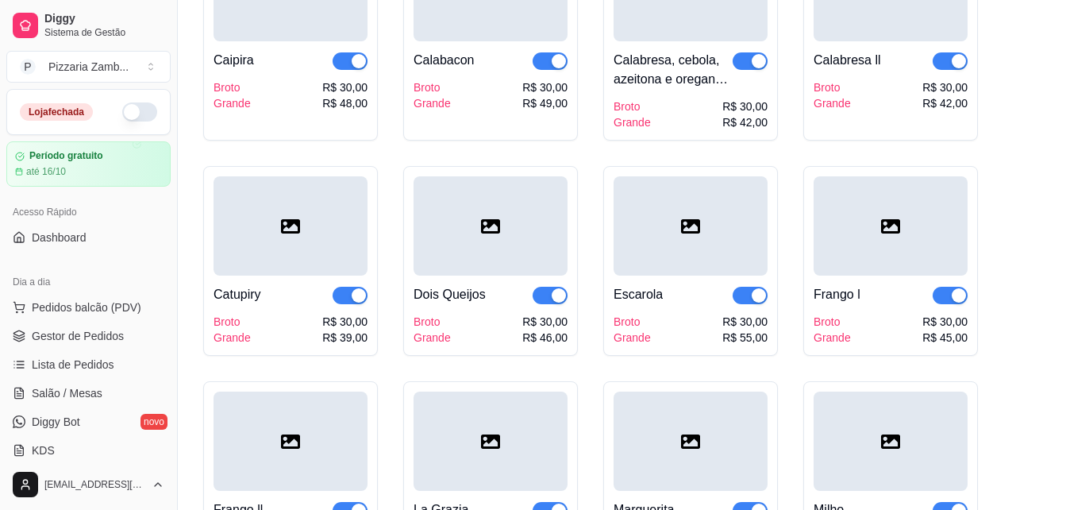
scroll to position [769, 0]
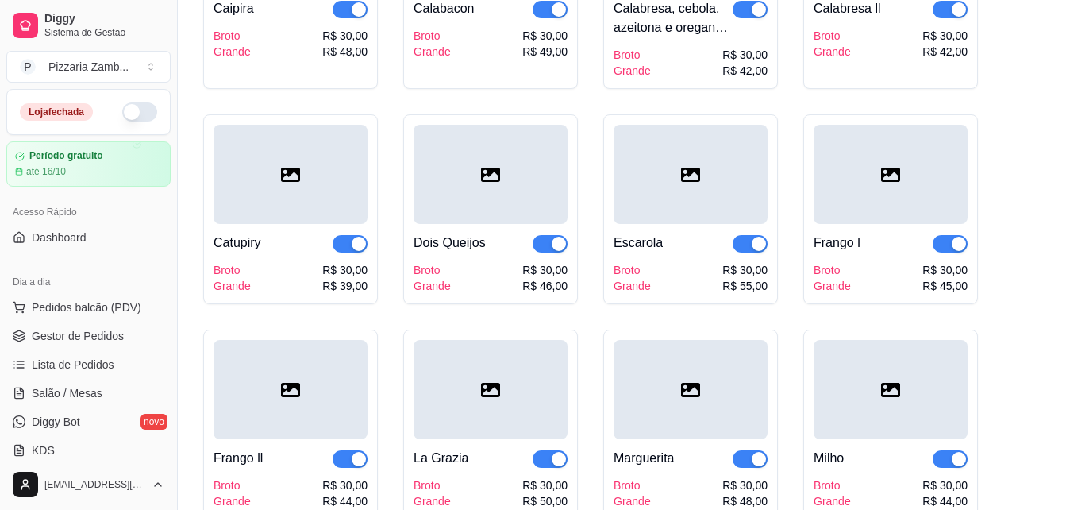
drag, startPoint x: 1044, startPoint y: 175, endPoint x: 1045, endPoint y: 193, distance: 18.3
drag, startPoint x: 1065, startPoint y: 207, endPoint x: 1067, endPoint y: 234, distance: 27.0
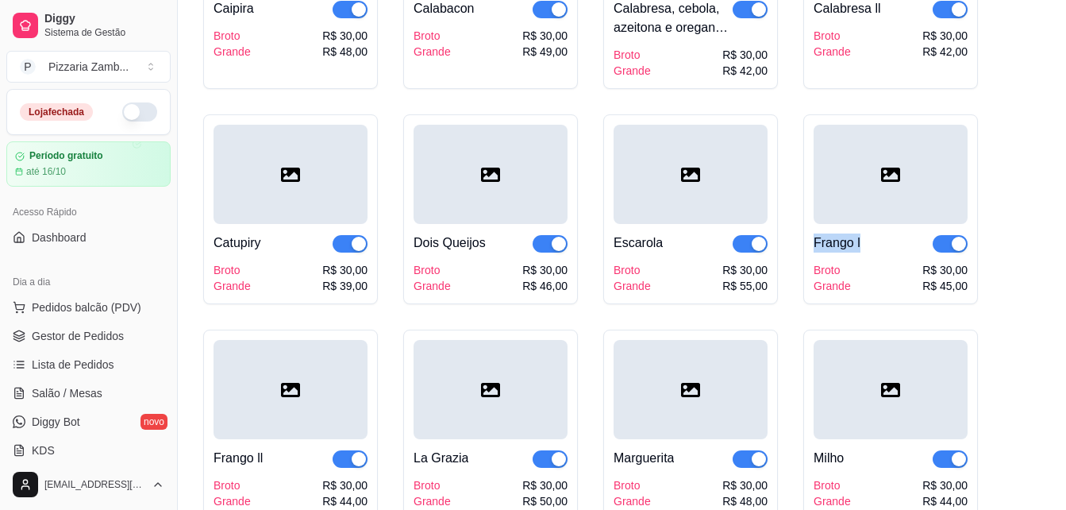
scroll to position [798, 0]
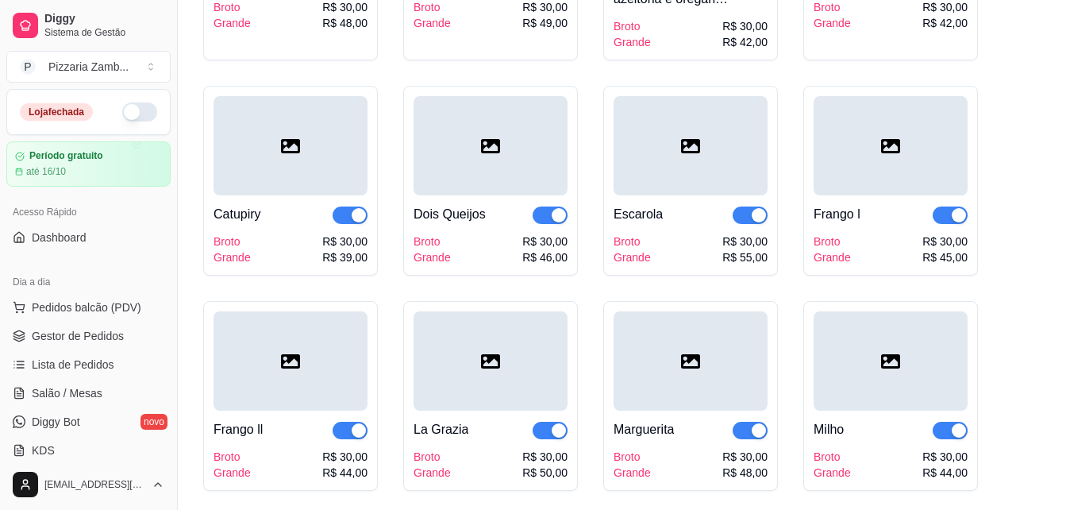
click at [1014, 155] on div "Alcaponi Broto Grande R$ 30,00 R$ 49,00 Atum l Broto Grande R$ 35,00 R$ 55,00 A…" at bounding box center [621, 287] width 837 height 1733
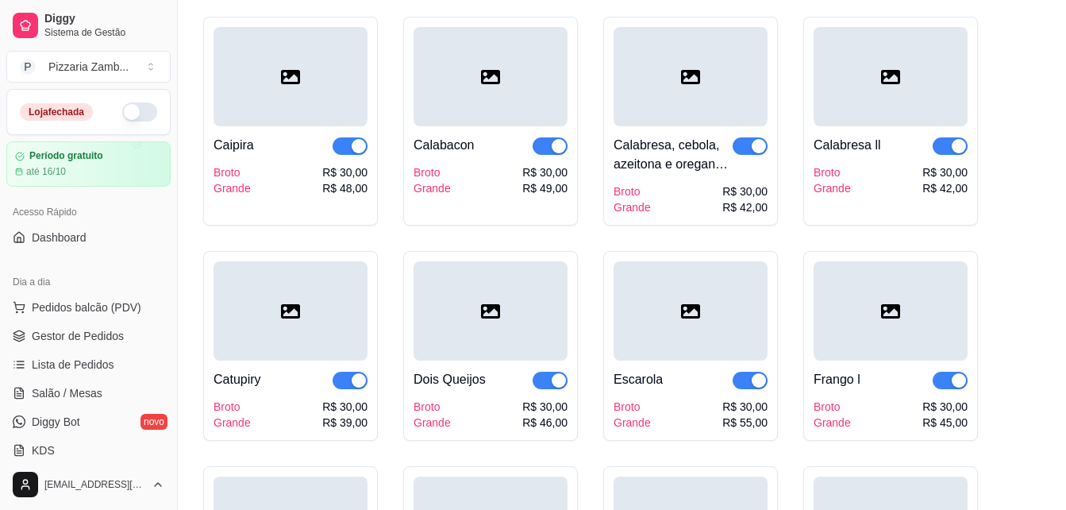
scroll to position [689, 0]
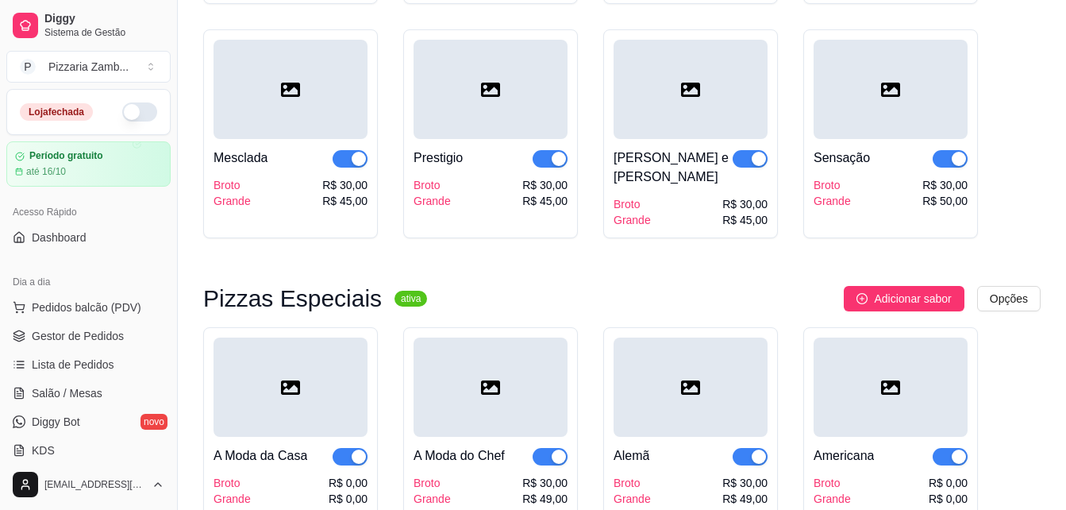
scroll to position [2303, 0]
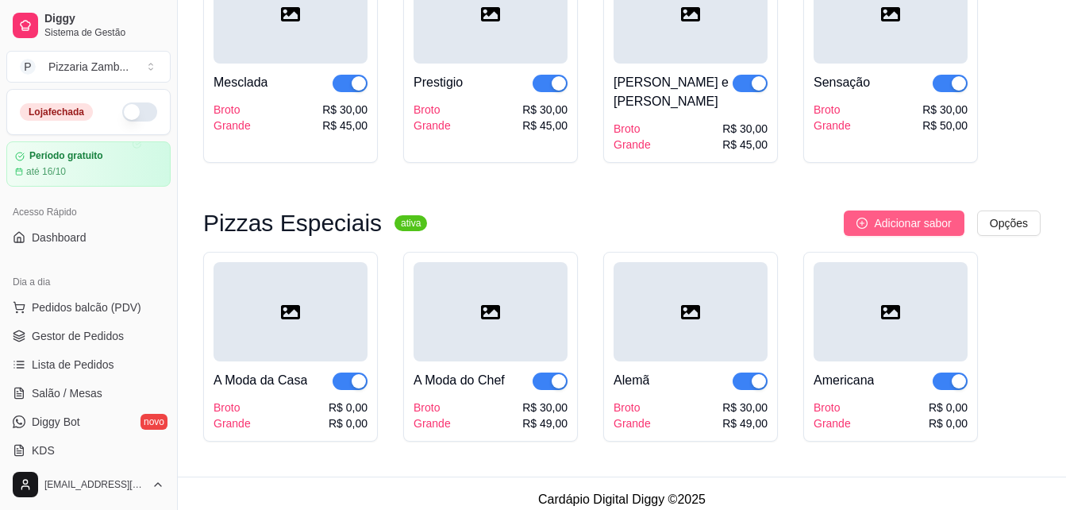
click at [919, 214] on span "Adicionar sabor" at bounding box center [912, 222] width 77 height 17
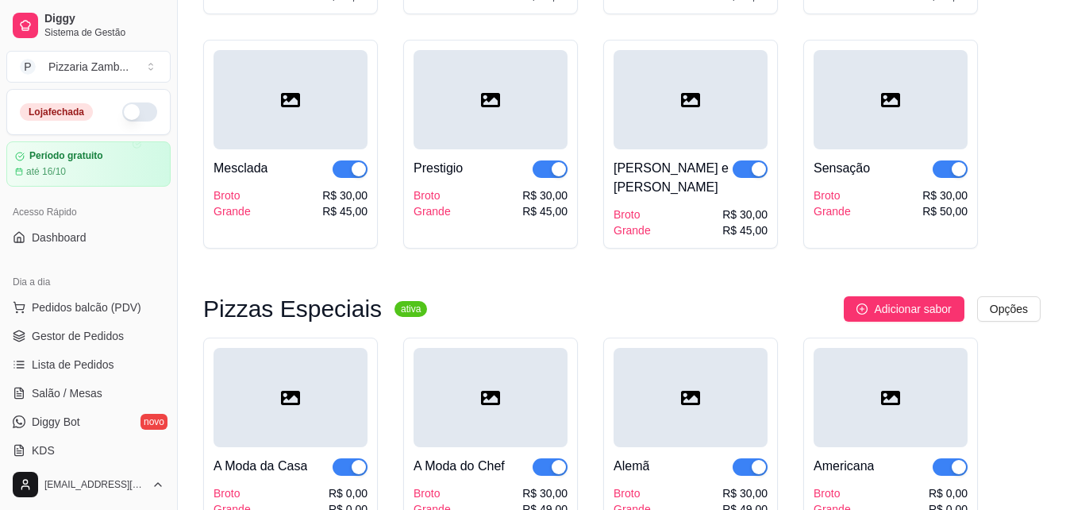
scroll to position [2216, 0]
click at [122, 104] on button "button" at bounding box center [139, 111] width 35 height 19
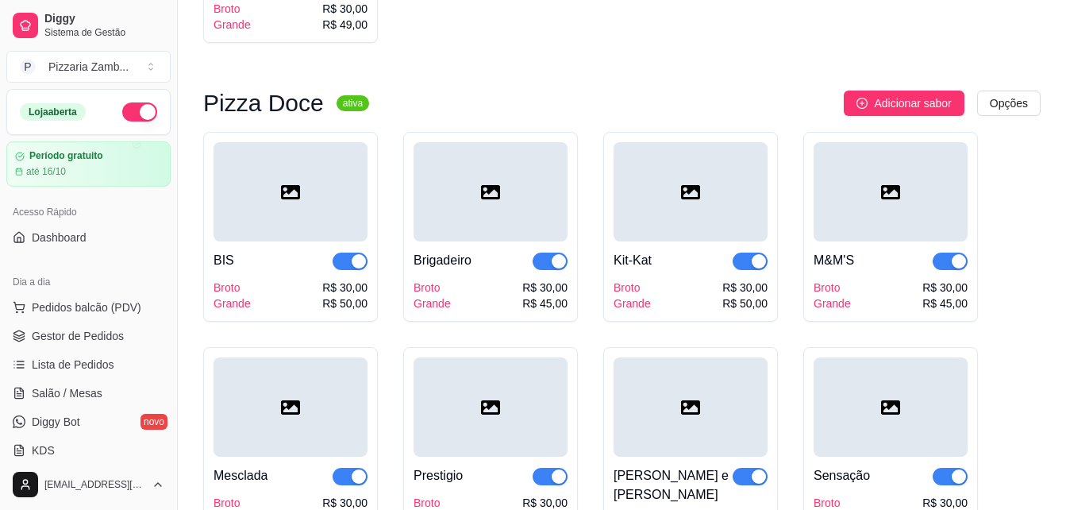
scroll to position [2303, 0]
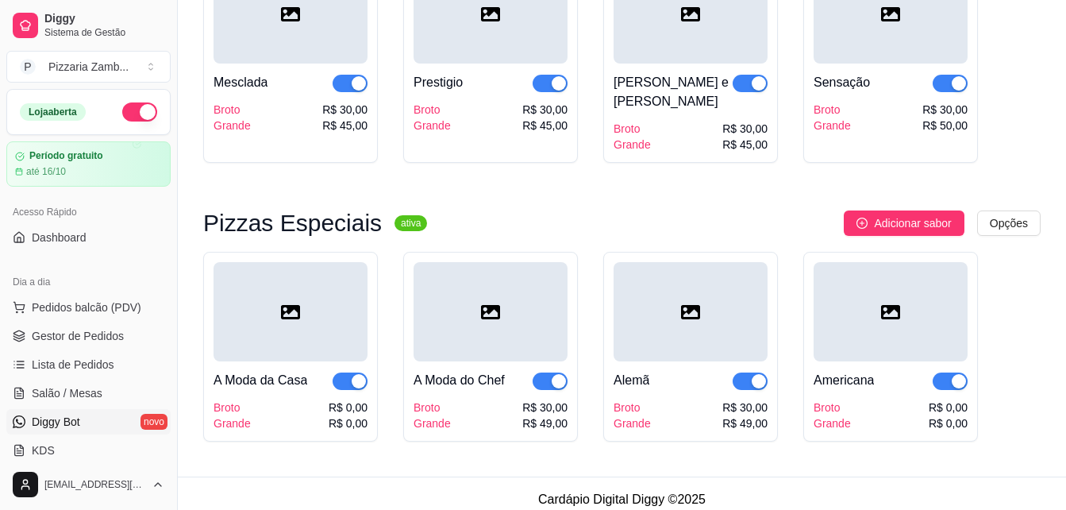
click at [98, 429] on link "Diggy Bot novo" at bounding box center [88, 421] width 164 height 25
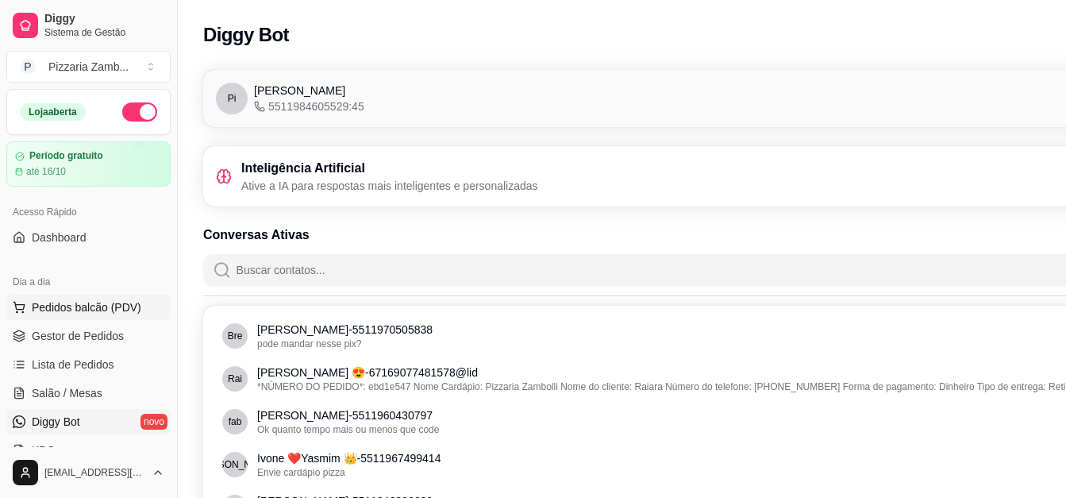
click at [56, 297] on button "Pedidos balcão (PDV)" at bounding box center [88, 306] width 164 height 25
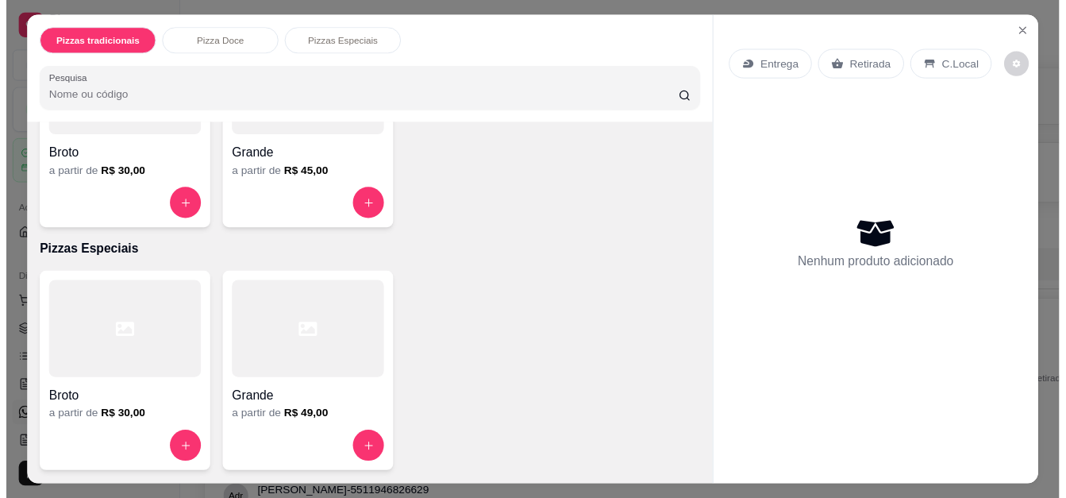
scroll to position [314, 0]
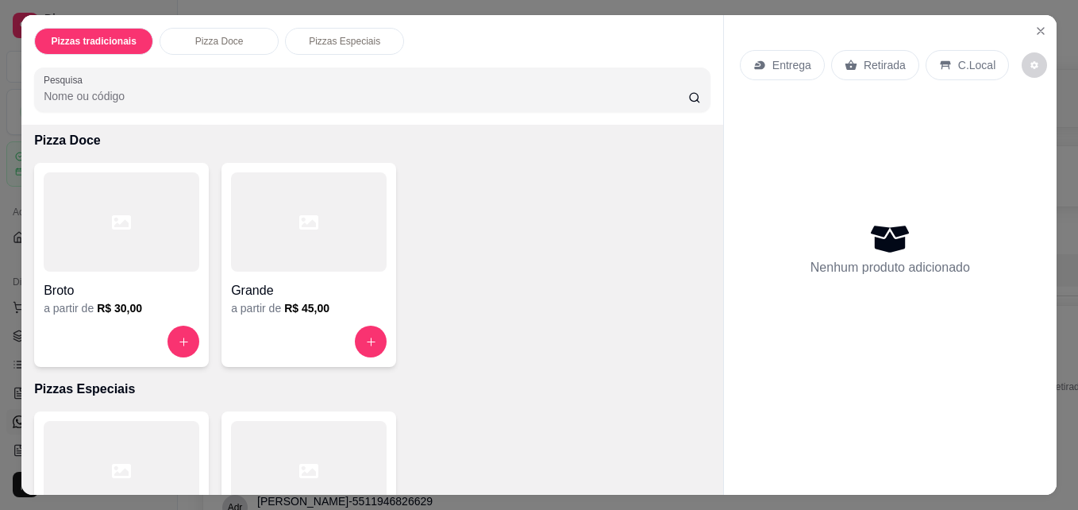
click at [725, 144] on div "Entrega Retirada C.Local Nenhum produto adicionado" at bounding box center [890, 241] width 333 height 453
click at [1034, 25] on icon "Close" at bounding box center [1040, 31] width 13 height 13
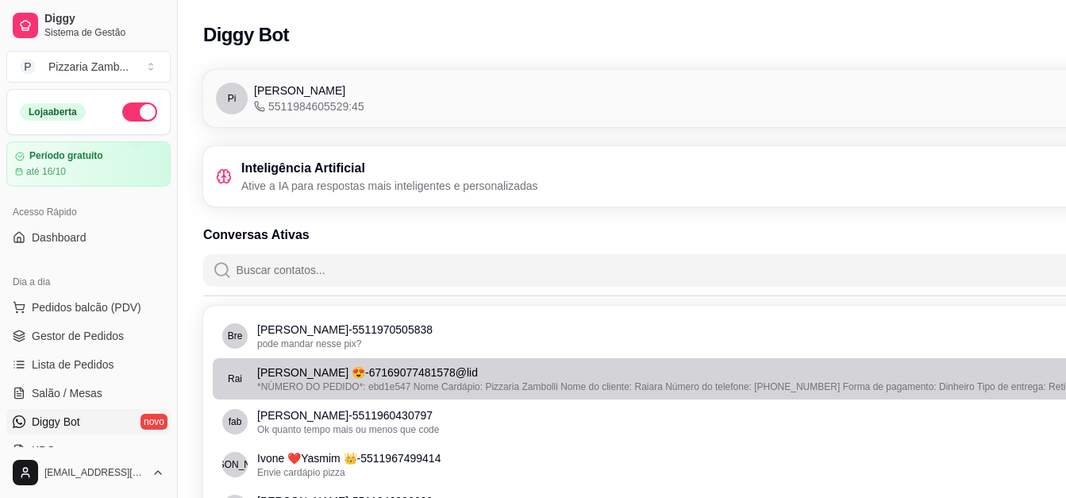
click at [247, 384] on div "[PERSON_NAME] 😍 - 67169077481578@lid *NÚMERO DO PEDIDO*: ebd1e547 Nome Cardápio…" at bounding box center [694, 378] width 945 height 29
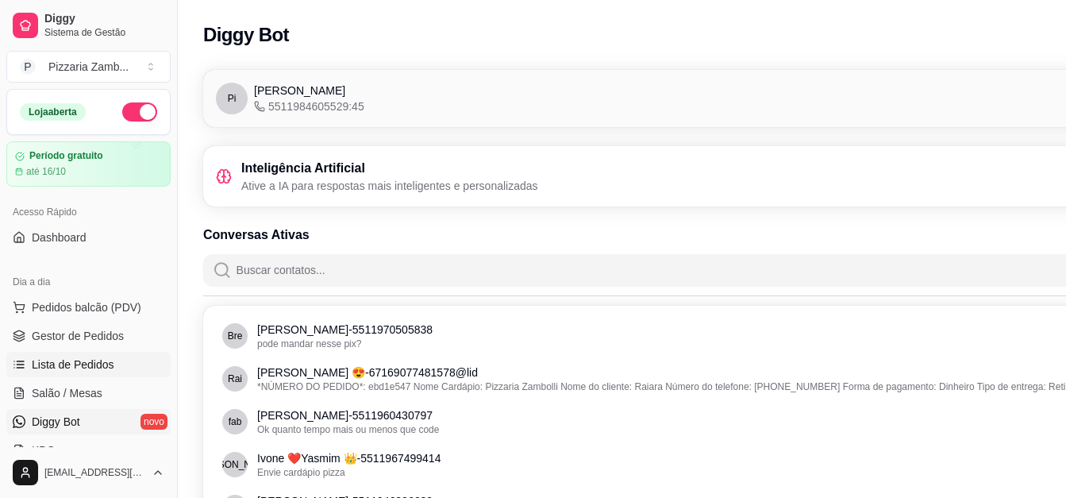
click at [72, 362] on span "Lista de Pedidos" at bounding box center [73, 364] width 83 height 16
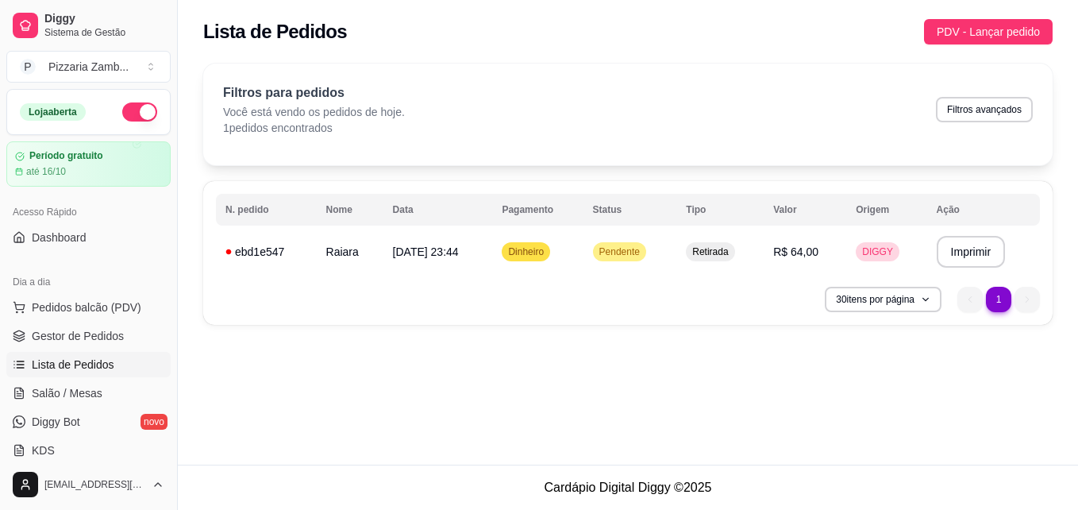
click at [1000, 301] on li "1" at bounding box center [998, 299] width 25 height 25
click at [618, 248] on span "Pendente" at bounding box center [619, 251] width 47 height 13
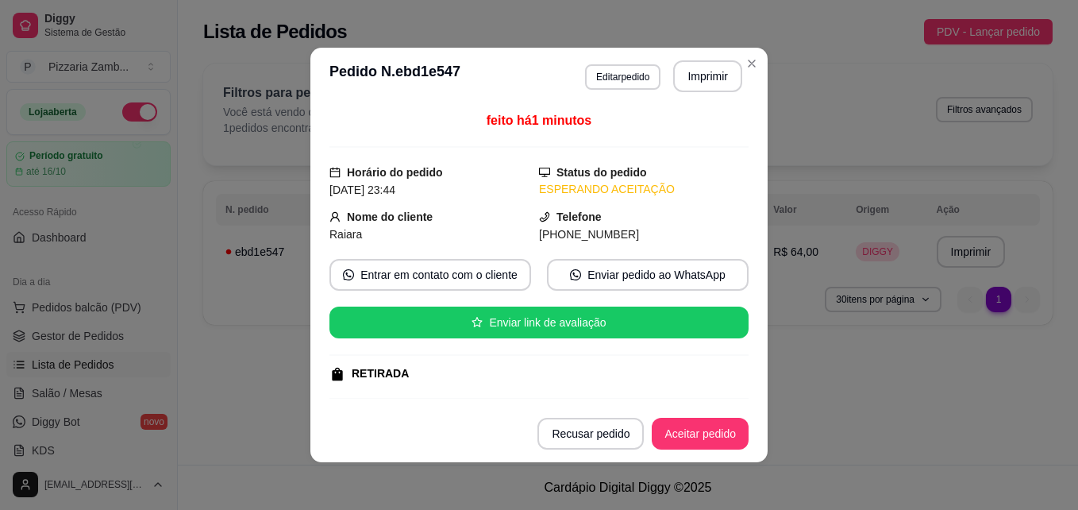
click at [680, 449] on footer "Recusar pedido Aceitar pedido" at bounding box center [538, 433] width 457 height 57
click at [683, 443] on button "Aceitar pedido" at bounding box center [700, 433] width 97 height 32
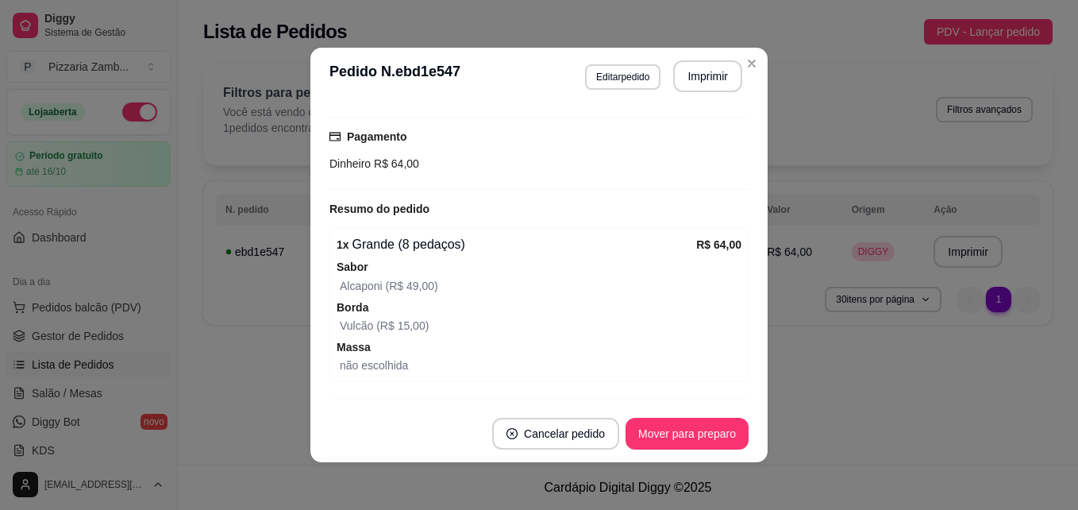
scroll to position [276, 0]
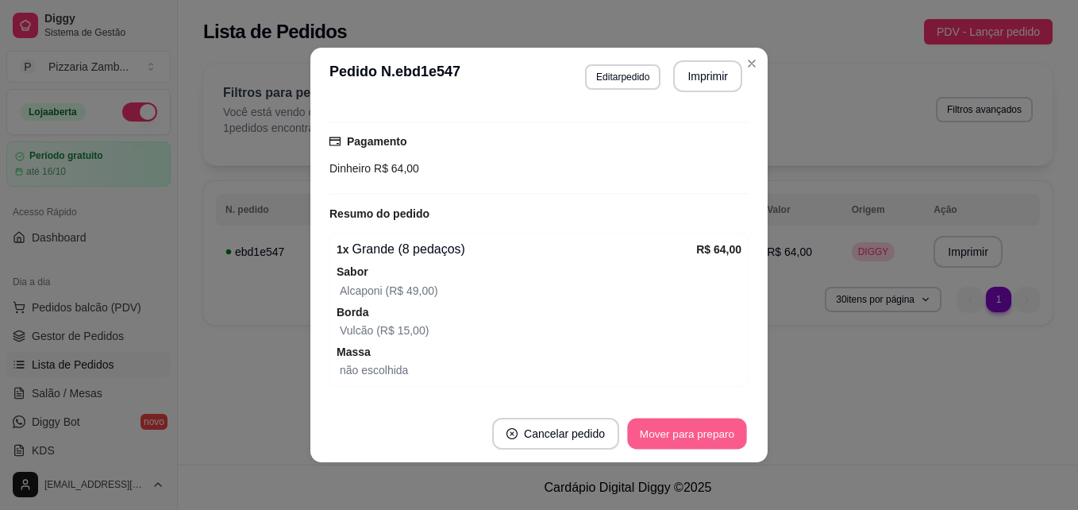
click at [701, 426] on button "Mover para preparo" at bounding box center [686, 433] width 119 height 31
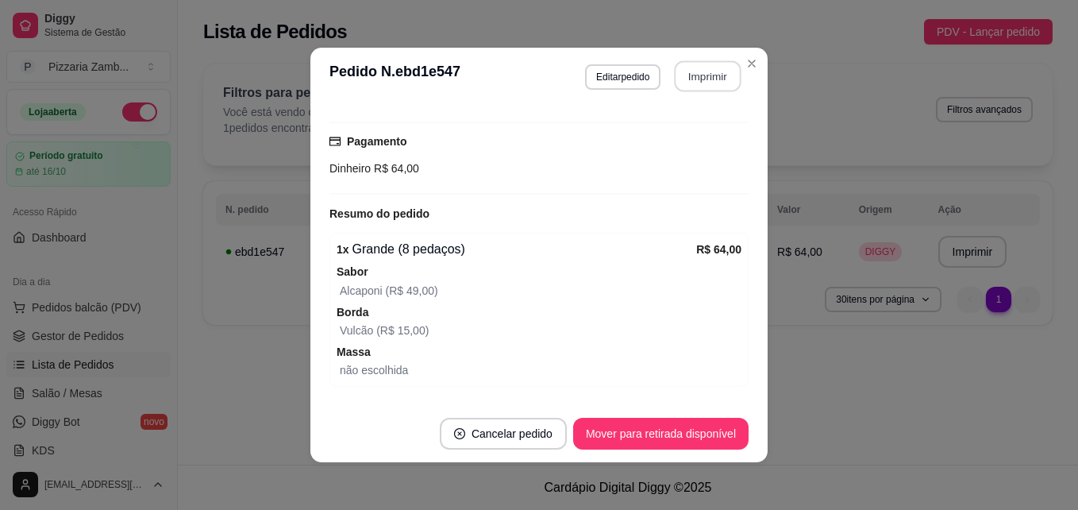
click at [719, 83] on button "Imprimir" at bounding box center [708, 76] width 67 height 31
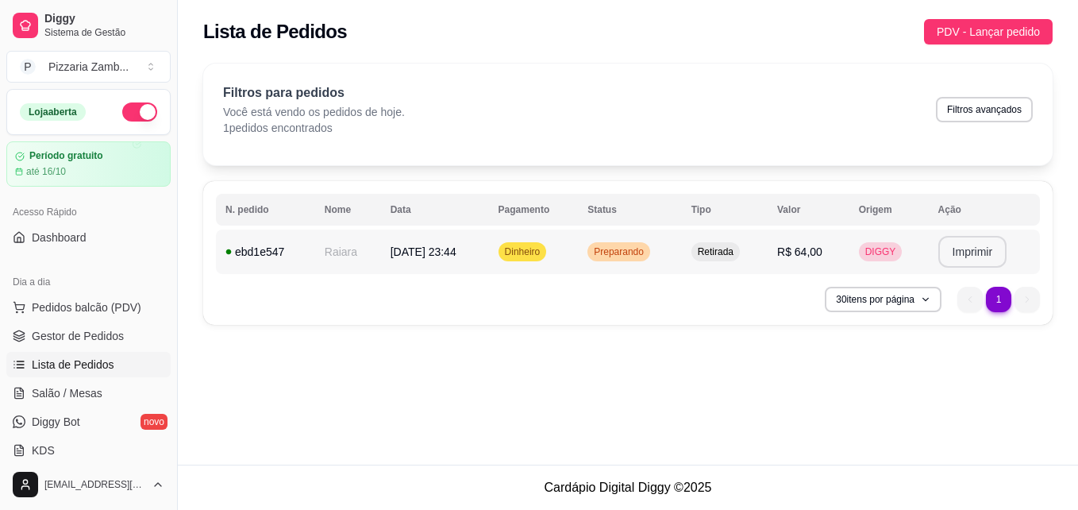
click at [946, 255] on button "Imprimir" at bounding box center [972, 252] width 69 height 32
click at [995, 302] on li "1" at bounding box center [998, 299] width 25 height 25
click at [633, 256] on span "Preparando" at bounding box center [619, 251] width 56 height 13
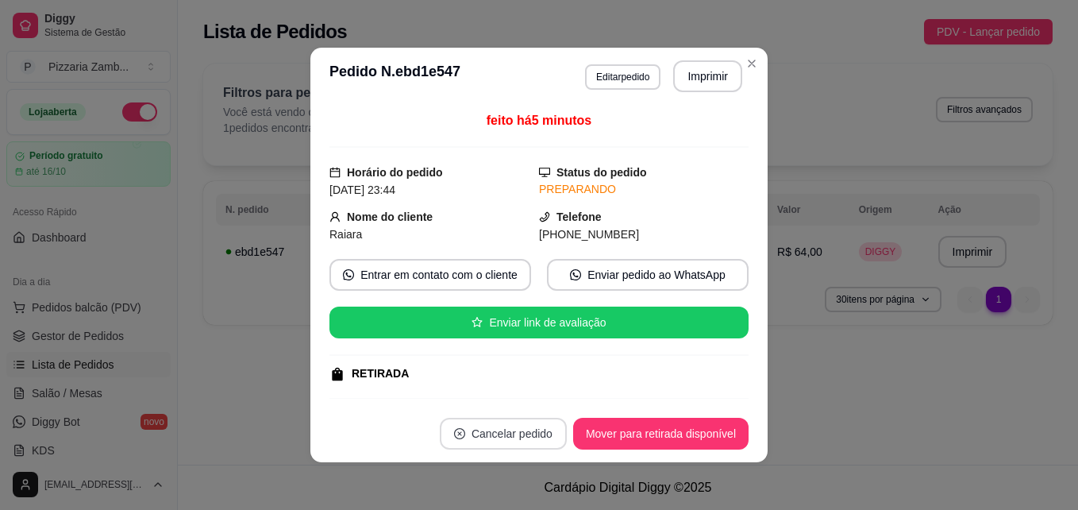
click at [497, 437] on button "Cancelar pedido" at bounding box center [503, 433] width 127 height 32
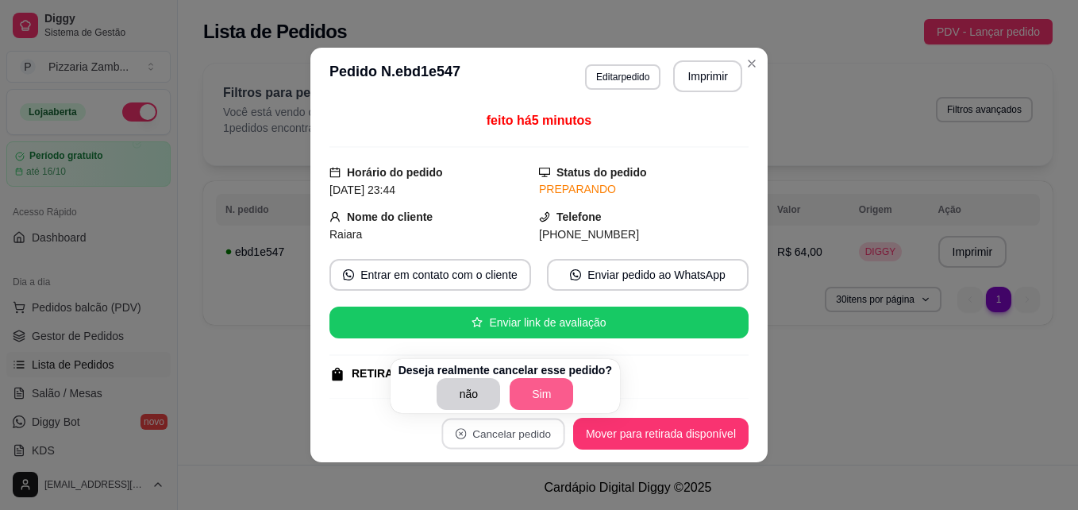
click at [545, 381] on button "Sim" at bounding box center [541, 394] width 63 height 32
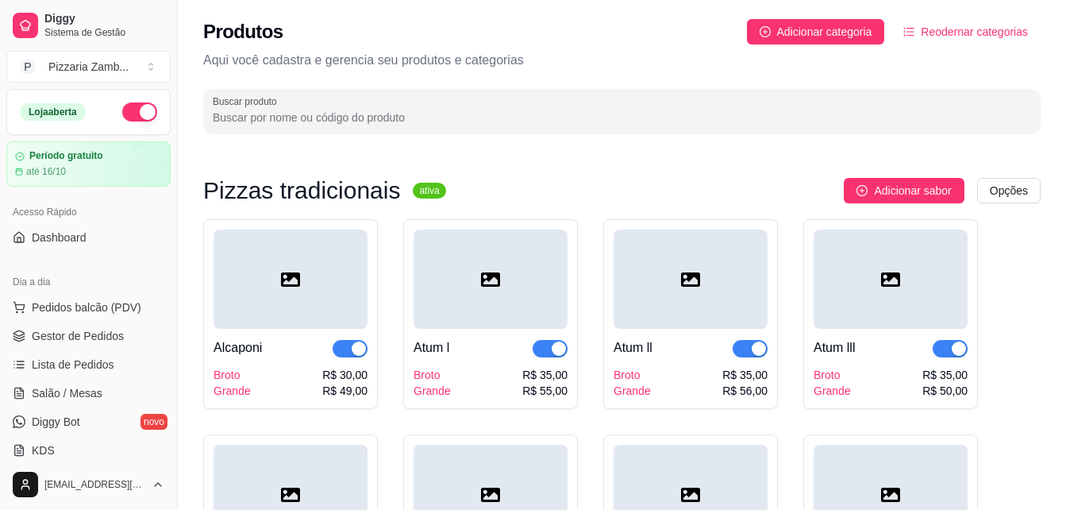
click at [925, 64] on p "Aqui você cadastra e gerencia seu produtos e categorias" at bounding box center [621, 60] width 837 height 19
click at [127, 114] on button "button" at bounding box center [139, 111] width 35 height 19
